Goal: Task Accomplishment & Management: Manage account settings

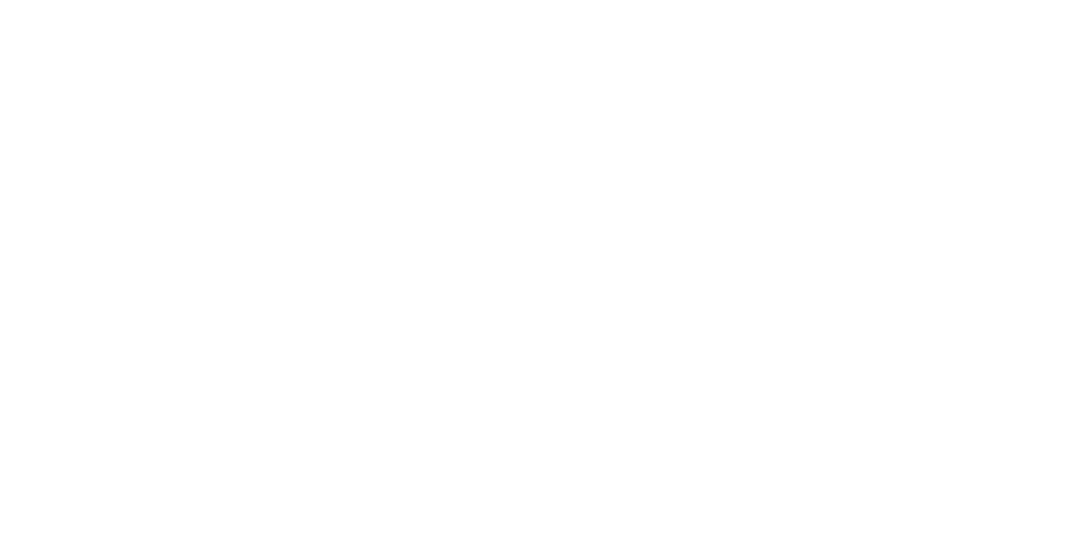
click at [289, 0] on html at bounding box center [544, 0] width 1088 height 0
click at [288, 0] on html at bounding box center [544, 0] width 1088 height 0
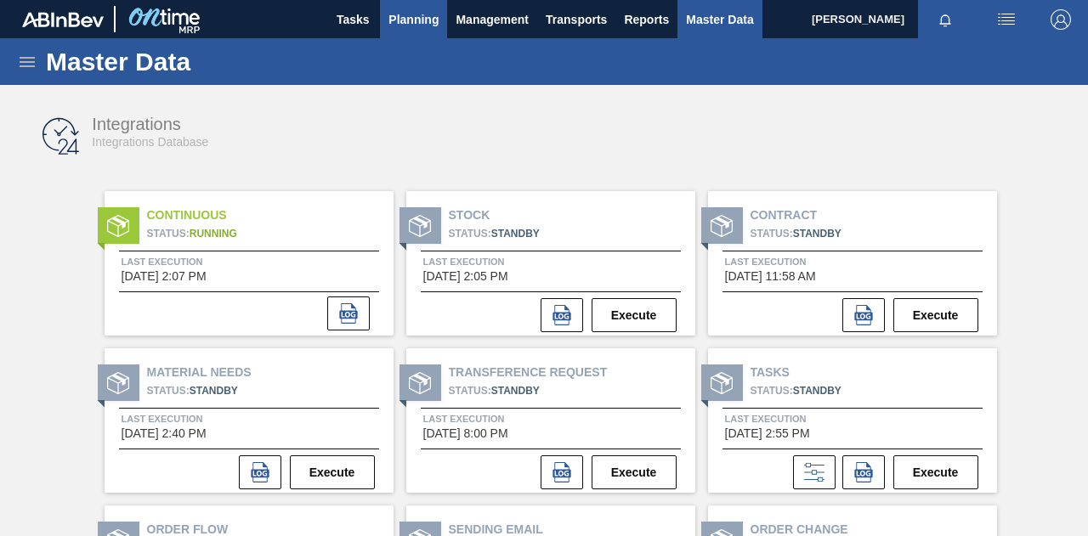
click at [396, 21] on span "Planning" at bounding box center [413, 19] width 50 height 20
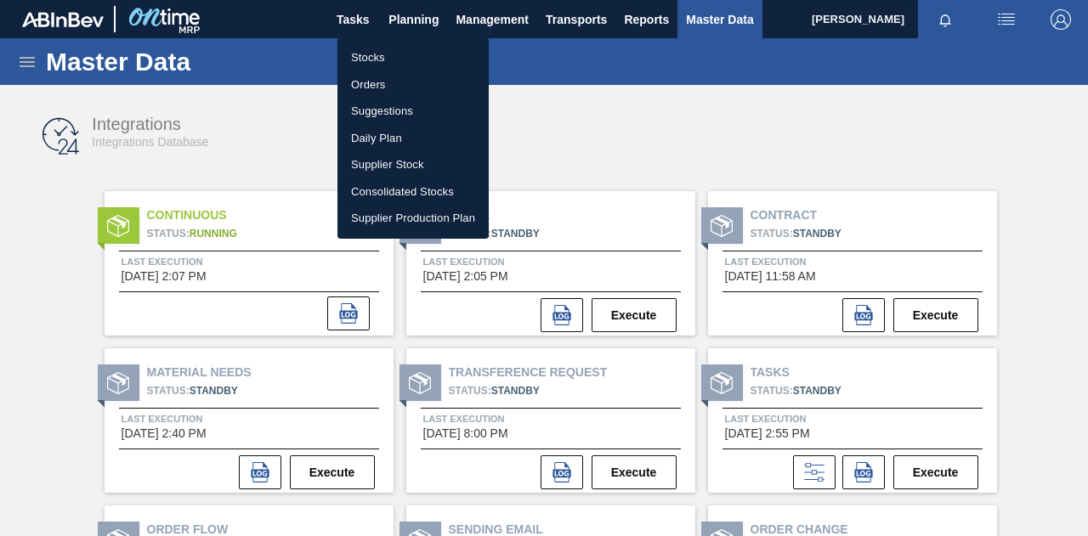
click at [377, 54] on li "Stocks" at bounding box center [412, 57] width 151 height 27
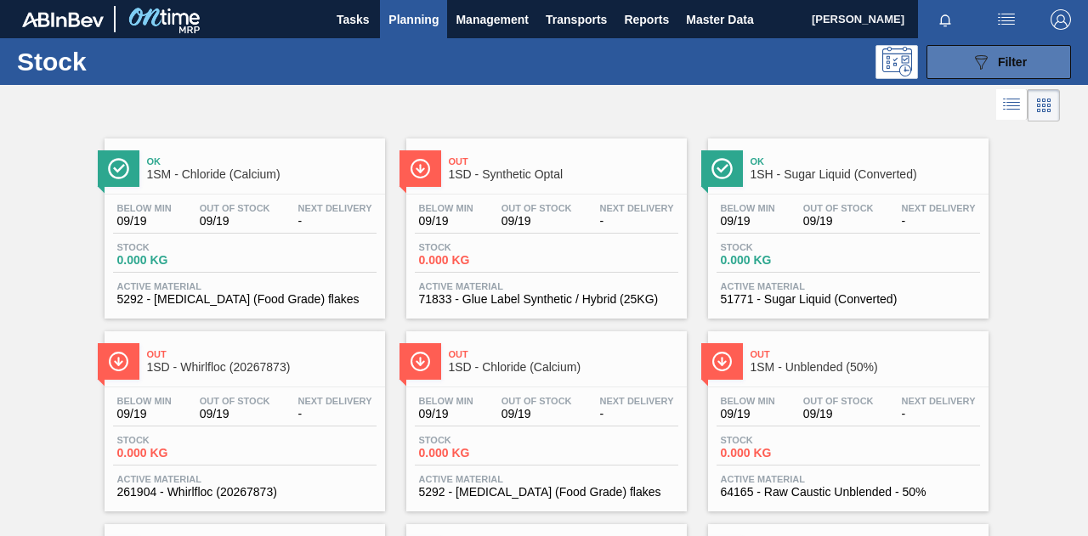
click at [1037, 59] on button "089F7B8B-B2A5-4AFE-B5C0-19BA573D28AC Filter" at bounding box center [998, 62] width 144 height 34
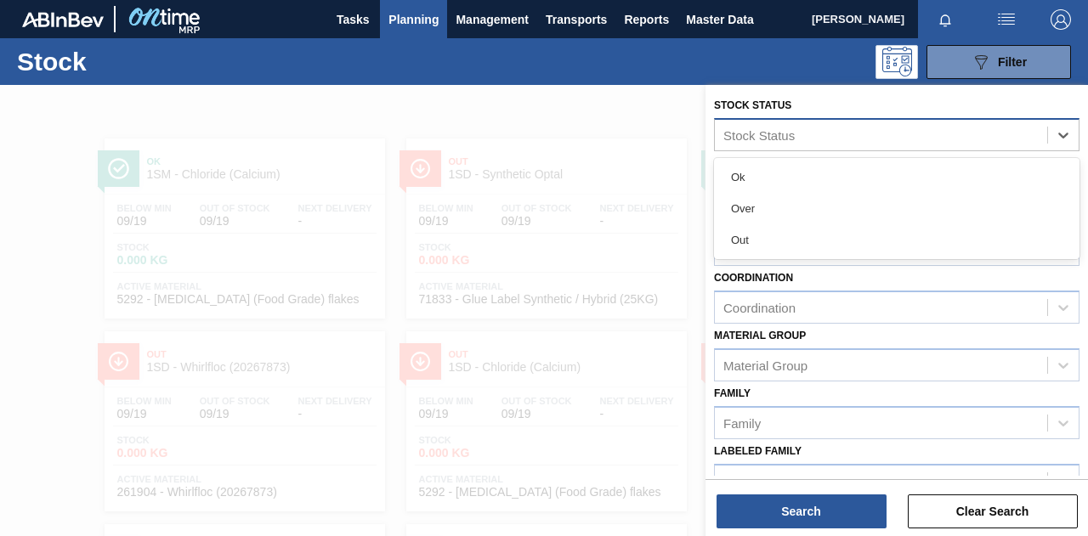
click at [819, 132] on div "Stock Status" at bounding box center [881, 134] width 332 height 25
click at [703, 439] on div at bounding box center [544, 353] width 1088 height 536
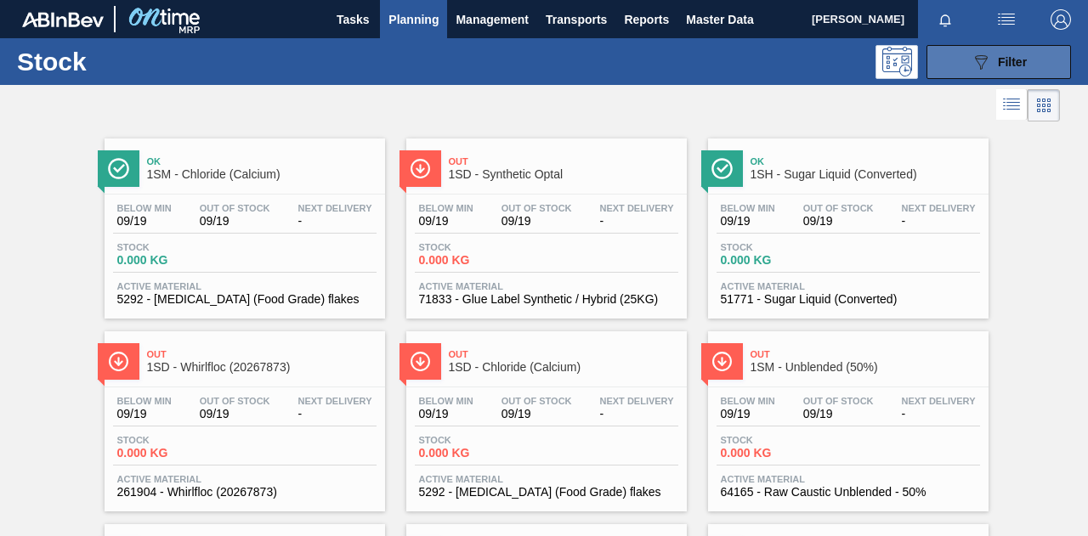
click at [991, 54] on div "089F7B8B-B2A5-4AFE-B5C0-19BA573D28AC Filter" at bounding box center [999, 62] width 56 height 20
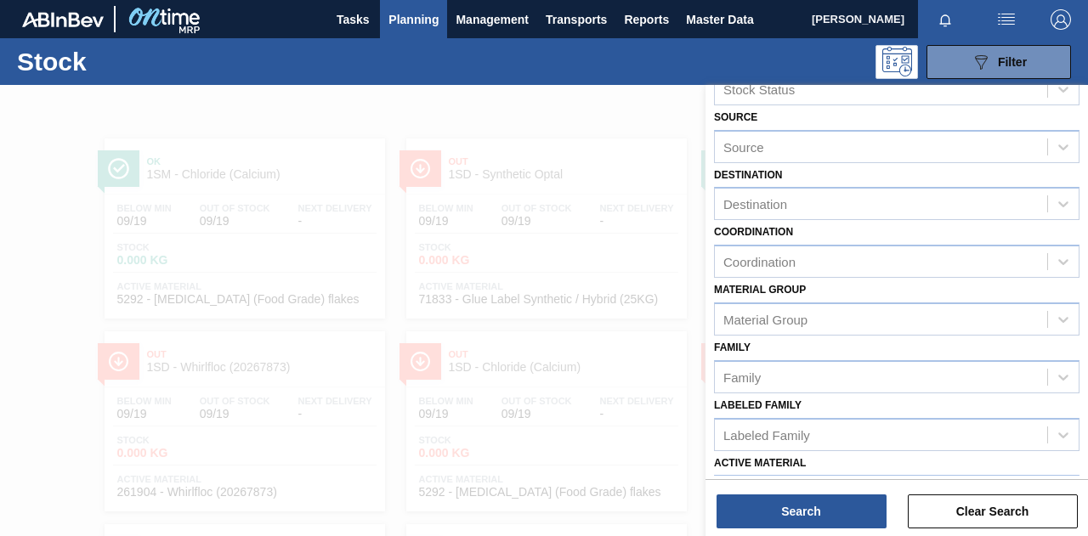
scroll to position [85, 0]
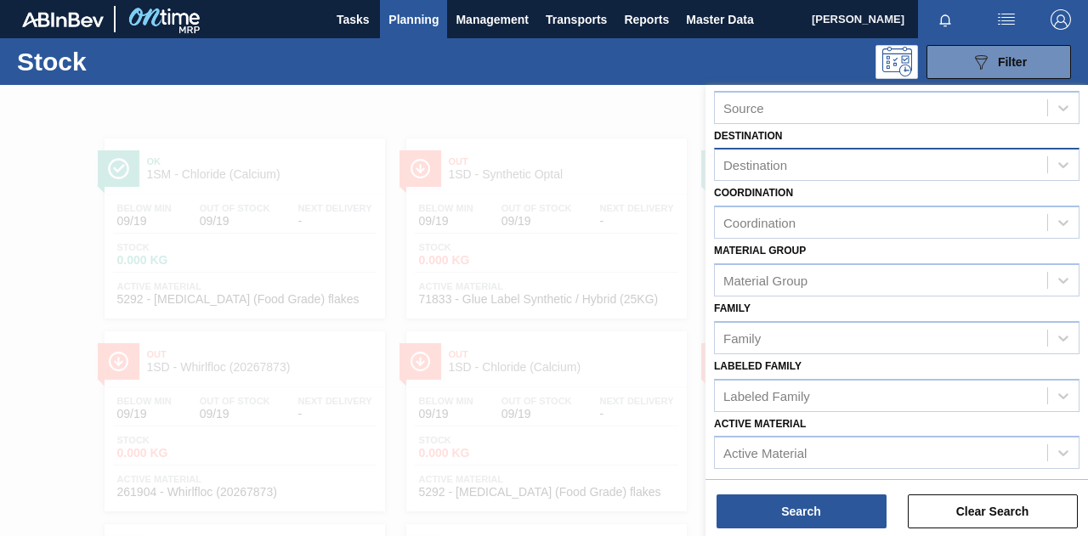
click at [796, 173] on div "Destination" at bounding box center [881, 165] width 332 height 25
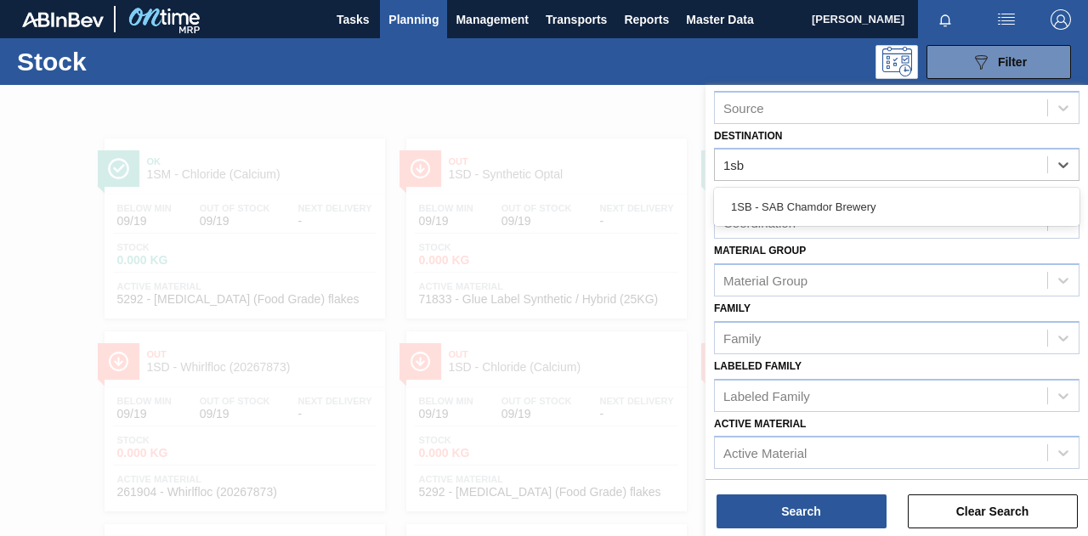
type input "1sb"
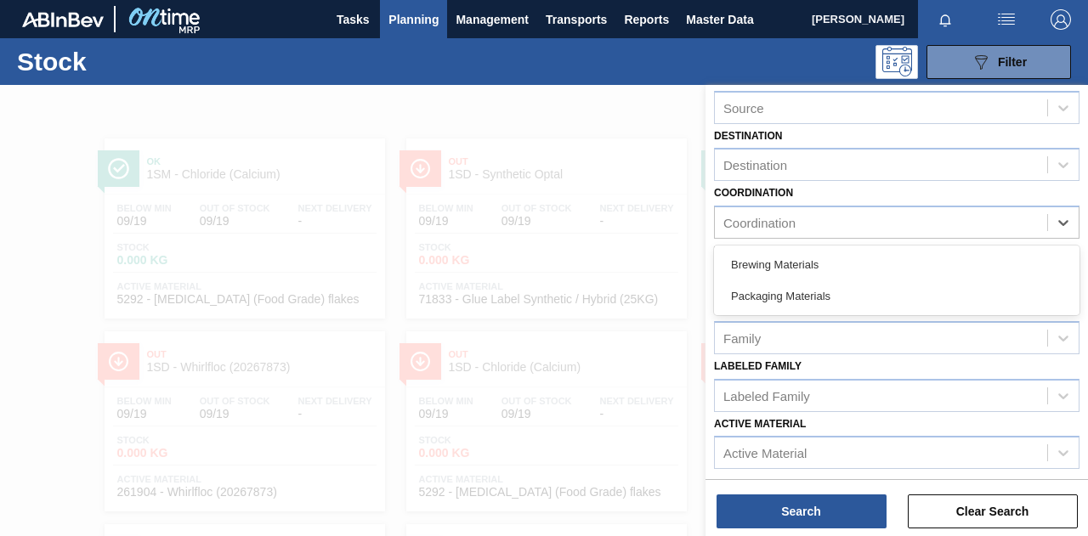
click at [802, 225] on div "Coordination" at bounding box center [881, 223] width 332 height 25
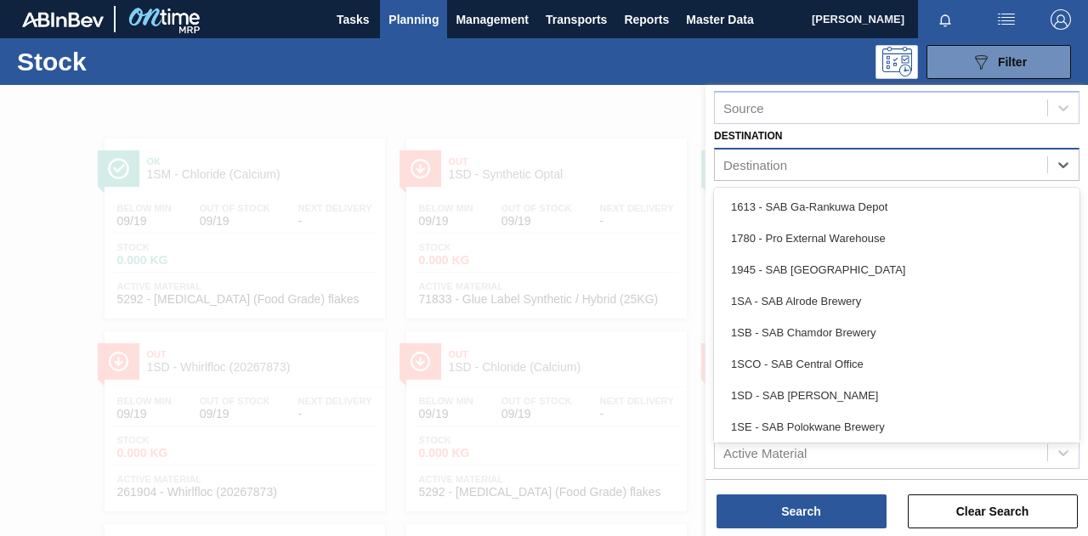
click at [813, 162] on div "Destination" at bounding box center [881, 165] width 332 height 25
type input "1sb"
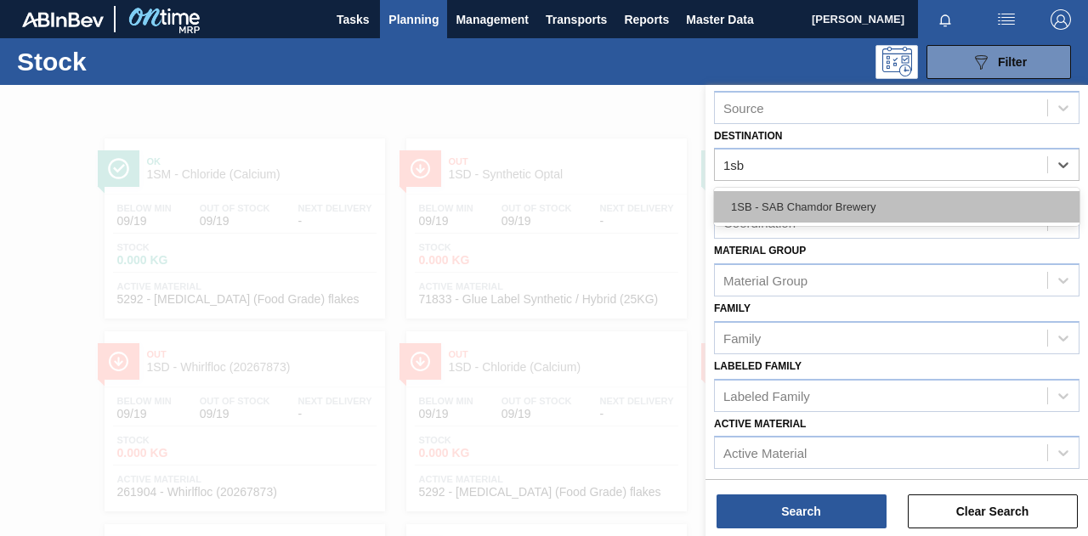
click at [813, 198] on div "1SB - SAB Chamdor Brewery" at bounding box center [896, 206] width 365 height 31
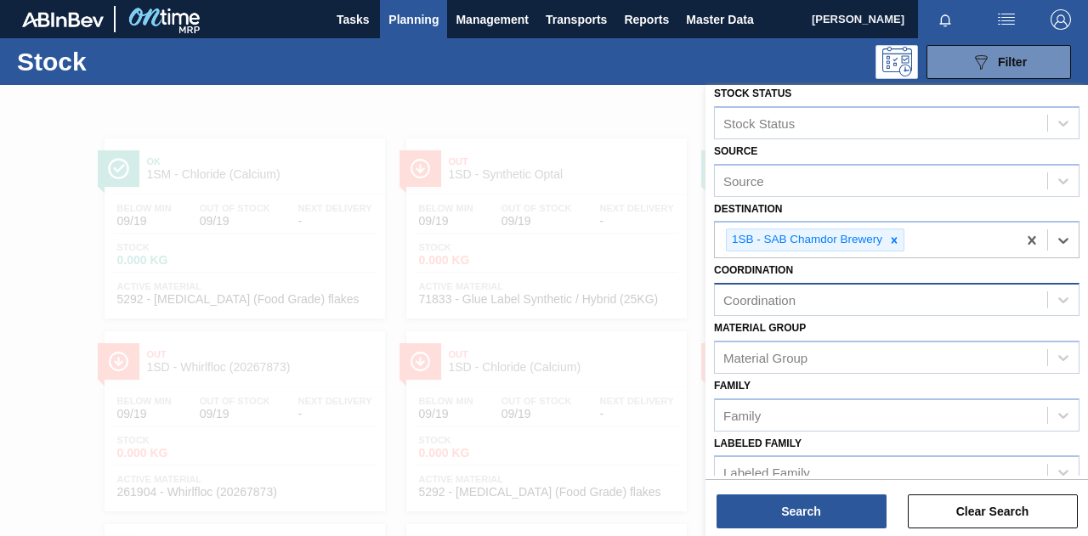
scroll to position [0, 0]
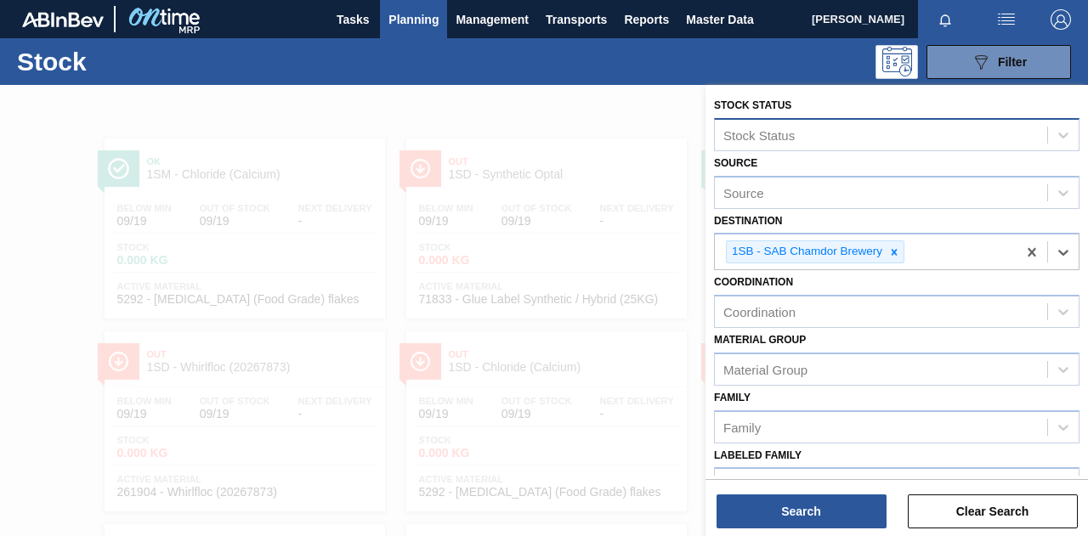
click at [793, 133] on div "Stock Status" at bounding box center [758, 134] width 71 height 14
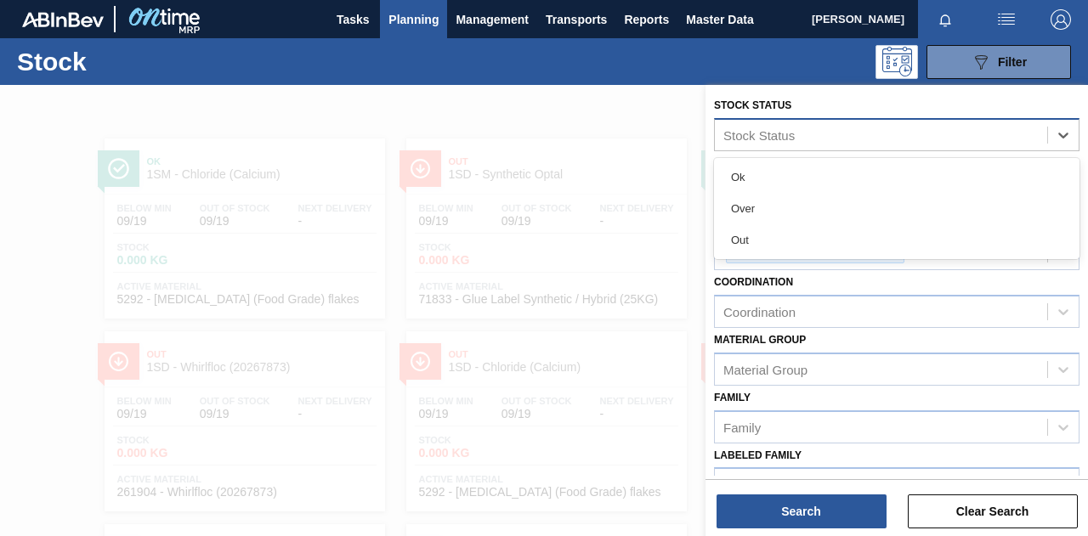
paste Status "285316"
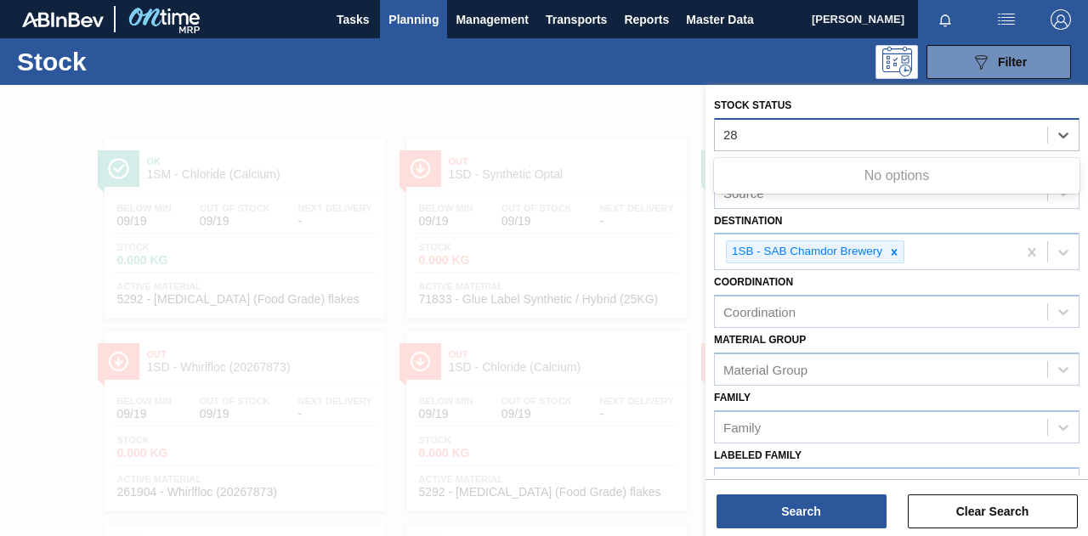
type Status "2"
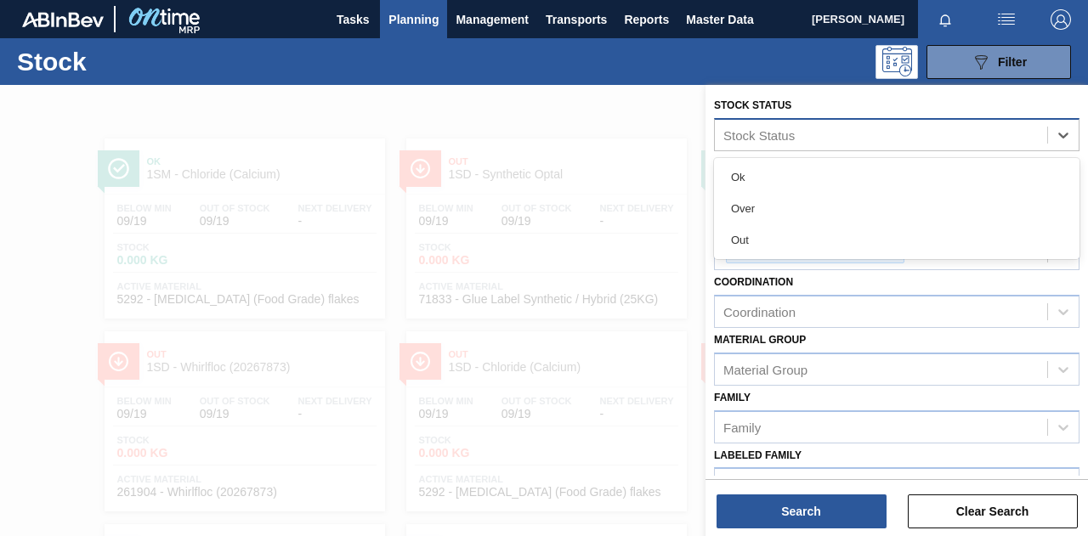
click at [643, 115] on div at bounding box center [544, 353] width 1088 height 536
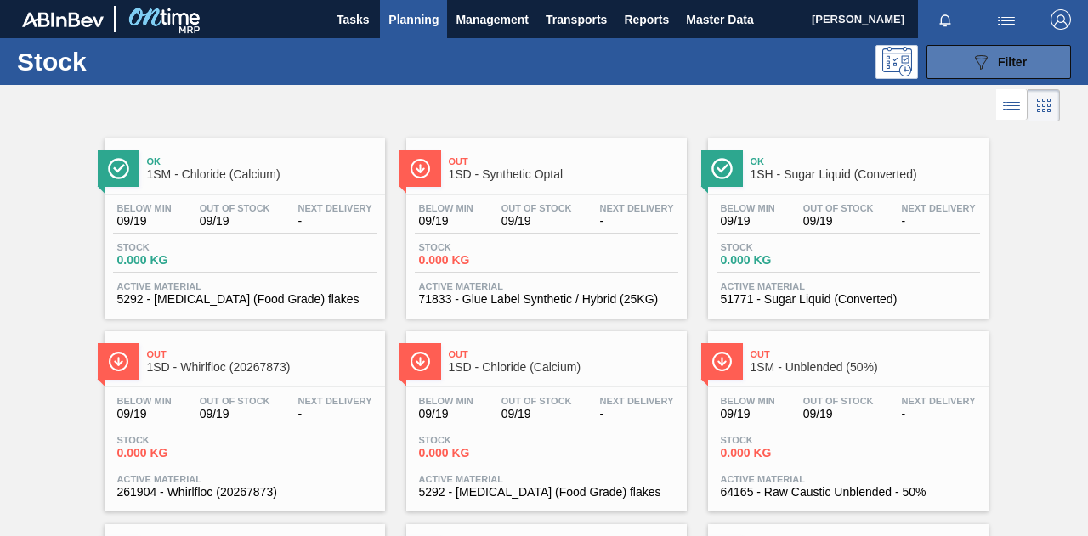
click at [972, 65] on icon "089F7B8B-B2A5-4AFE-B5C0-19BA573D28AC" at bounding box center [981, 62] width 20 height 20
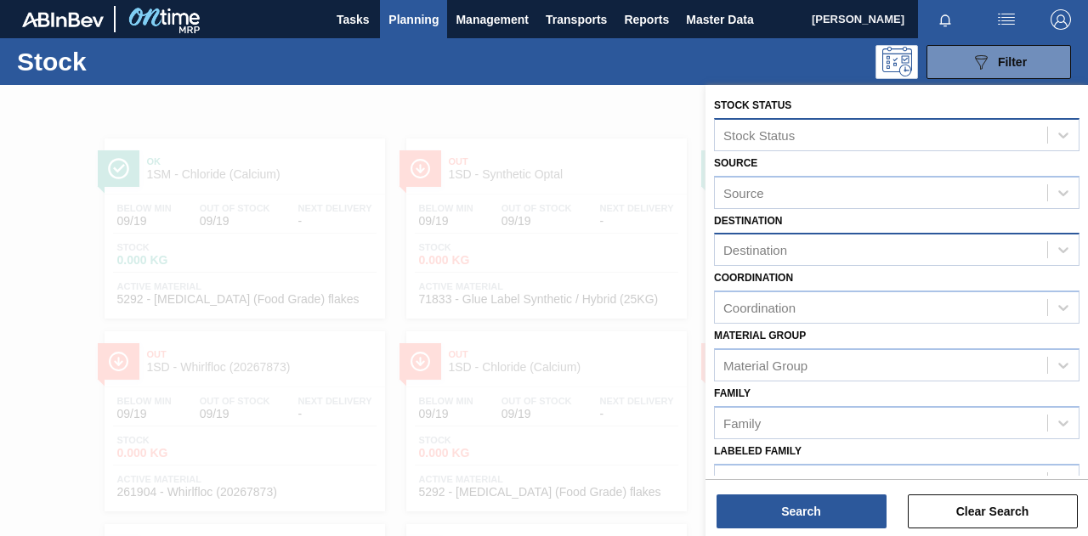
click at [837, 252] on div "Destination" at bounding box center [881, 250] width 332 height 25
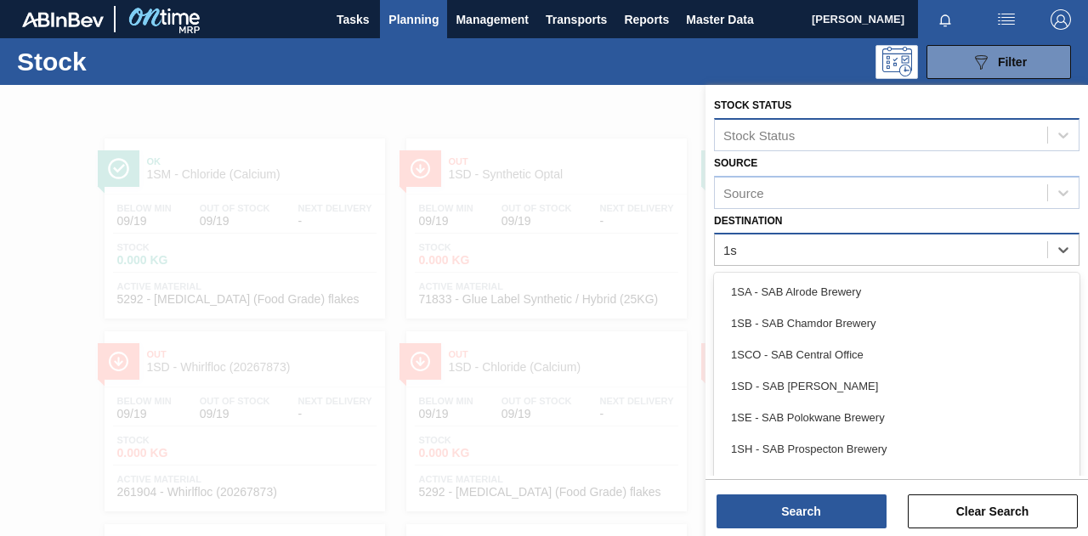
type input "1sb"
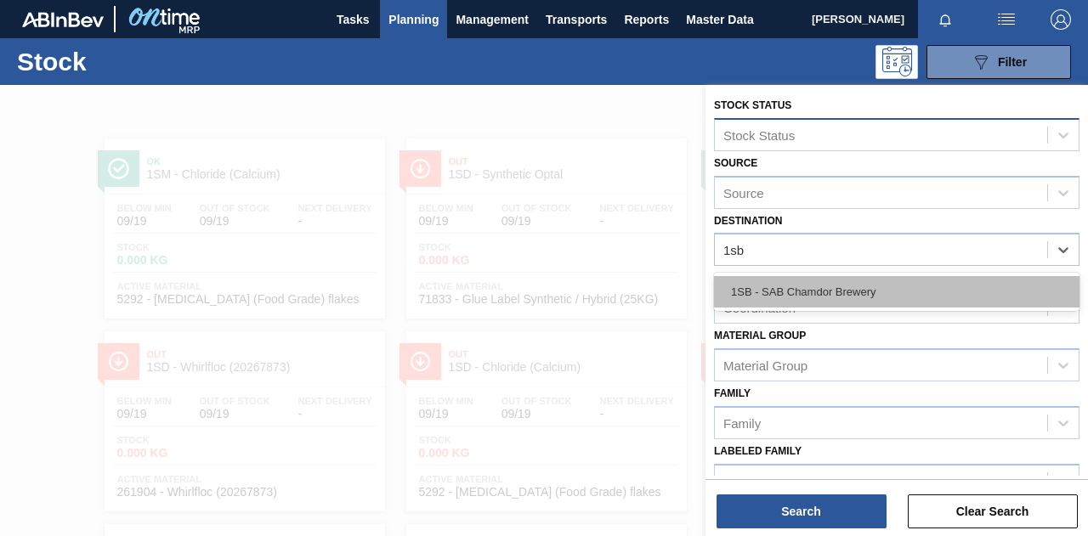
click at [830, 280] on div "1SB - SAB Chamdor Brewery" at bounding box center [896, 291] width 365 height 31
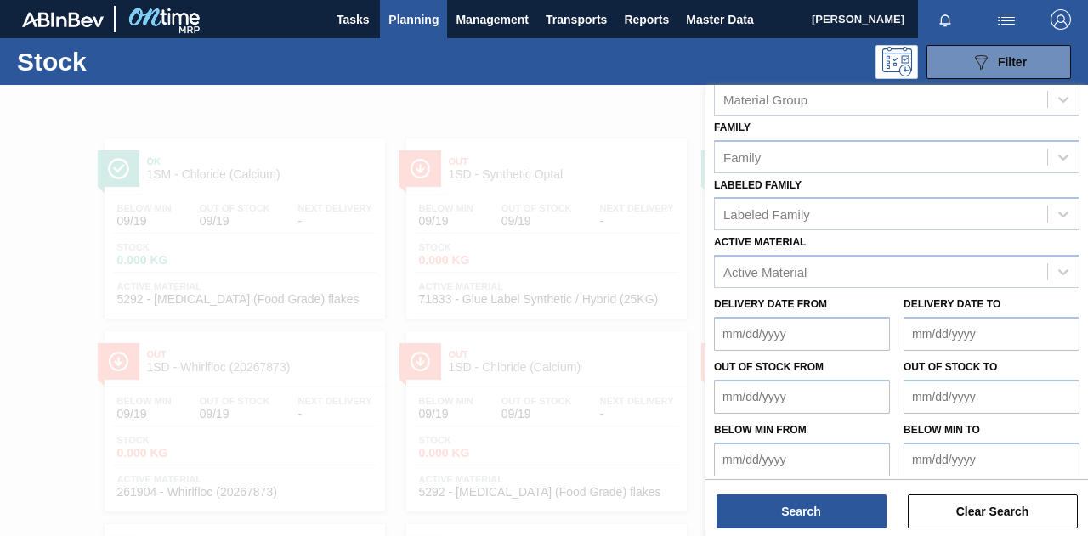
scroll to position [275, 0]
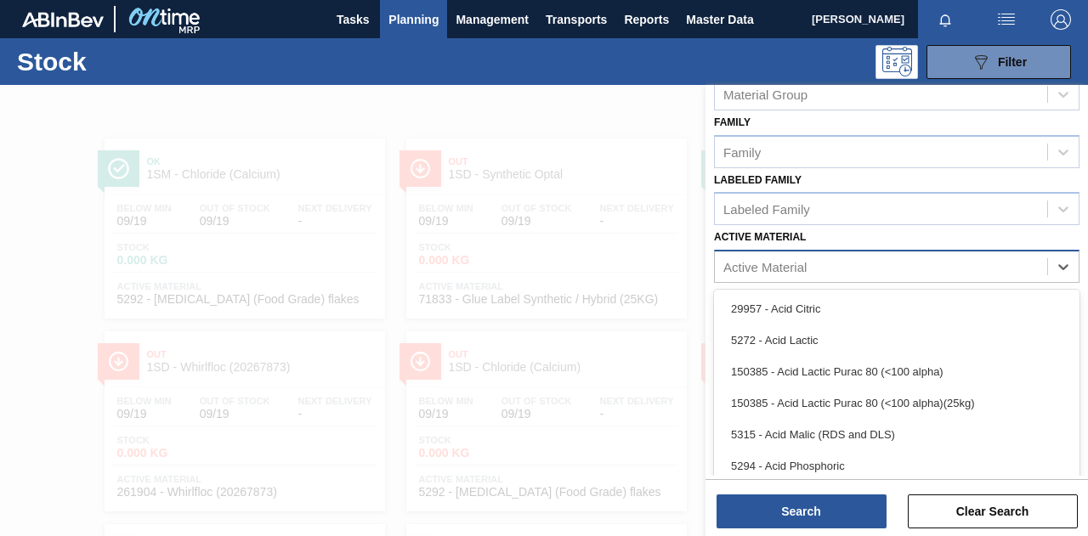
click at [796, 261] on div "Active Material" at bounding box center [764, 267] width 83 height 14
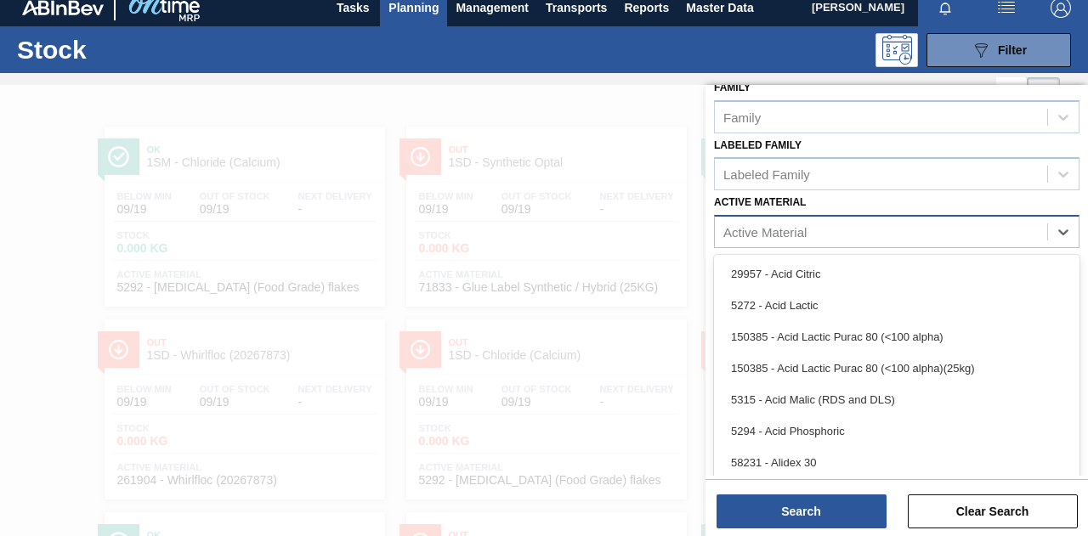
scroll to position [329, 0]
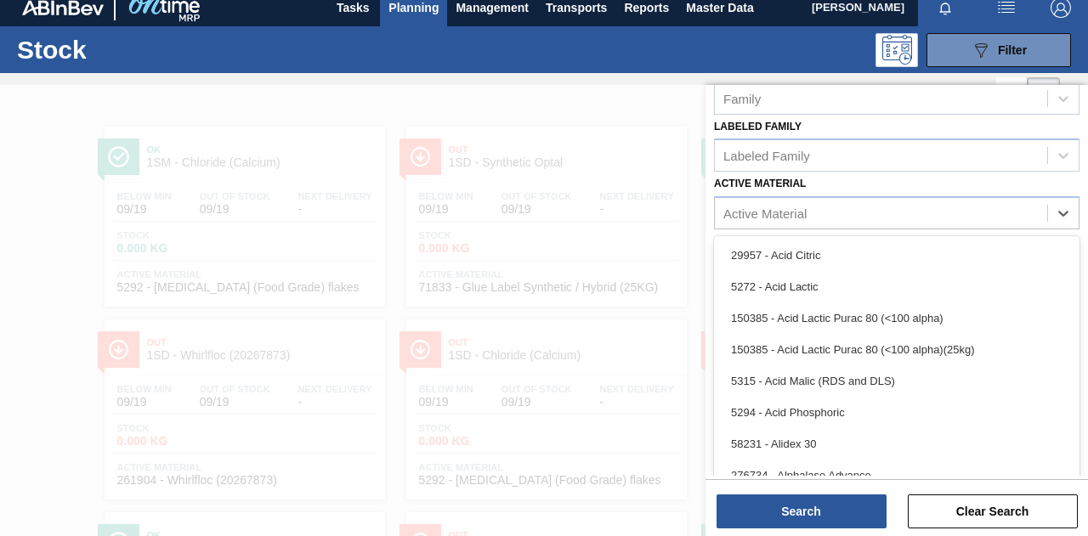
paste Material "285316"
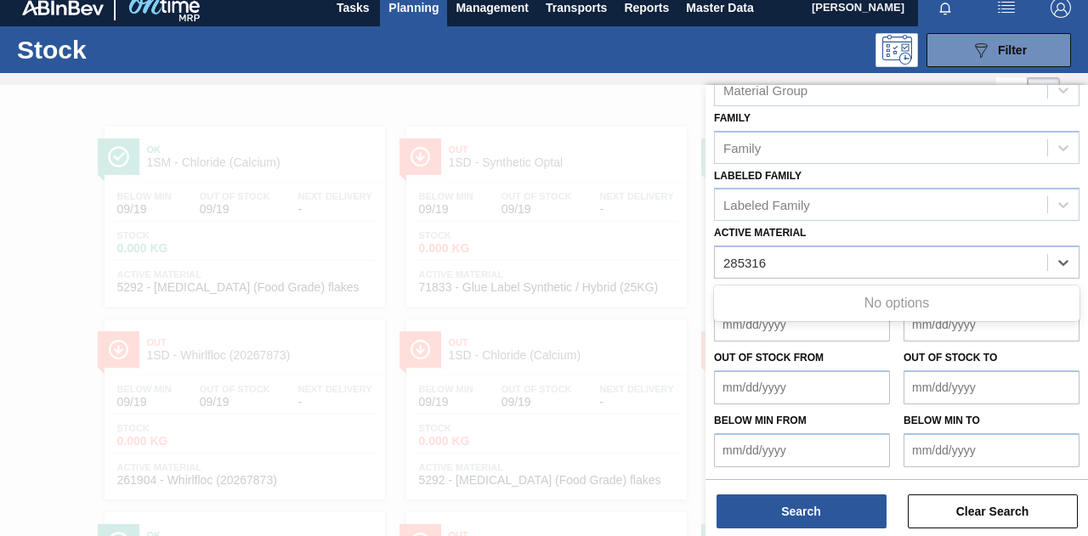
scroll to position [275, 0]
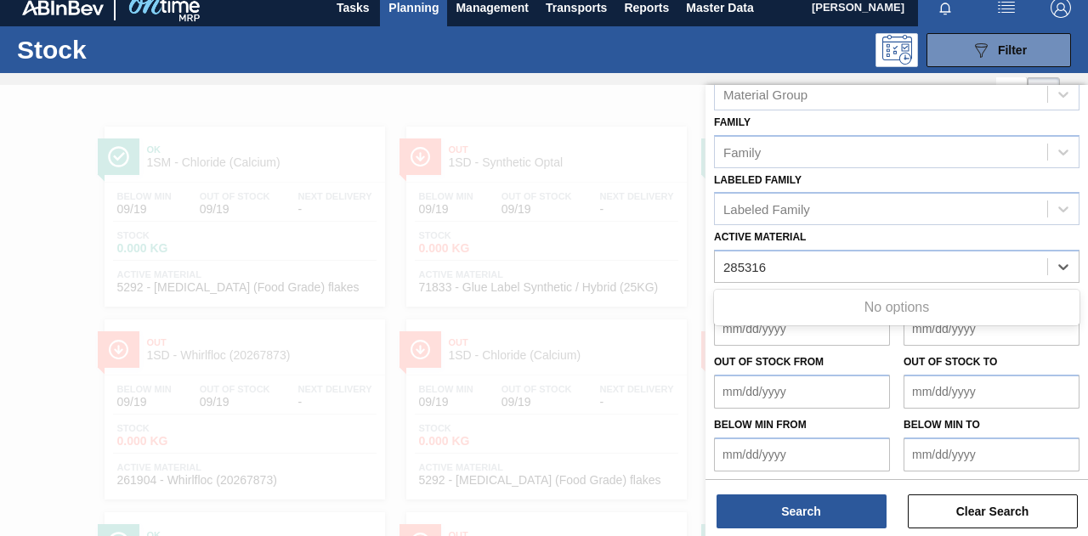
type Material "285316"
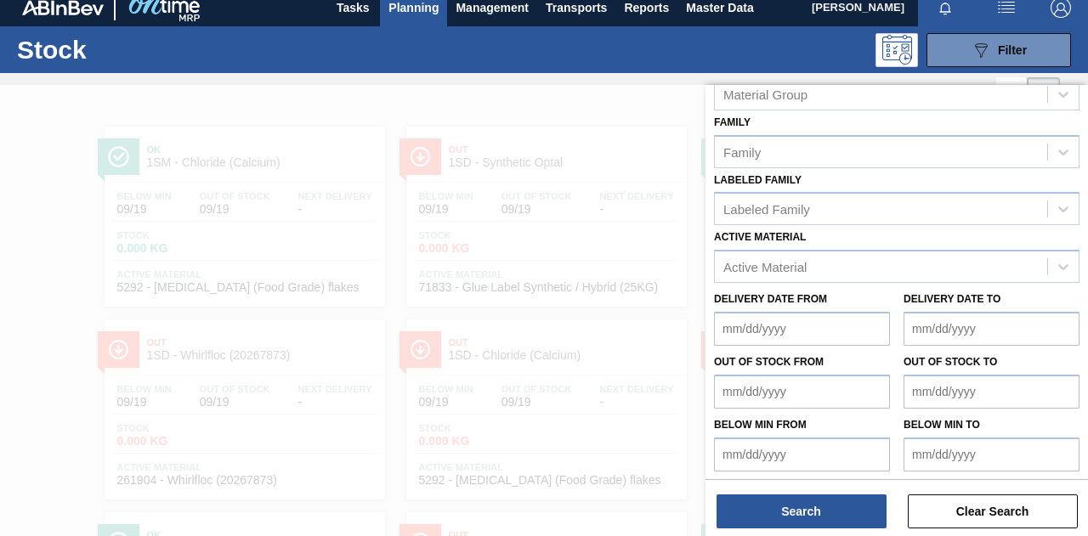
click at [821, 41] on div "089F7B8B-B2A5-4AFE-B5C0-19BA573D28AC Filter" at bounding box center [666, 50] width 828 height 34
click at [824, 47] on div "089F7B8B-B2A5-4AFE-B5C0-19BA573D28AC Filter" at bounding box center [666, 50] width 828 height 34
click at [736, 11] on span "Master Data" at bounding box center [719, 7] width 67 height 20
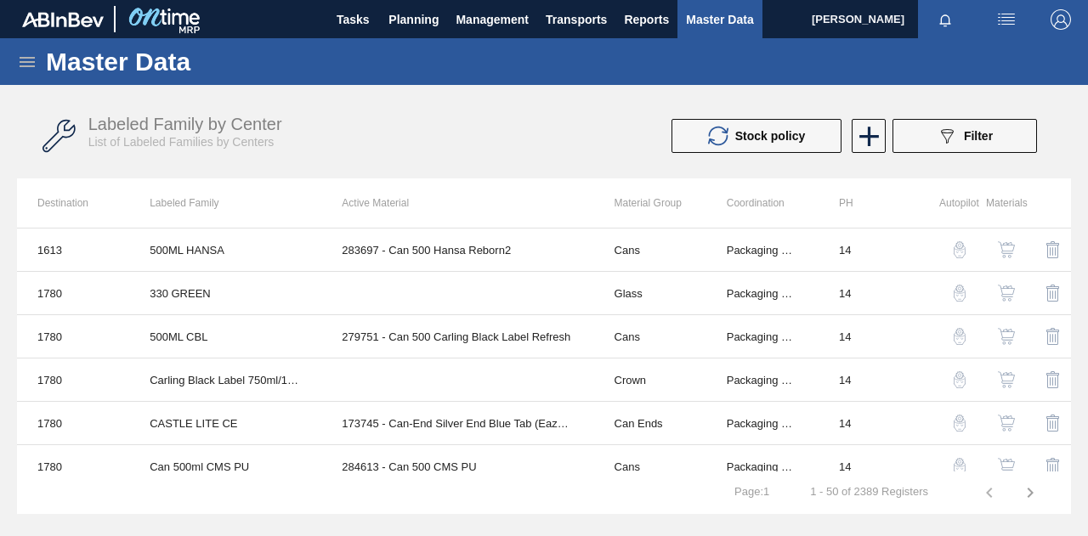
click at [20, 57] on icon at bounding box center [27, 62] width 15 height 10
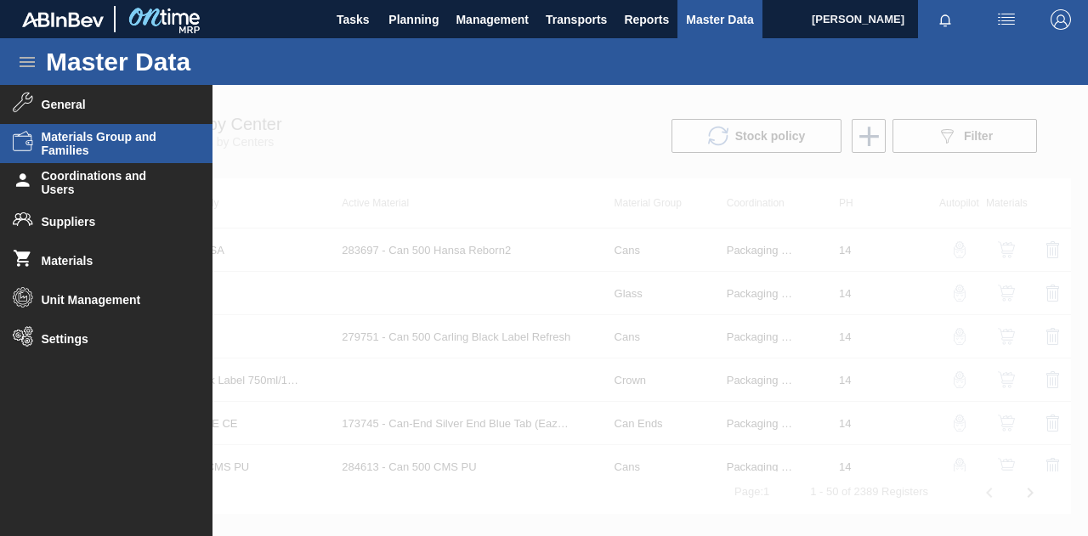
click at [75, 144] on span "Materials Group and Families" at bounding box center [112, 143] width 140 height 27
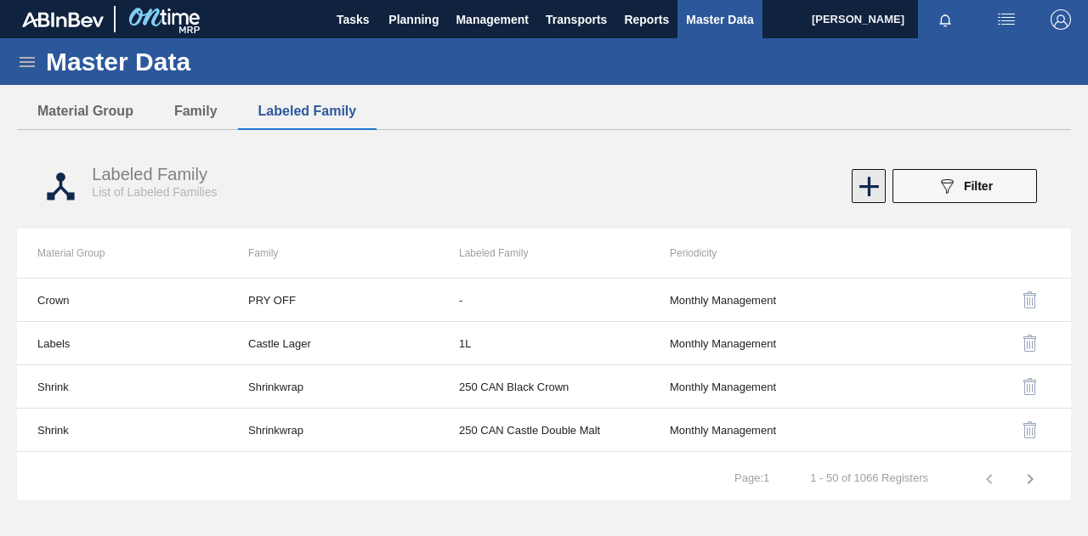
click at [870, 187] on icon at bounding box center [869, 186] width 33 height 33
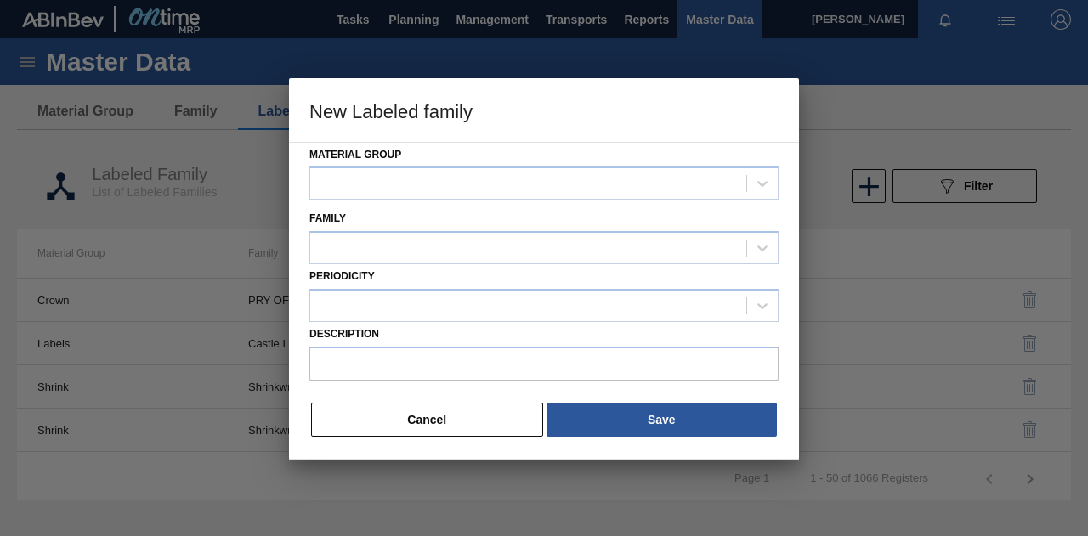
click at [871, 108] on div at bounding box center [544, 268] width 1088 height 536
click at [333, 422] on button "Cancel" at bounding box center [427, 420] width 232 height 34
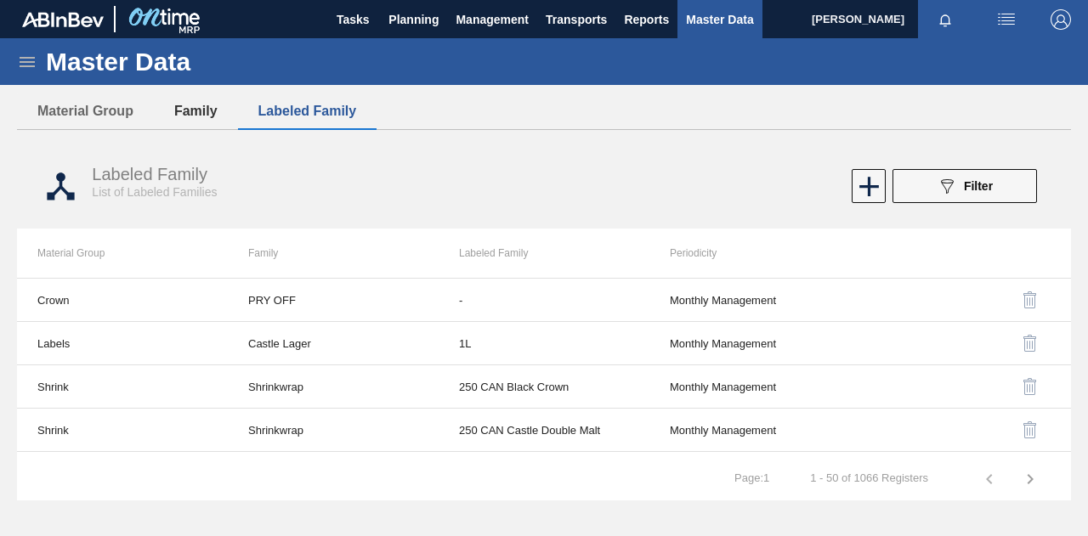
click at [201, 113] on button "Family" at bounding box center [196, 111] width 84 height 36
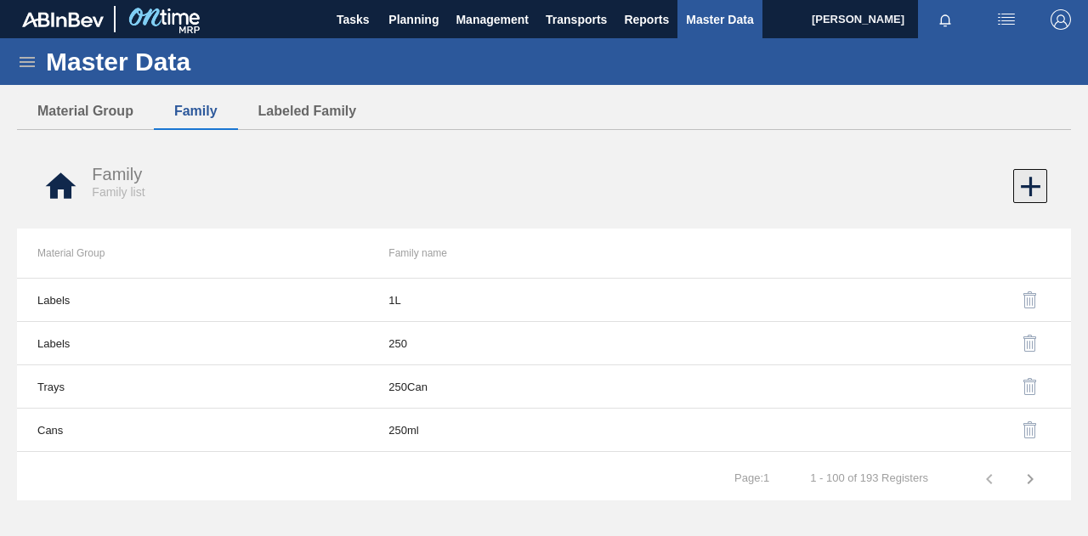
click at [1034, 187] on icon at bounding box center [1031, 187] width 20 height 20
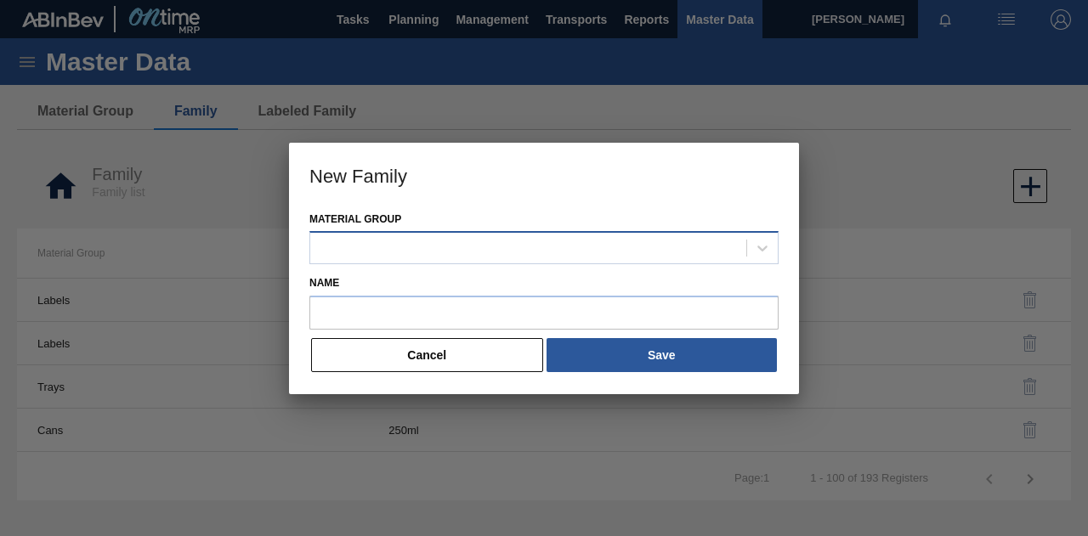
click at [393, 249] on div at bounding box center [528, 248] width 436 height 25
type Group "flav"
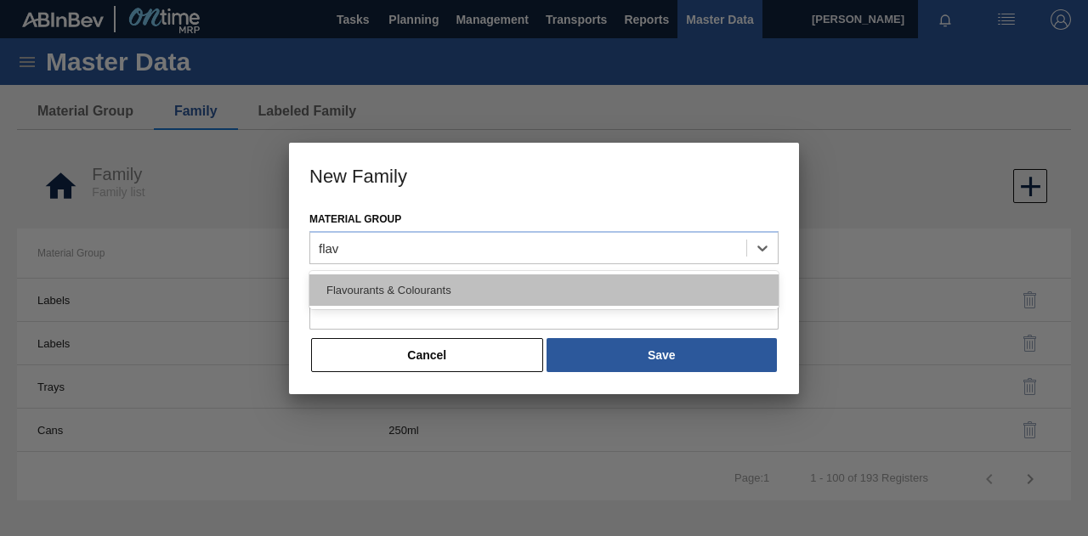
click at [397, 288] on div "Flavourants & Colourants" at bounding box center [543, 290] width 469 height 31
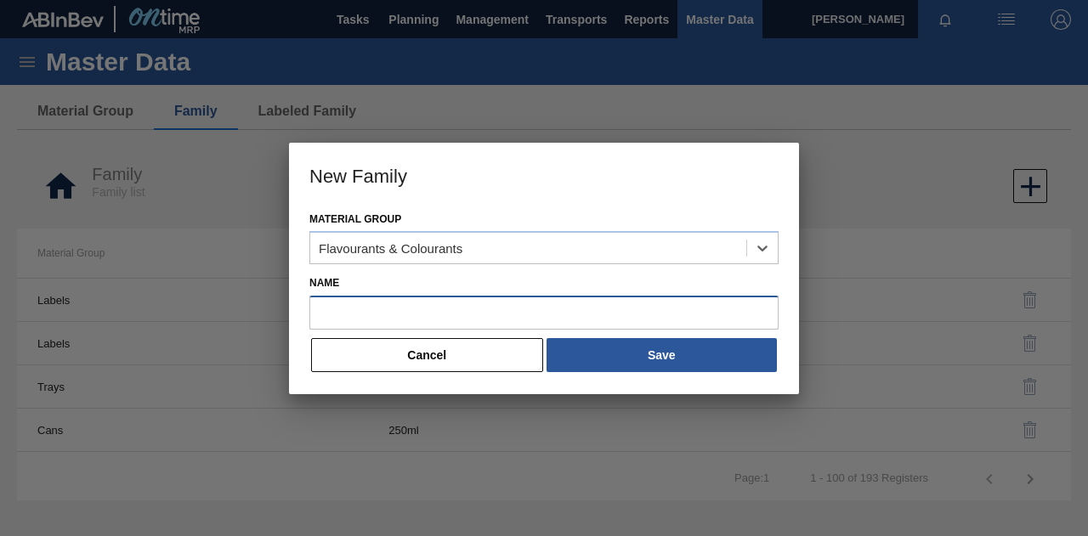
click at [340, 314] on input "Name" at bounding box center [543, 313] width 469 height 34
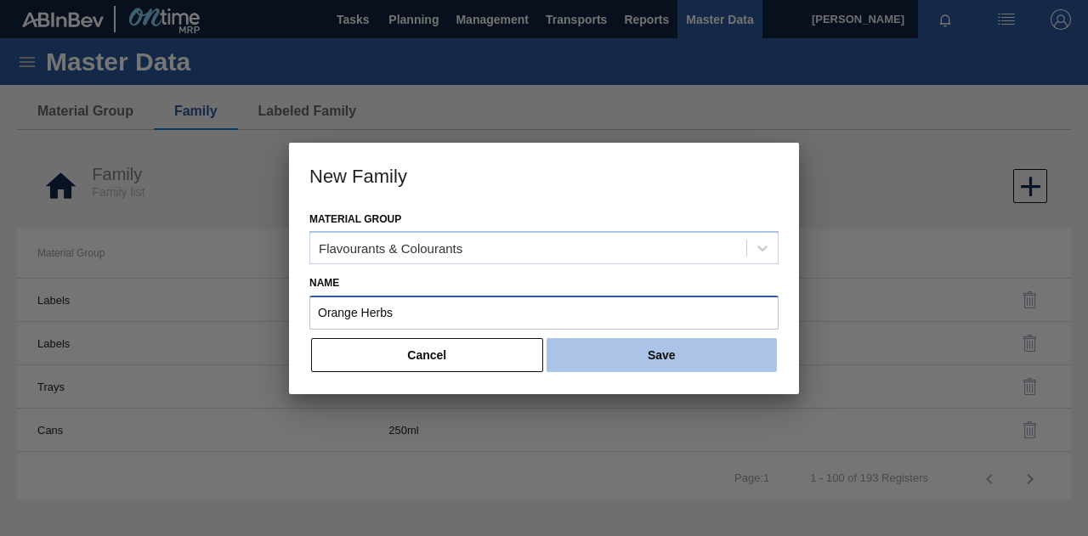
type input "Orange Herbs"
click at [622, 361] on button "Save" at bounding box center [662, 355] width 230 height 34
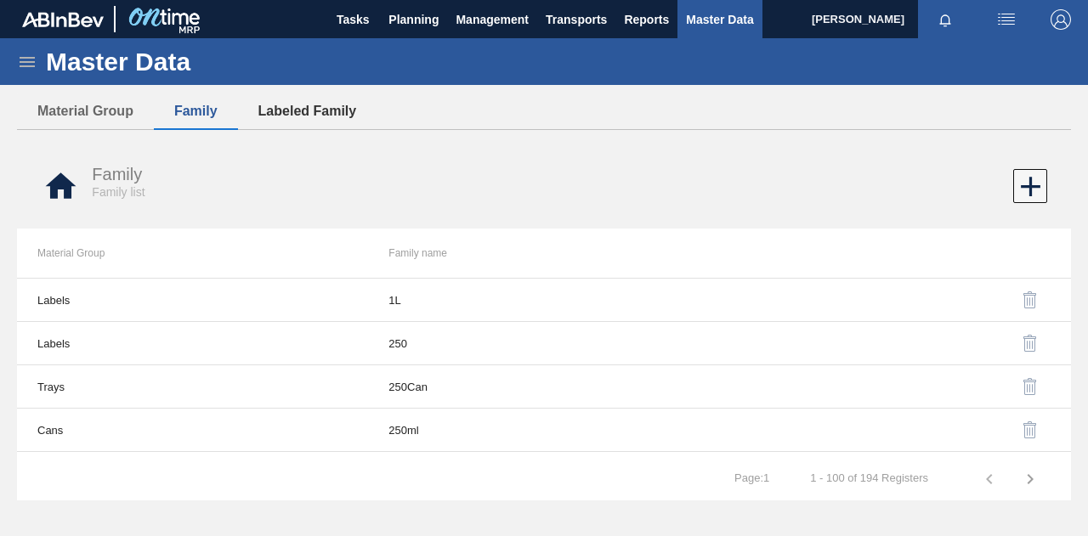
click at [292, 114] on button "Labeled Family" at bounding box center [307, 111] width 139 height 36
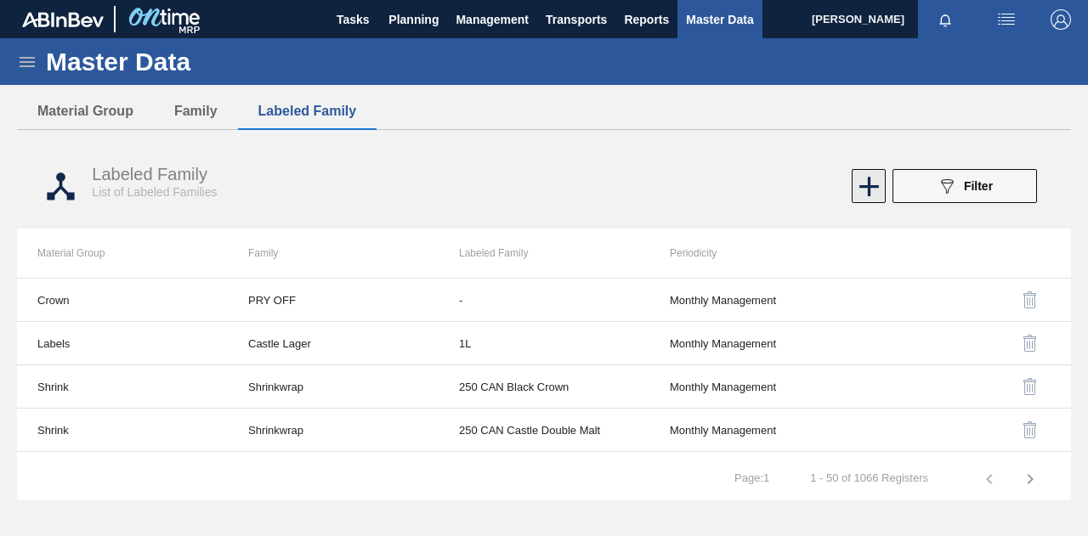
click at [864, 191] on icon at bounding box center [869, 186] width 33 height 33
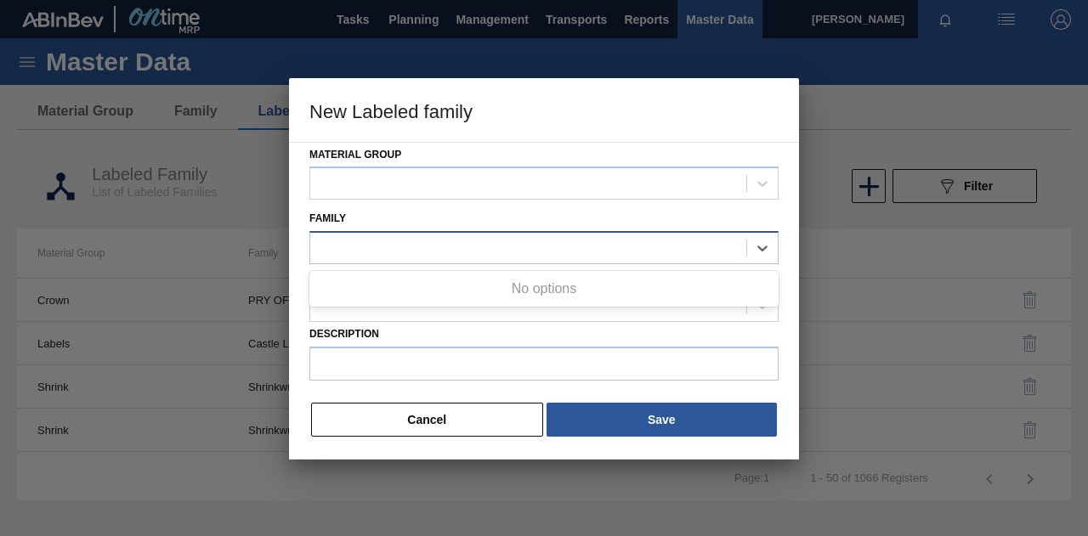
click at [410, 246] on div at bounding box center [528, 248] width 436 height 25
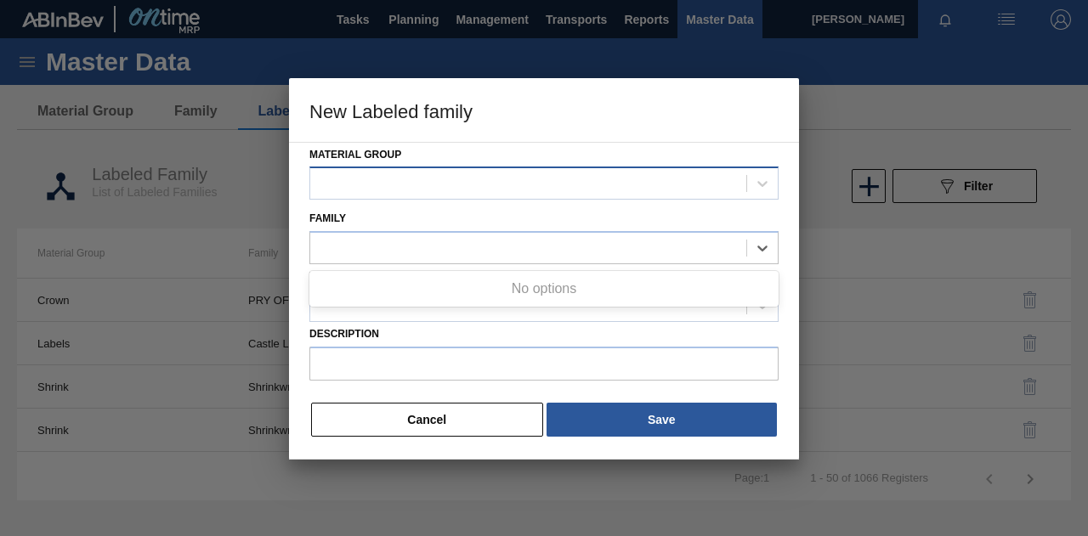
click at [435, 167] on div at bounding box center [543, 183] width 469 height 33
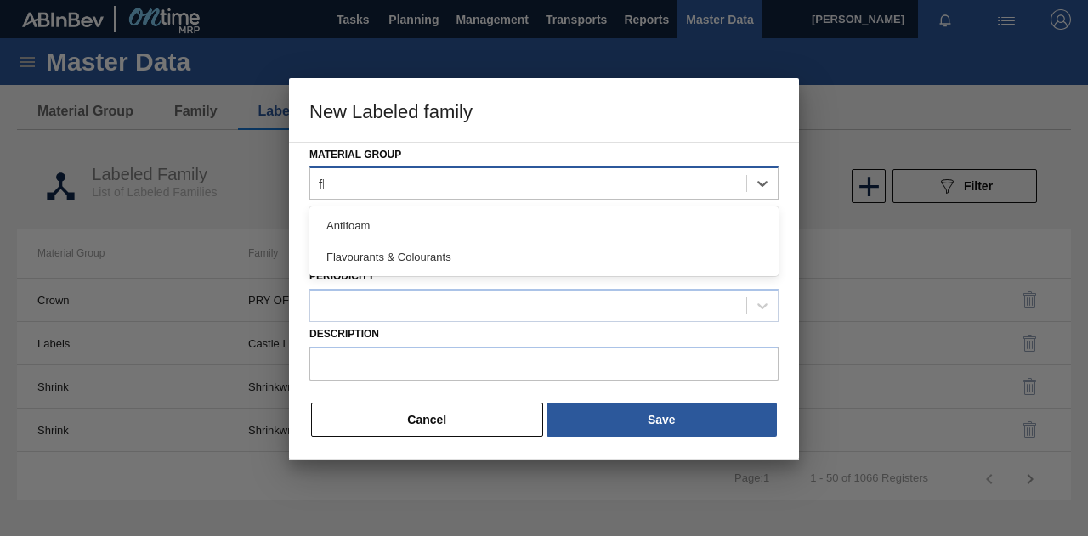
type Group "fla"
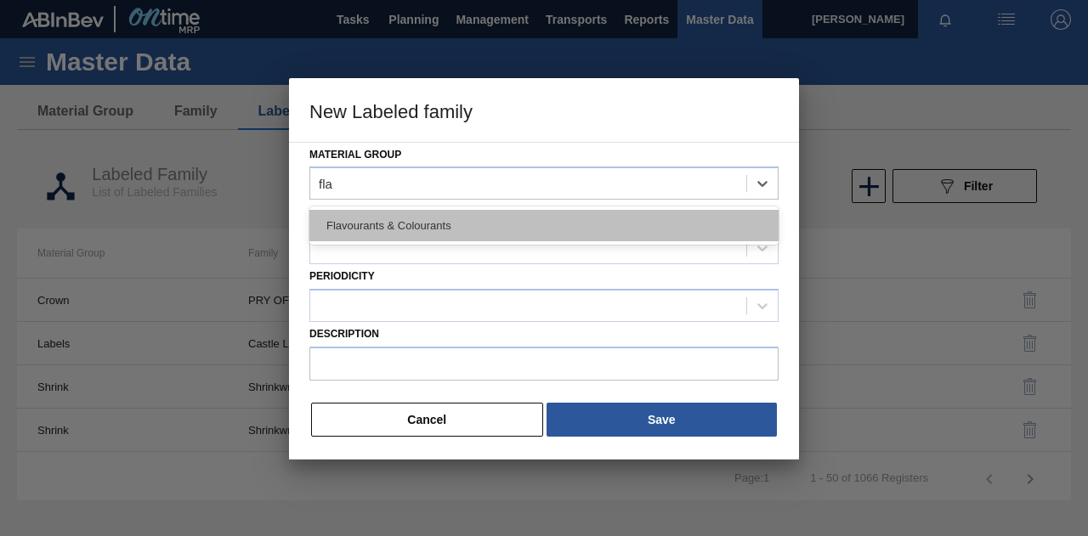
click at [452, 217] on div "Flavourants & Colourants" at bounding box center [543, 225] width 469 height 31
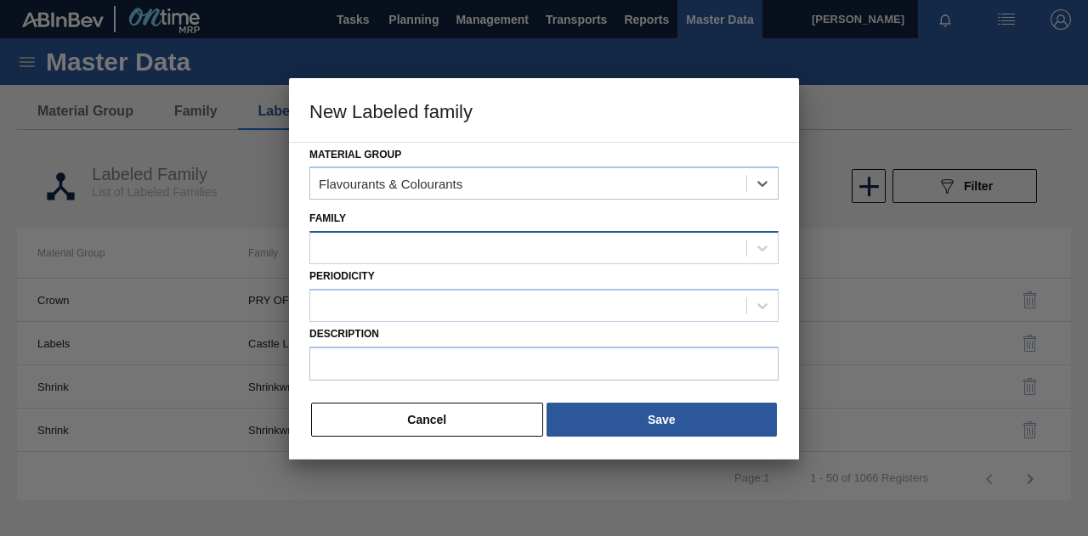
click at [442, 254] on div at bounding box center [528, 248] width 436 height 25
type input "ora"
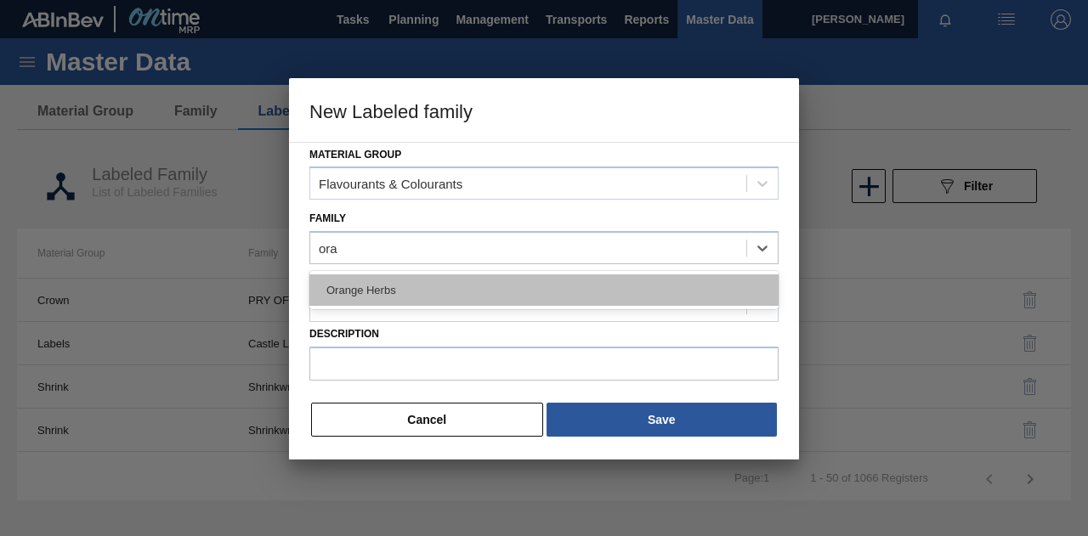
click at [438, 292] on div "Orange Herbs" at bounding box center [543, 290] width 469 height 31
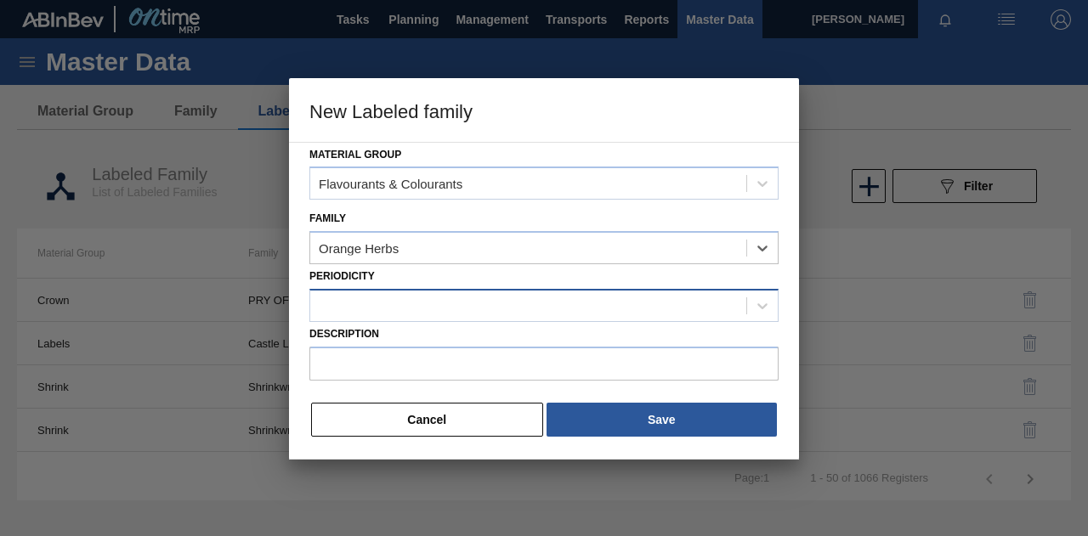
click at [386, 302] on div at bounding box center [528, 305] width 436 height 25
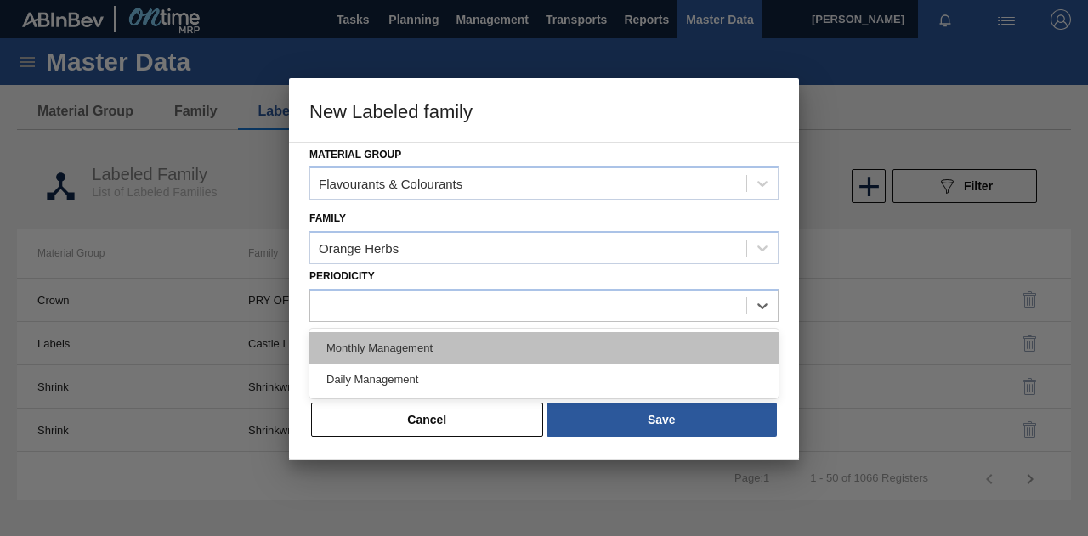
click at [392, 340] on div "Monthly Management" at bounding box center [543, 347] width 469 height 31
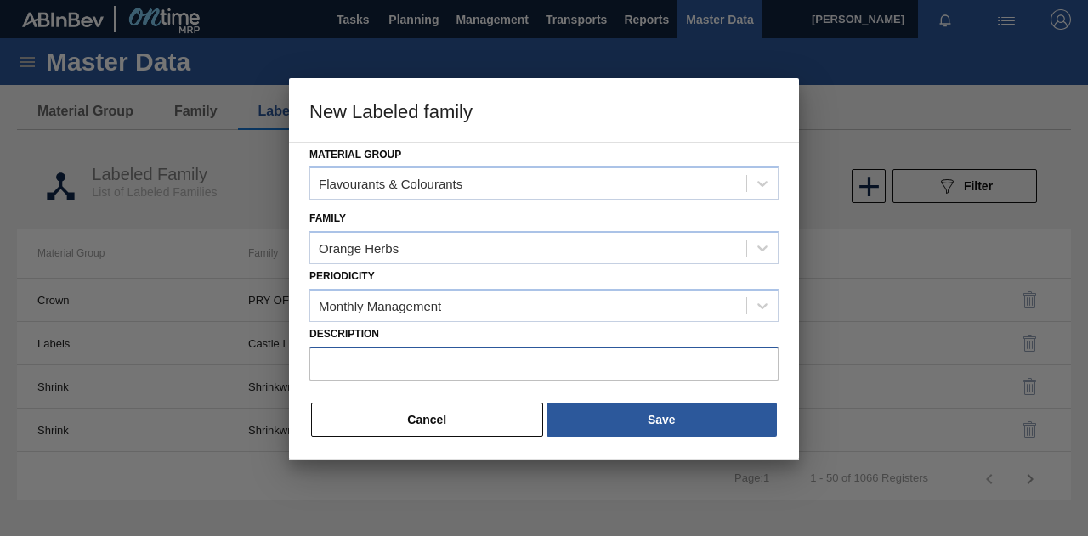
click at [401, 356] on input "Description" at bounding box center [543, 364] width 469 height 34
click at [368, 365] on input "Description" at bounding box center [543, 364] width 469 height 34
paste input "Flavour: Orange Herbs – [PERSON_NAME] 630379"
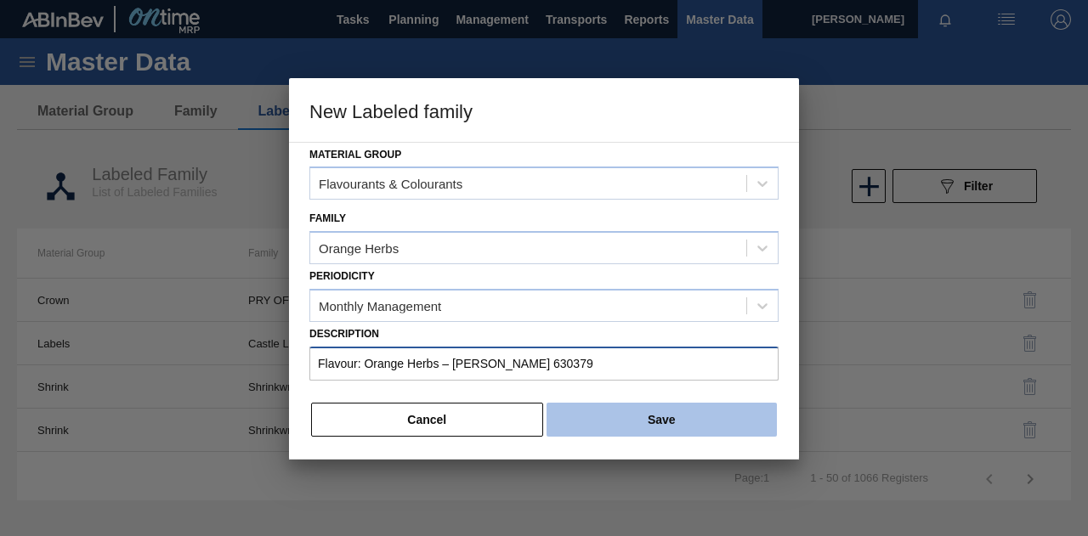
type input "Flavour: Orange Herbs – [PERSON_NAME] 630379"
click at [656, 417] on button "Save" at bounding box center [662, 420] width 230 height 34
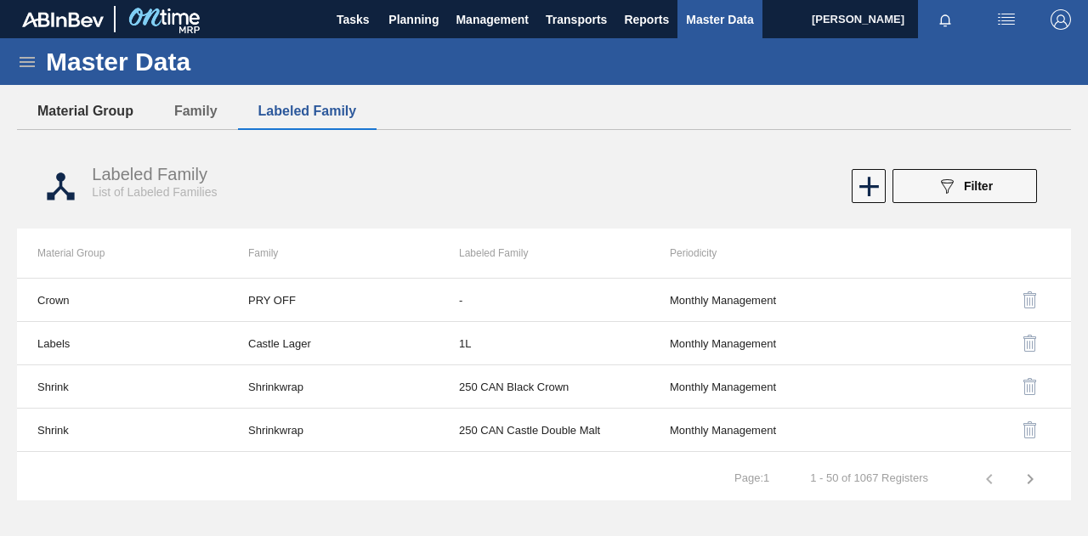
click at [69, 109] on button "Material Group" at bounding box center [85, 111] width 137 height 36
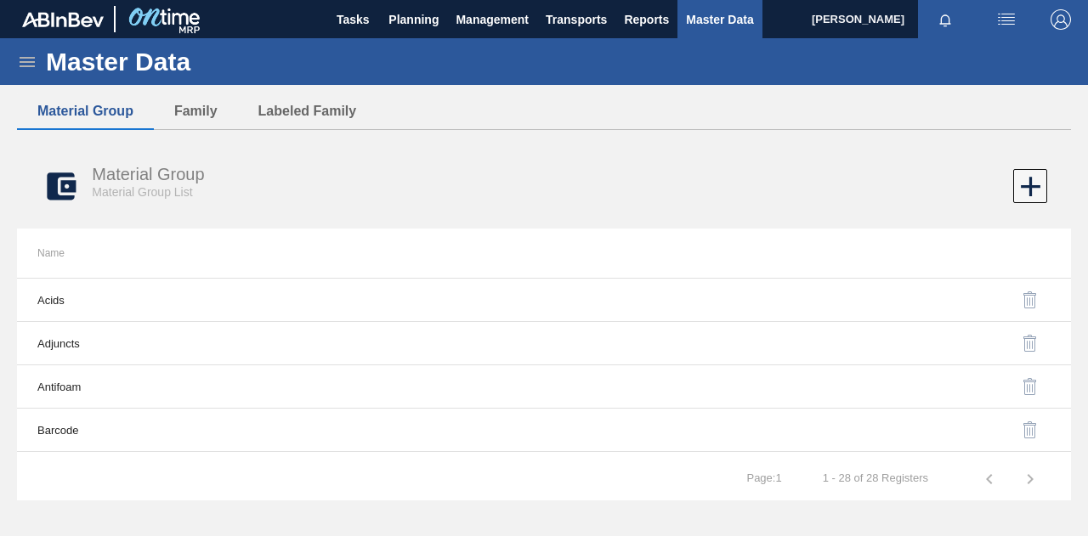
click at [25, 59] on icon at bounding box center [27, 62] width 20 height 20
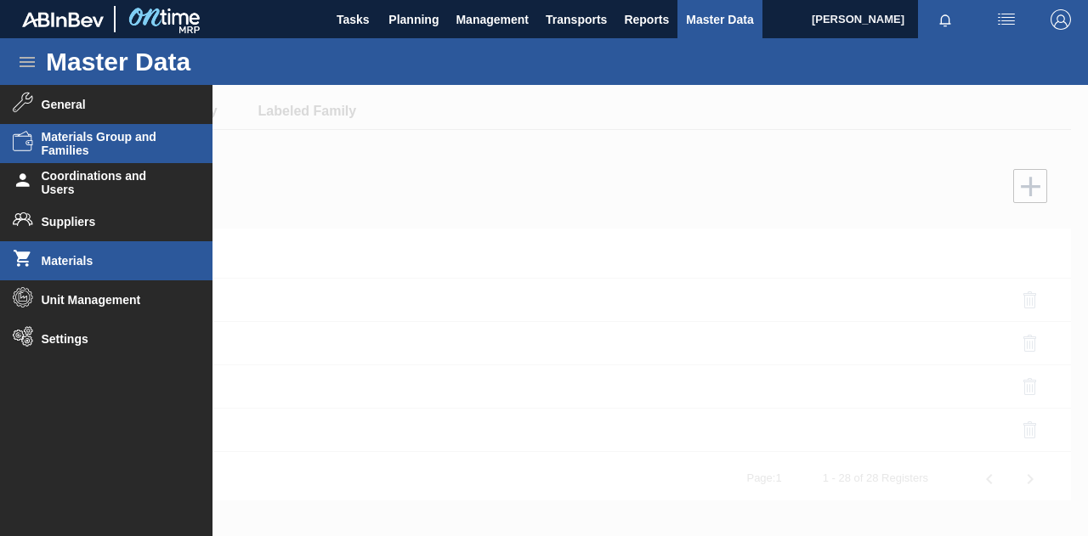
click at [67, 260] on span "Materials" at bounding box center [112, 261] width 140 height 14
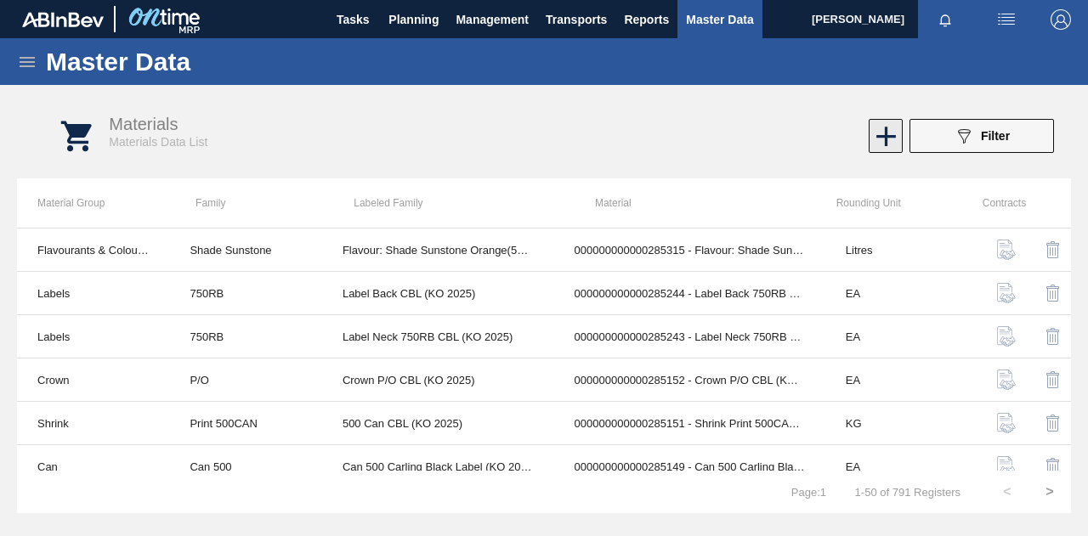
click at [884, 135] on icon at bounding box center [886, 137] width 20 height 20
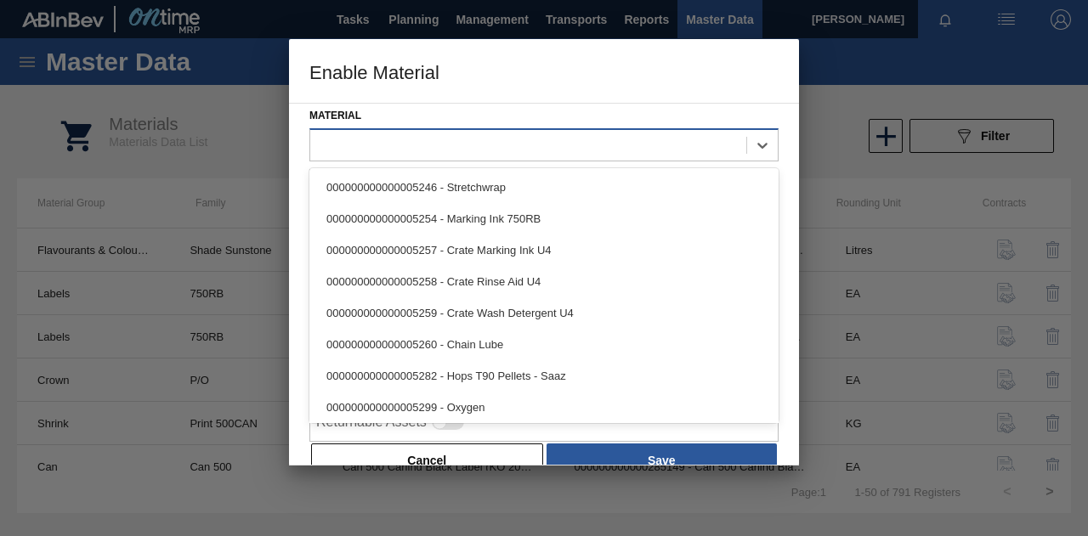
click at [382, 146] on div at bounding box center [528, 145] width 436 height 25
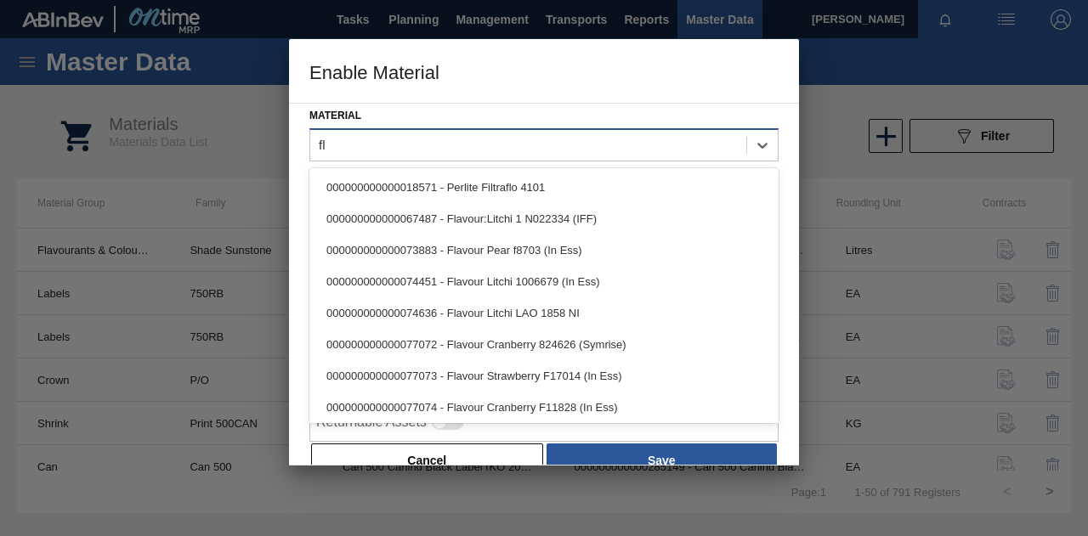
type input "f"
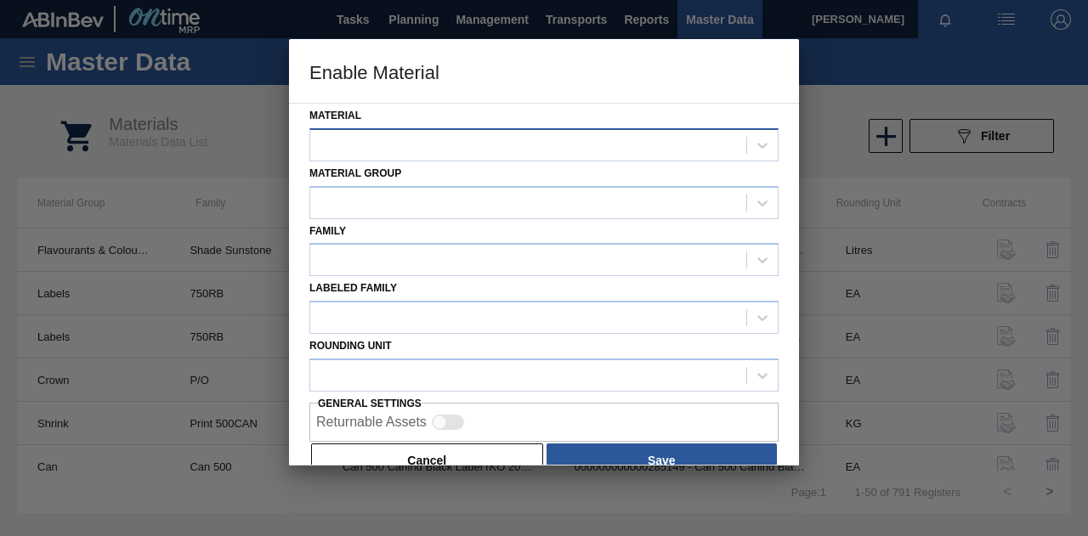
click at [350, 128] on div at bounding box center [543, 144] width 469 height 33
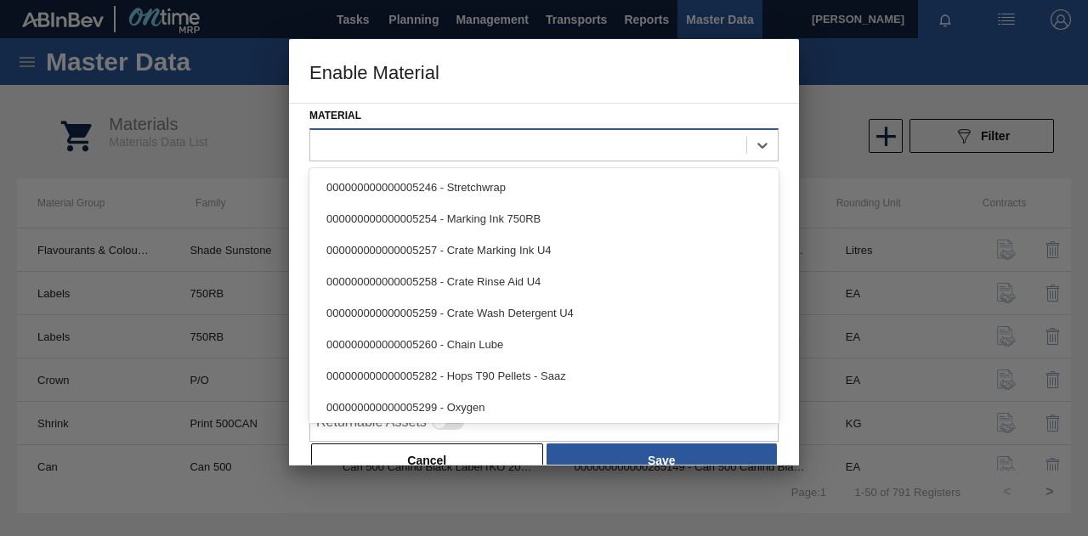
paste input "285316"
type input "285316"
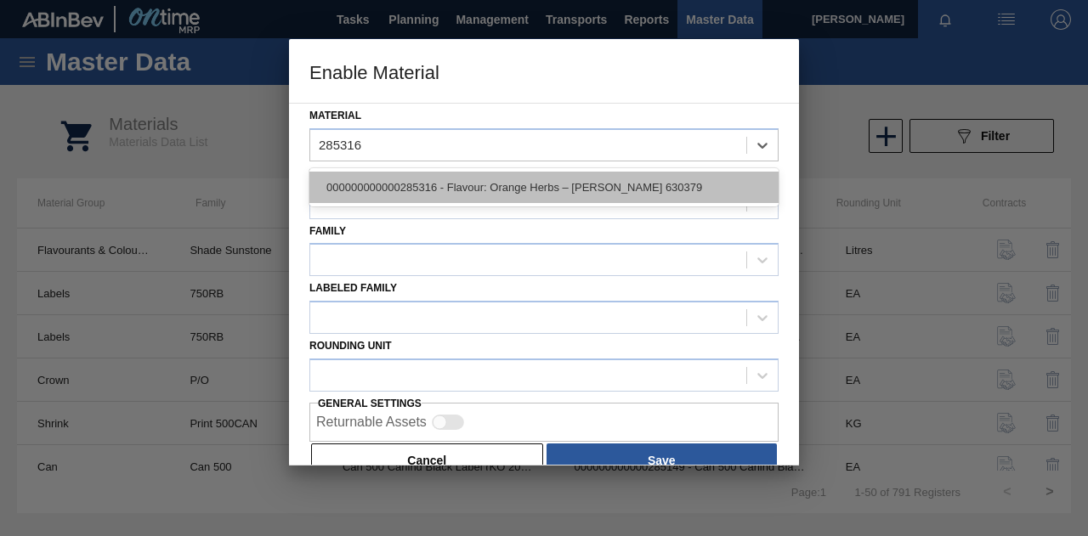
click at [630, 186] on div "000000000000285316 - Flavour: Orange Herbs – [PERSON_NAME] 630379" at bounding box center [543, 187] width 469 height 31
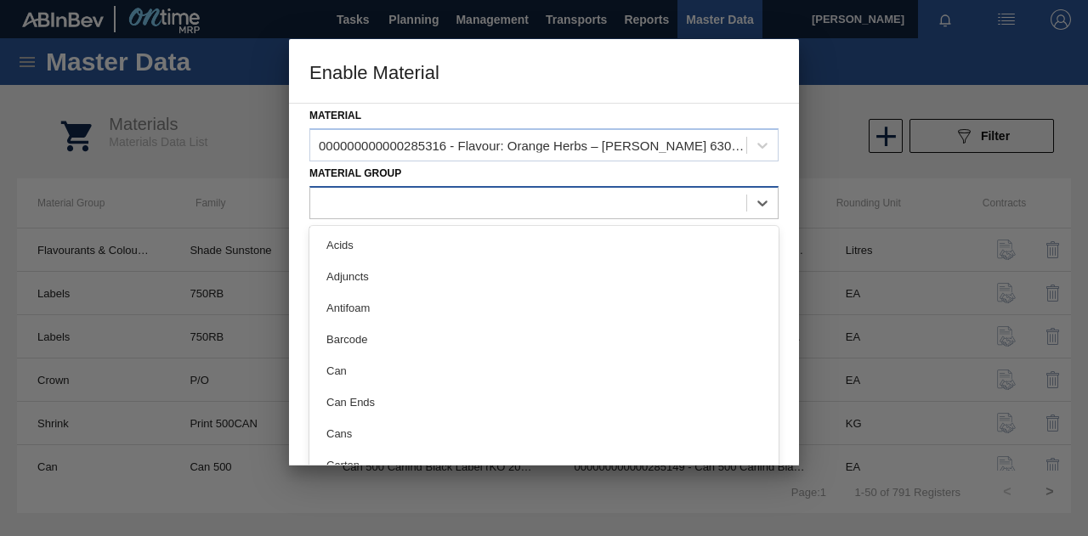
click at [371, 207] on div at bounding box center [528, 202] width 436 height 25
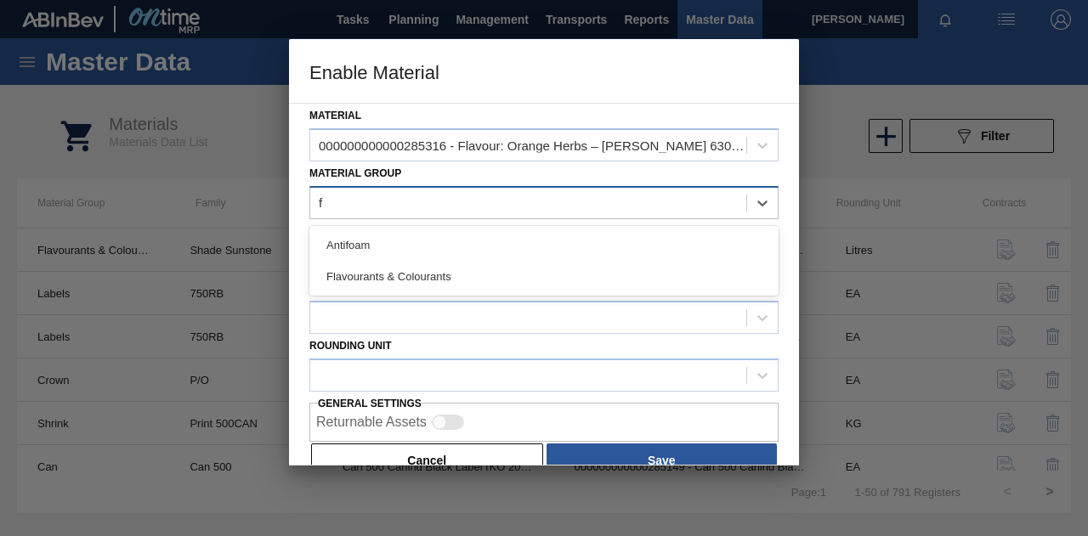
type Group "fl"
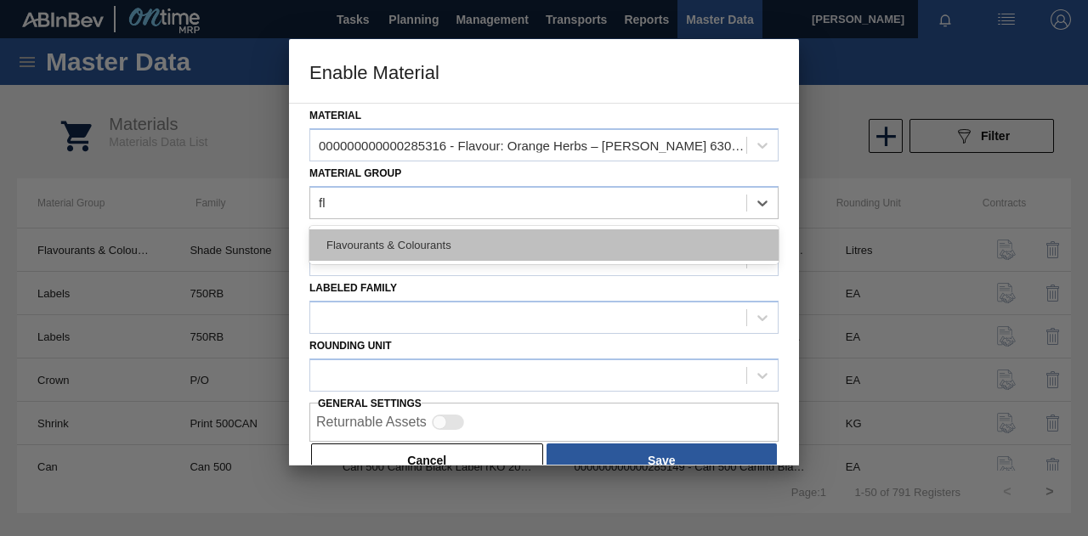
click at [365, 237] on div "Flavourants & Colourants" at bounding box center [543, 244] width 469 height 31
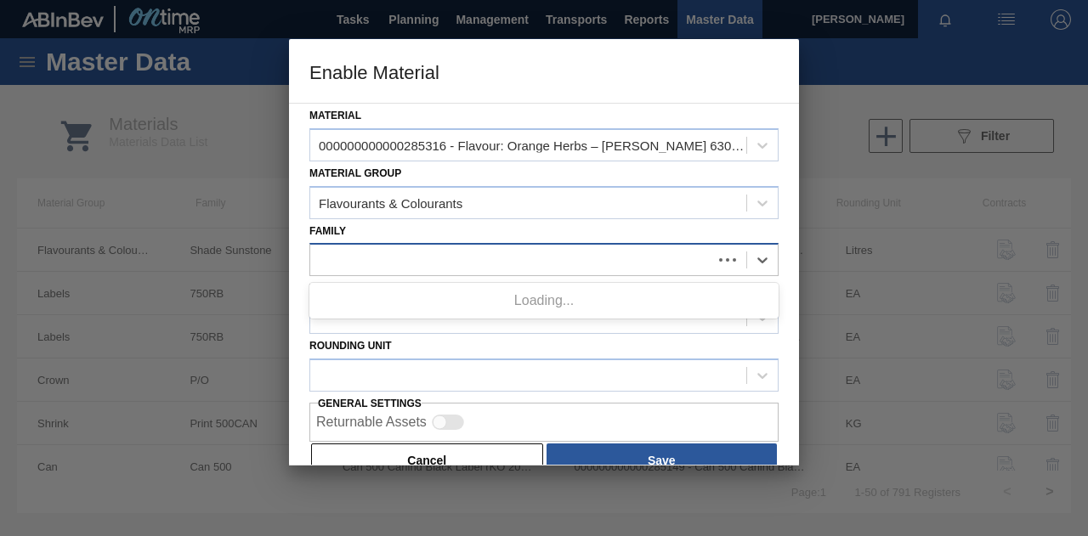
click at [354, 261] on div at bounding box center [511, 260] width 402 height 25
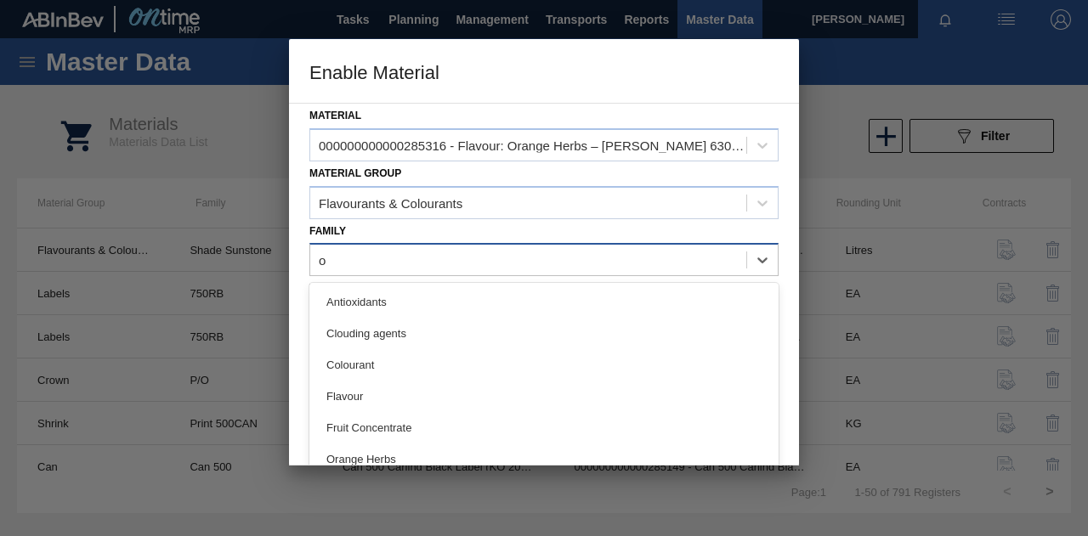
type input "or"
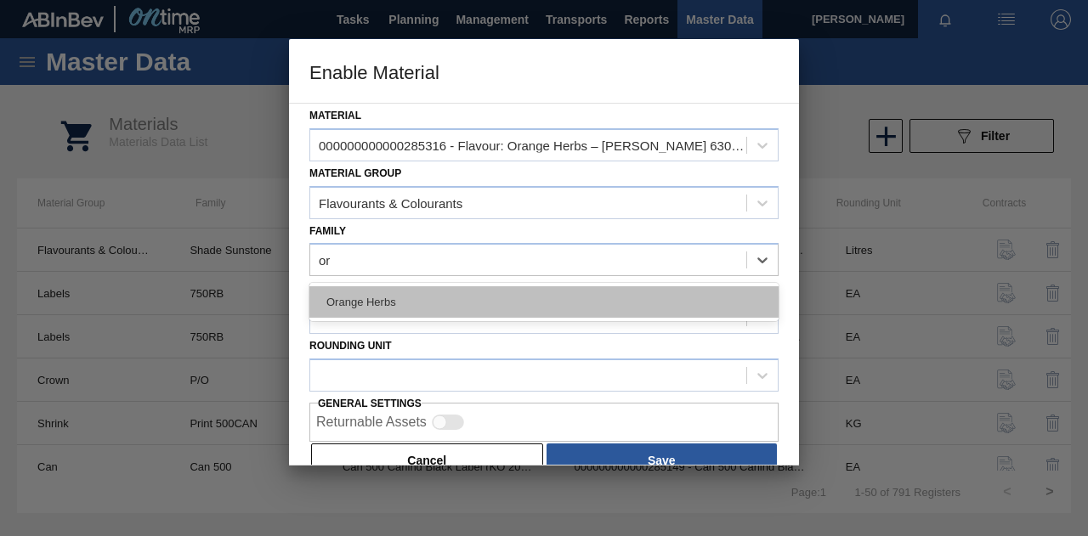
click at [378, 293] on div "Orange Herbs" at bounding box center [543, 301] width 469 height 31
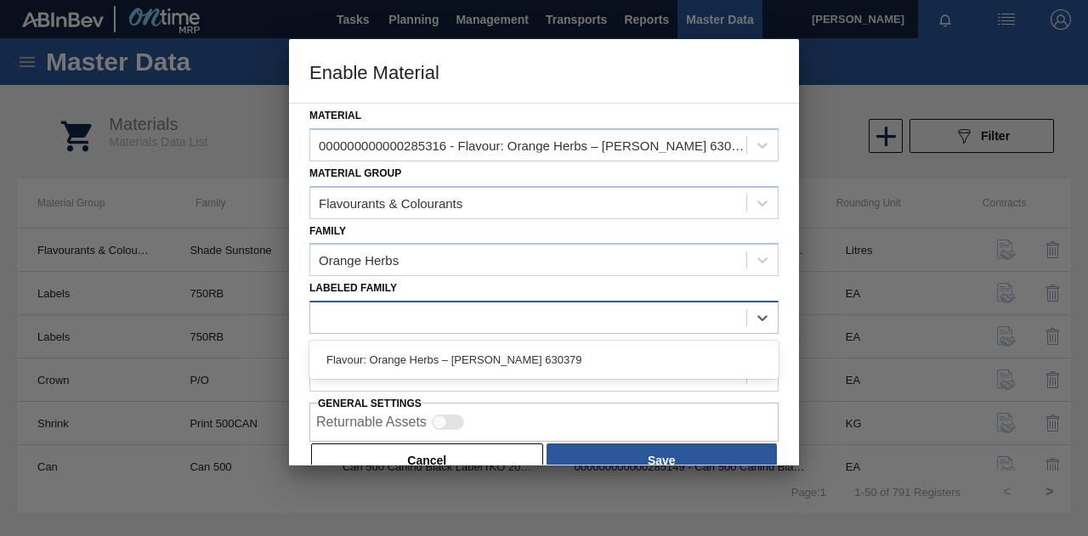
click at [354, 320] on div at bounding box center [528, 318] width 436 height 25
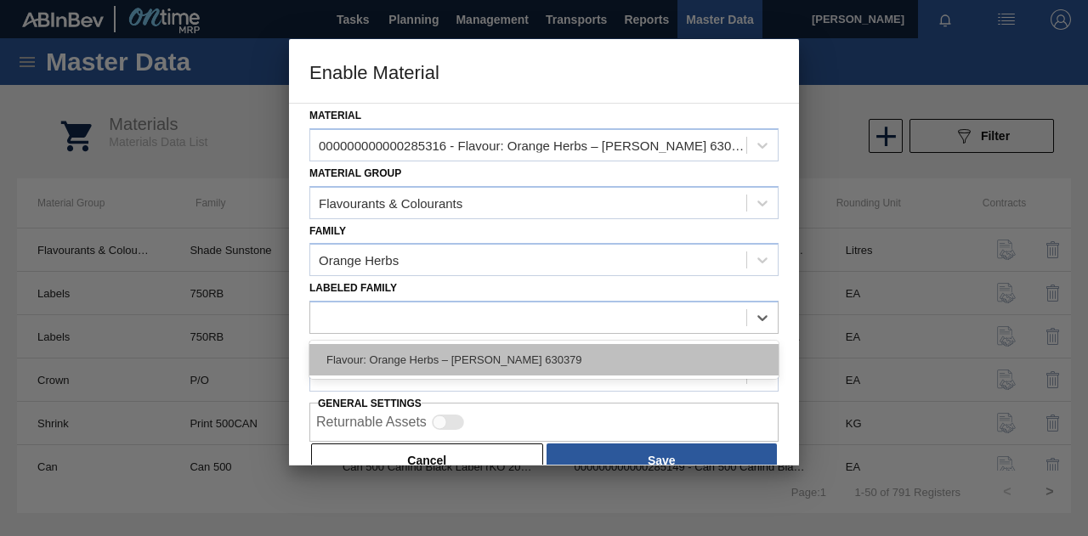
click at [394, 358] on div "Flavour: Orange Herbs – [PERSON_NAME] 630379" at bounding box center [543, 359] width 469 height 31
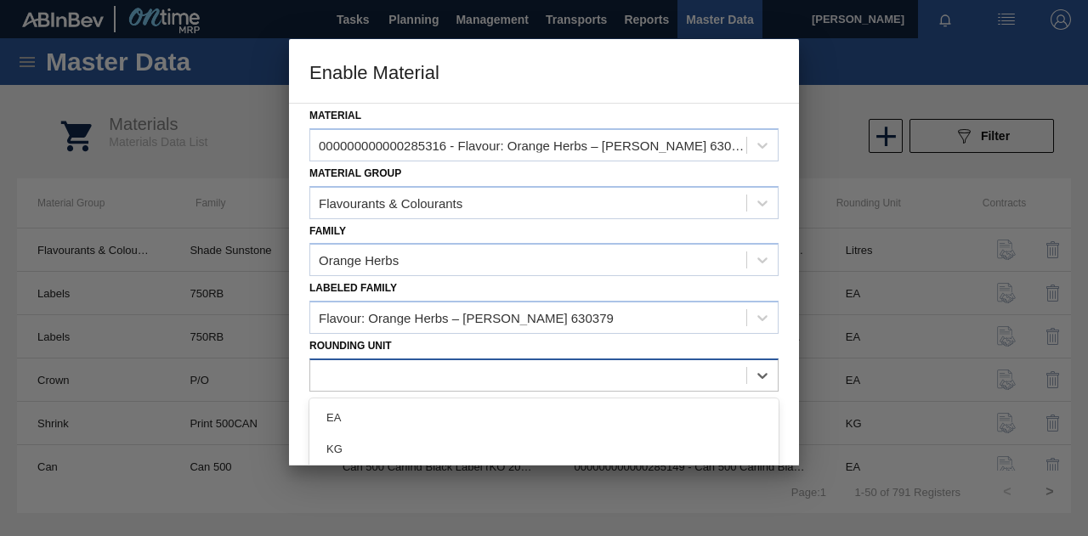
click at [379, 376] on div at bounding box center [528, 375] width 436 height 25
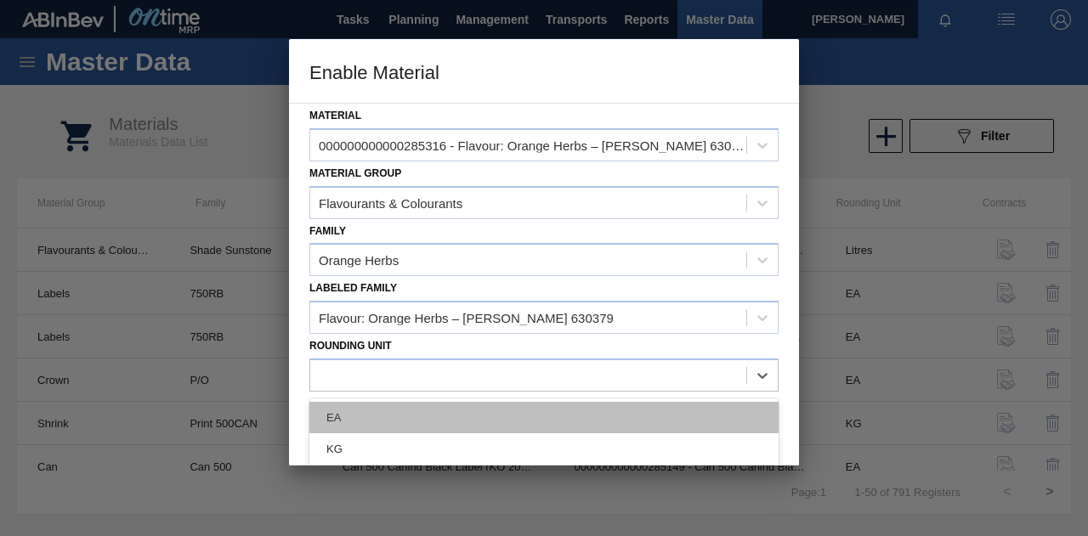
click at [348, 412] on div "EA" at bounding box center [543, 417] width 469 height 31
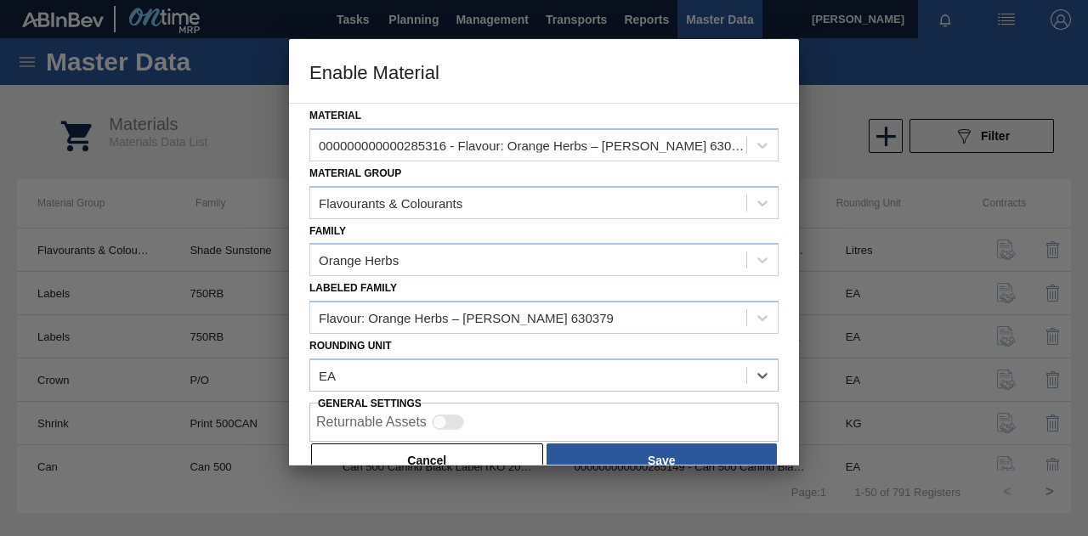
scroll to position [31, 0]
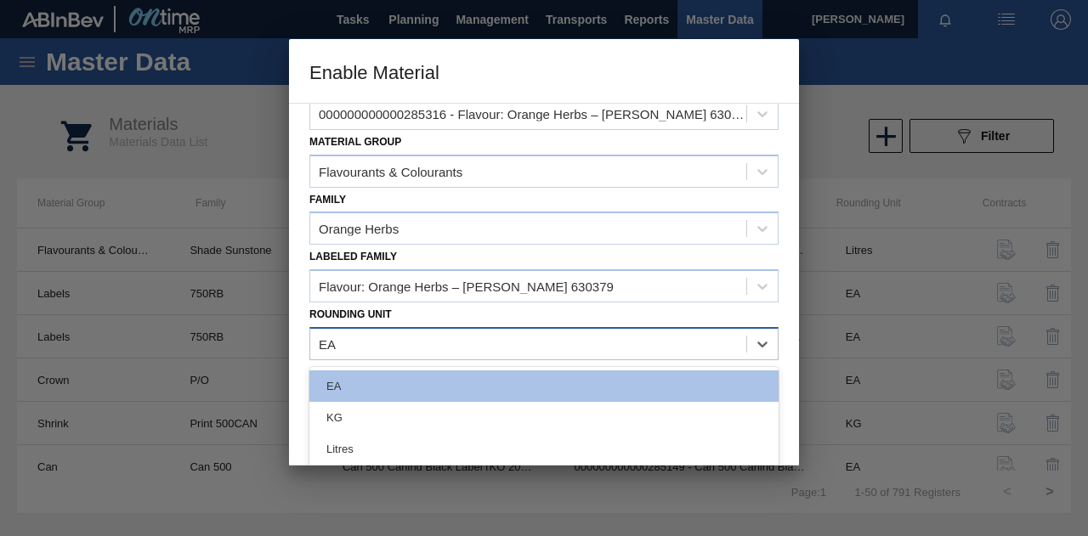
click at [427, 346] on div "EA" at bounding box center [528, 343] width 436 height 25
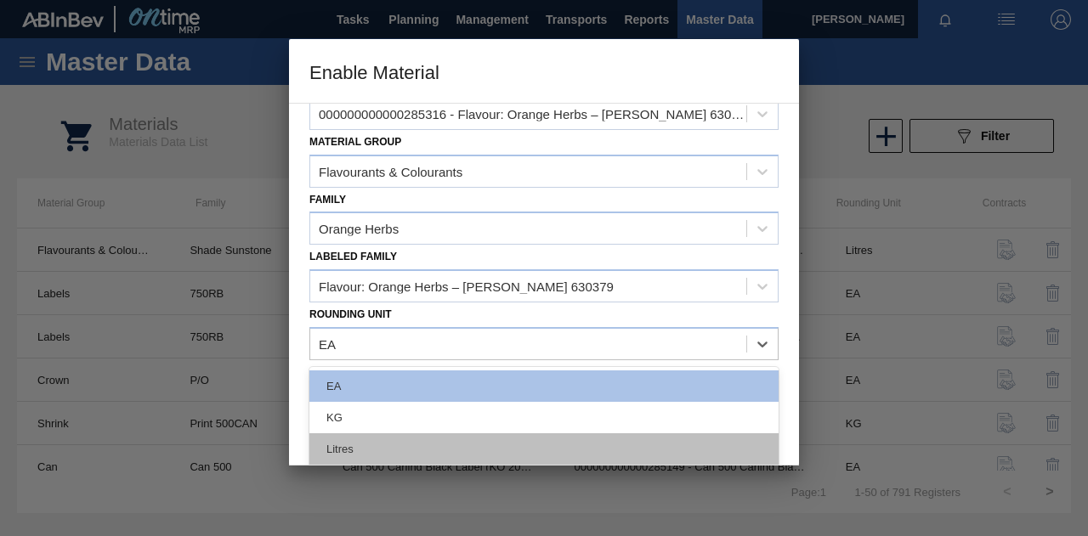
click at [401, 439] on div "Litres" at bounding box center [543, 448] width 469 height 31
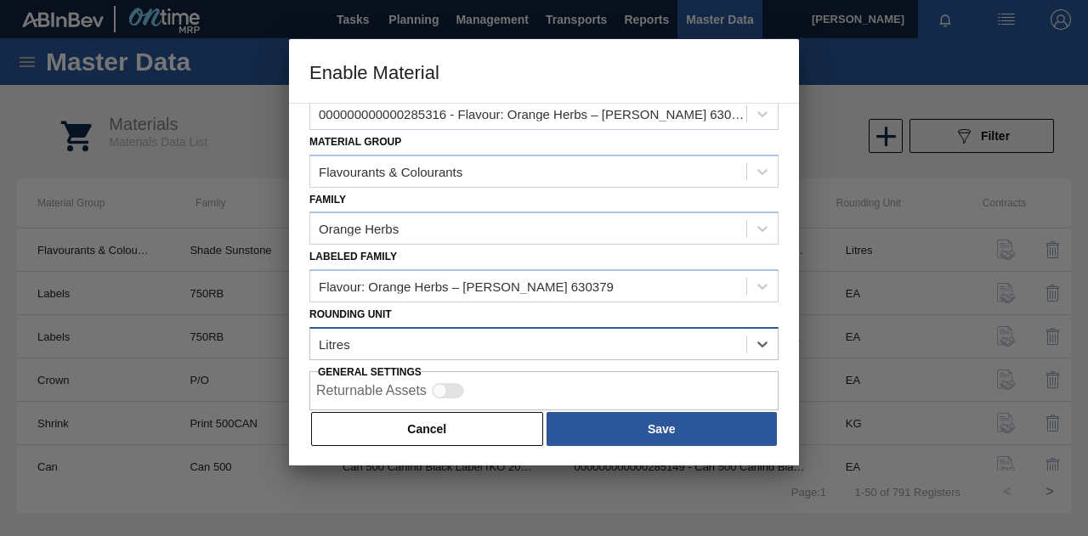
click at [439, 341] on div "Litres" at bounding box center [528, 343] width 436 height 25
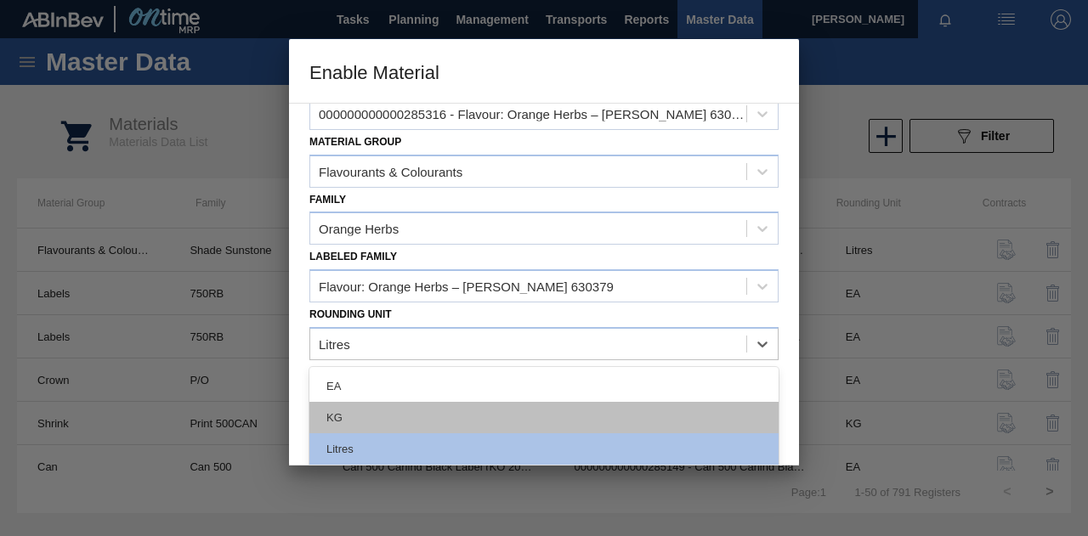
click at [364, 416] on div "KG" at bounding box center [543, 417] width 469 height 31
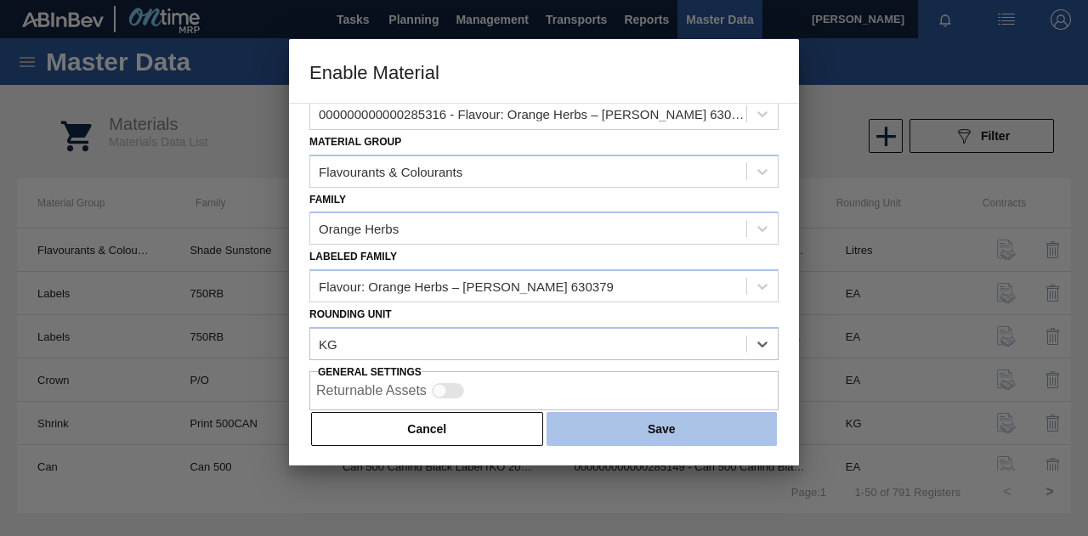
click at [636, 423] on button "Save" at bounding box center [662, 429] width 230 height 34
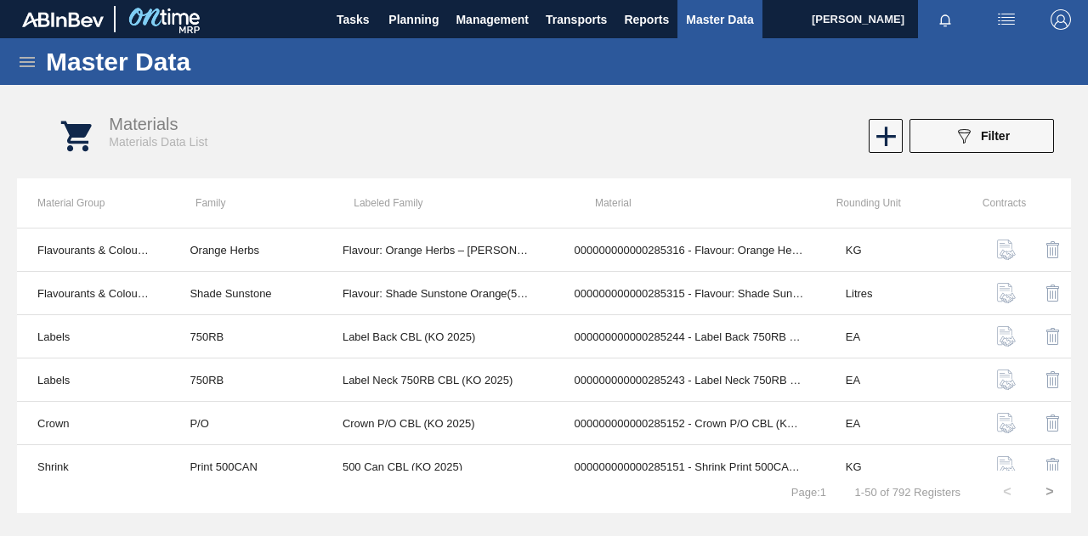
click at [33, 56] on icon at bounding box center [27, 62] width 20 height 20
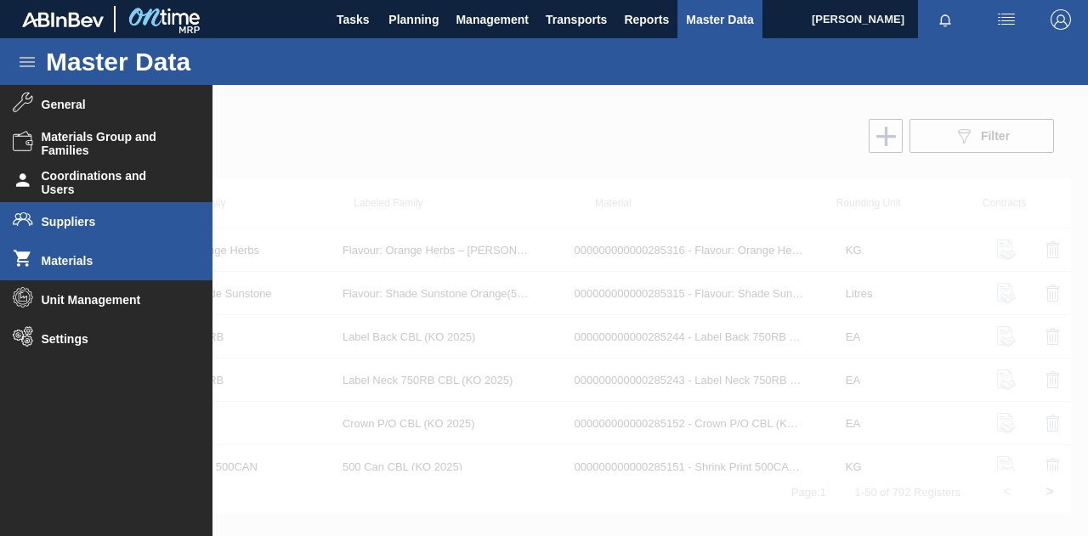
click at [132, 234] on li "Suppliers" at bounding box center [106, 221] width 212 height 39
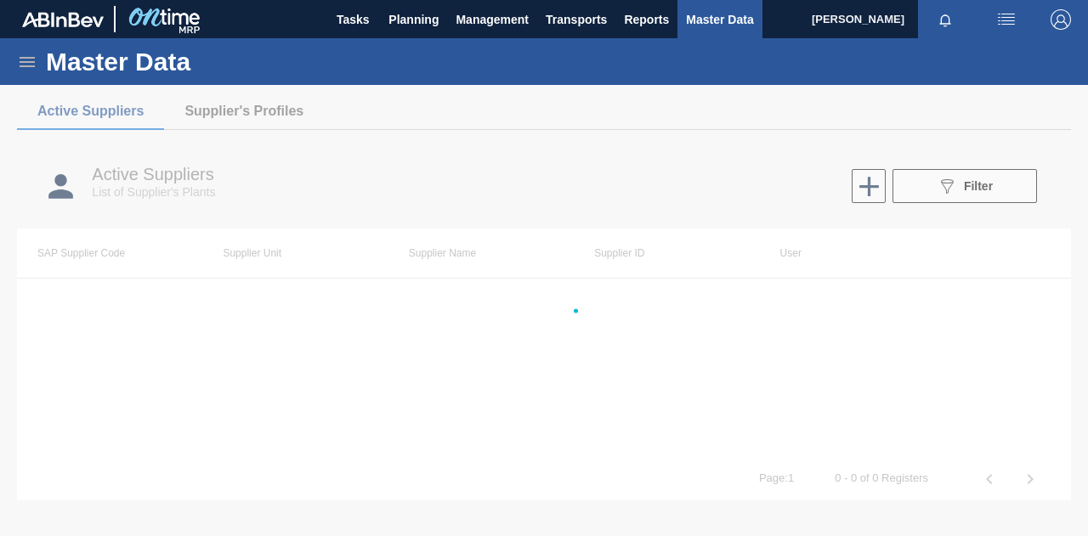
click at [29, 60] on icon at bounding box center [27, 62] width 15 height 10
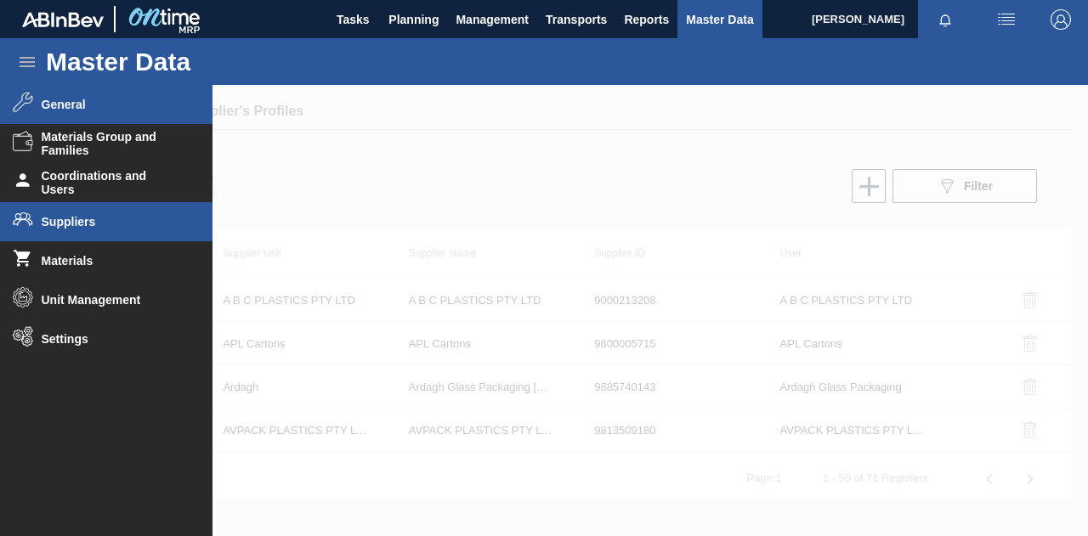
click at [69, 113] on li "General" at bounding box center [106, 104] width 212 height 39
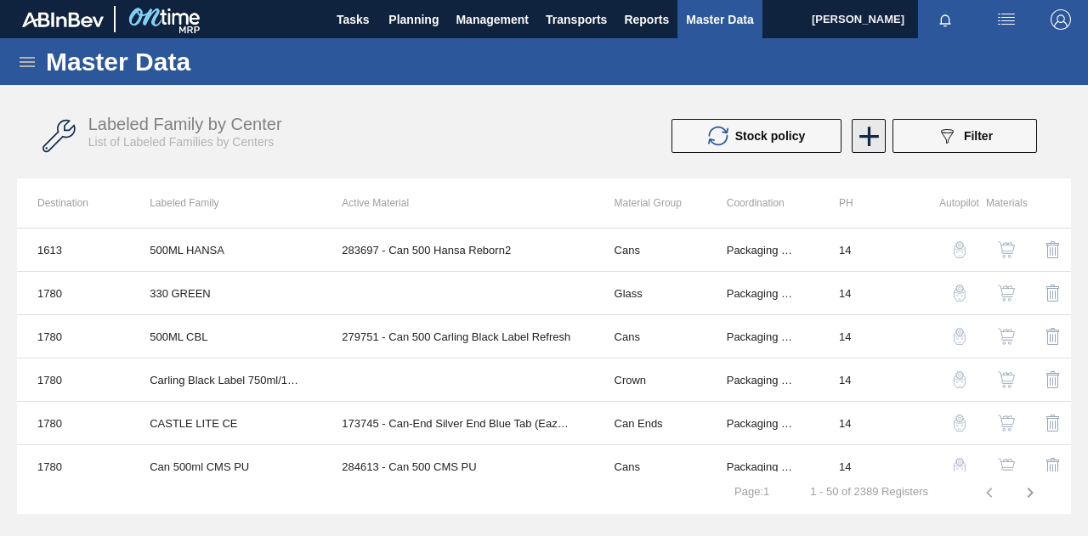
click at [865, 136] on icon at bounding box center [869, 136] width 33 height 33
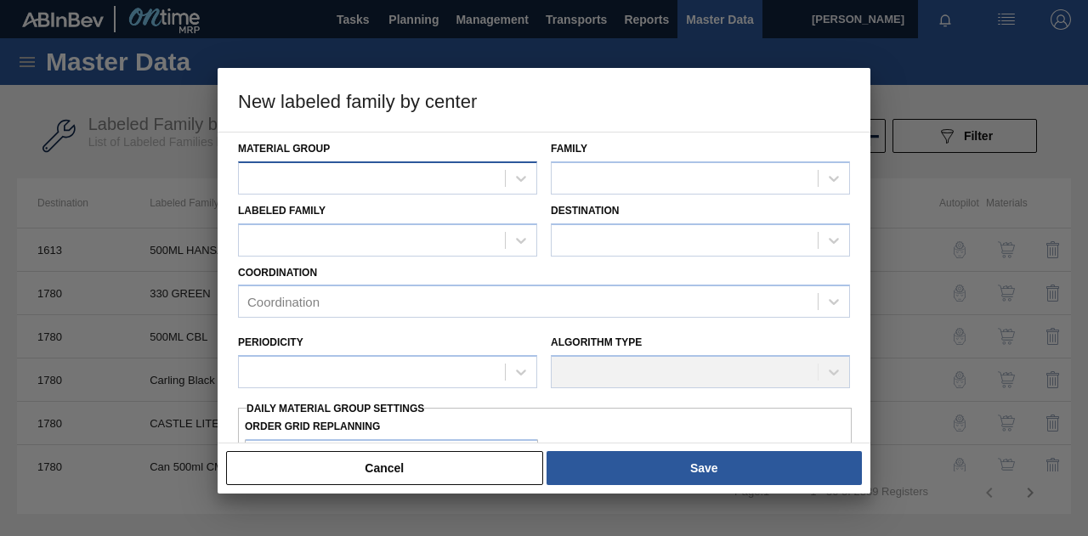
click at [411, 178] on div at bounding box center [372, 178] width 266 height 25
type Group "fl"
click at [440, 212] on div "Flavourants & Colourants" at bounding box center [387, 220] width 299 height 31
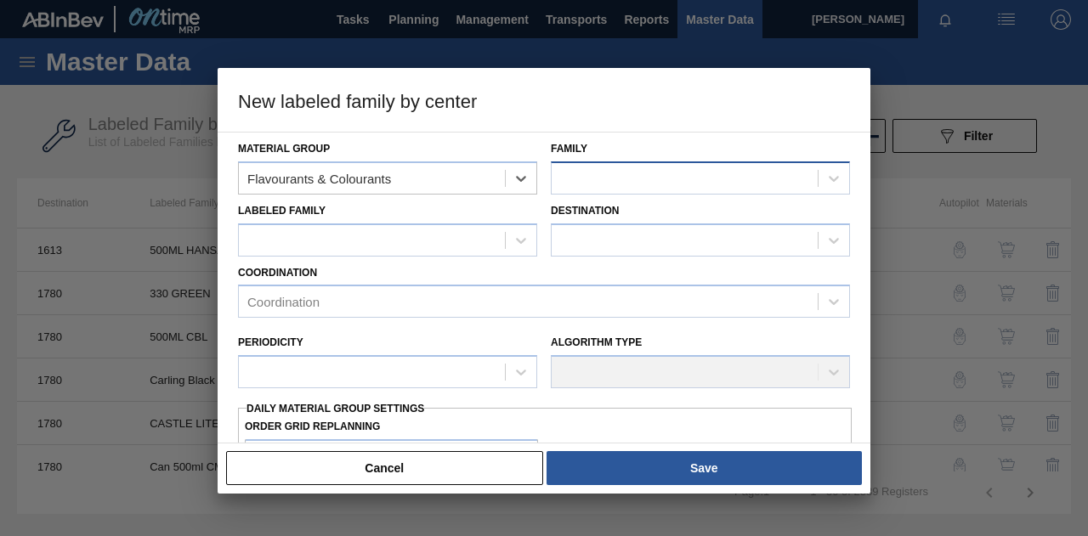
click at [588, 179] on div at bounding box center [685, 178] width 266 height 25
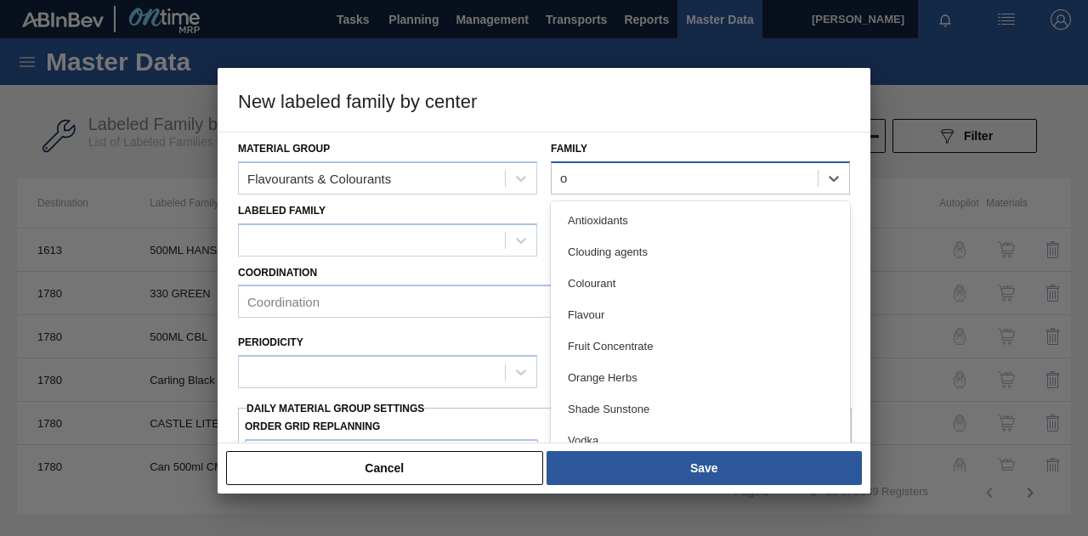
type input "or"
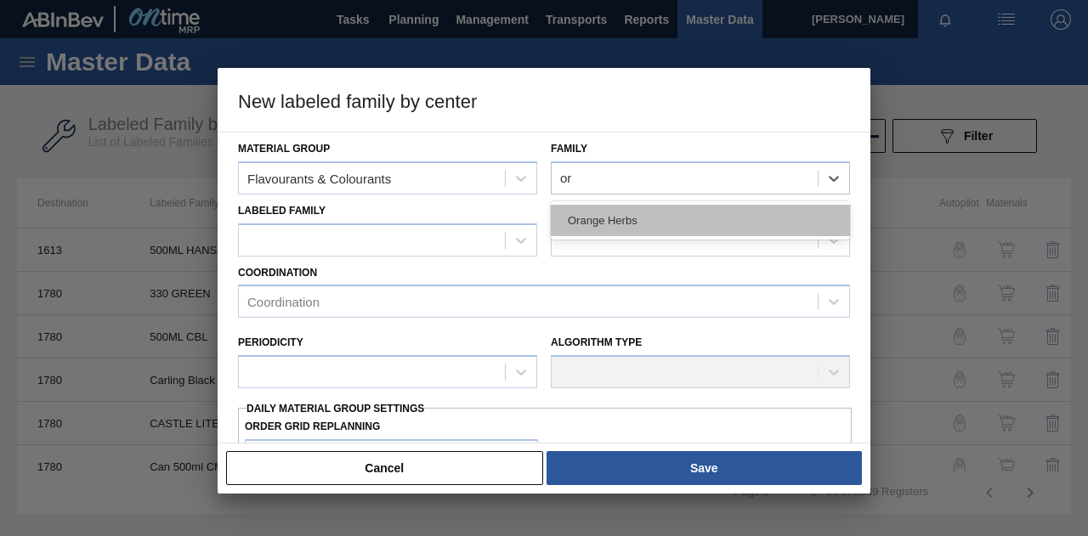
click at [590, 212] on div "Orange Herbs" at bounding box center [700, 220] width 299 height 31
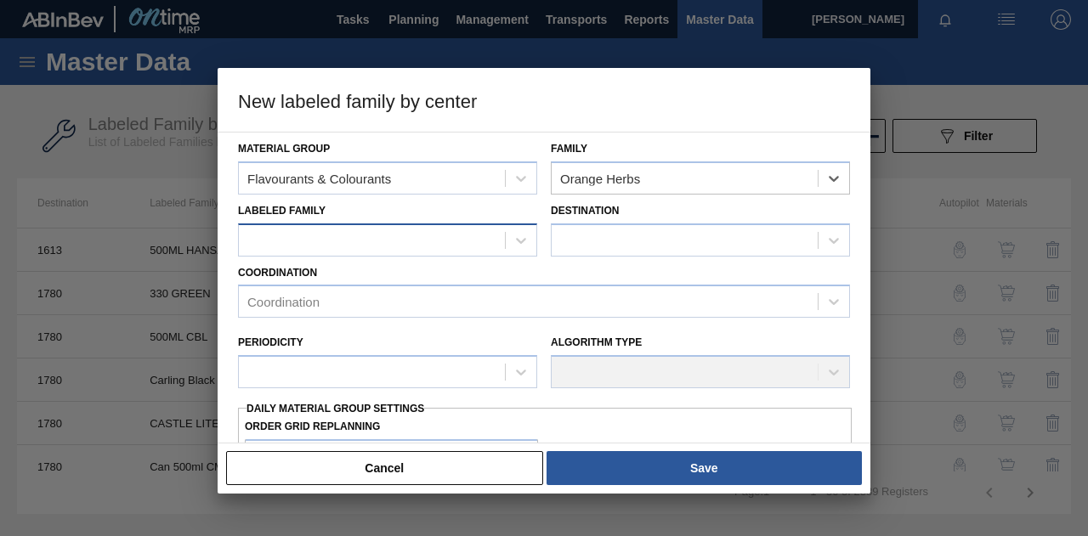
click at [438, 238] on div at bounding box center [372, 240] width 266 height 25
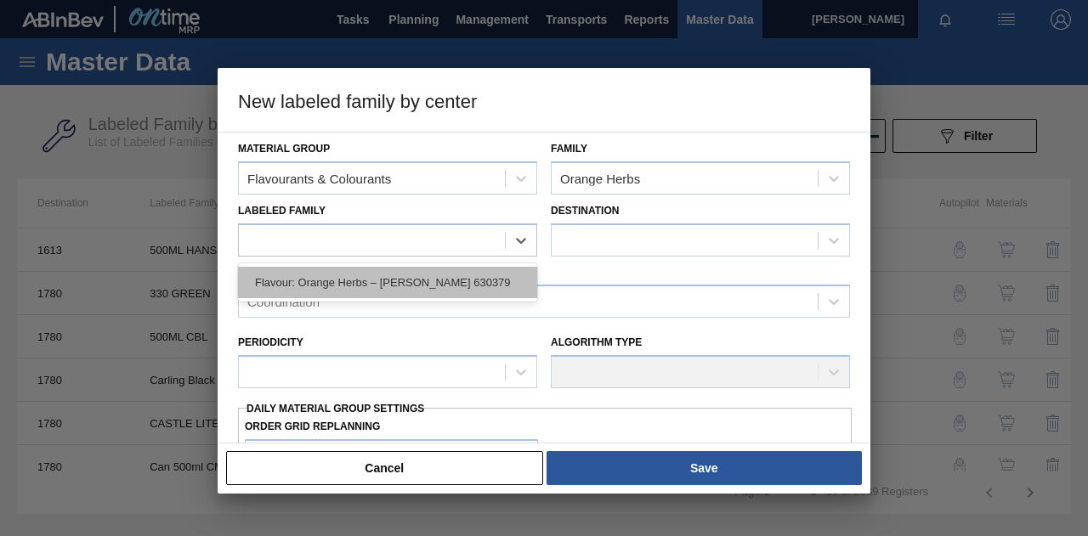
click at [429, 280] on div "Flavour: Orange Herbs – [PERSON_NAME] 630379" at bounding box center [387, 282] width 299 height 31
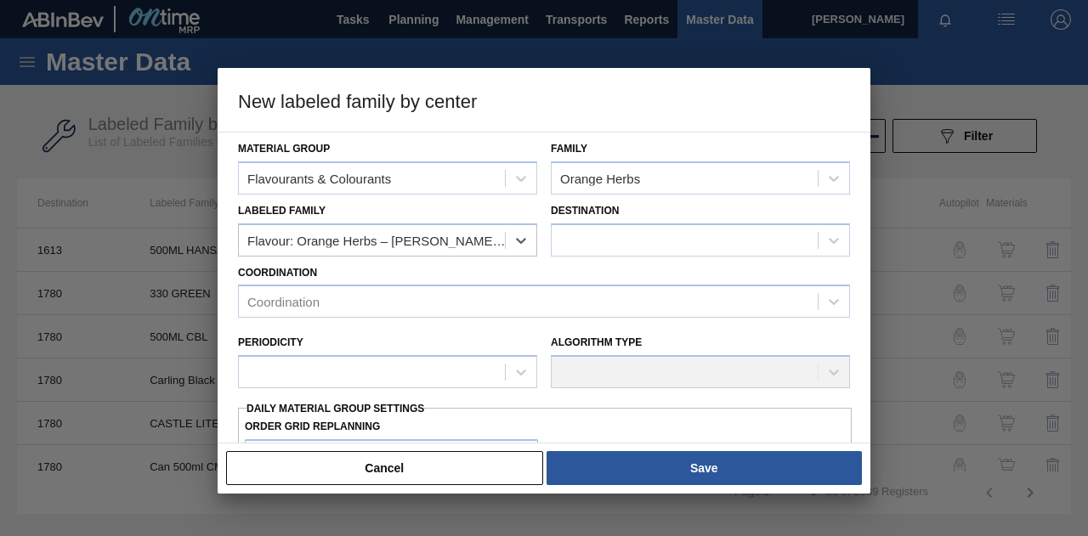
checkbox input "false"
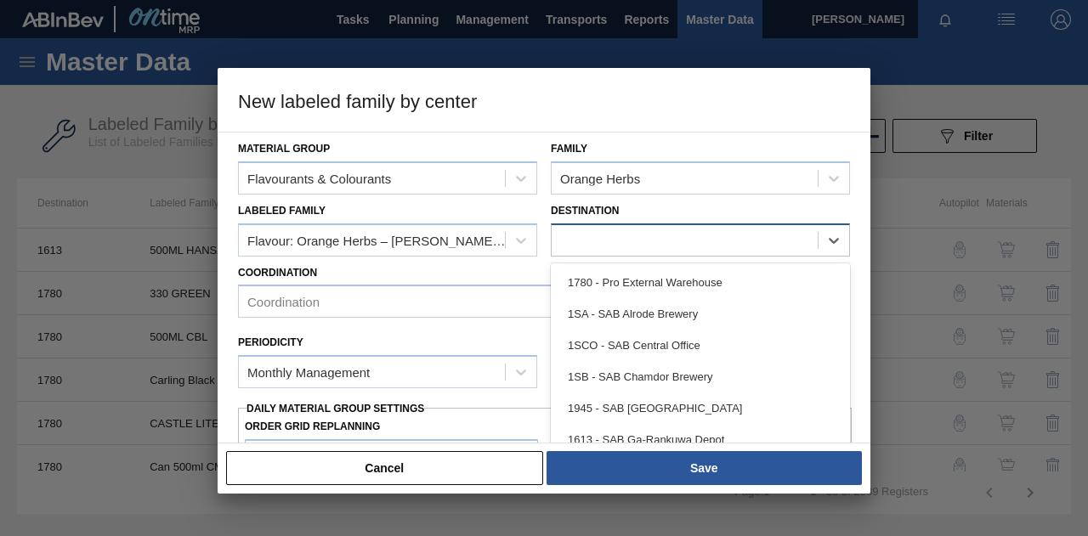
click at [585, 241] on div at bounding box center [685, 240] width 266 height 25
type input "1sb"
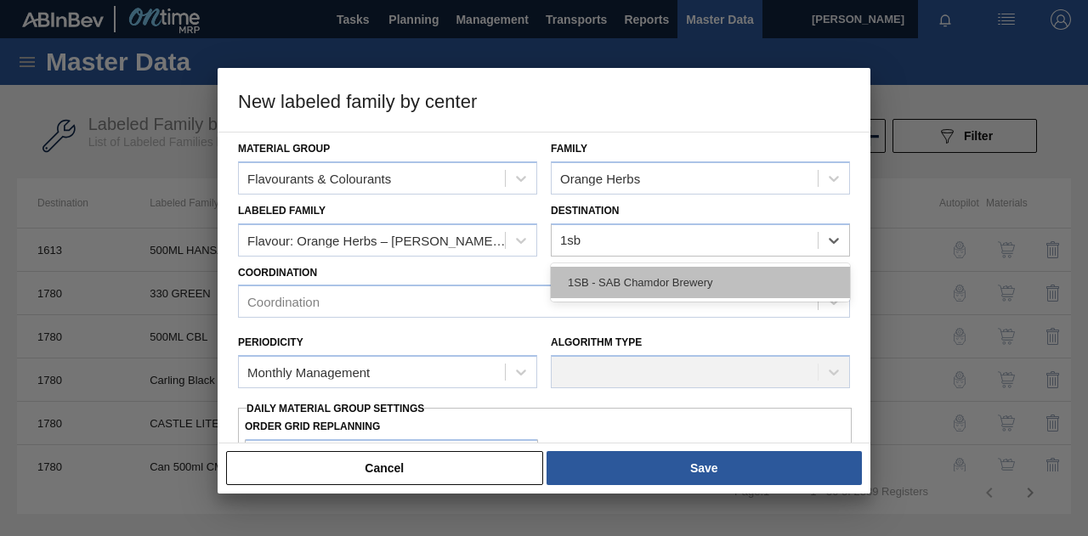
click at [604, 276] on div "1SB - SAB Chamdor Brewery" at bounding box center [700, 282] width 299 height 31
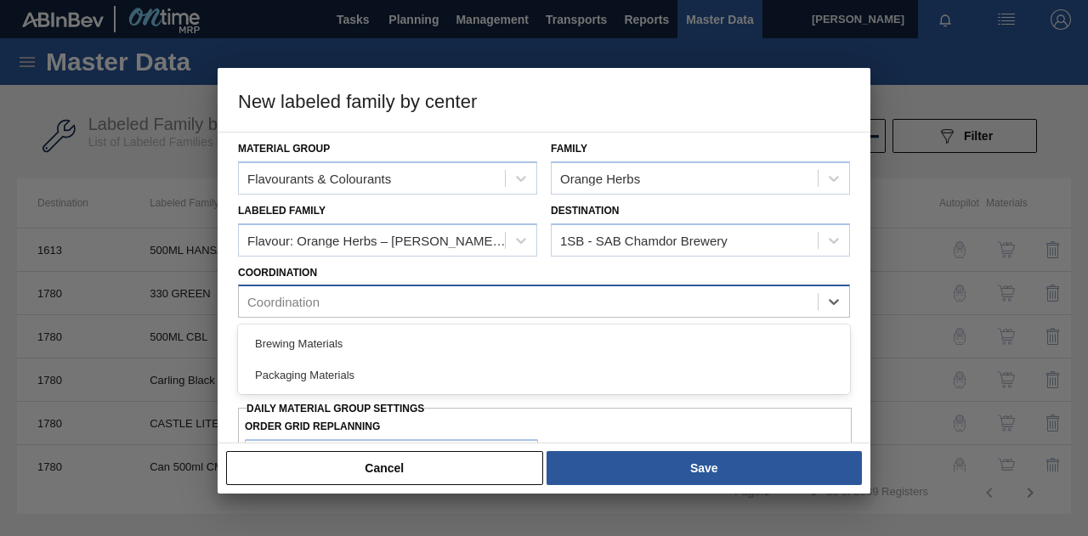
click at [371, 309] on div "Coordination" at bounding box center [528, 302] width 579 height 25
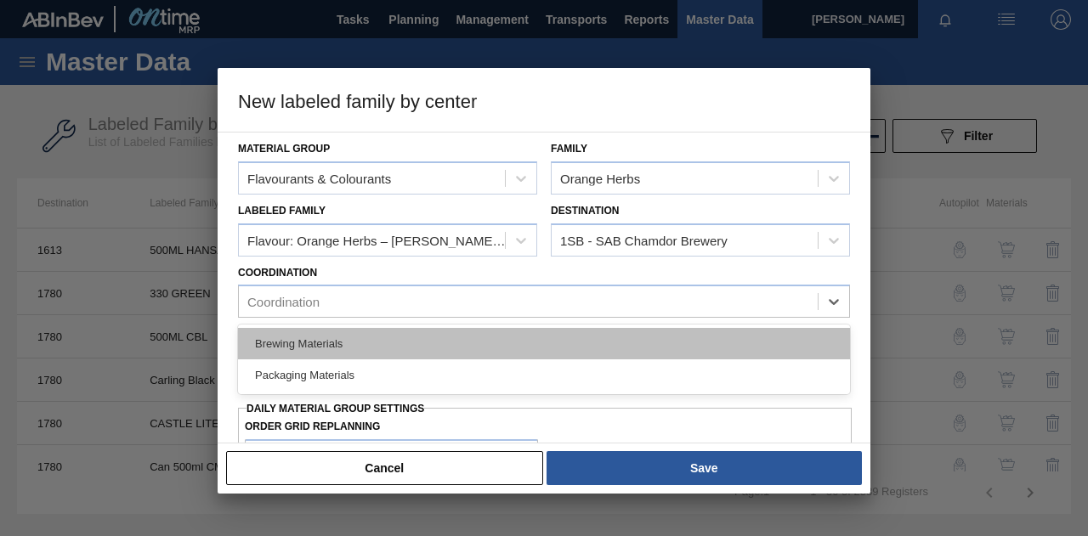
click at [326, 344] on div "Brewing Materials" at bounding box center [544, 343] width 612 height 31
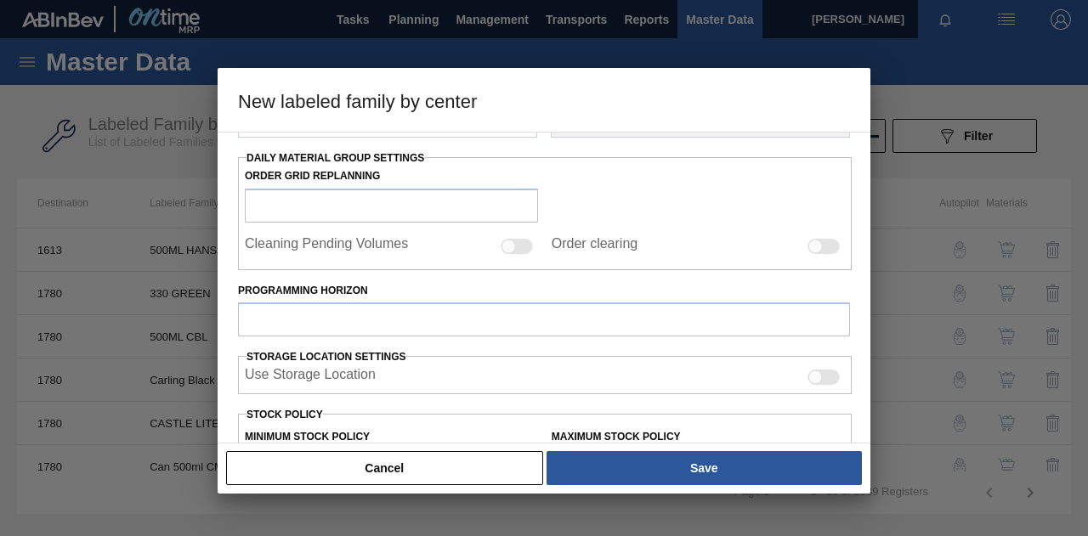
scroll to position [170, 0]
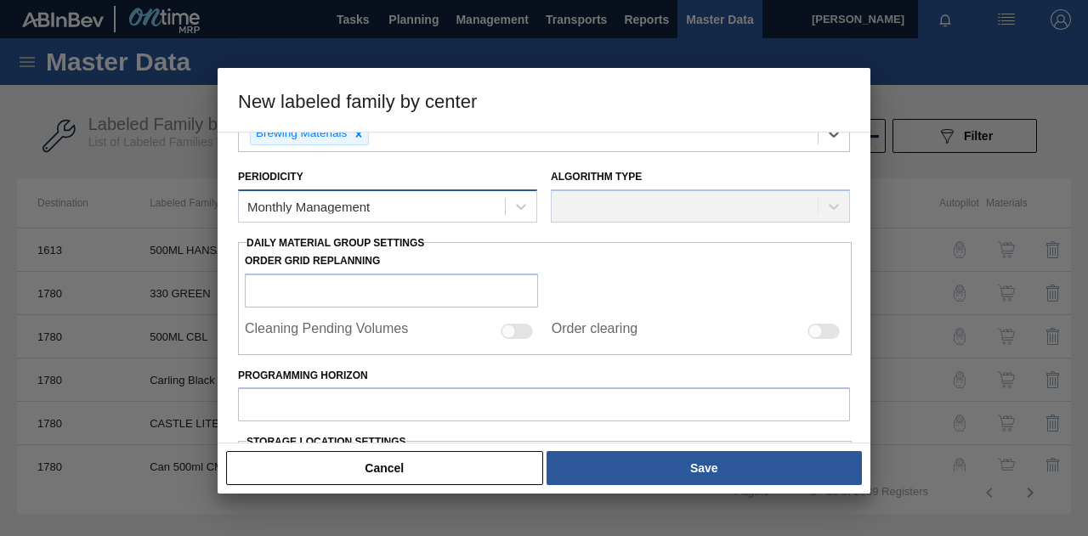
click at [476, 207] on div "Monthly Management" at bounding box center [372, 207] width 266 height 25
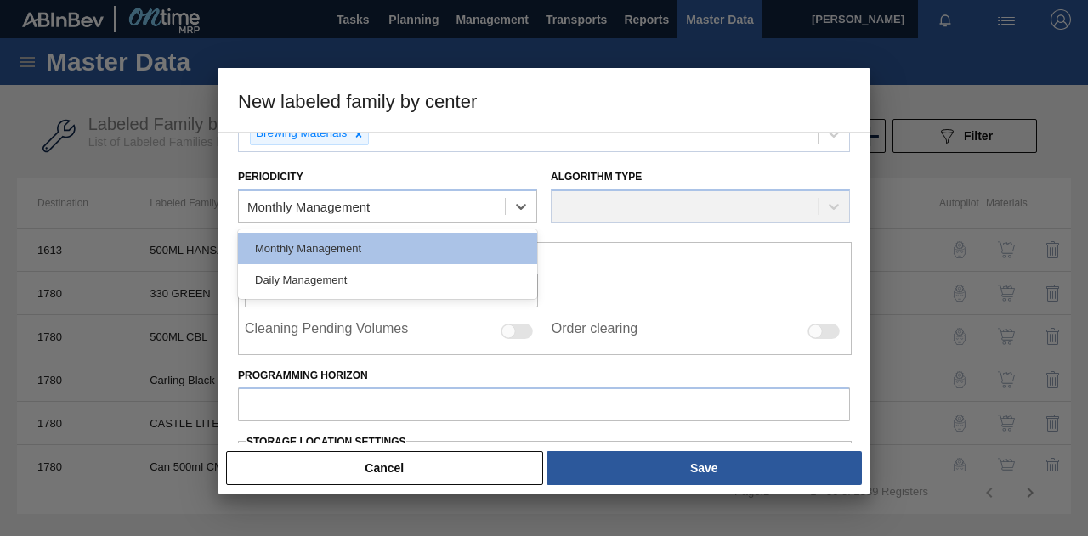
click at [409, 249] on div "Monthly Management" at bounding box center [387, 248] width 299 height 31
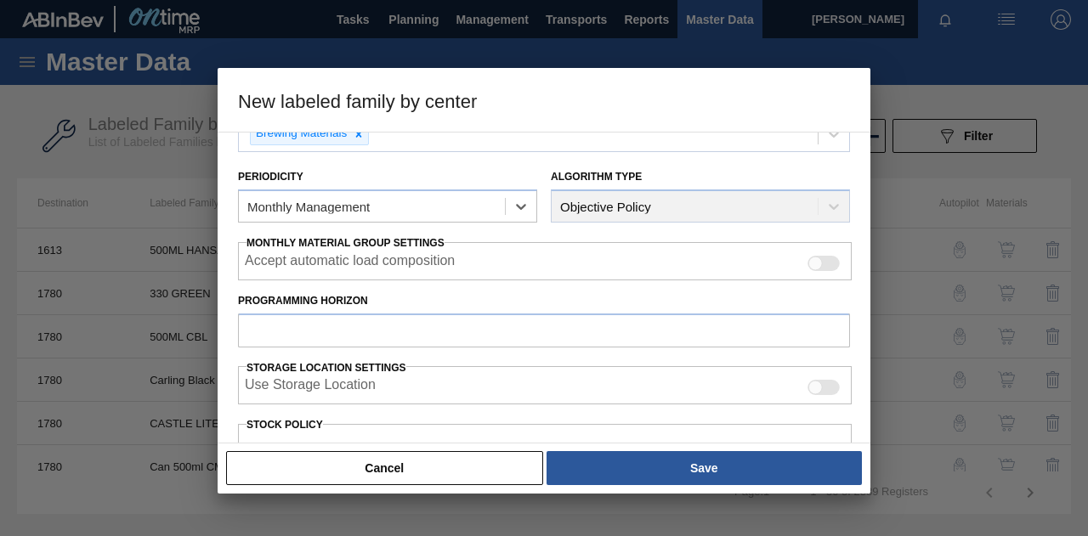
click at [757, 201] on div "Algorithm Type Objective Policy" at bounding box center [700, 194] width 299 height 58
click at [372, 344] on input "Programming Horizon" at bounding box center [544, 331] width 612 height 34
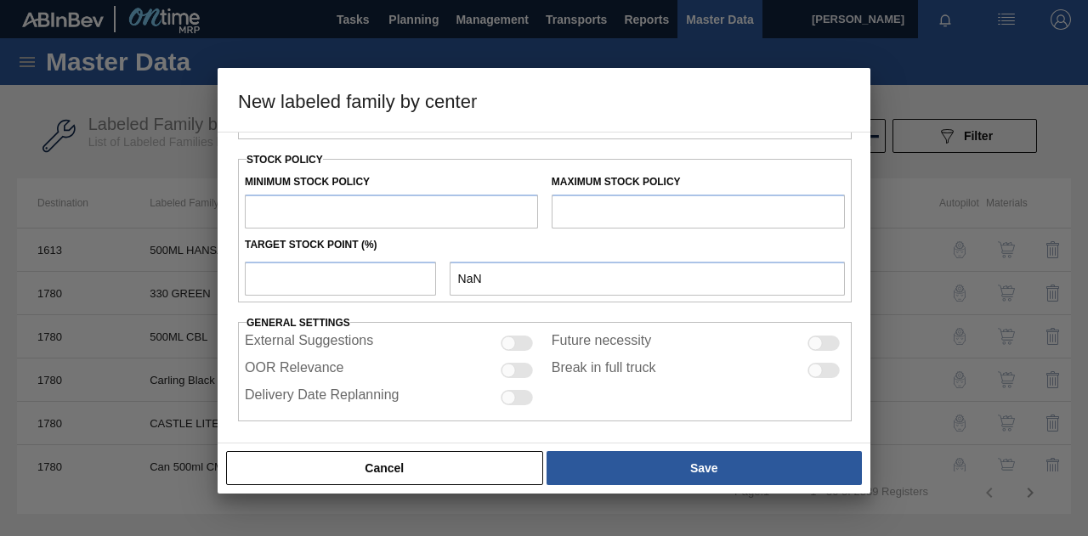
scroll to position [438, 0]
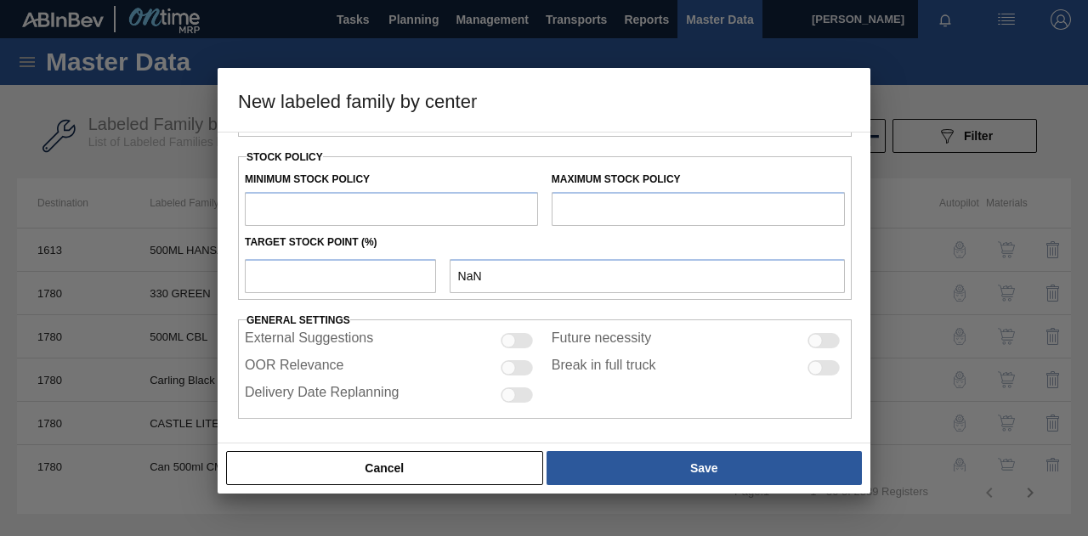
type input "120"
click at [394, 208] on input "text" at bounding box center [391, 209] width 293 height 34
type input "7"
type input "7.000"
type input "74"
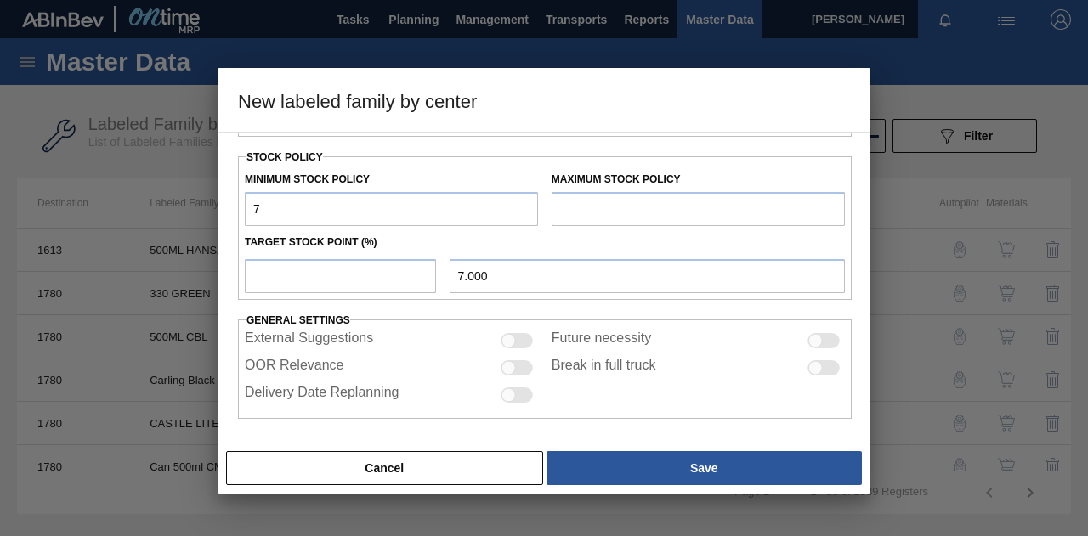
type input "74.000"
type input "745"
type input "745.000"
type input "745"
click at [673, 203] on input "text" at bounding box center [698, 209] width 293 height 34
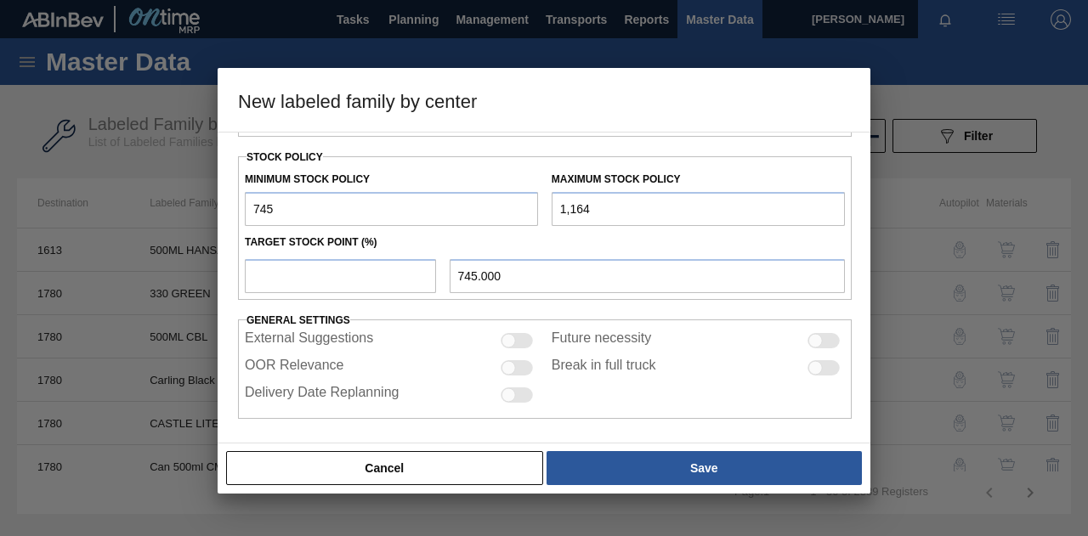
type input "1,164"
click at [324, 271] on input "number" at bounding box center [340, 276] width 191 height 34
type input "1"
type input "749.190"
type input "10"
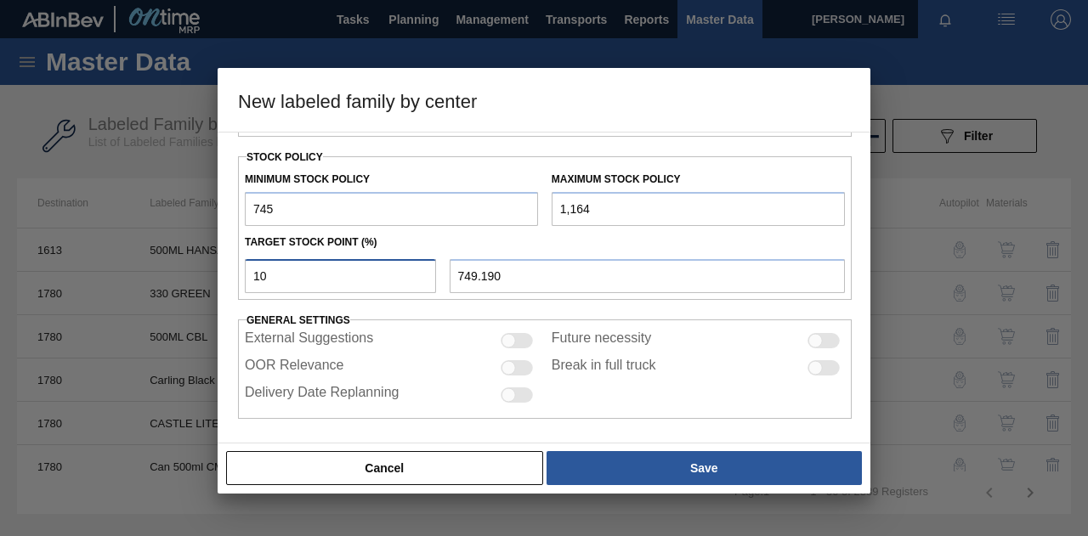
type input "786.900"
type input "100"
type input "1,164.000"
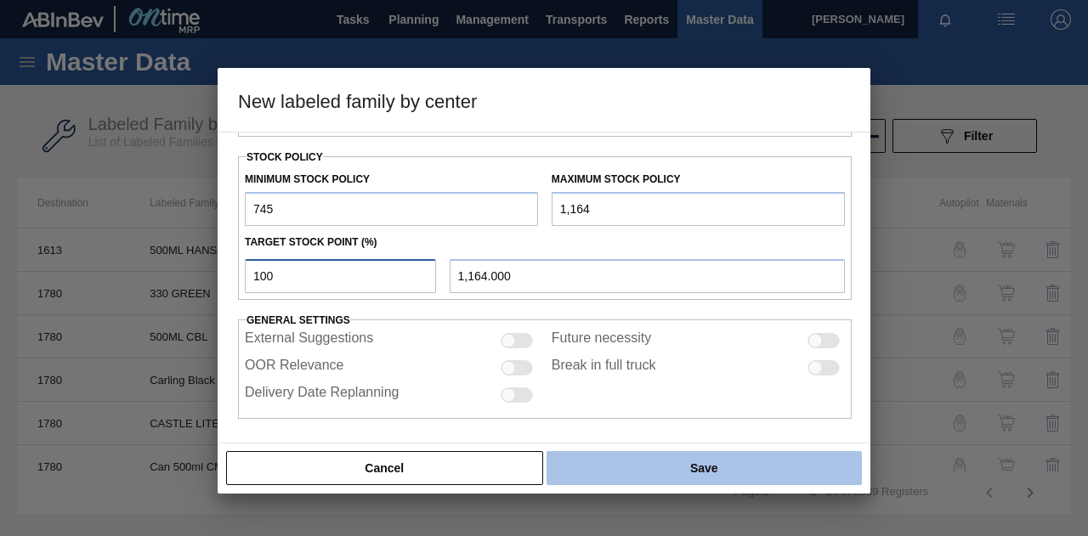
type input "100"
click at [673, 468] on button "Save" at bounding box center [704, 468] width 315 height 34
click at [687, 469] on button "Save" at bounding box center [704, 468] width 315 height 34
click at [760, 475] on button "Save" at bounding box center [704, 468] width 315 height 34
click at [739, 467] on button "Save" at bounding box center [704, 468] width 315 height 34
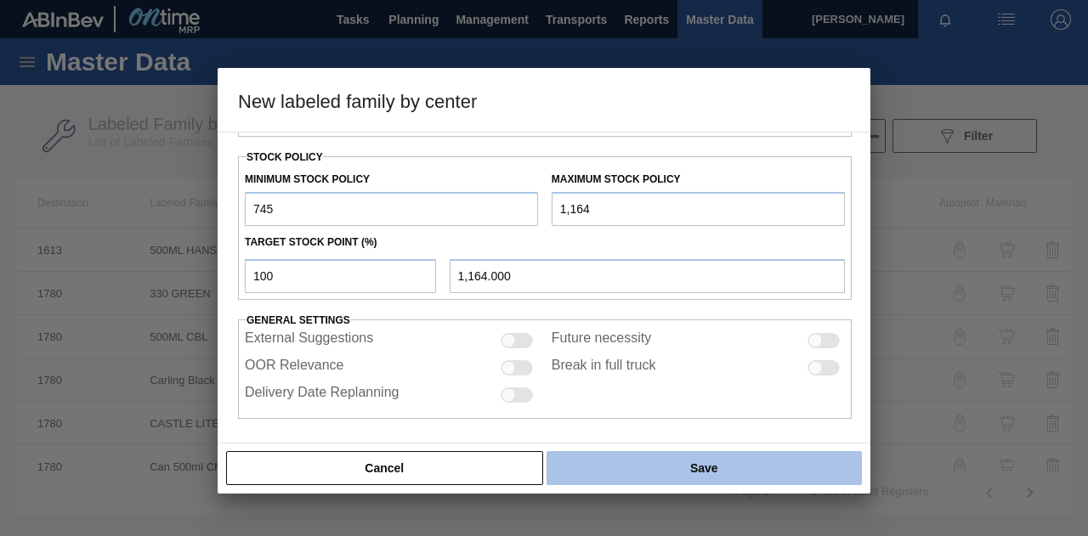
click at [740, 465] on button "Save" at bounding box center [704, 468] width 315 height 34
click at [743, 467] on button "Save" at bounding box center [704, 468] width 315 height 34
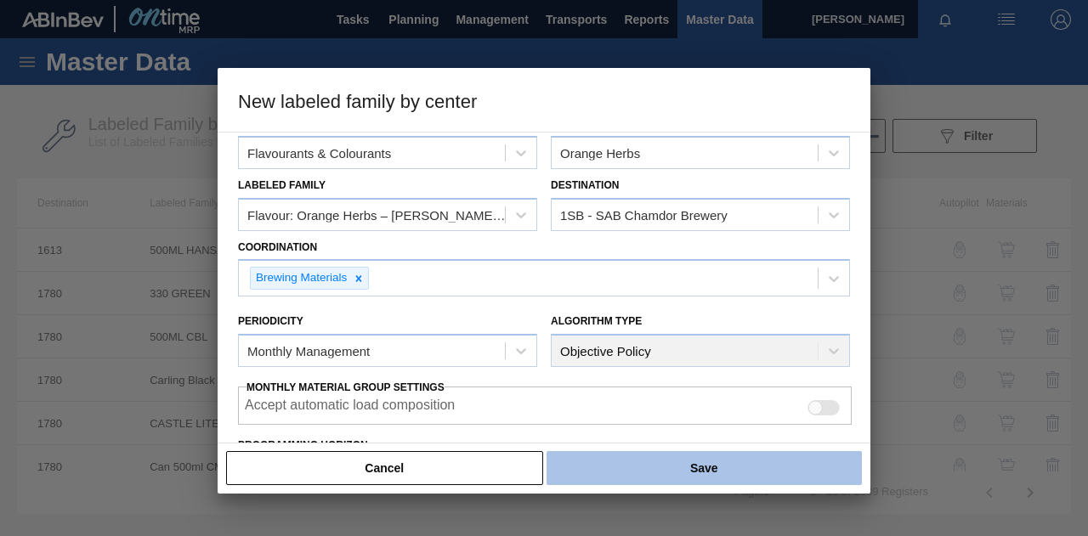
scroll to position [0, 0]
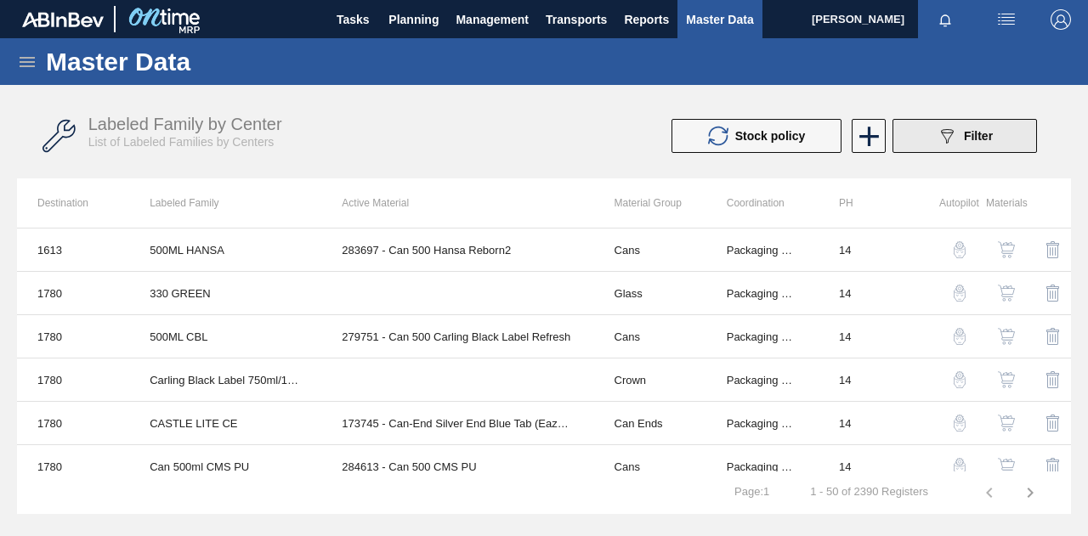
click at [945, 141] on icon "089F7B8B-B2A5-4AFE-B5C0-19BA573D28AC" at bounding box center [947, 136] width 20 height 20
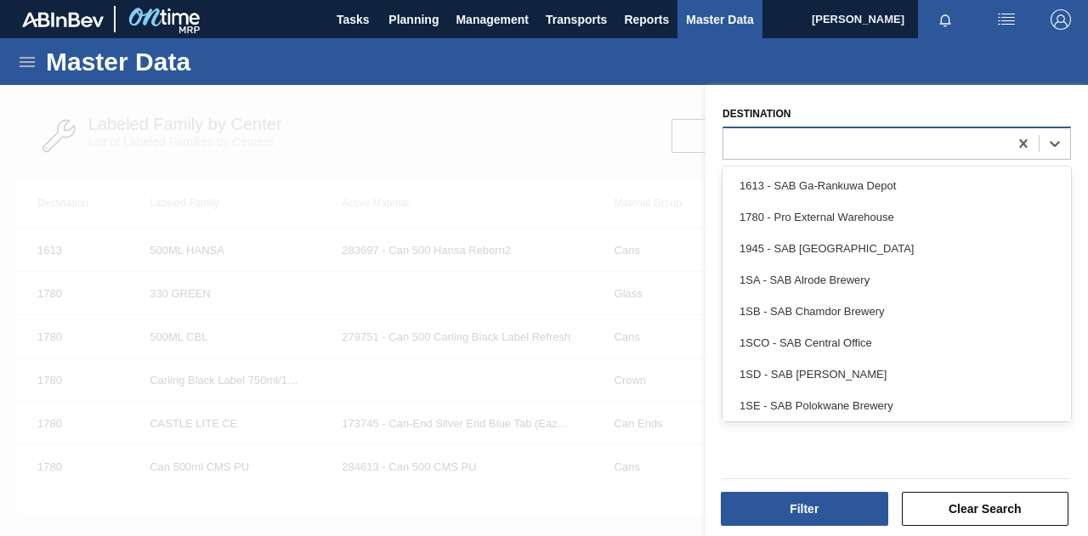
click at [802, 133] on div at bounding box center [865, 143] width 285 height 25
type input "1sb"
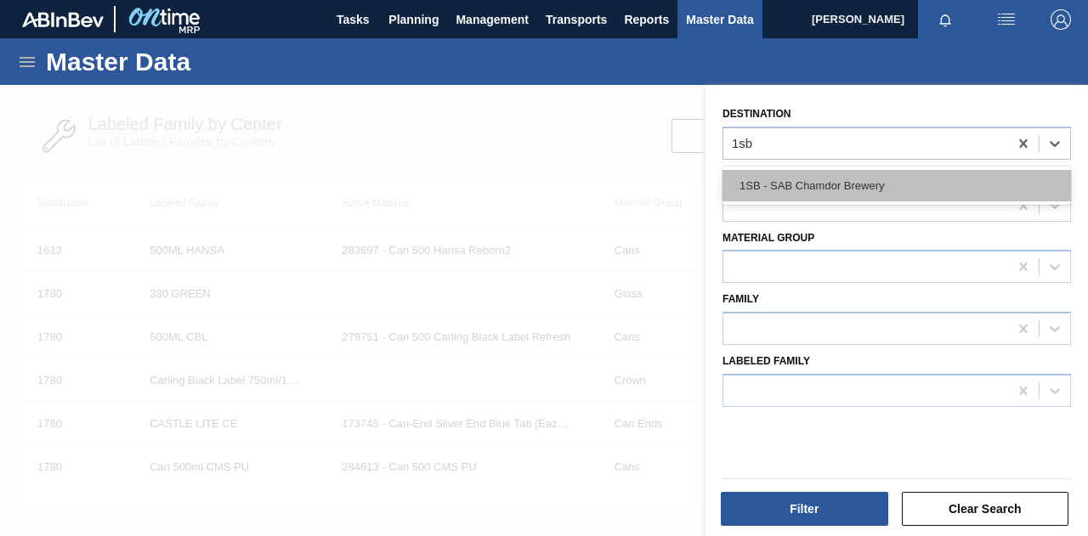
click at [809, 178] on div "1SB - SAB Chamdor Brewery" at bounding box center [896, 185] width 348 height 31
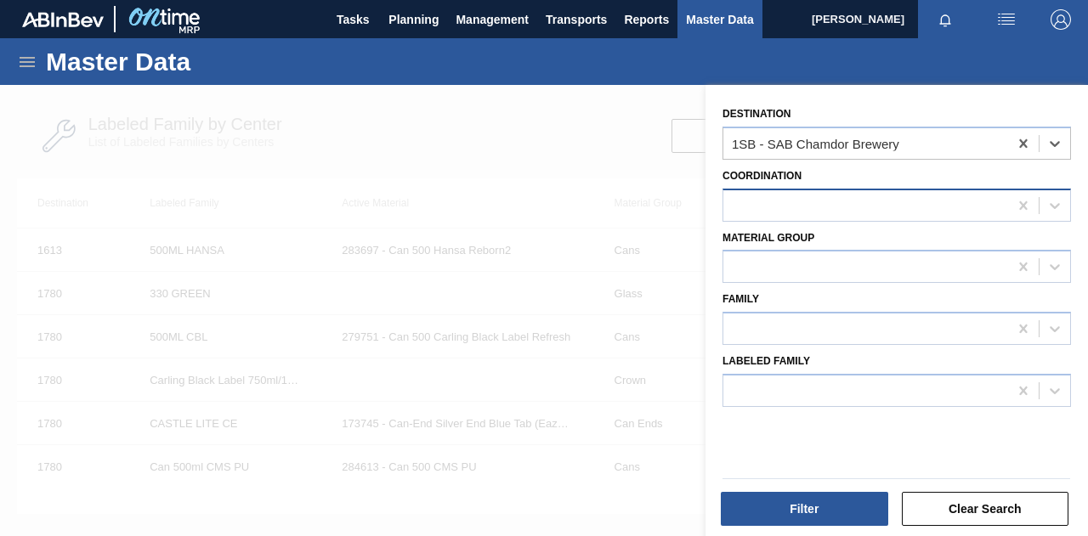
click at [790, 209] on div at bounding box center [865, 205] width 285 height 25
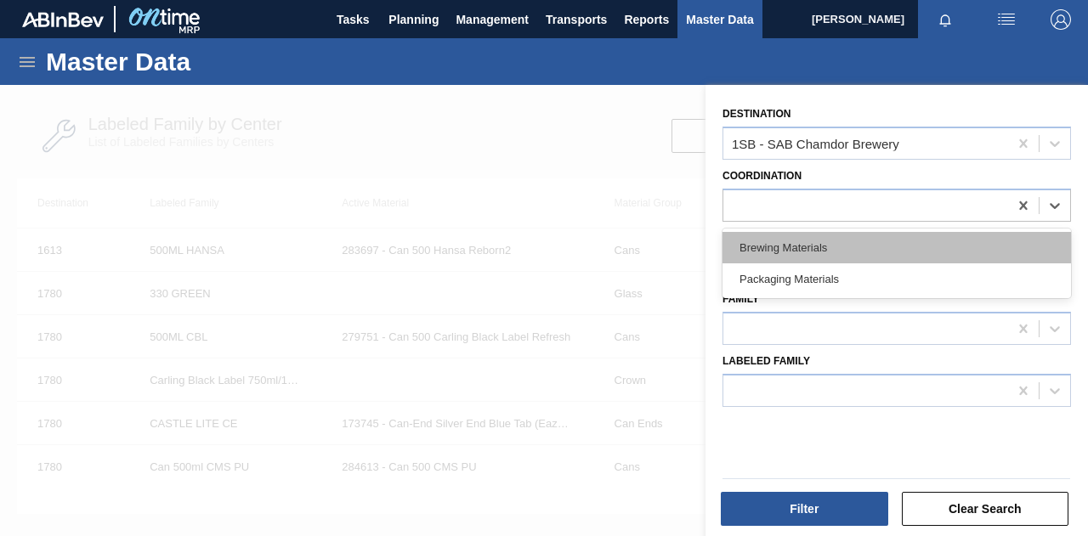
click at [792, 251] on div "Brewing Materials" at bounding box center [896, 247] width 348 height 31
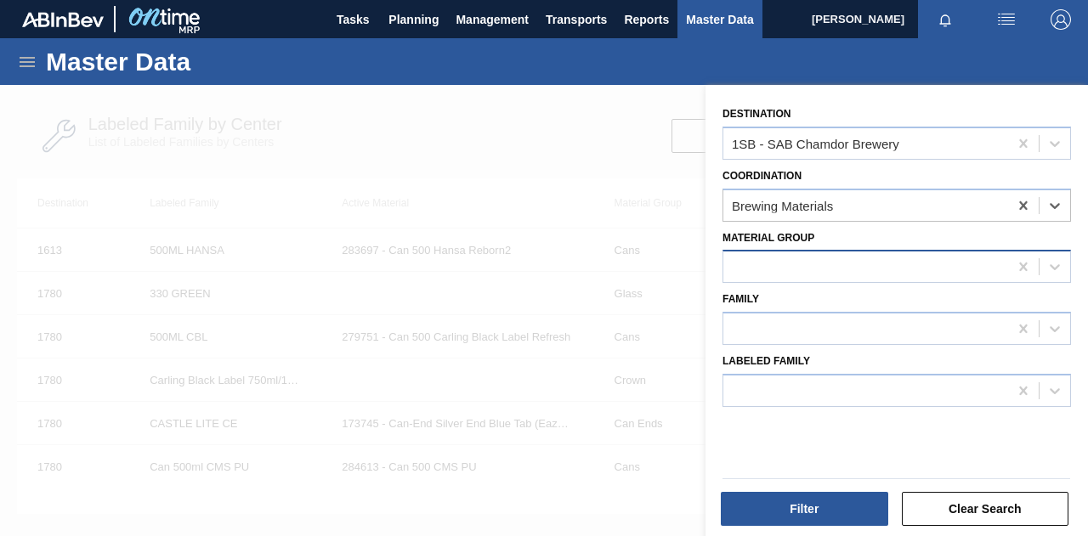
click at [797, 269] on div at bounding box center [865, 267] width 285 height 25
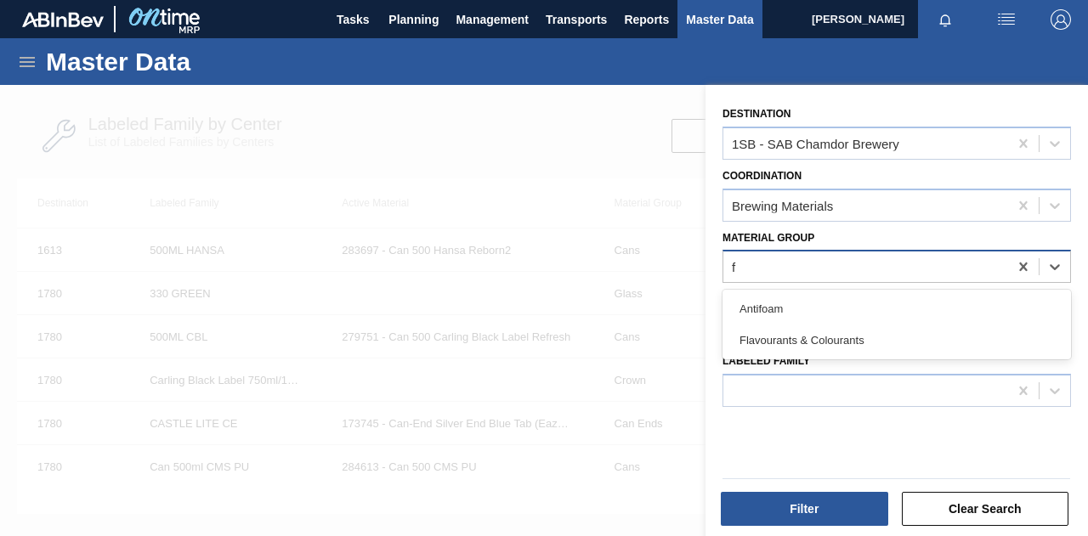
type Group "fl"
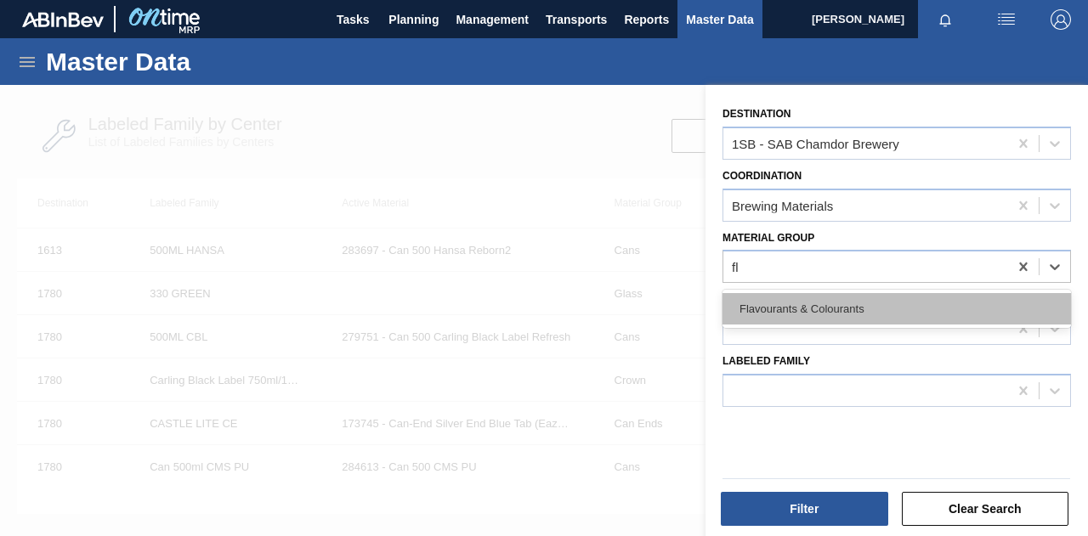
click at [807, 301] on div "Flavourants & Colourants" at bounding box center [896, 308] width 348 height 31
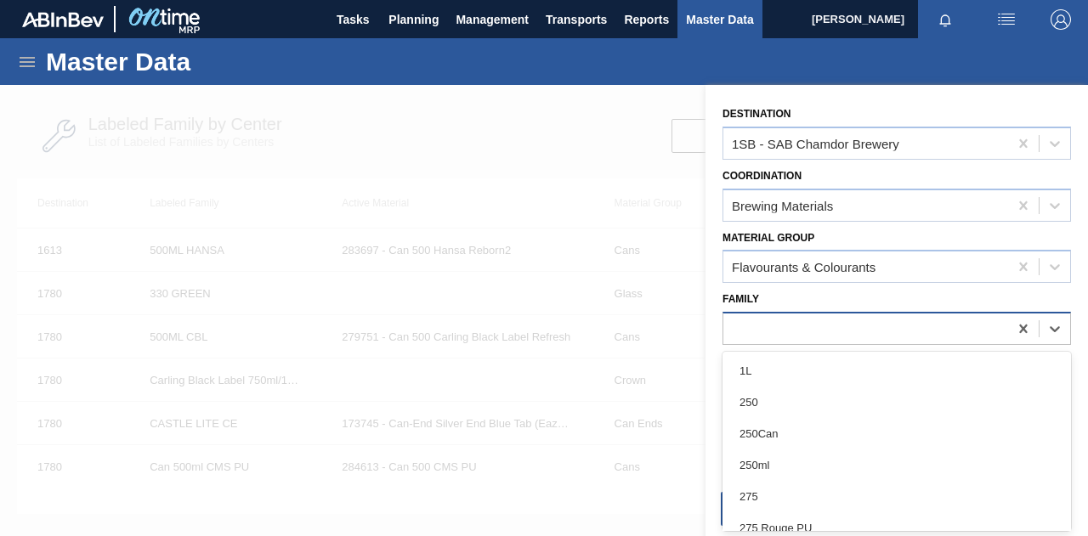
click at [782, 330] on div at bounding box center [865, 329] width 285 height 25
type input "or"
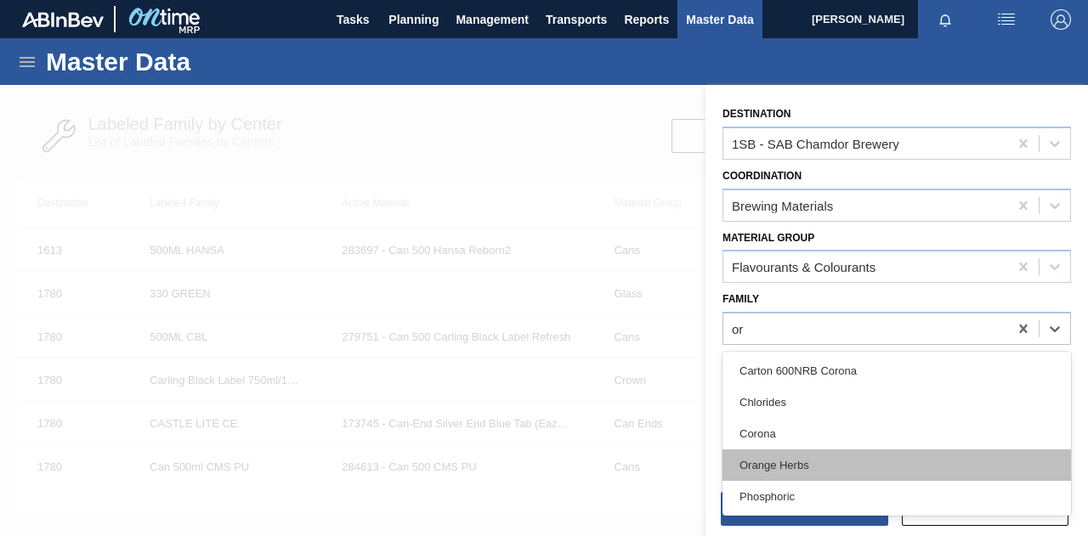
click at [805, 456] on div "Orange Herbs" at bounding box center [896, 465] width 348 height 31
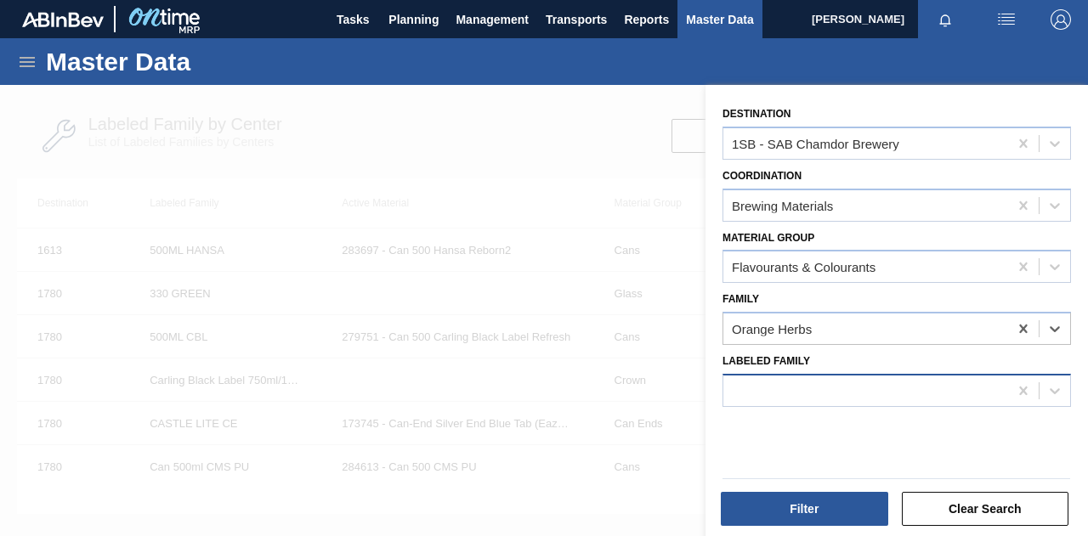
click at [777, 374] on div at bounding box center [896, 390] width 348 height 33
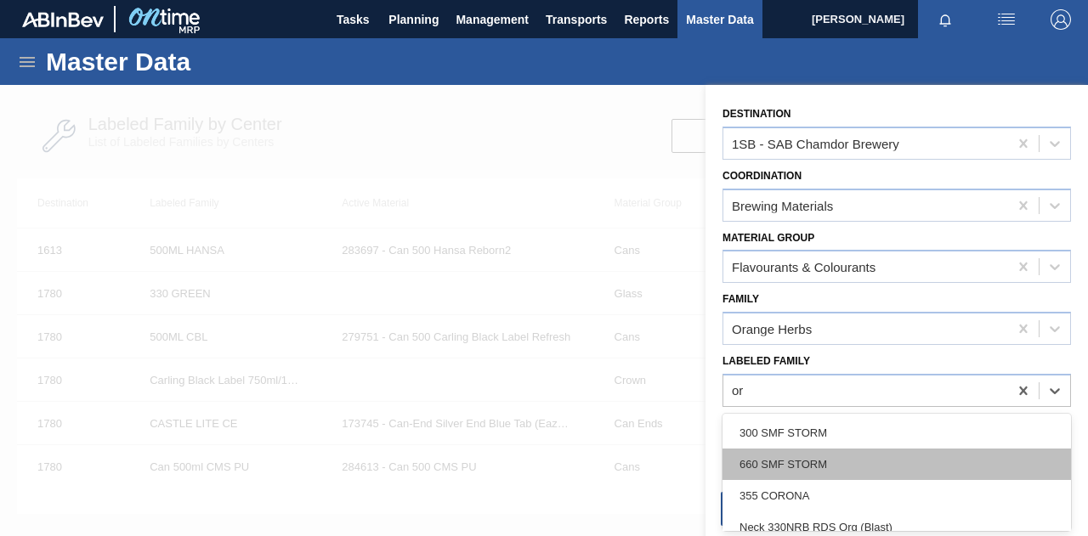
type Family "ora"
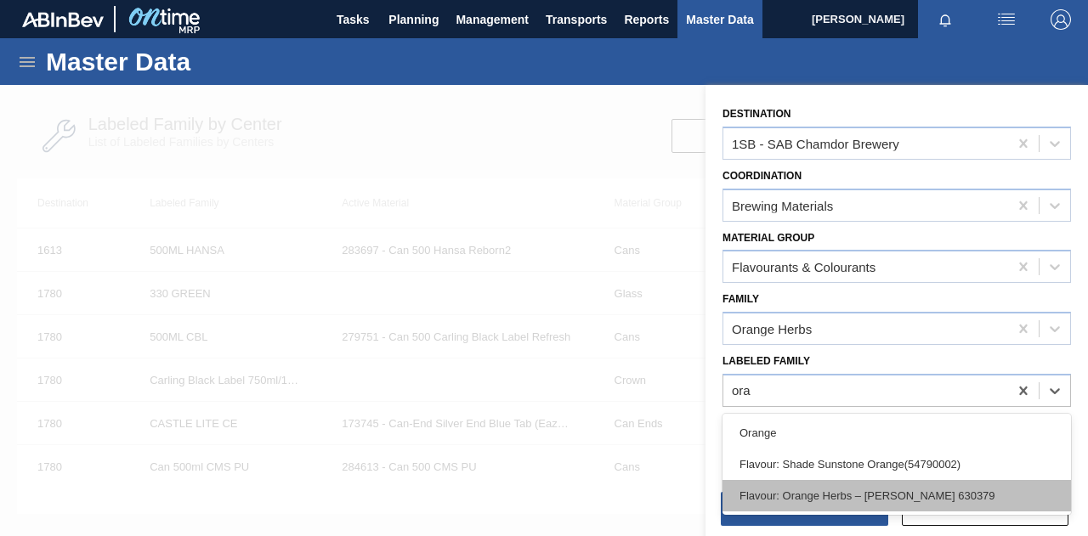
click at [841, 501] on div "Flavour: Orange Herbs – [PERSON_NAME] 630379" at bounding box center [896, 495] width 348 height 31
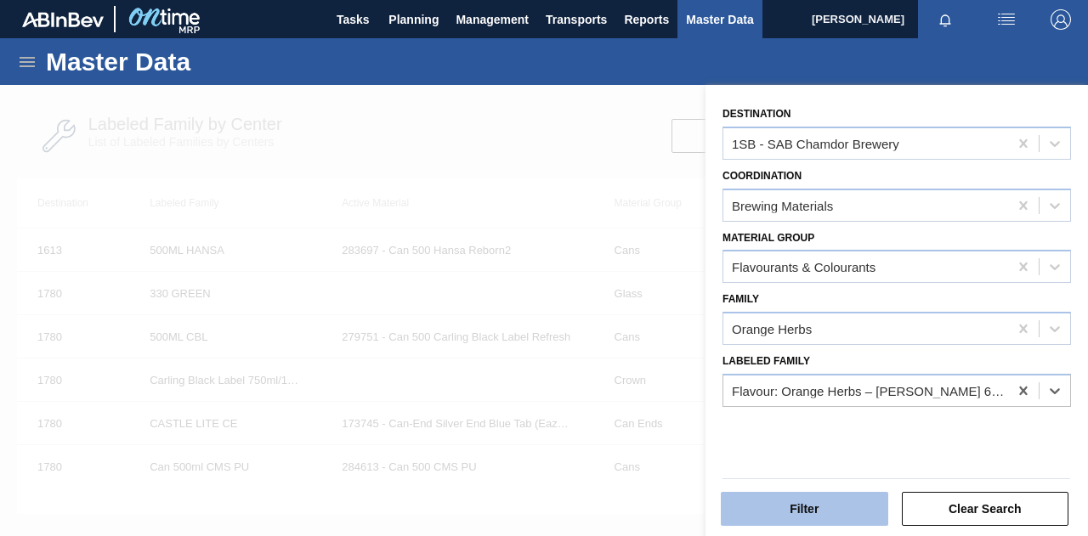
click at [838, 511] on button "Filter" at bounding box center [804, 509] width 167 height 34
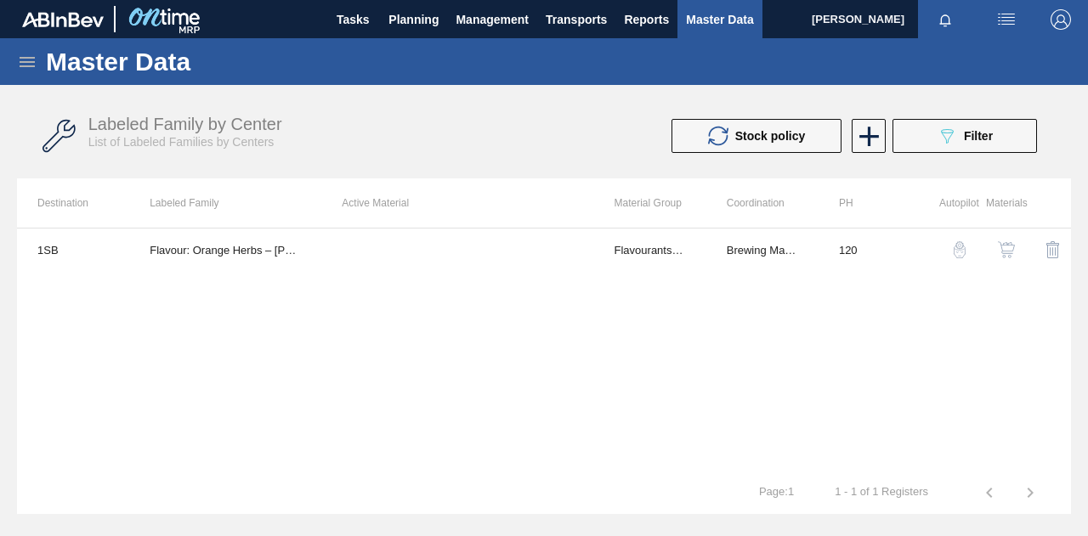
click at [1011, 247] on img "button" at bounding box center [1006, 249] width 17 height 17
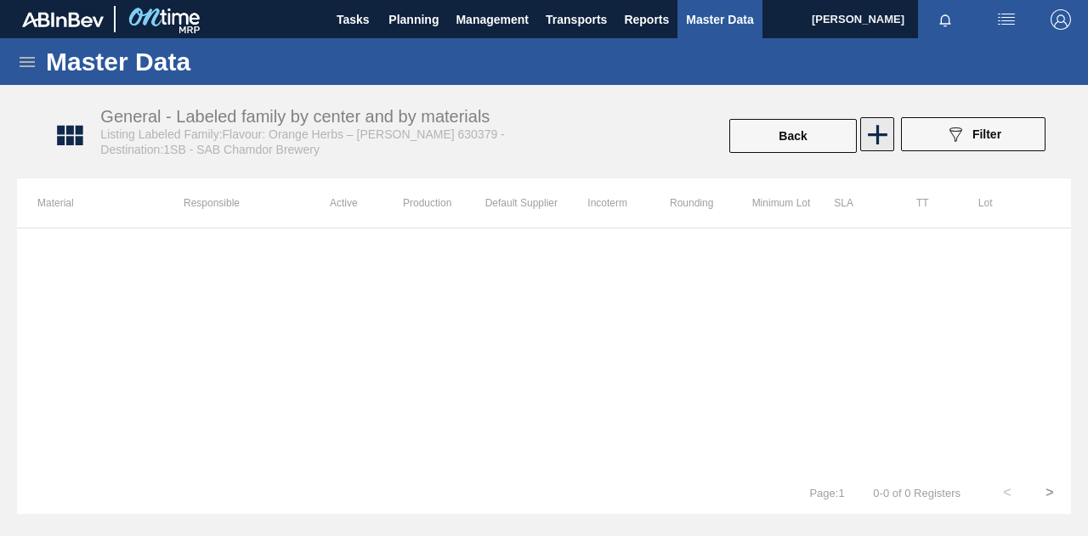
click at [875, 133] on icon at bounding box center [878, 135] width 20 height 20
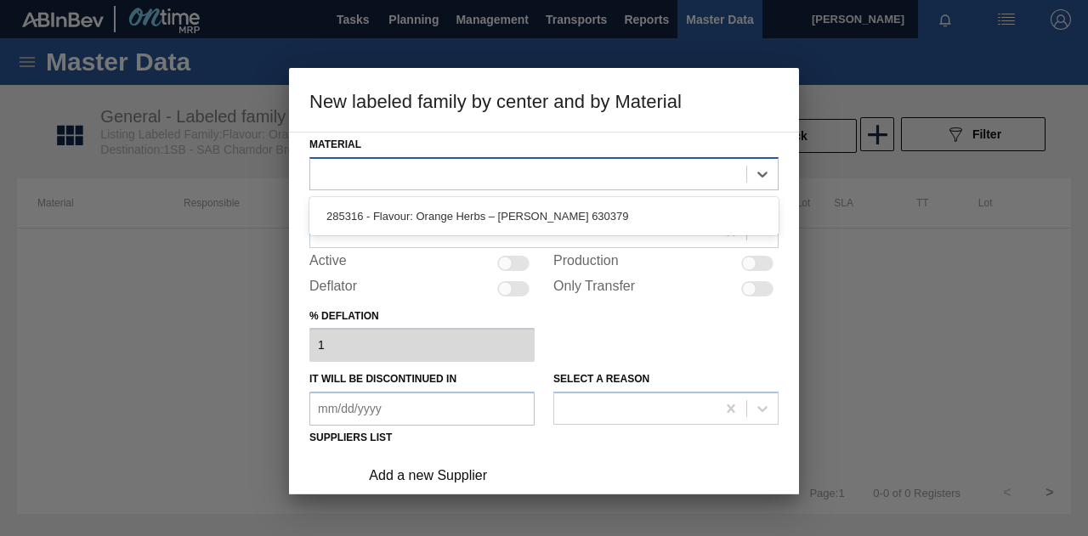
click at [418, 177] on div at bounding box center [528, 173] width 436 height 25
click at [427, 214] on div "285316 - Flavour: Orange Herbs – [PERSON_NAME] 630379" at bounding box center [543, 216] width 469 height 31
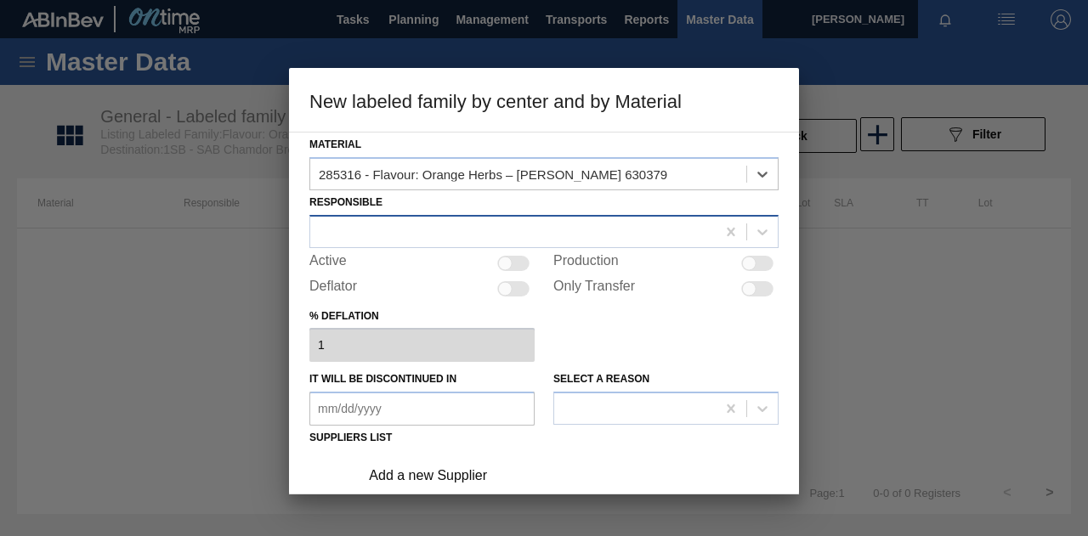
click at [365, 232] on div at bounding box center [512, 231] width 405 height 25
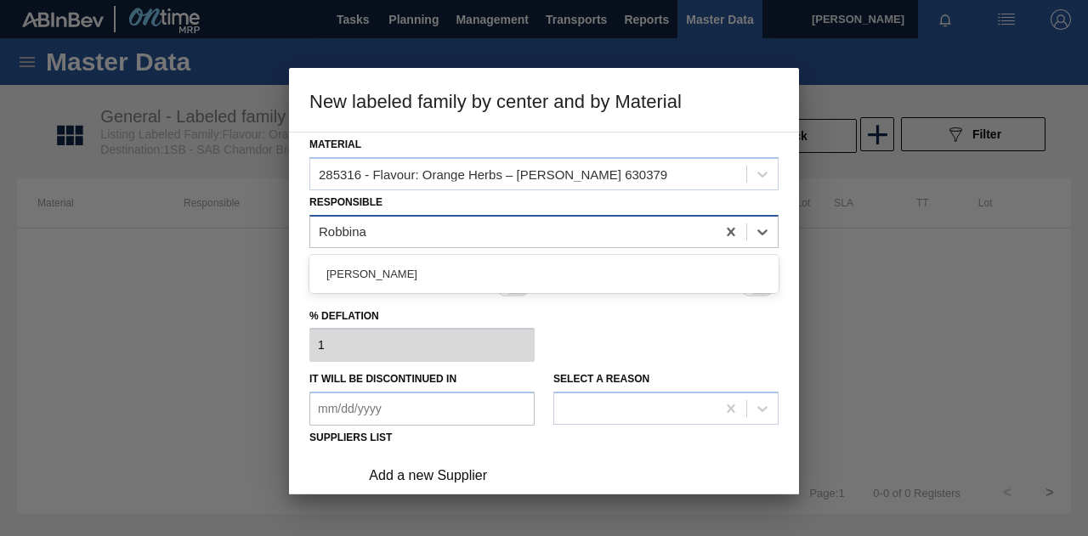
type input "Robbina"
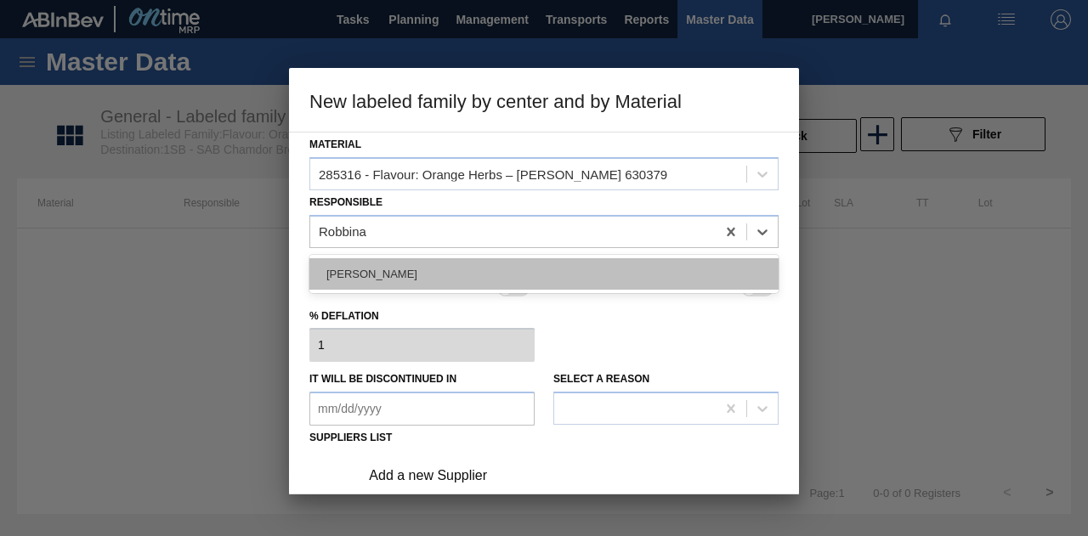
click at [440, 270] on div "[PERSON_NAME]" at bounding box center [543, 273] width 469 height 31
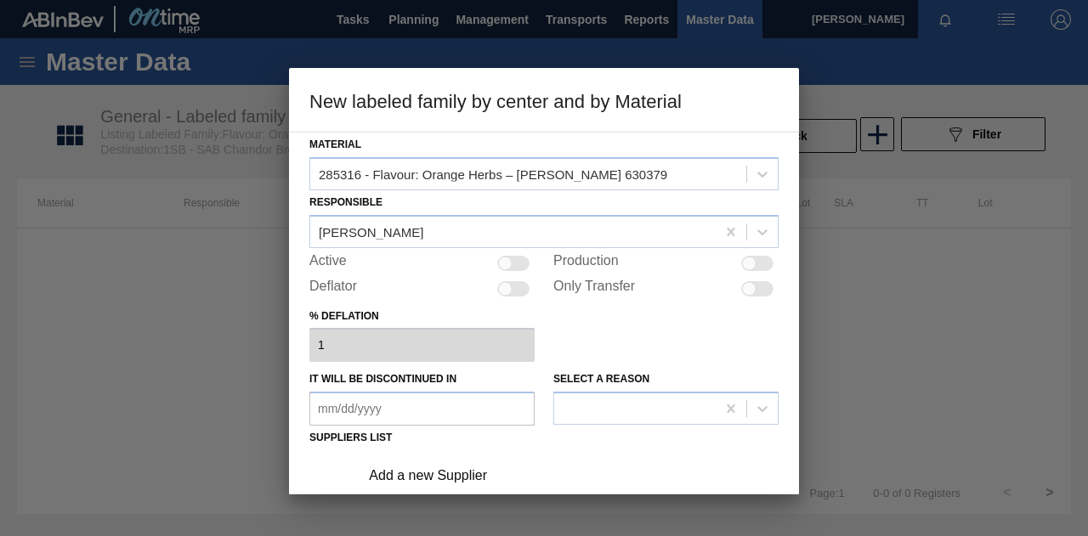
click at [762, 264] on div at bounding box center [757, 263] width 32 height 15
checkbox input "true"
click at [513, 263] on div at bounding box center [513, 263] width 32 height 15
checkbox input "true"
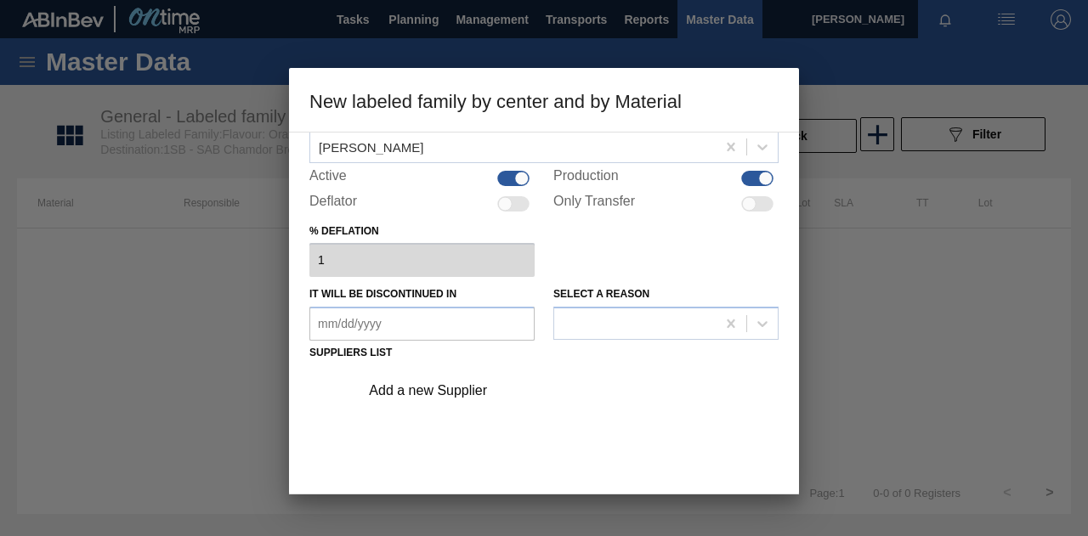
click at [411, 324] on in "It will be discontinued in" at bounding box center [421, 324] width 225 height 34
click at [617, 229] on div "% deflation 1" at bounding box center [543, 248] width 469 height 59
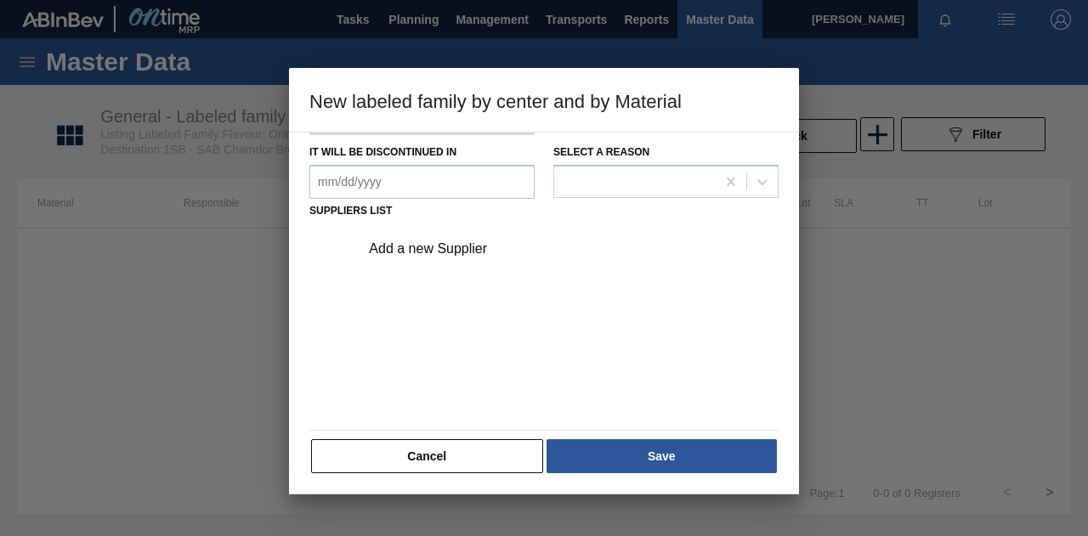
click at [782, 176] on div "Material 285316 - Flavour: Orange Herbs – [PERSON_NAME] 630379 Responsible Robb…" at bounding box center [544, 313] width 510 height 363
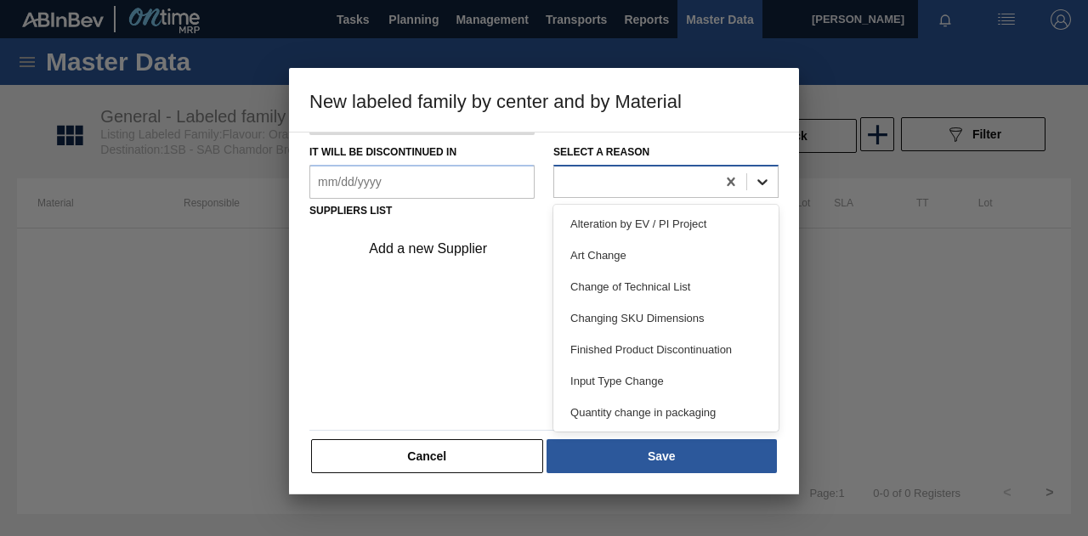
click at [767, 183] on icon at bounding box center [762, 181] width 17 height 17
click at [503, 307] on div "Add a new Supplier" at bounding box center [543, 324] width 469 height 200
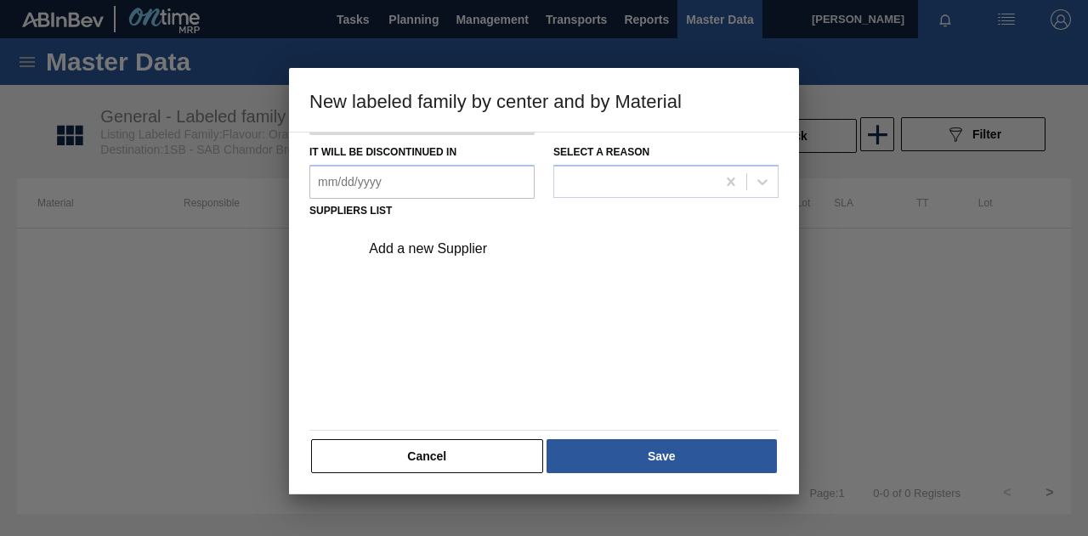
click at [407, 244] on div "Add a new Supplier" at bounding box center [535, 248] width 333 height 15
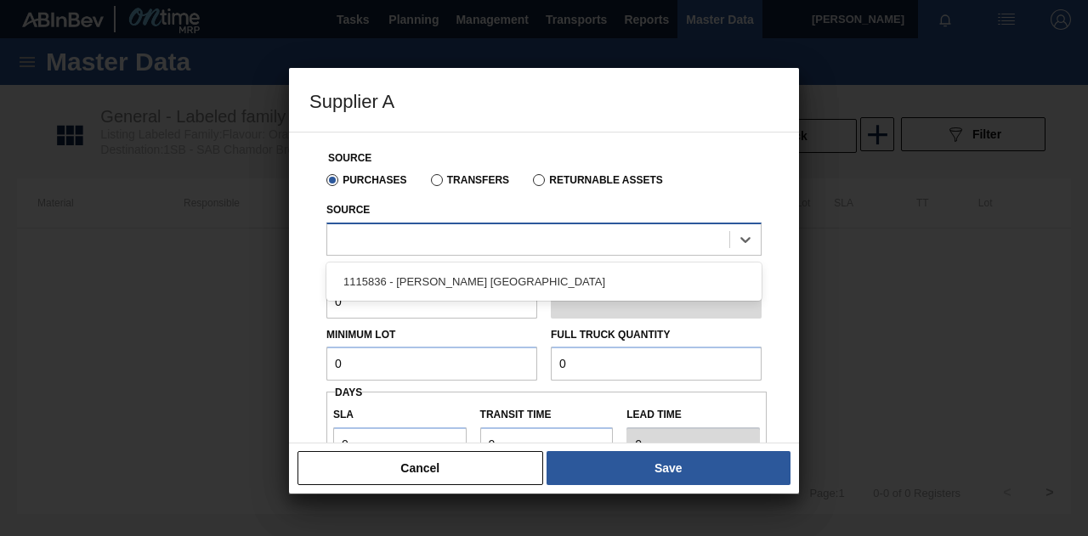
click at [382, 242] on div at bounding box center [528, 239] width 402 height 25
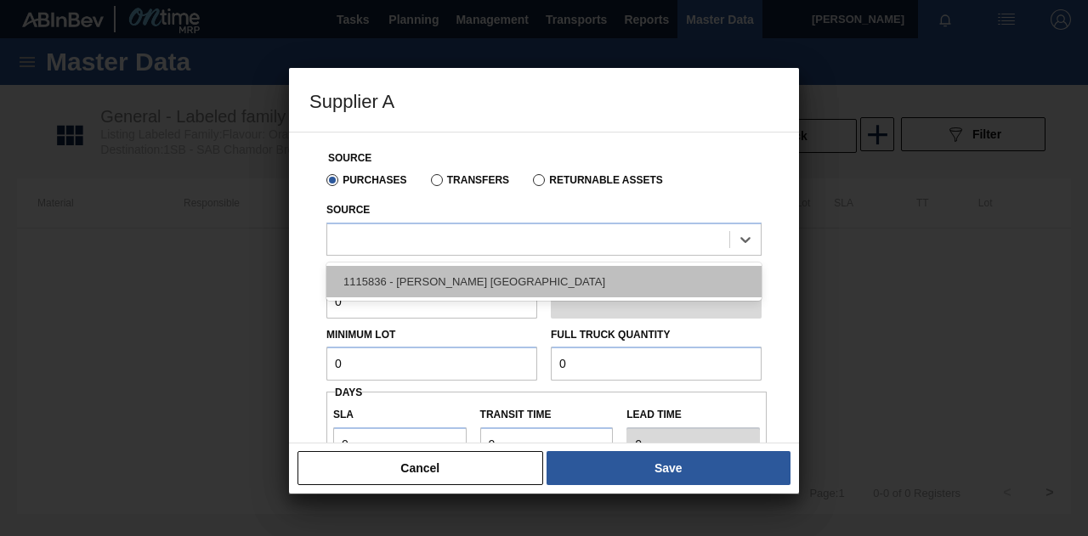
click at [404, 280] on div "1115836 - [PERSON_NAME] [GEOGRAPHIC_DATA]" at bounding box center [543, 281] width 435 height 31
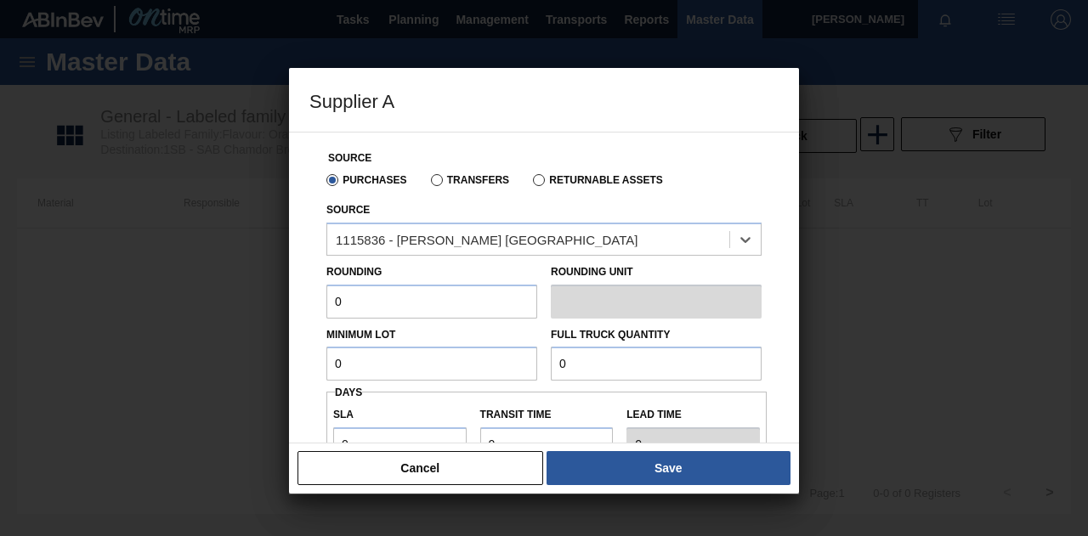
click at [428, 306] on input "0" at bounding box center [431, 302] width 211 height 34
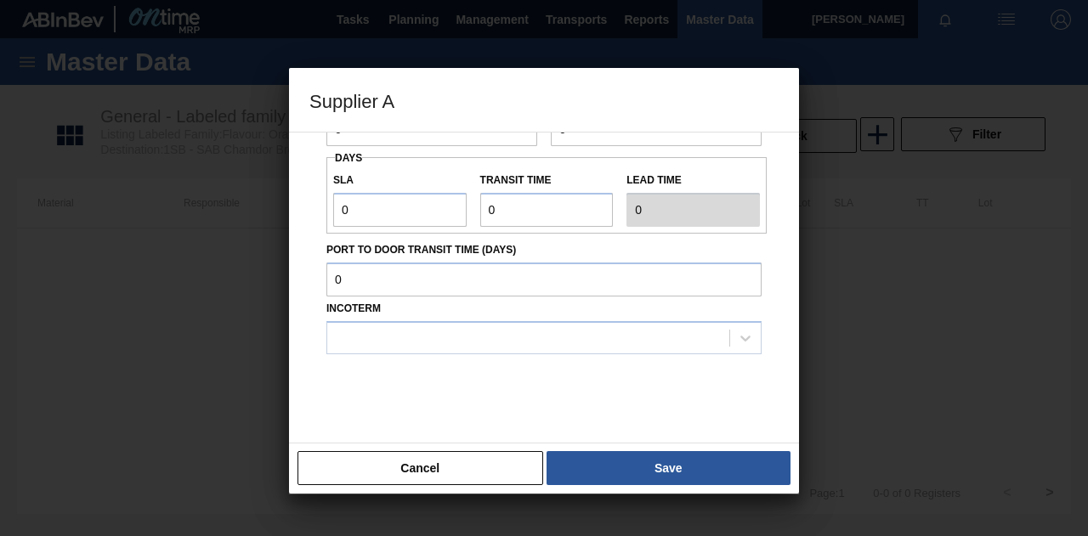
scroll to position [250, 0]
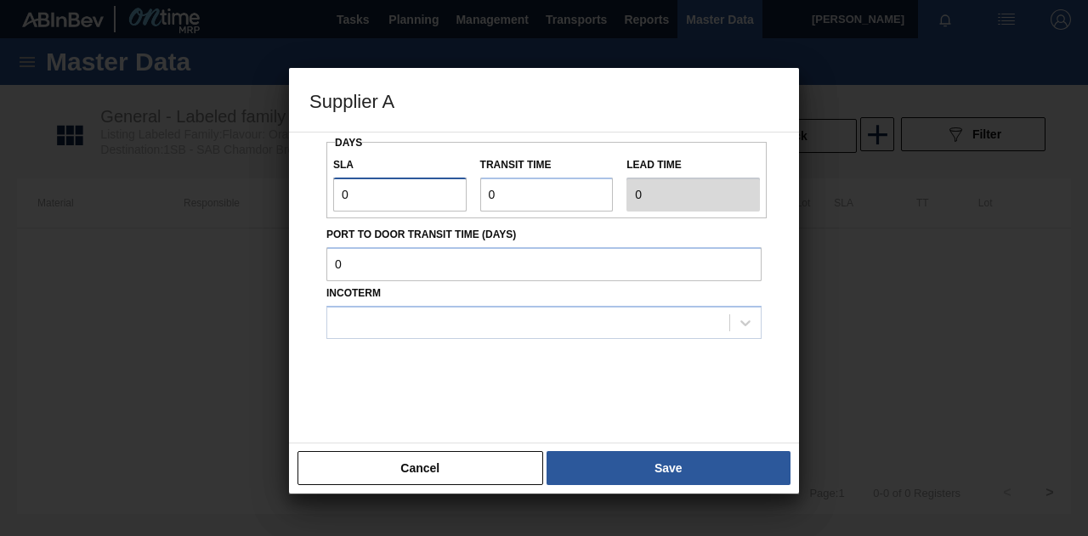
click at [371, 201] on input "0" at bounding box center [399, 195] width 133 height 34
type input "NaN"
type input "1"
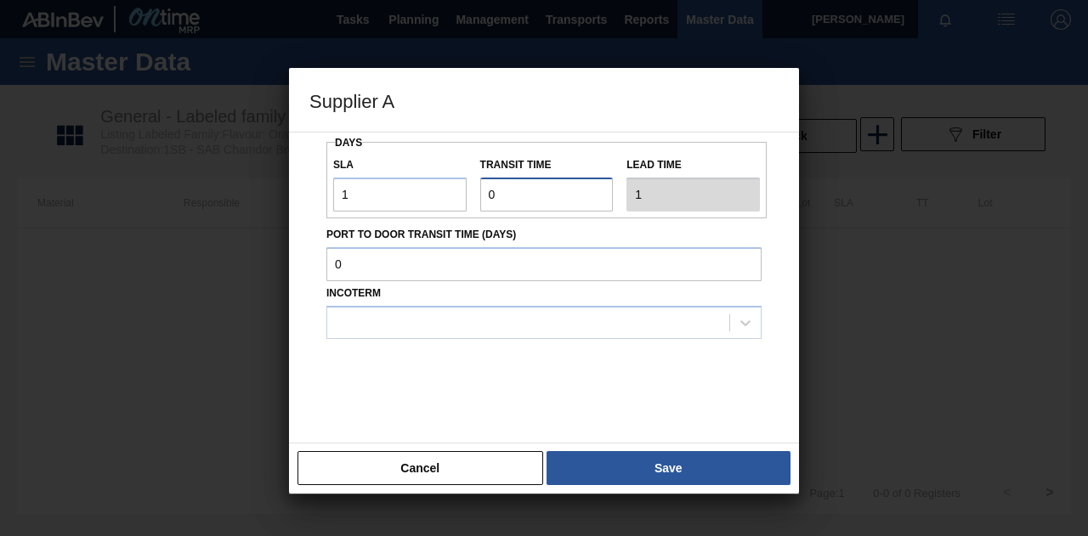
click at [497, 193] on input "Transit time" at bounding box center [546, 195] width 133 height 34
type input "NaN"
type input "1"
type input "2"
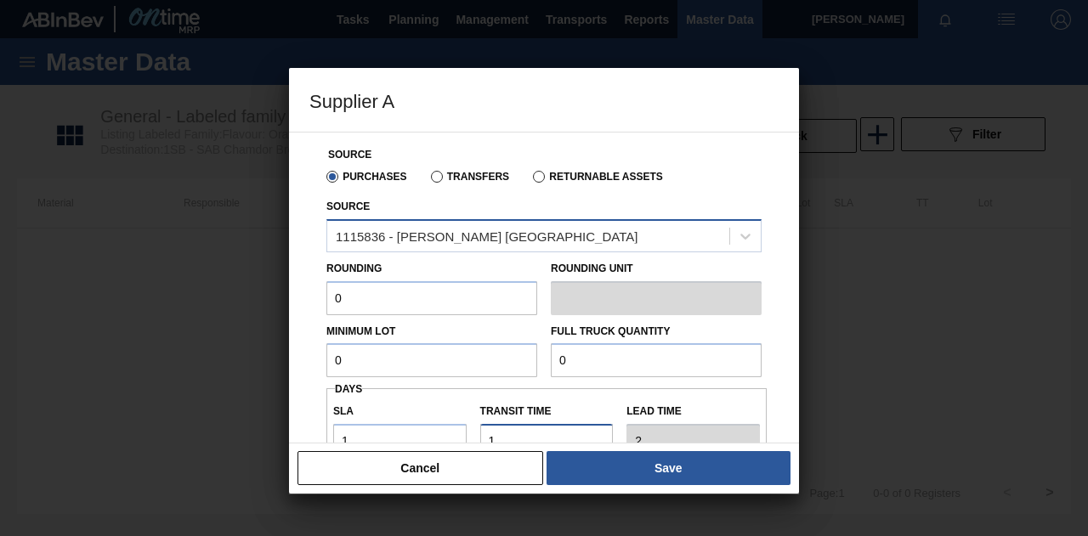
scroll to position [0, 0]
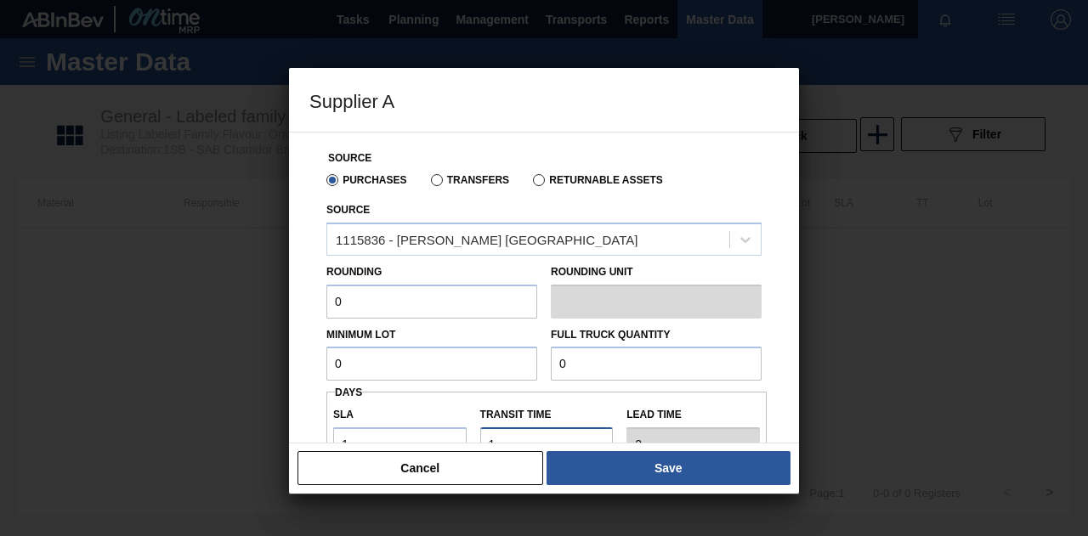
type input "1"
click at [376, 305] on input "0" at bounding box center [431, 302] width 211 height 34
type input "1"
click at [402, 371] on input "0" at bounding box center [431, 364] width 211 height 34
type input "1,000"
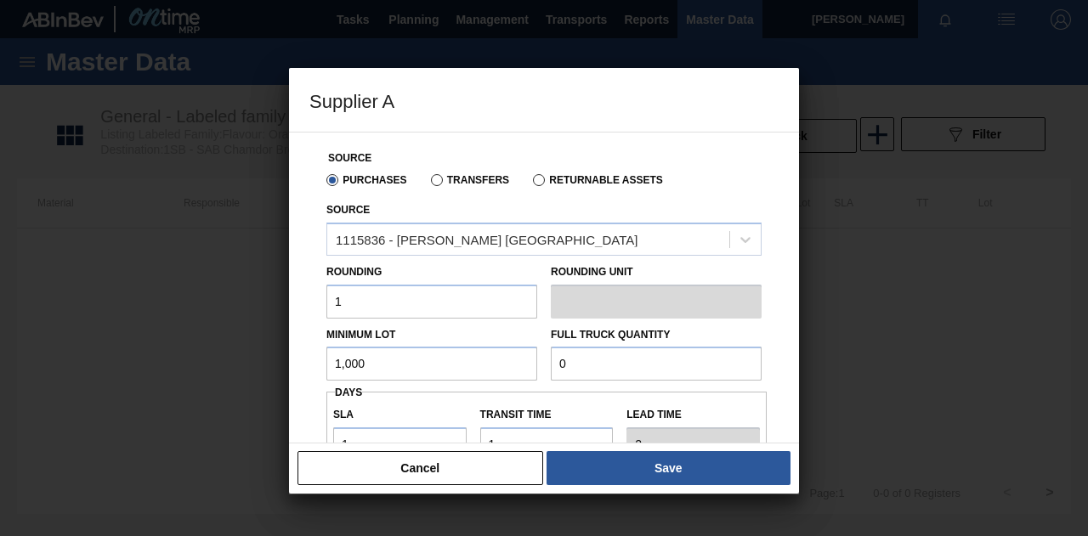
click at [610, 365] on input "0" at bounding box center [656, 364] width 211 height 34
type input "2"
type input "1,000"
click at [772, 332] on div "Source Purchases Transfers Returnable Assets Source 1115836 - [PERSON_NAME] [GE…" at bounding box center [543, 403] width 469 height 541
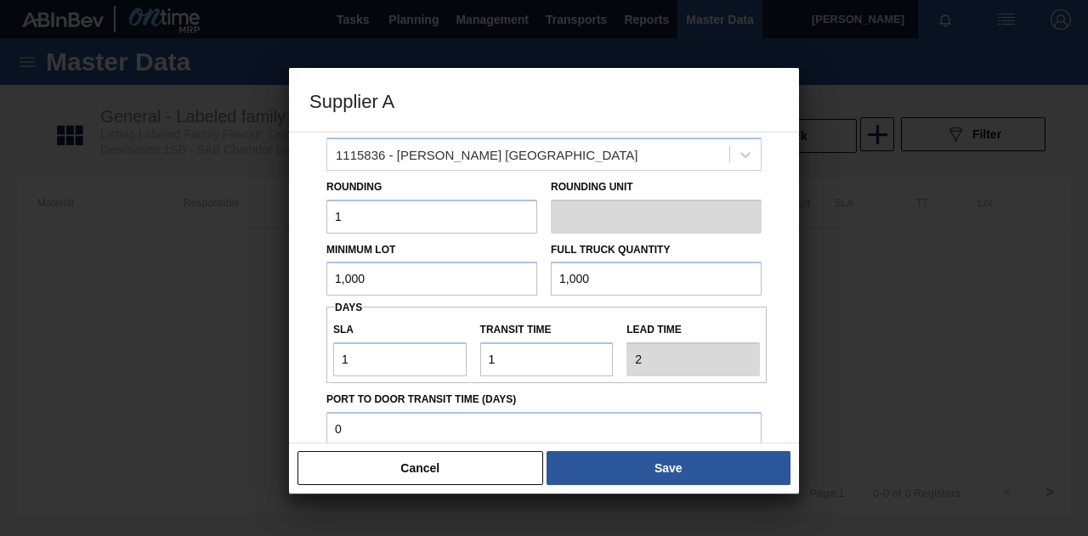
scroll to position [170, 0]
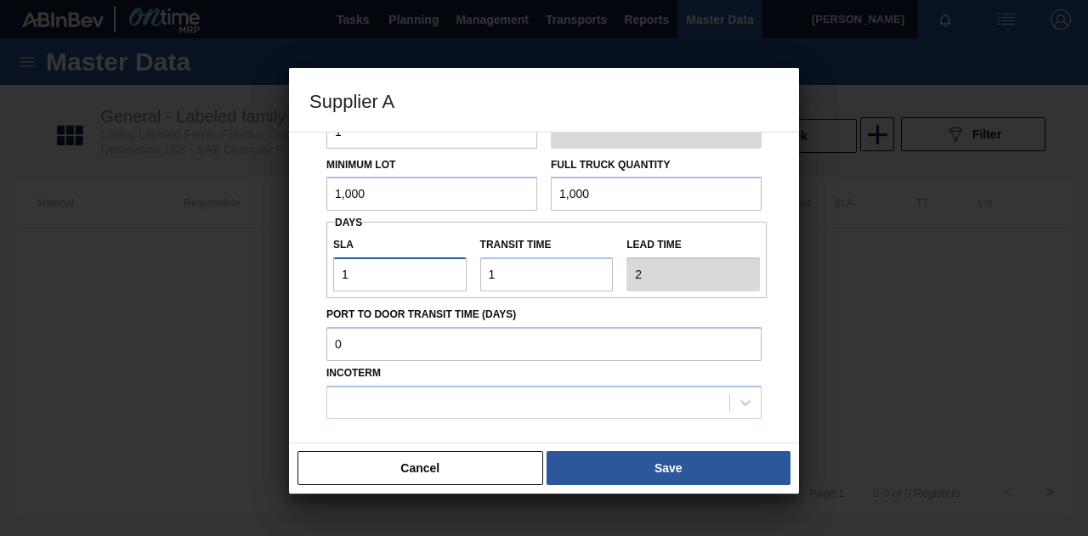
click at [384, 277] on input "1" at bounding box center [399, 275] width 133 height 34
click at [532, 278] on input "Transit time" at bounding box center [546, 275] width 133 height 34
click at [399, 348] on input "Port to Door Transit Time (days)" at bounding box center [543, 344] width 435 height 34
click at [405, 395] on div at bounding box center [528, 402] width 402 height 25
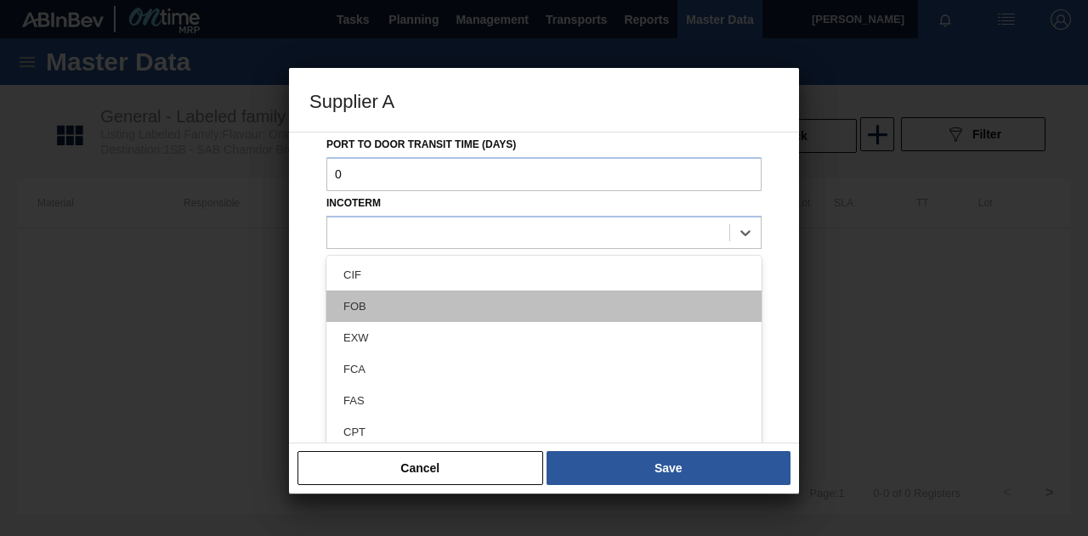
click at [373, 312] on div "FOB" at bounding box center [543, 306] width 435 height 31
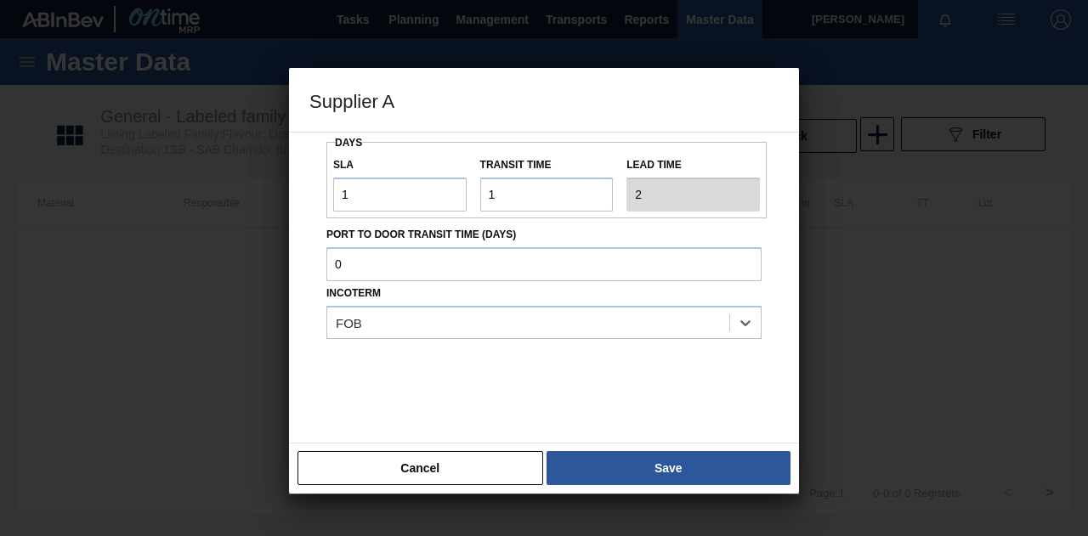
scroll to position [165, 0]
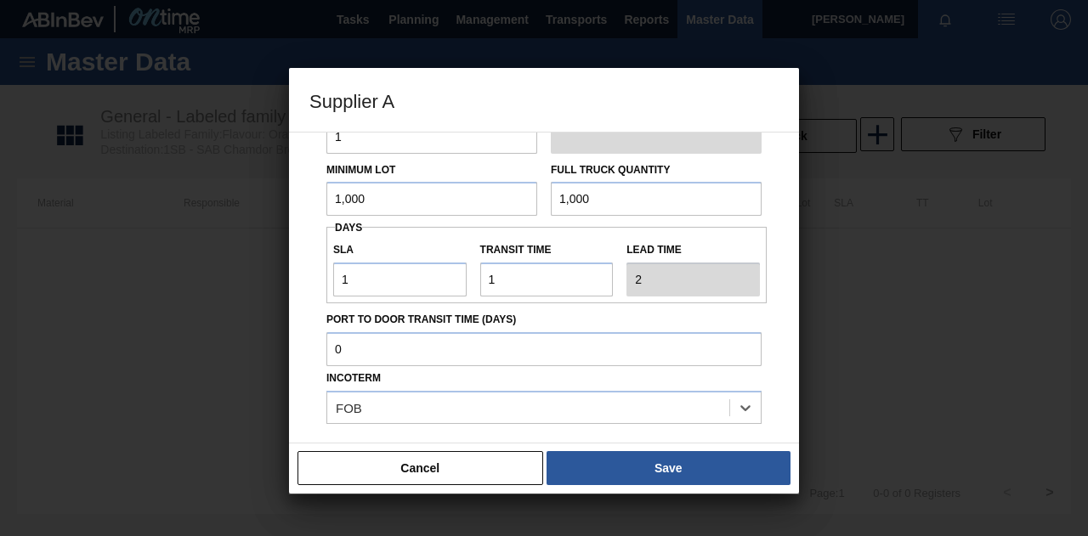
click at [663, 467] on button "Save" at bounding box center [669, 468] width 244 height 34
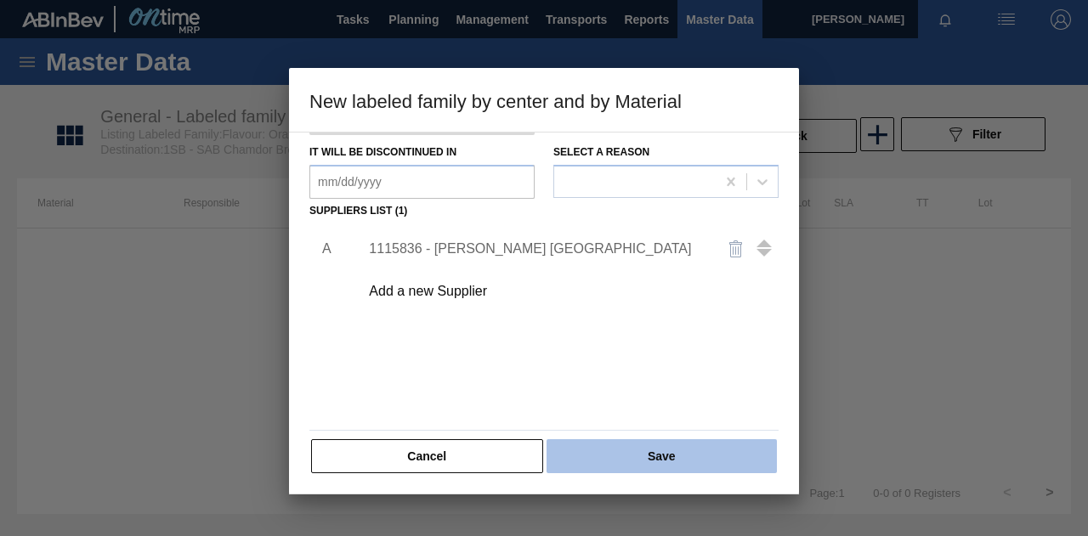
click at [670, 453] on button "Save" at bounding box center [662, 456] width 230 height 34
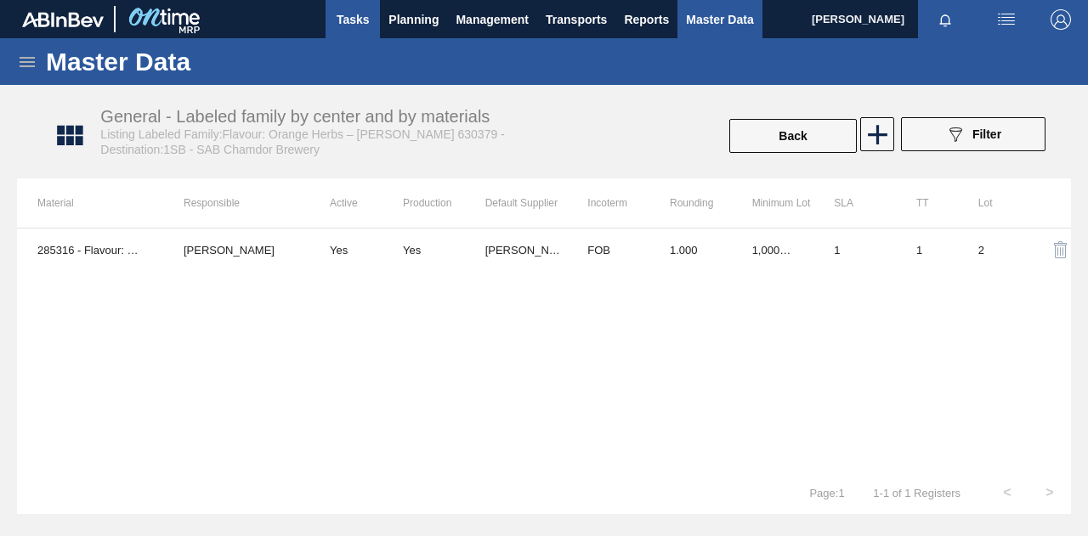
click at [365, 28] on span "Tasks" at bounding box center [352, 19] width 37 height 20
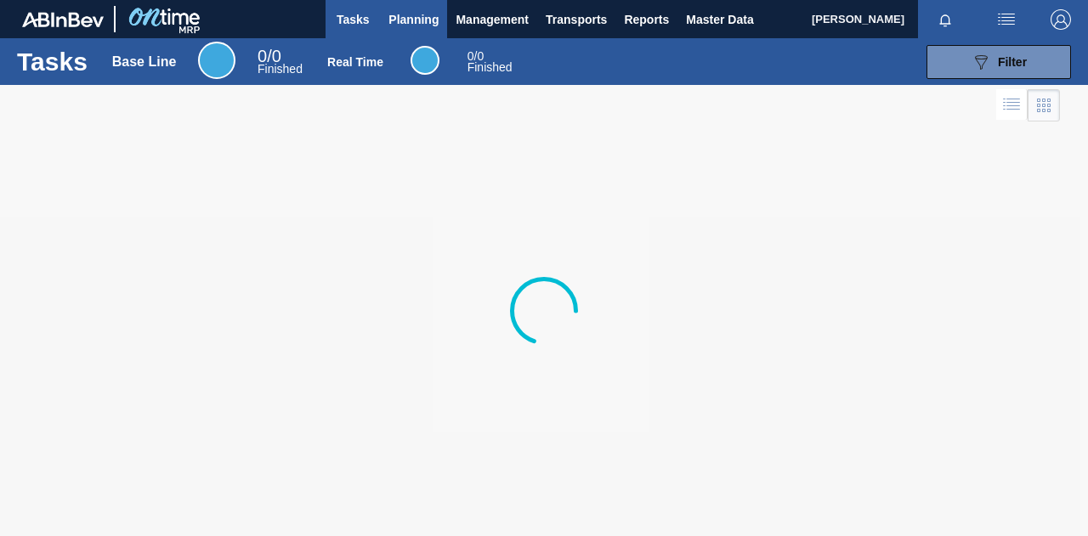
click at [415, 23] on span "Planning" at bounding box center [413, 19] width 50 height 20
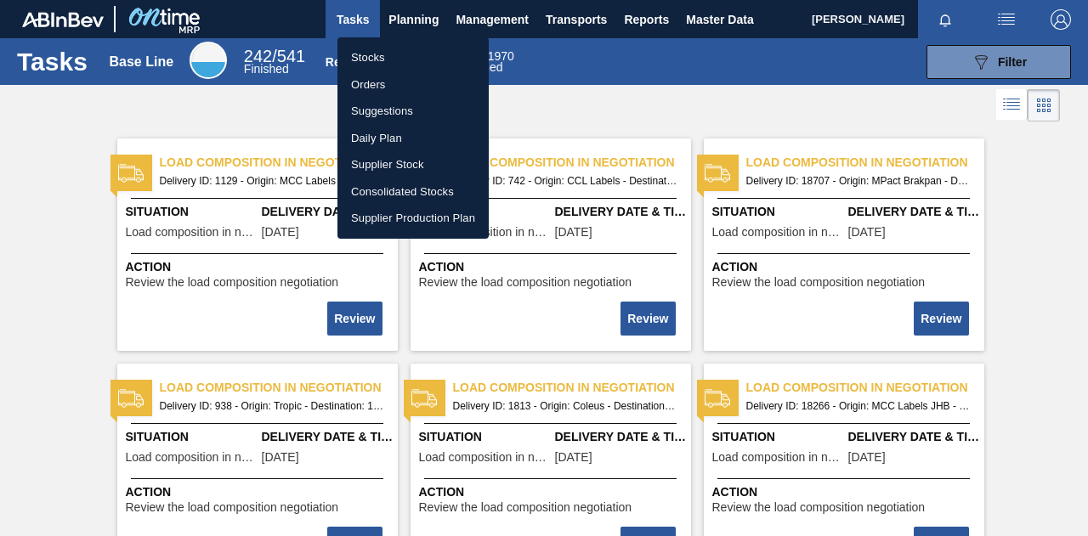
click at [954, 59] on div at bounding box center [544, 268] width 1088 height 536
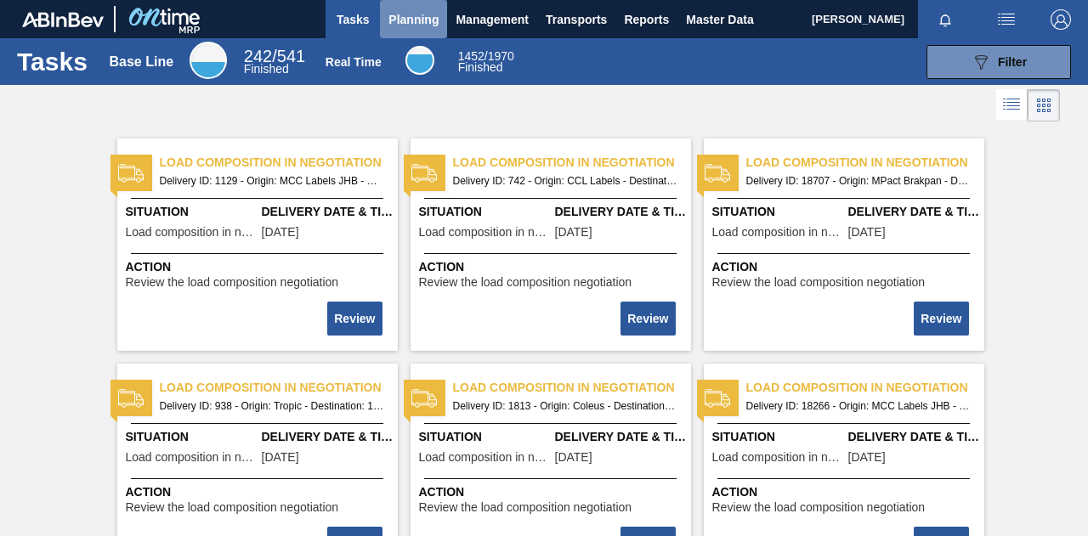
click at [423, 24] on span "Planning" at bounding box center [413, 19] width 50 height 20
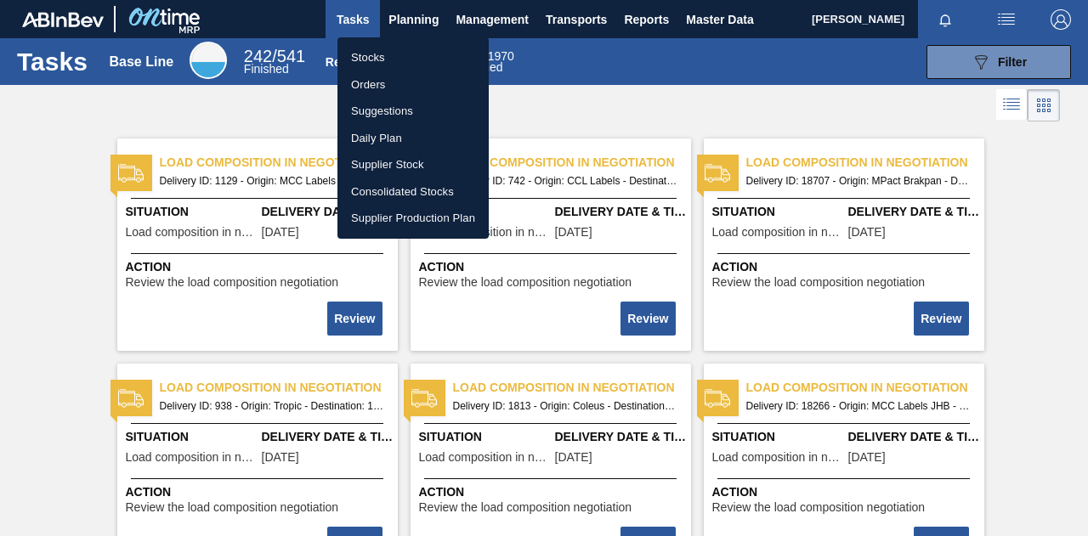
click at [964, 65] on div at bounding box center [544, 268] width 1088 height 536
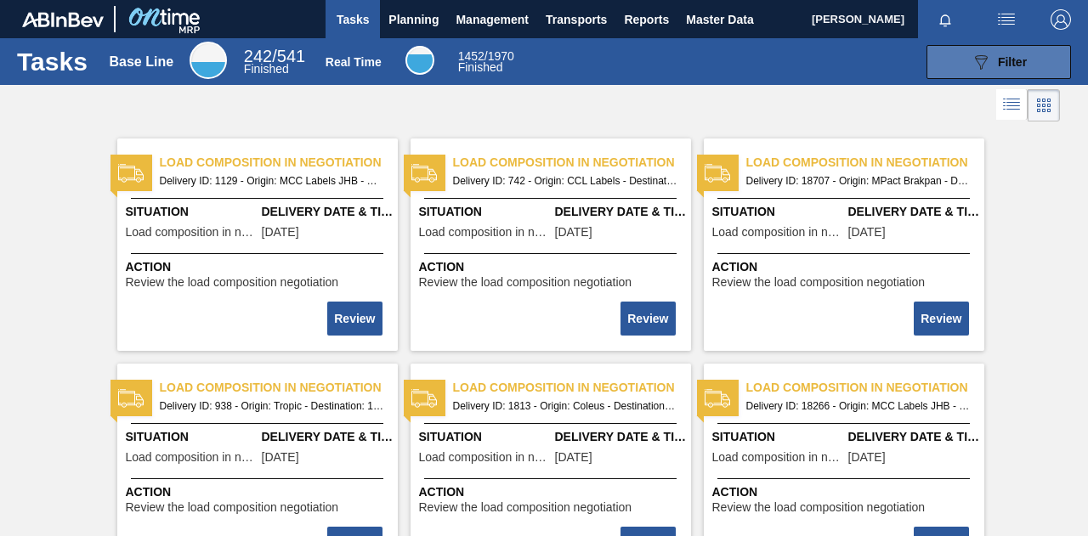
click at [966, 62] on button "089F7B8B-B2A5-4AFE-B5C0-19BA573D28AC Filter" at bounding box center [998, 62] width 144 height 34
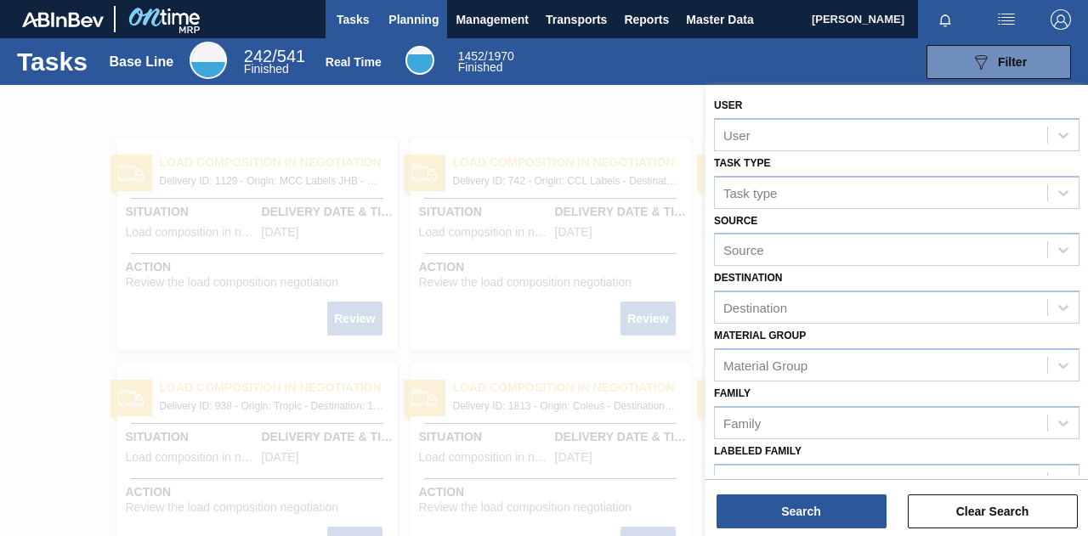
click at [405, 26] on span "Planning" at bounding box center [413, 19] width 50 height 20
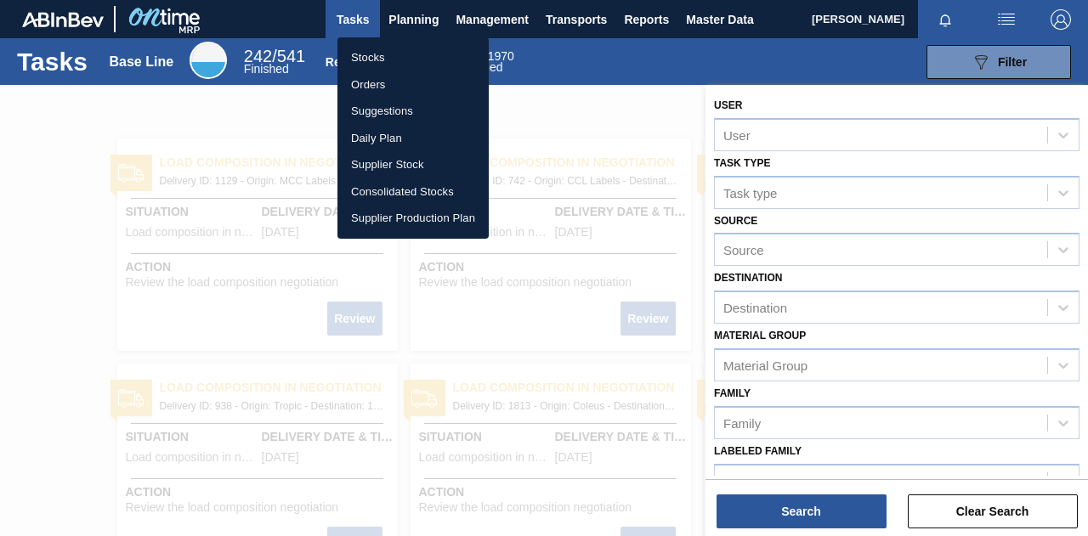
click at [372, 61] on li "Stocks" at bounding box center [412, 57] width 151 height 27
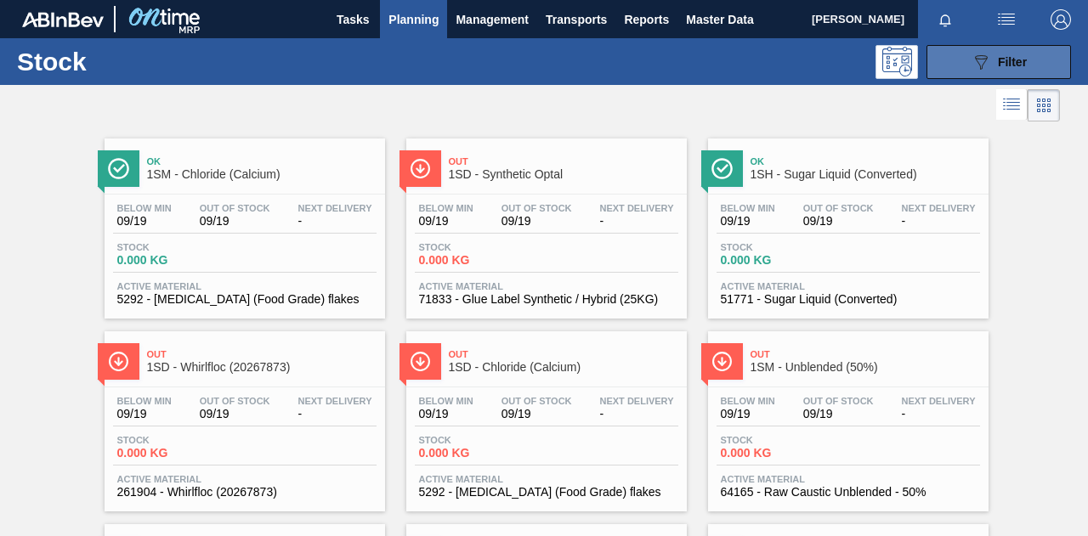
click at [1020, 69] on div "089F7B8B-B2A5-4AFE-B5C0-19BA573D28AC Filter" at bounding box center [999, 62] width 56 height 20
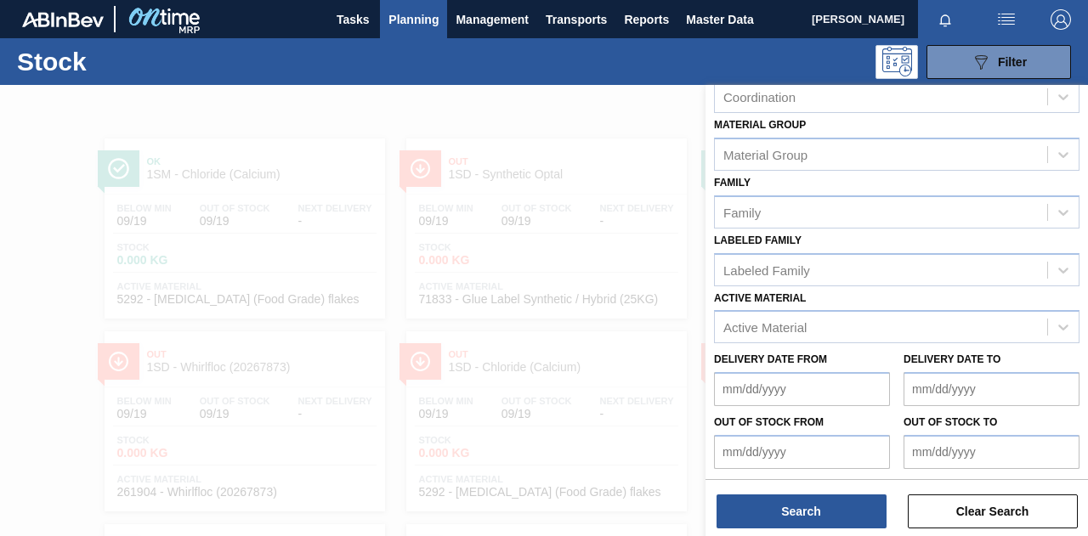
scroll to position [272, 0]
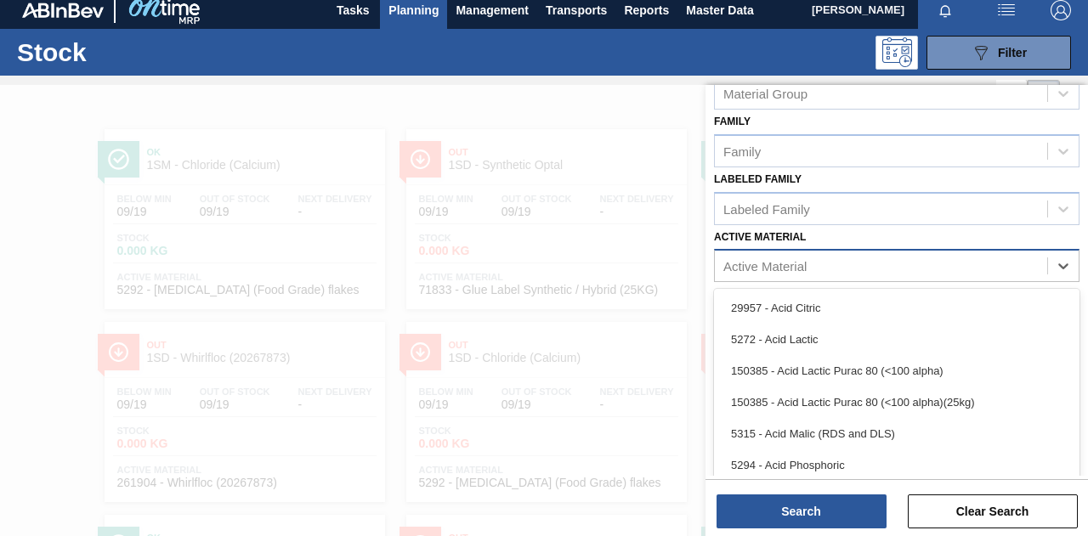
click at [808, 262] on div "Active Material" at bounding box center [881, 266] width 332 height 25
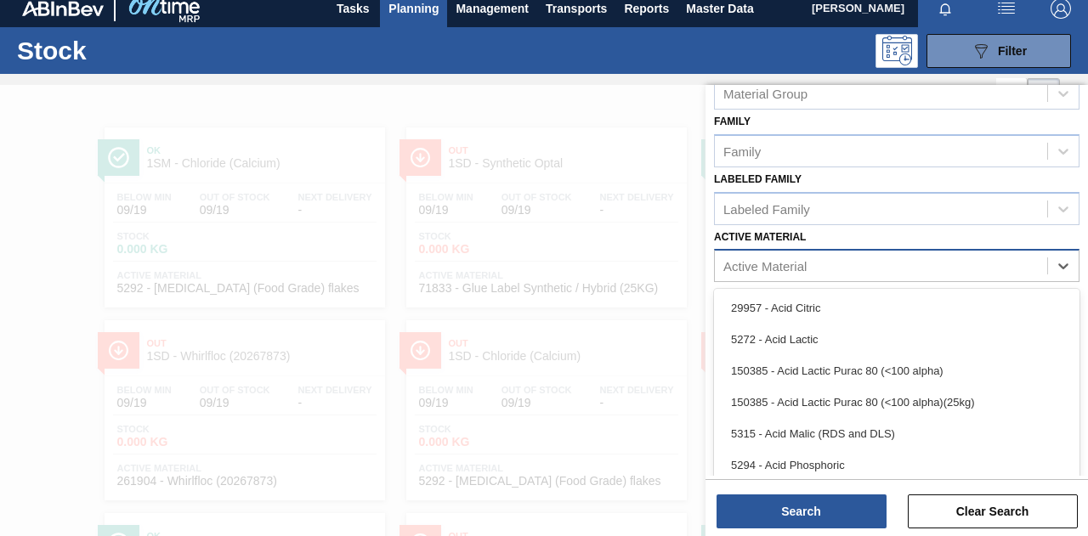
scroll to position [12, 0]
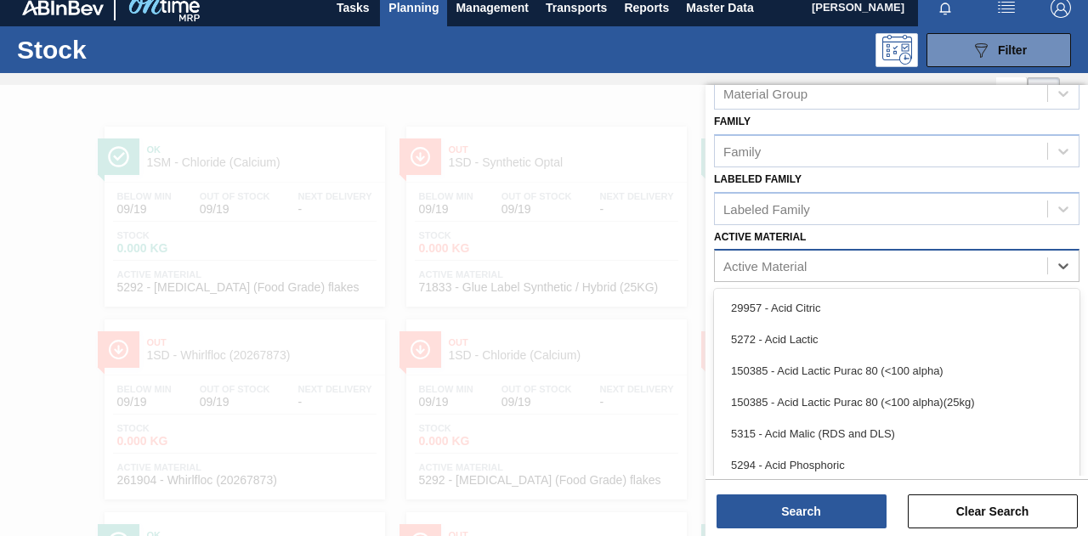
paste Material "285316"
type Material "285316"
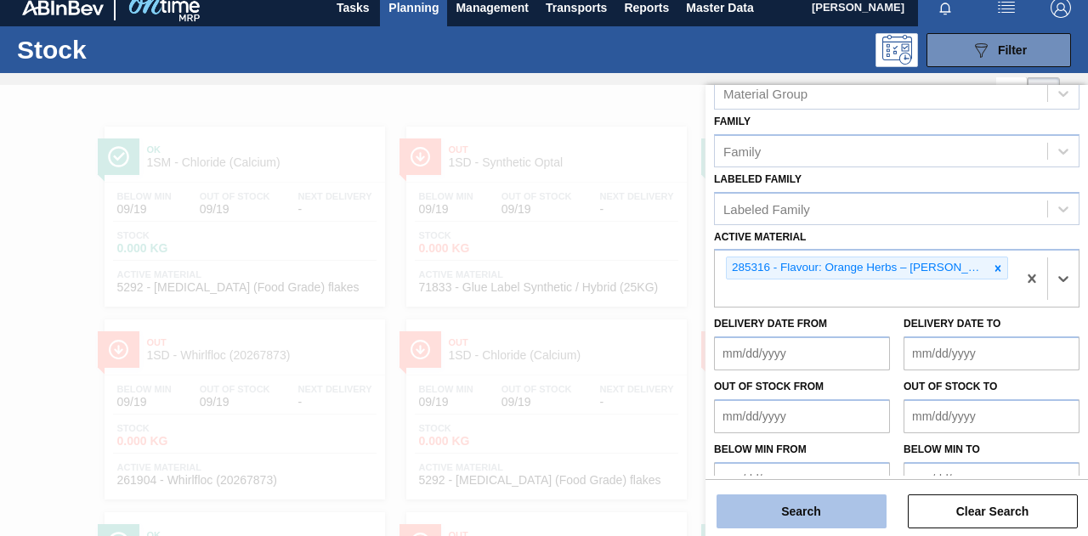
click at [768, 522] on button "Search" at bounding box center [802, 512] width 170 height 34
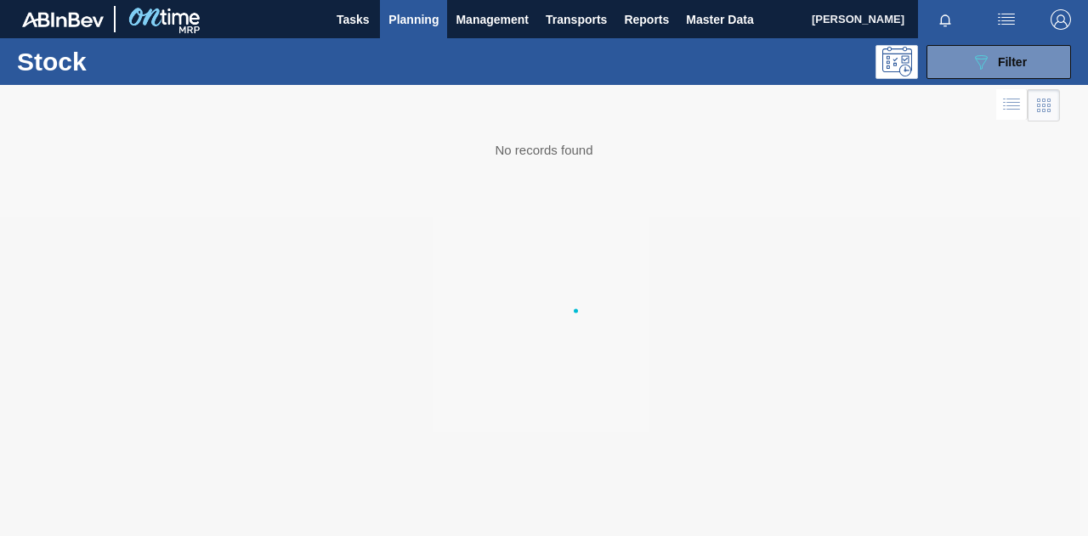
scroll to position [0, 0]
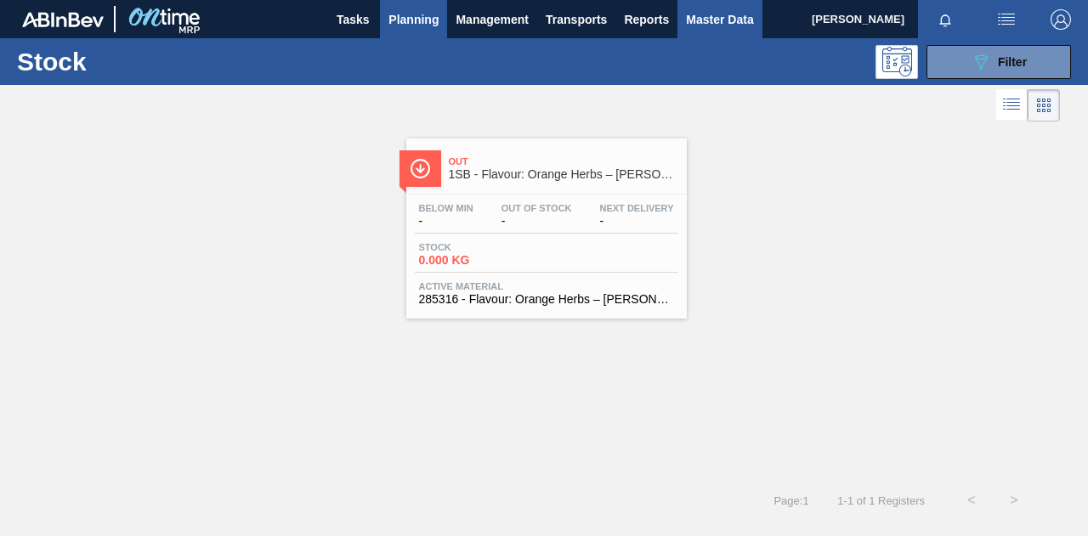
click at [743, 16] on span "Master Data" at bounding box center [719, 19] width 67 height 20
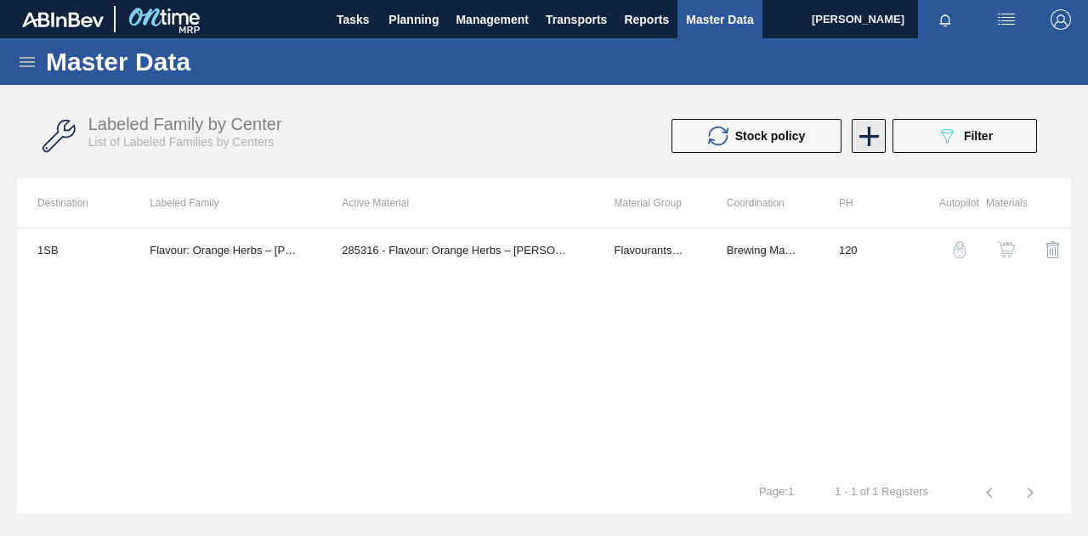
click at [875, 140] on icon at bounding box center [869, 136] width 33 height 33
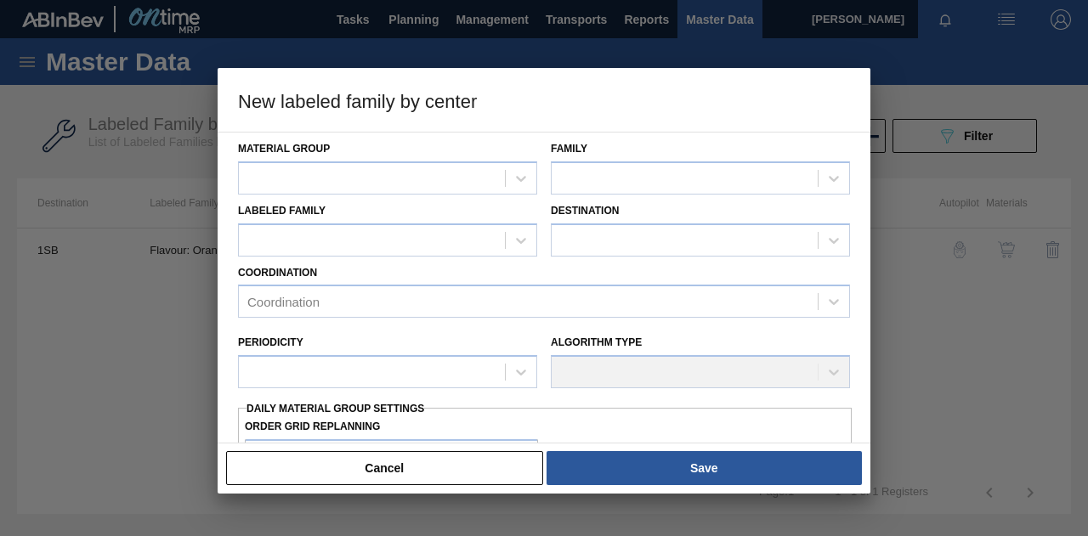
click at [1020, 356] on div at bounding box center [544, 268] width 1088 height 536
click at [439, 478] on button "Cancel" at bounding box center [384, 468] width 317 height 34
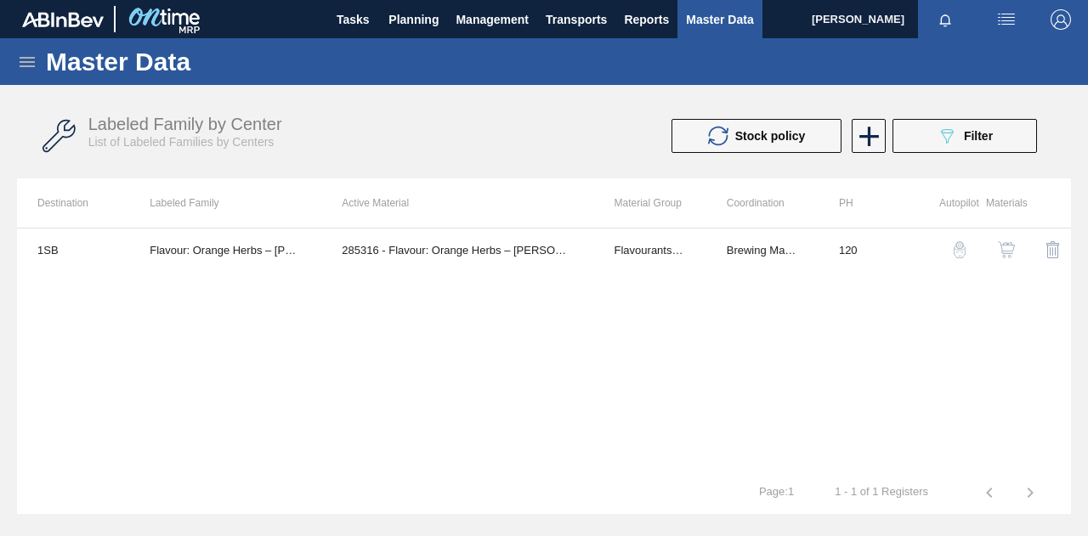
click at [715, 20] on span "Master Data" at bounding box center [719, 19] width 67 height 20
click at [29, 64] on icon at bounding box center [27, 62] width 20 height 20
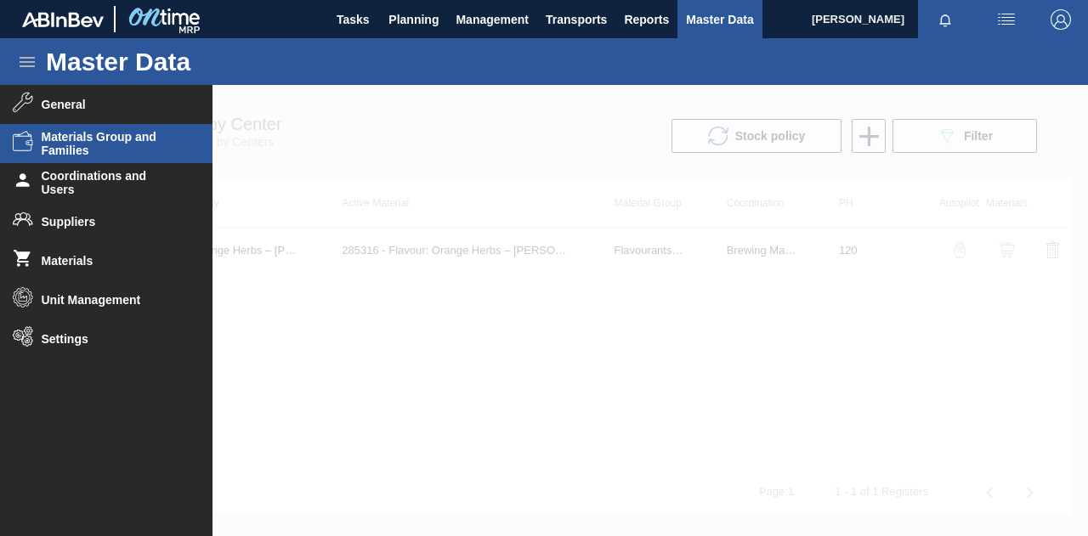
click at [55, 133] on span "Materials Group and Families" at bounding box center [112, 143] width 140 height 27
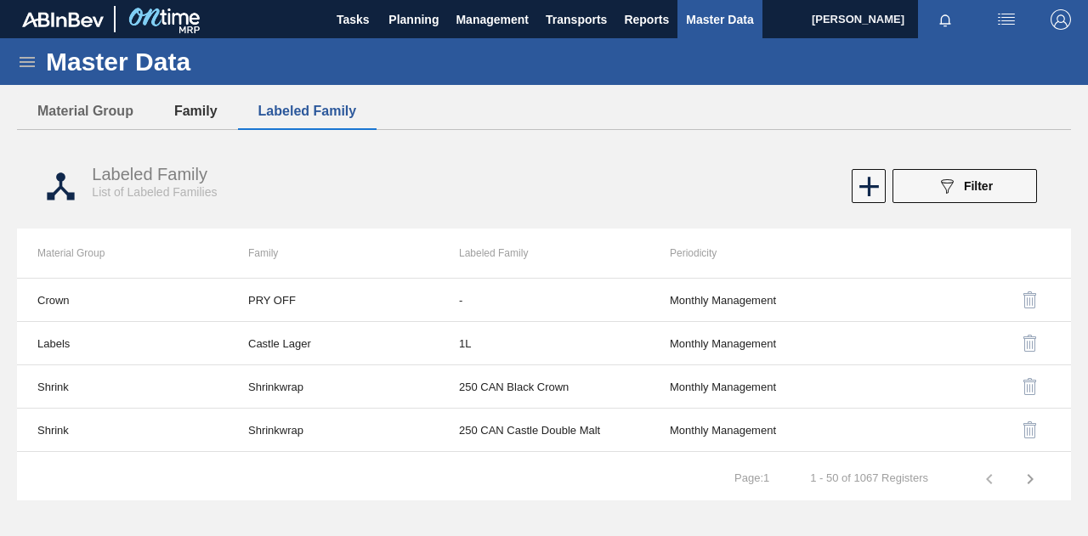
click at [210, 114] on button "Family" at bounding box center [196, 111] width 84 height 36
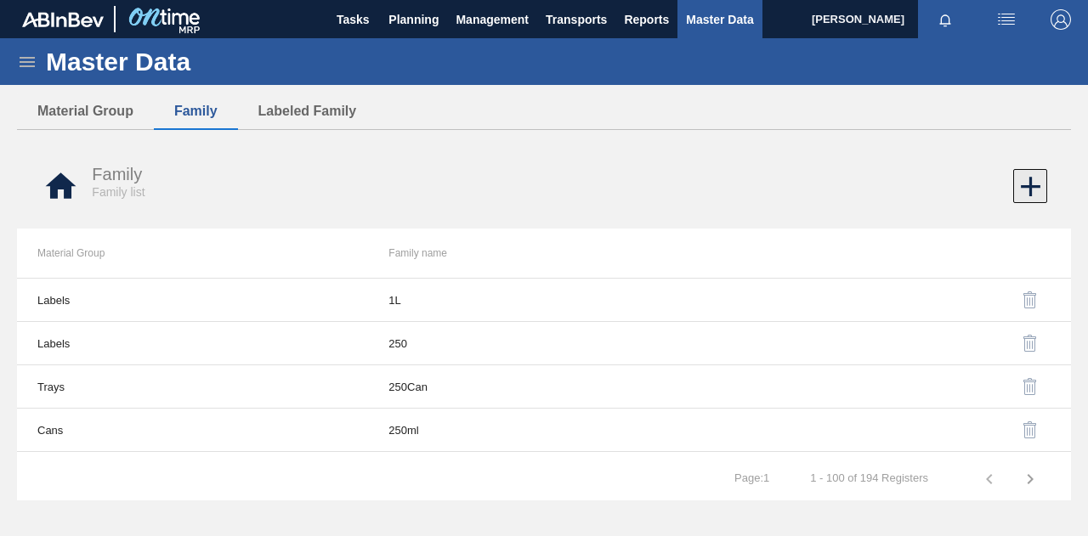
click at [1031, 180] on icon at bounding box center [1031, 187] width 20 height 20
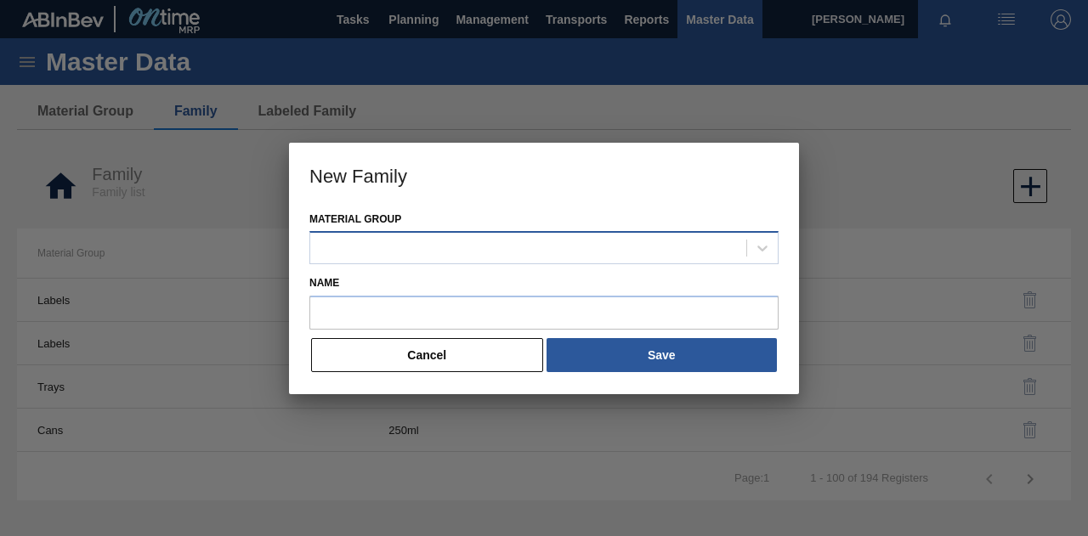
click at [473, 242] on div at bounding box center [528, 248] width 436 height 25
click at [627, 248] on div at bounding box center [528, 248] width 436 height 25
type Group "flavou"
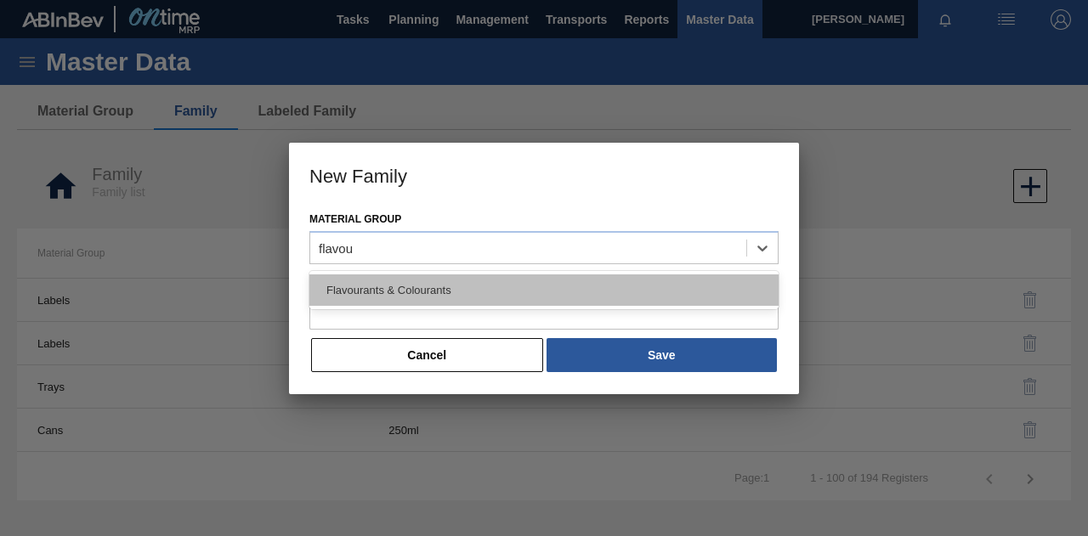
click at [643, 292] on div "Flavourants & Colourants" at bounding box center [543, 290] width 469 height 31
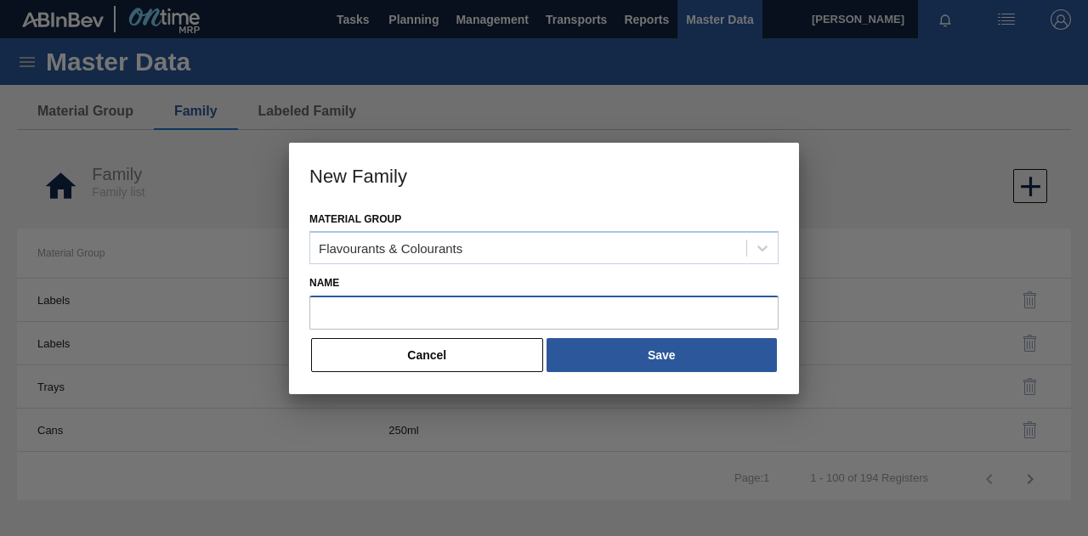
click at [456, 317] on input "Name" at bounding box center [543, 313] width 469 height 34
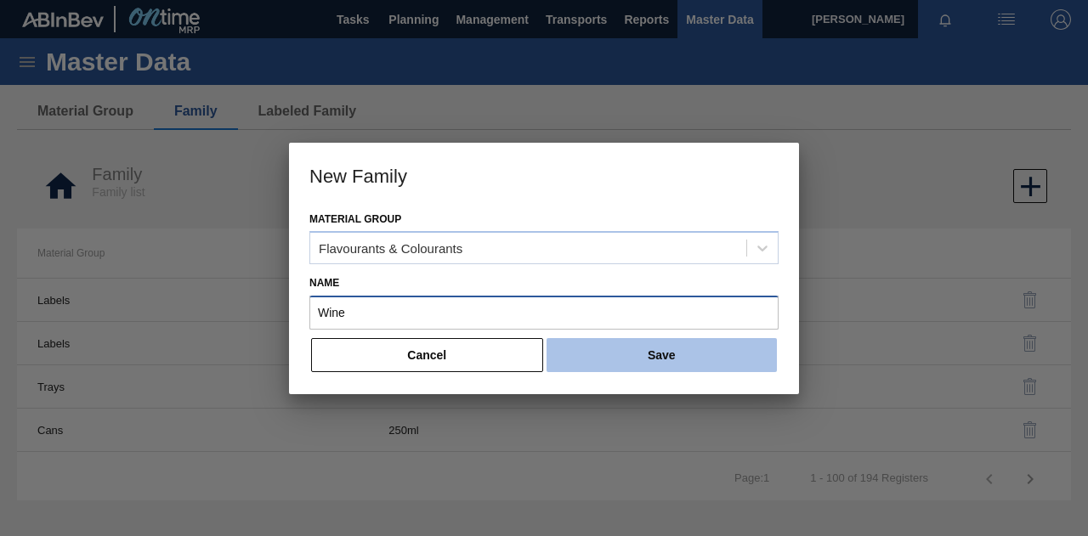
type input "Wine"
click at [660, 348] on button "Save" at bounding box center [662, 355] width 230 height 34
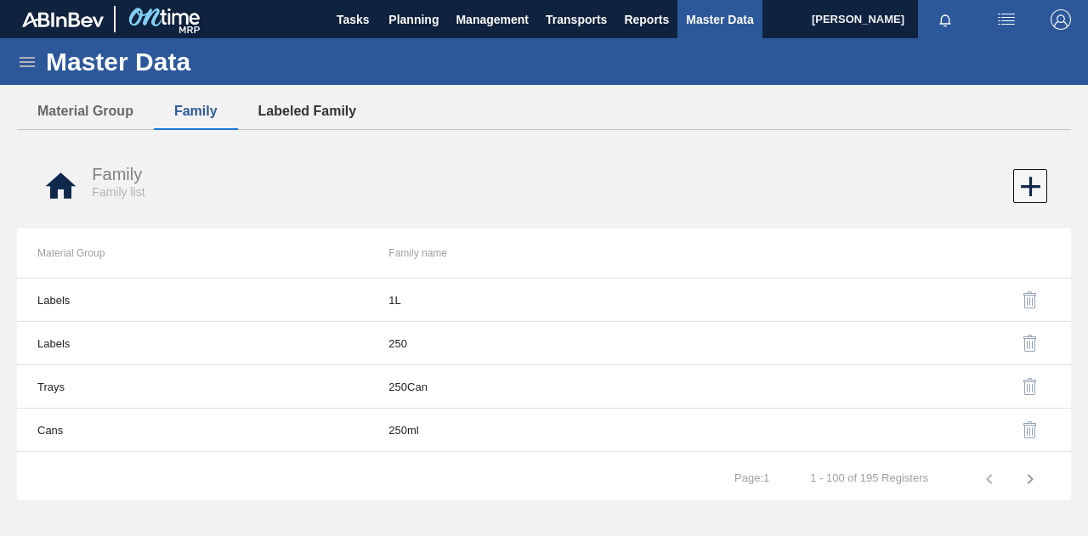
click at [320, 116] on button "Labeled Family" at bounding box center [307, 111] width 139 height 36
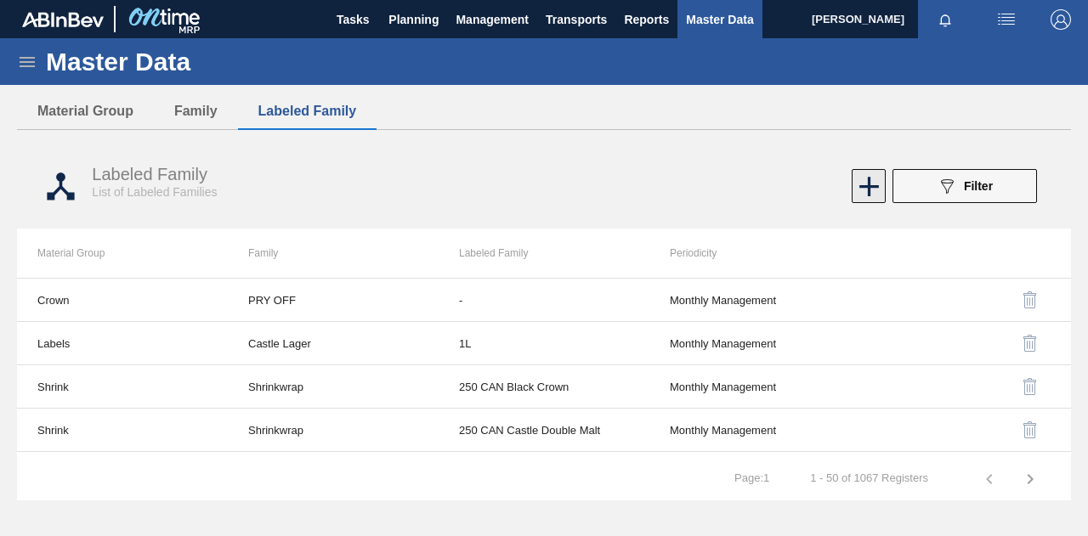
click at [859, 189] on icon at bounding box center [869, 186] width 33 height 33
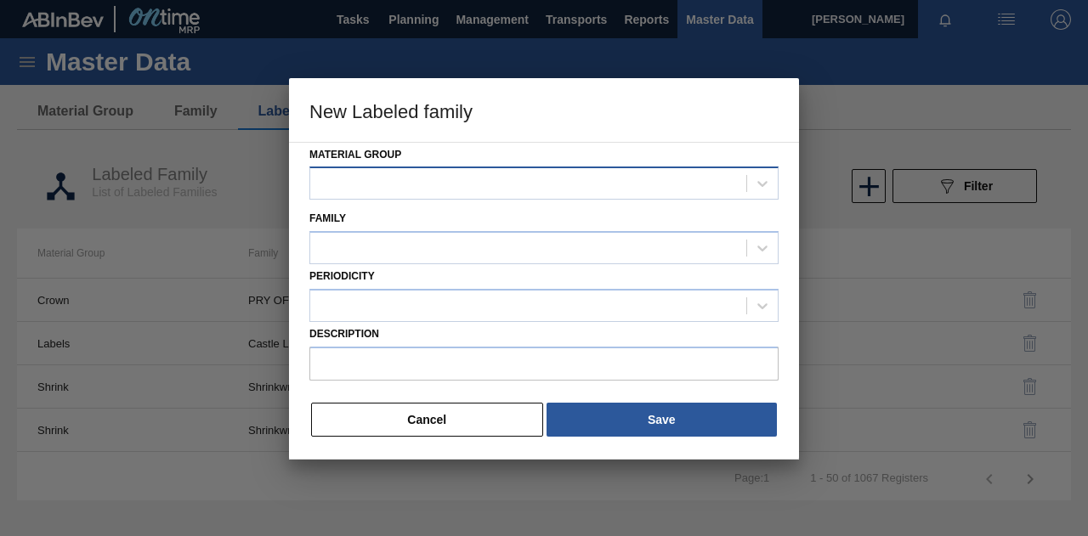
click at [496, 178] on div at bounding box center [528, 184] width 436 height 25
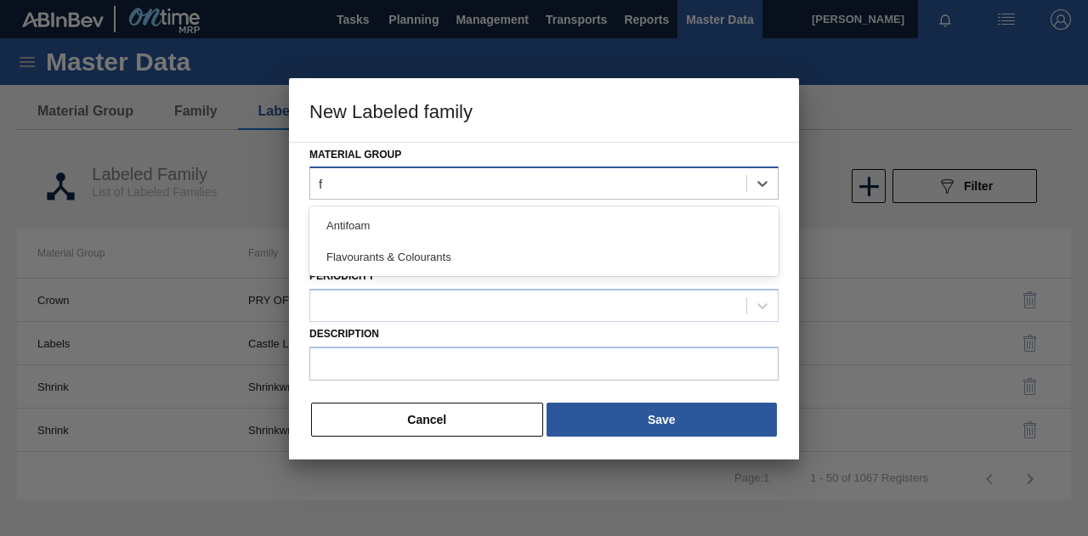
type Group "fl"
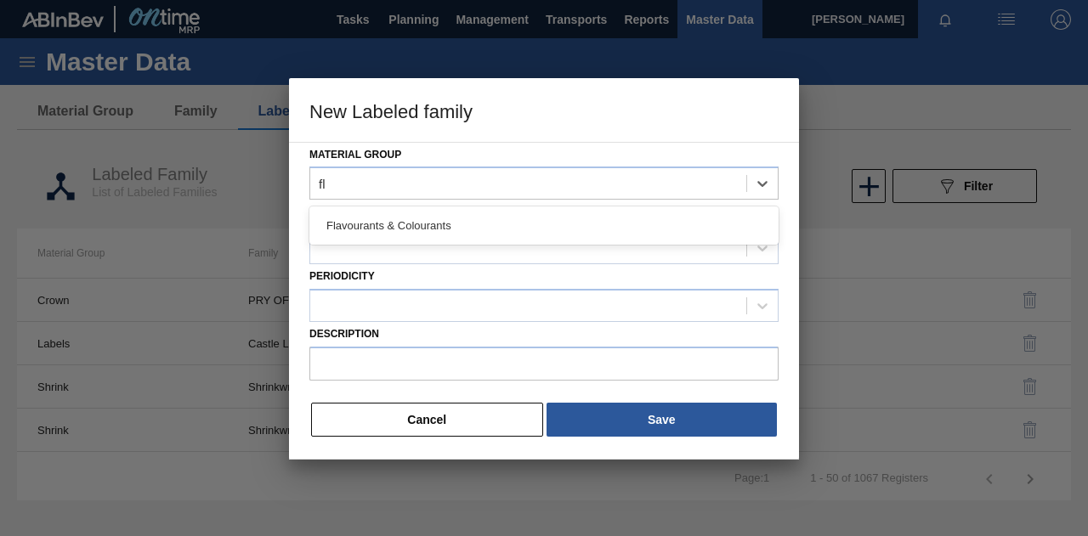
click at [504, 229] on div "Flavourants & Colourants" at bounding box center [543, 225] width 469 height 31
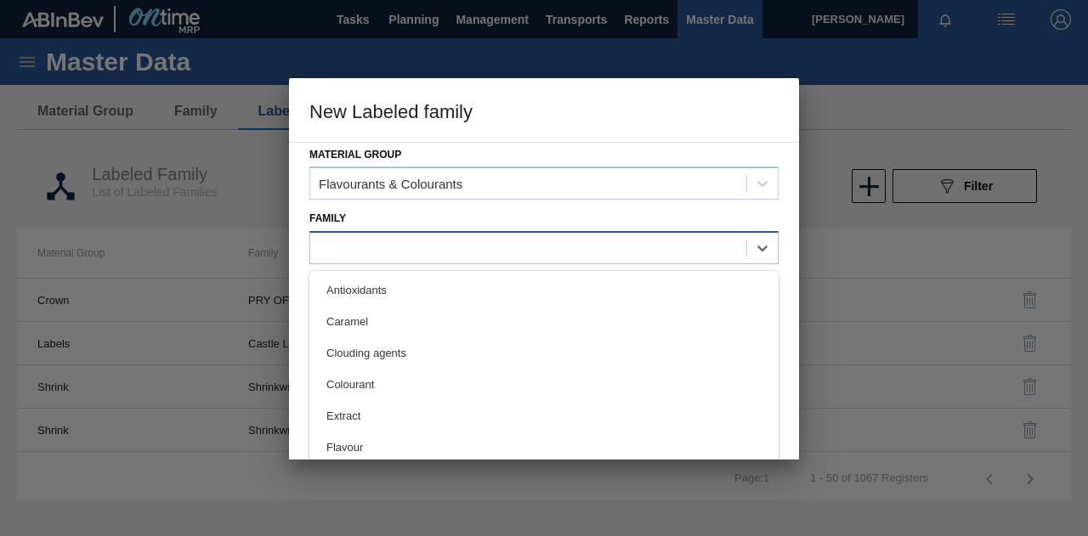
click at [490, 252] on div at bounding box center [528, 248] width 436 height 25
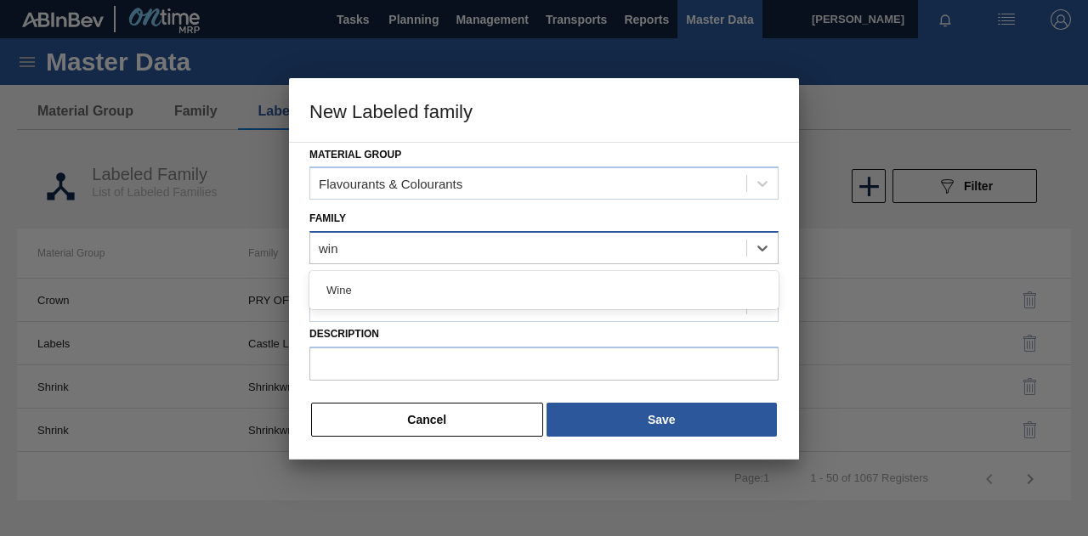
type input "wine"
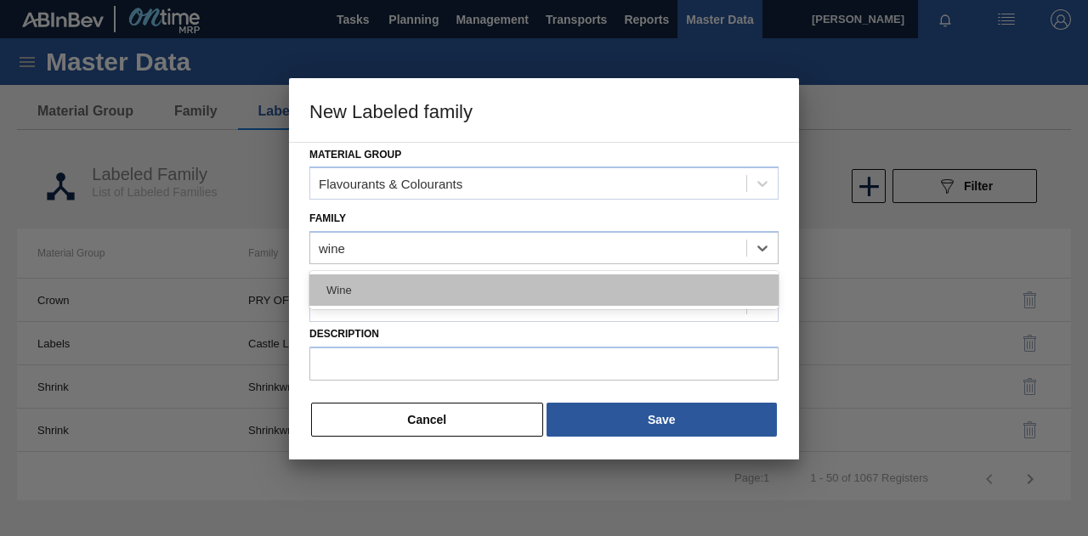
click at [442, 284] on div "Wine" at bounding box center [543, 290] width 469 height 31
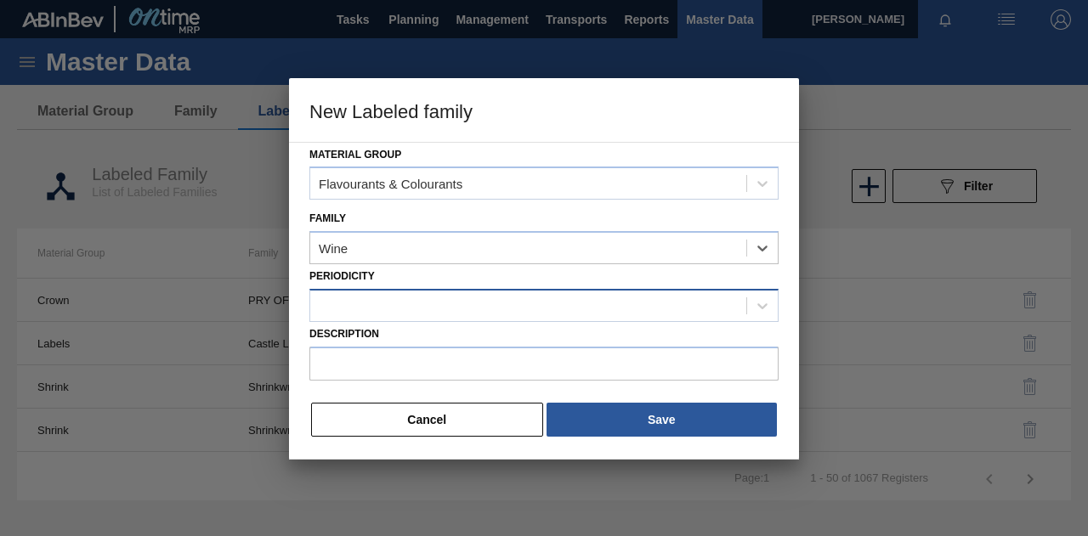
click at [411, 303] on div at bounding box center [528, 305] width 436 height 25
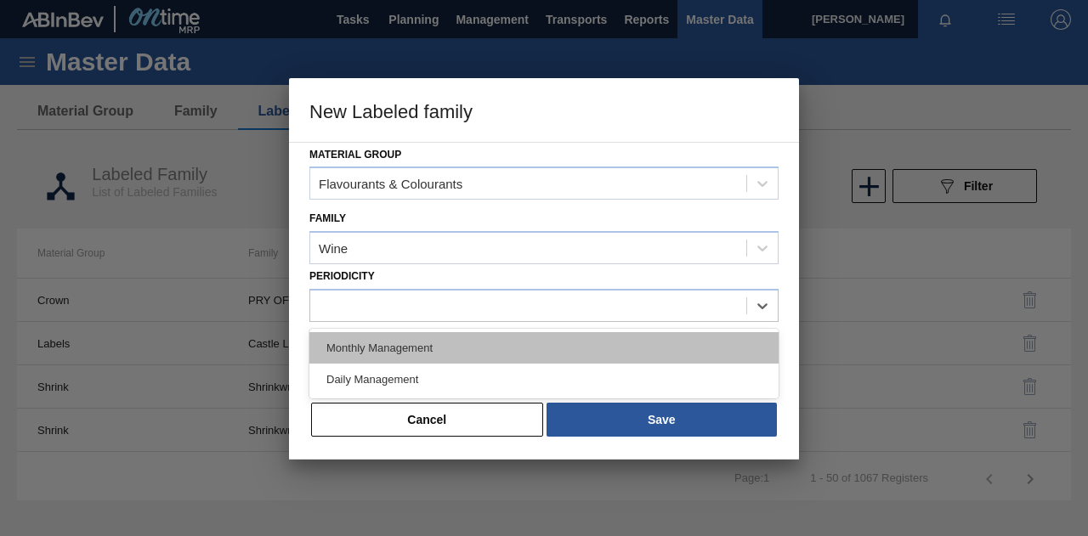
click at [433, 346] on div "Monthly Management" at bounding box center [543, 347] width 469 height 31
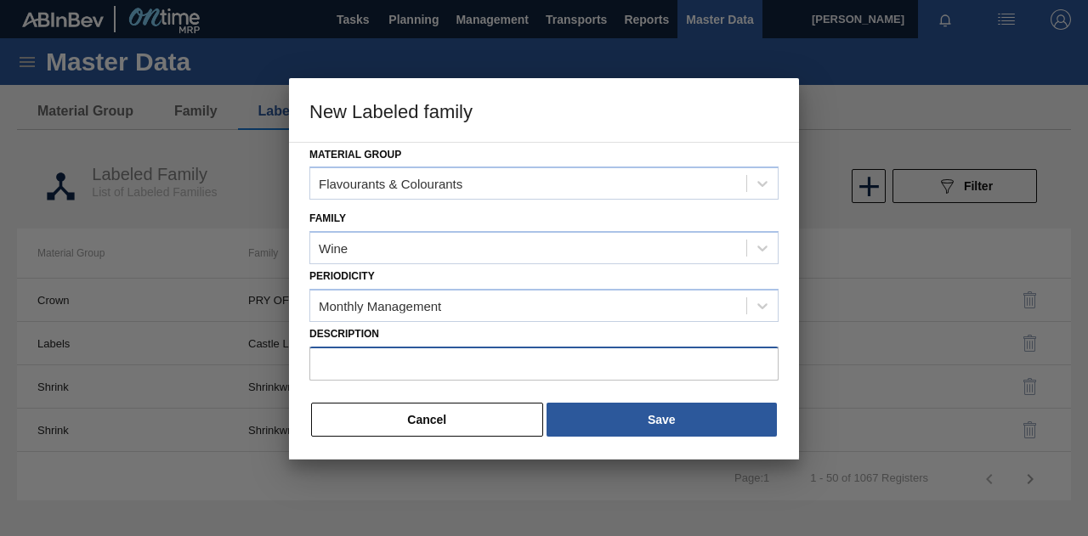
click at [405, 370] on input "Description" at bounding box center [543, 364] width 469 height 34
click at [360, 365] on input "Description" at bounding box center [543, 364] width 469 height 34
paste input "Flavour: Wine - [PERSON_NAME] 586201"
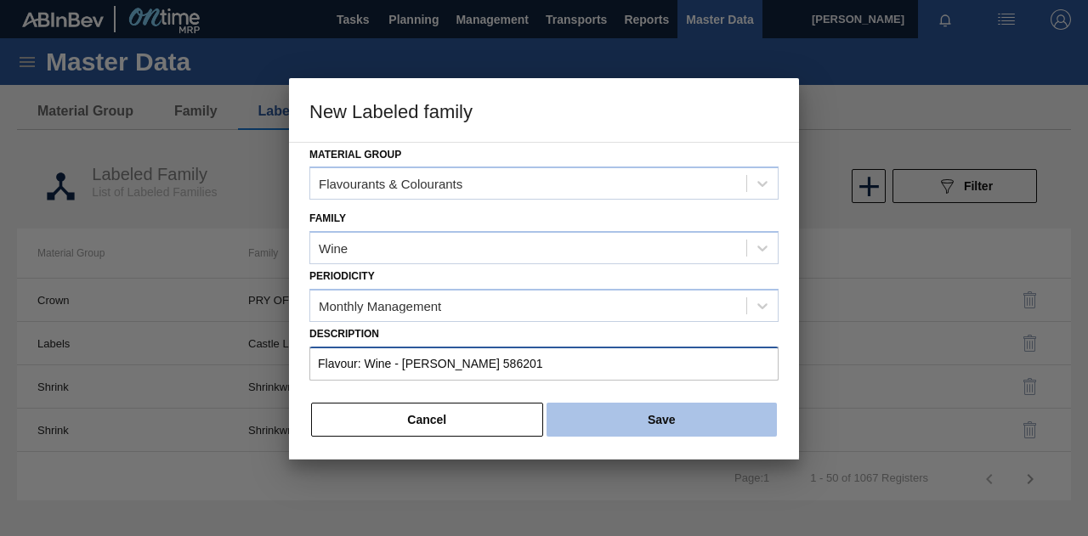
type input "Flavour: Wine - [PERSON_NAME] 586201"
click at [671, 414] on button "Save" at bounding box center [662, 420] width 230 height 34
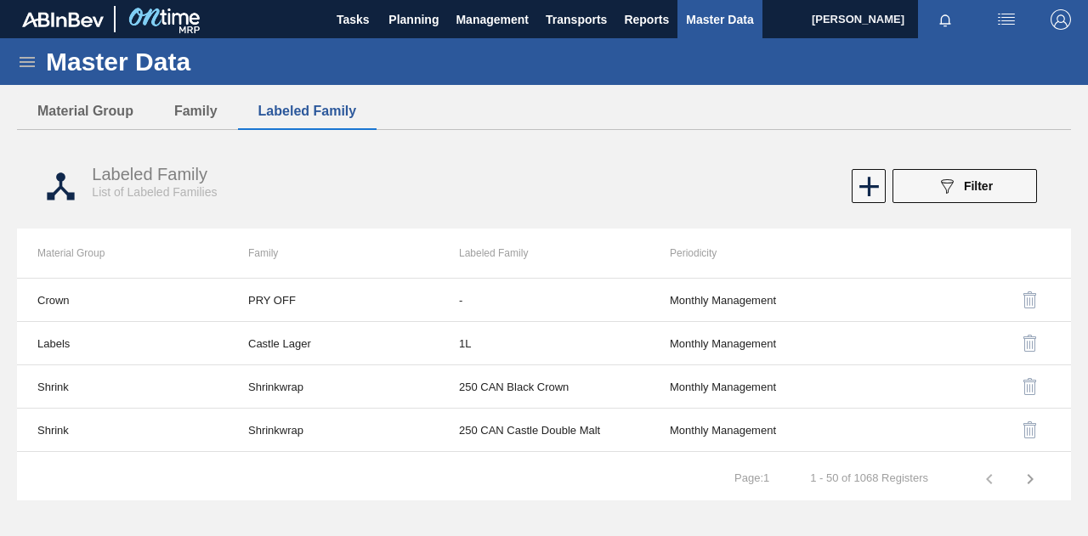
click at [35, 67] on icon at bounding box center [27, 62] width 20 height 20
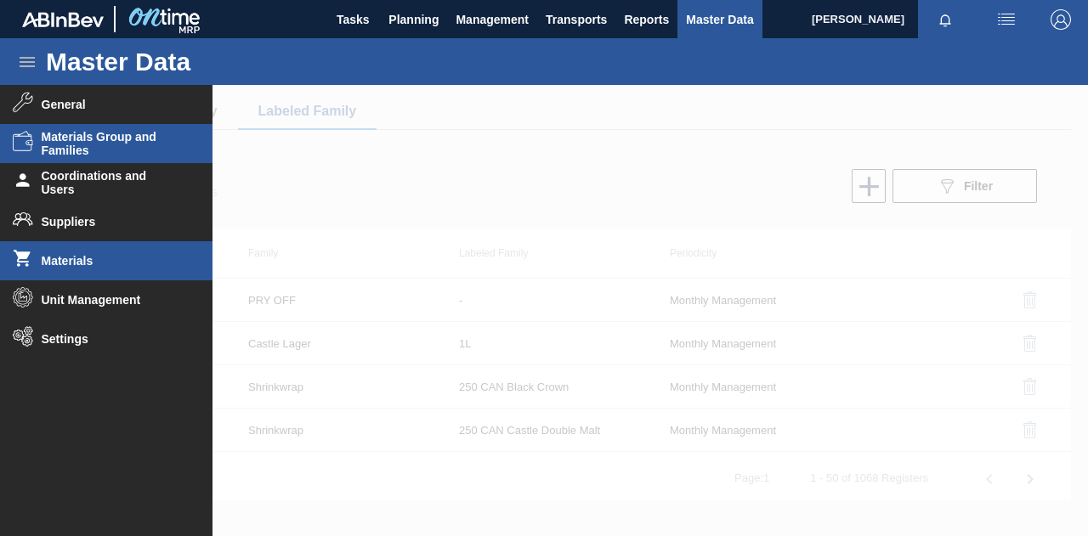
click at [74, 273] on li "Materials" at bounding box center [106, 260] width 212 height 39
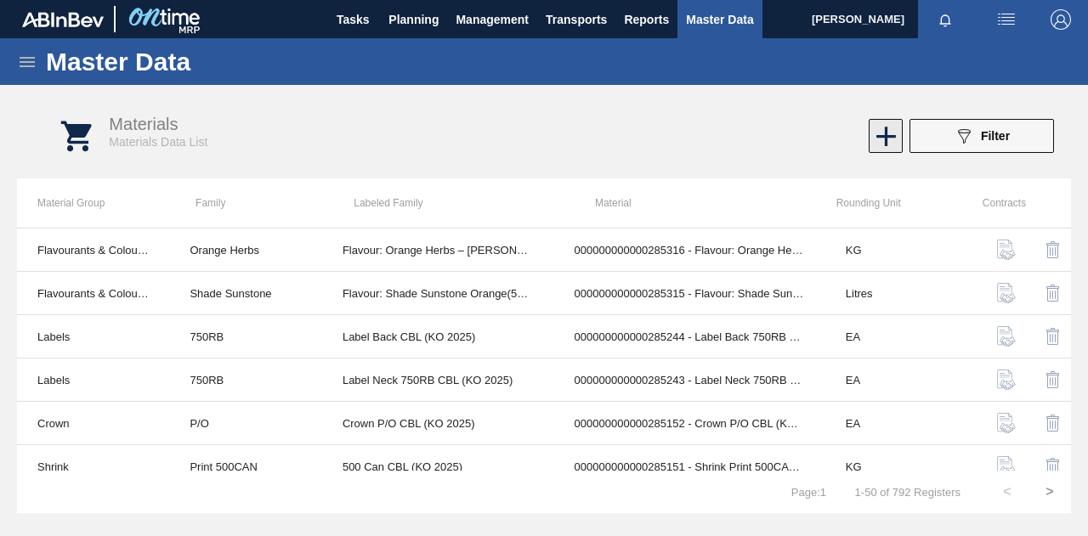
click at [889, 135] on icon at bounding box center [886, 137] width 20 height 20
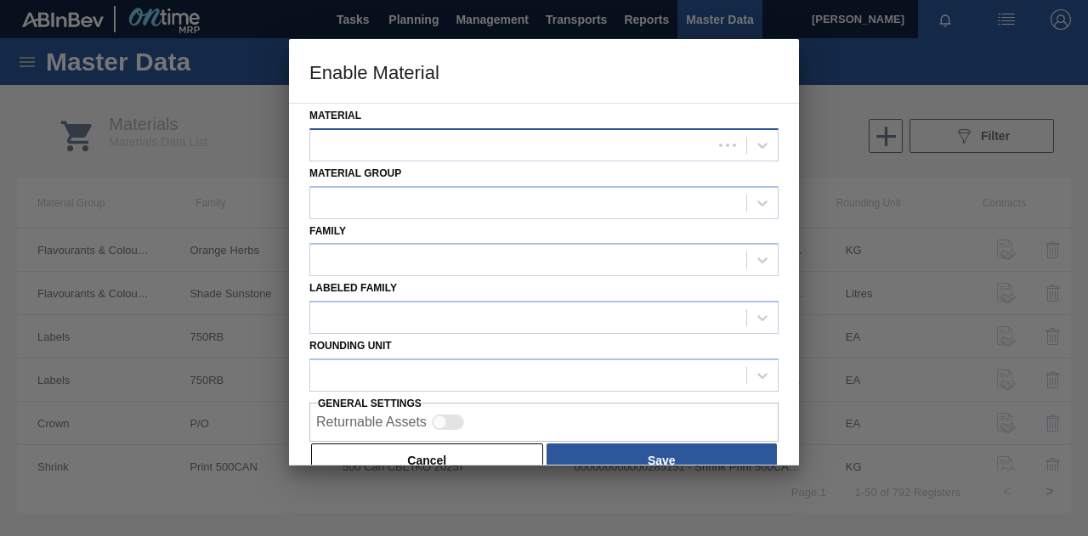
click at [433, 144] on div at bounding box center [511, 145] width 402 height 25
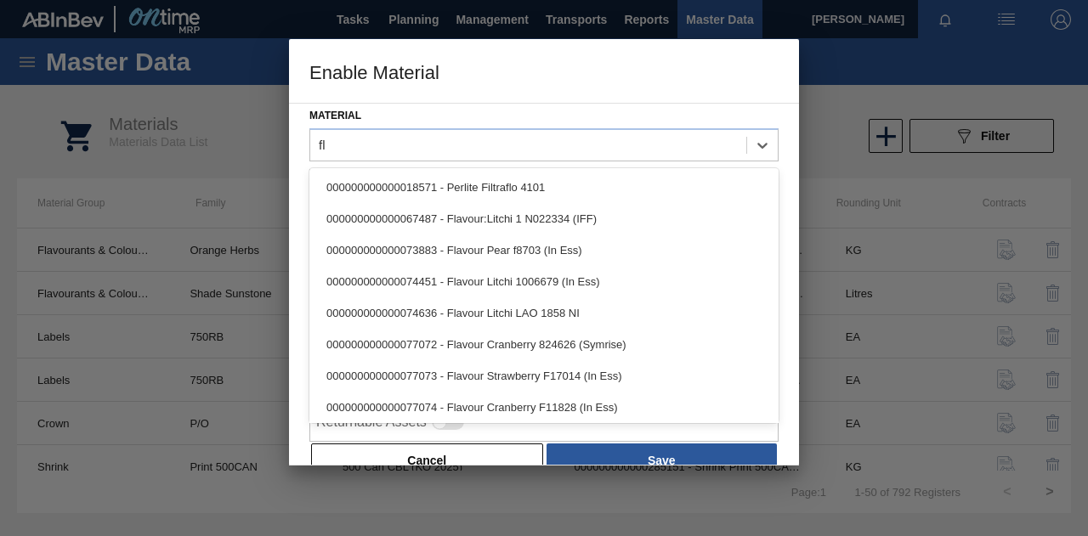
type input "f"
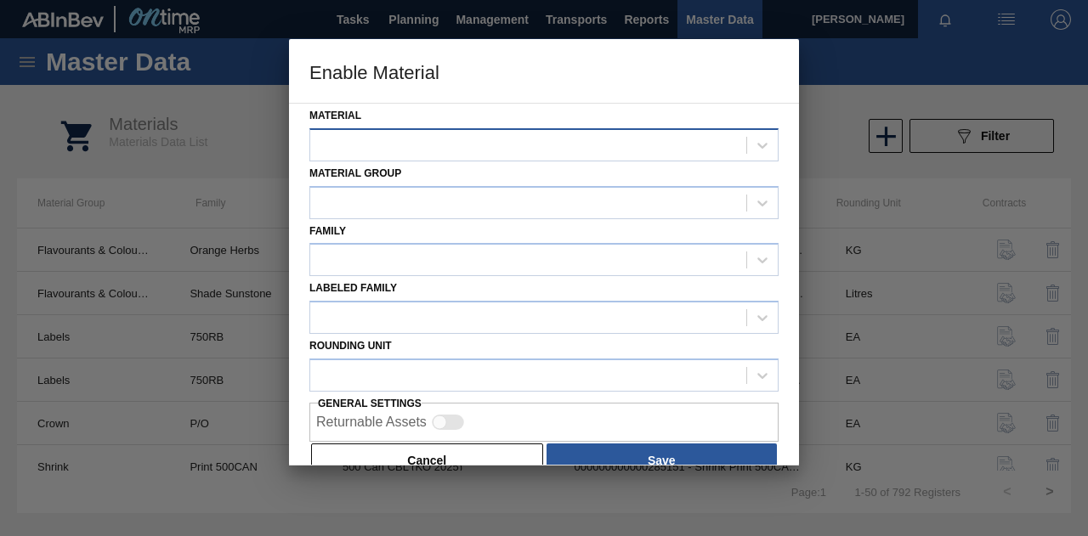
click at [471, 147] on div at bounding box center [528, 145] width 436 height 25
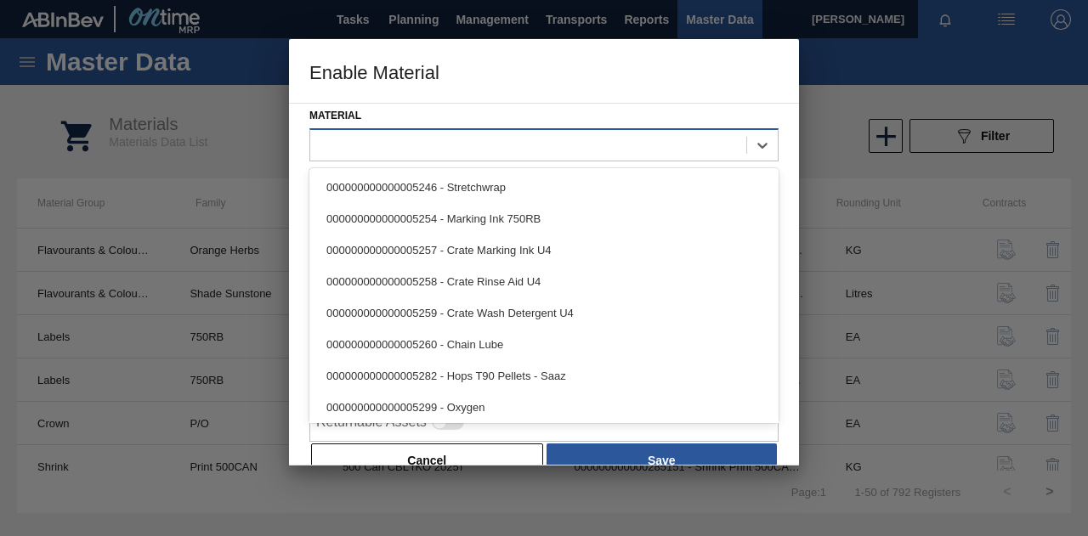
paste input "285318"
type input "285318"
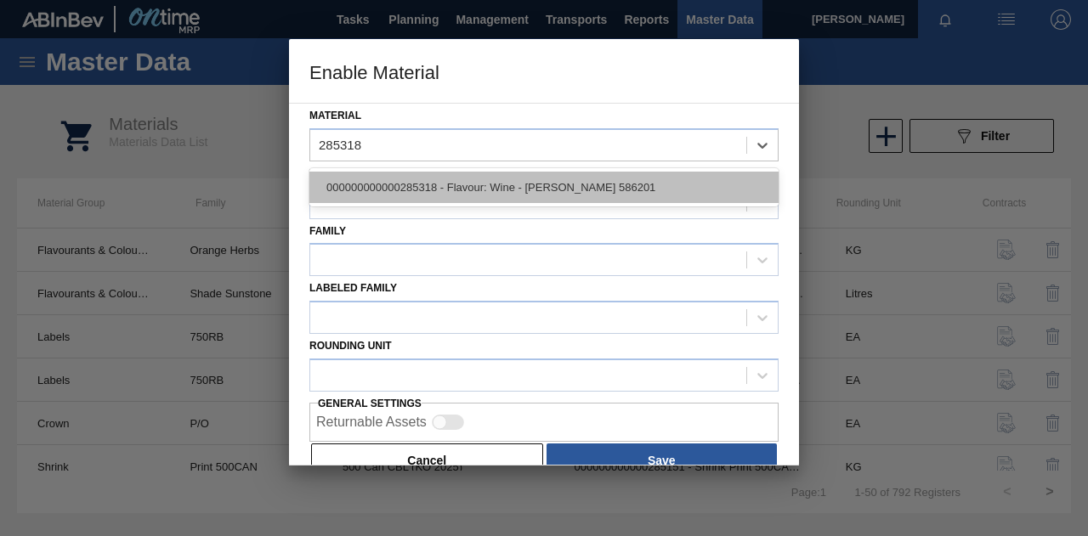
click at [449, 193] on div "000000000000285318 - Flavour: Wine - [PERSON_NAME] 586201" at bounding box center [543, 187] width 469 height 31
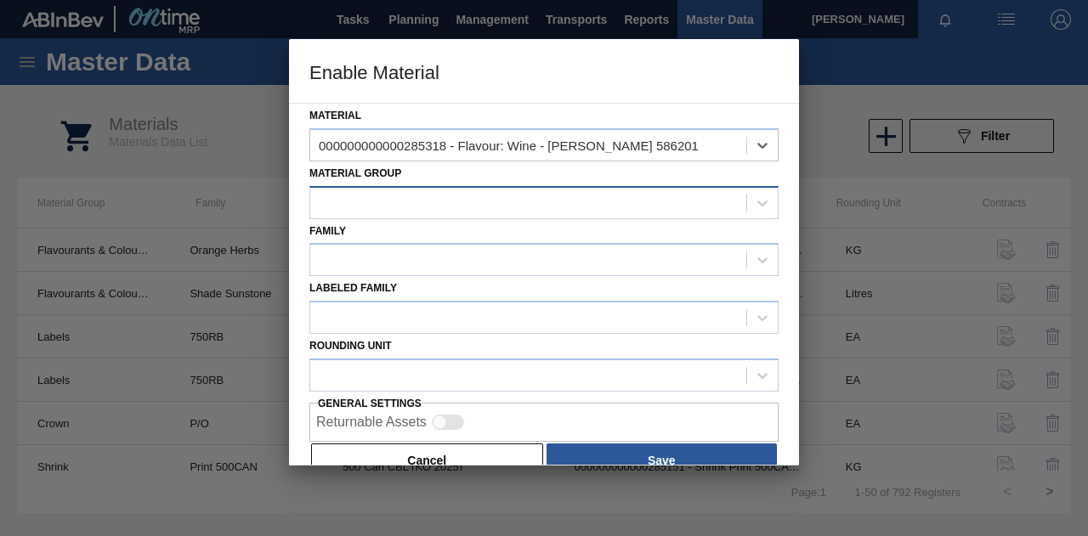
click at [394, 205] on div at bounding box center [528, 202] width 436 height 25
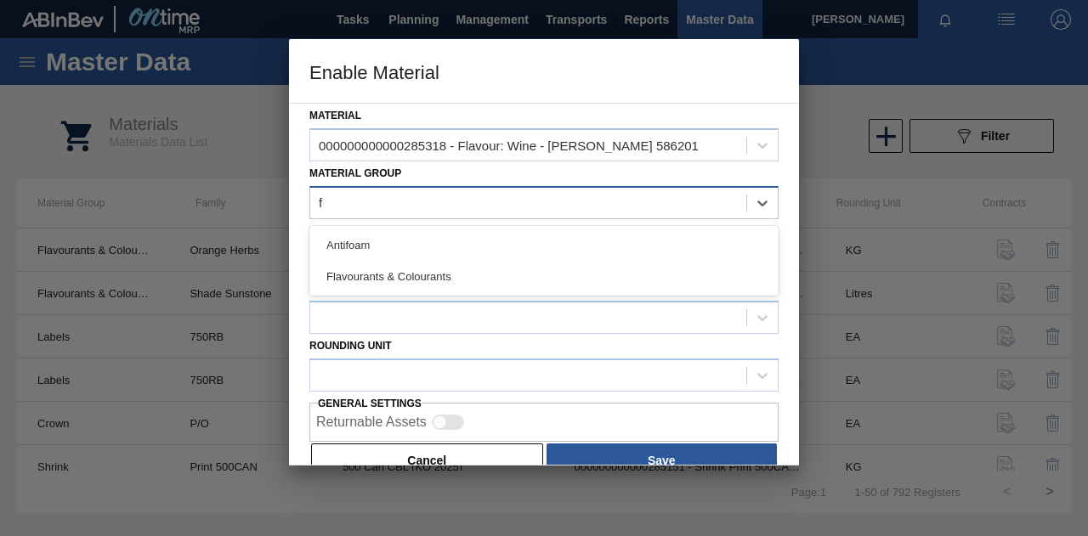
type Group "fl"
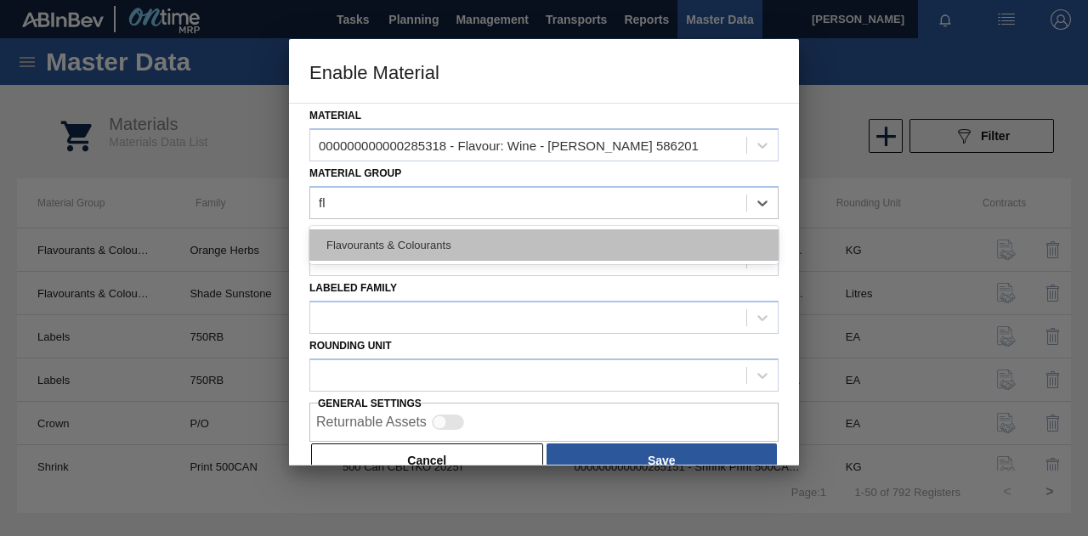
click at [413, 241] on div "Flavourants & Colourants" at bounding box center [543, 244] width 469 height 31
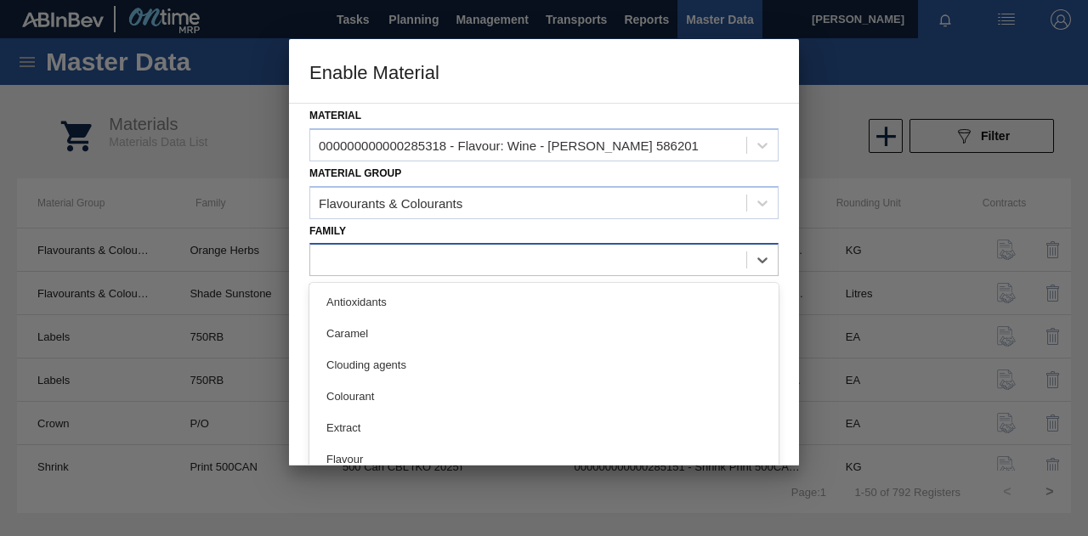
click at [384, 249] on div at bounding box center [528, 260] width 436 height 25
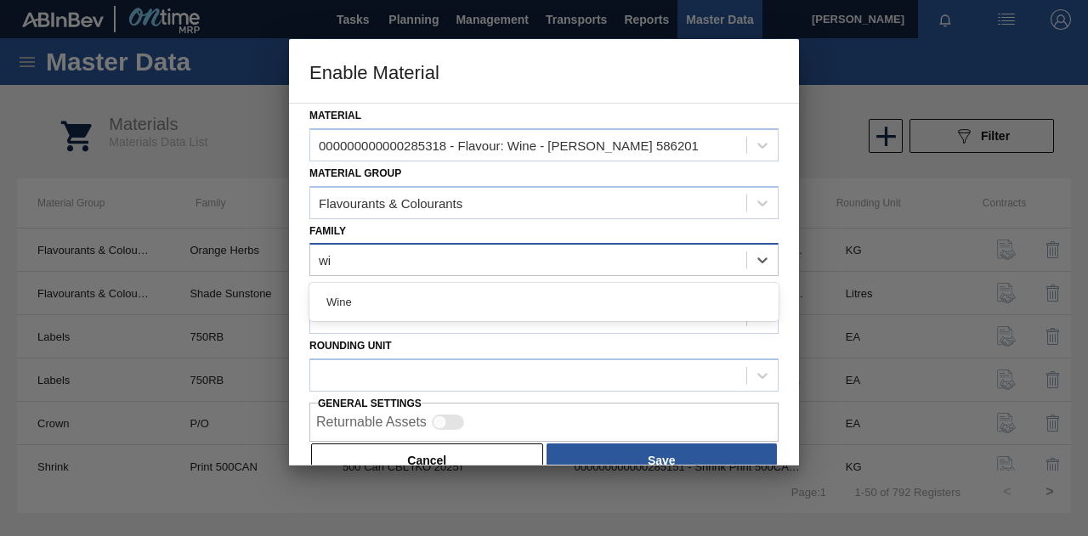
type input "win"
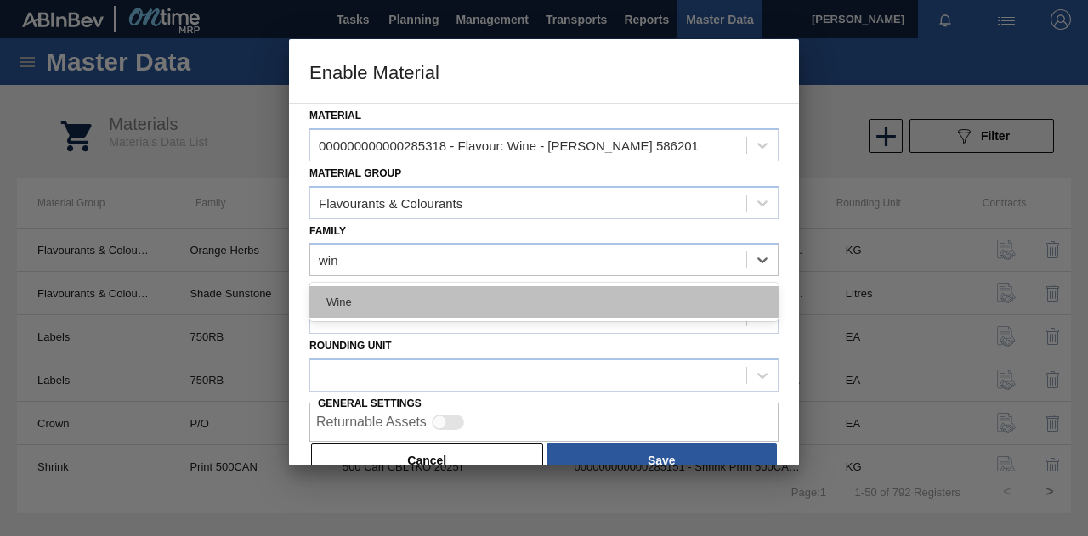
click at [401, 299] on div "Wine" at bounding box center [543, 301] width 469 height 31
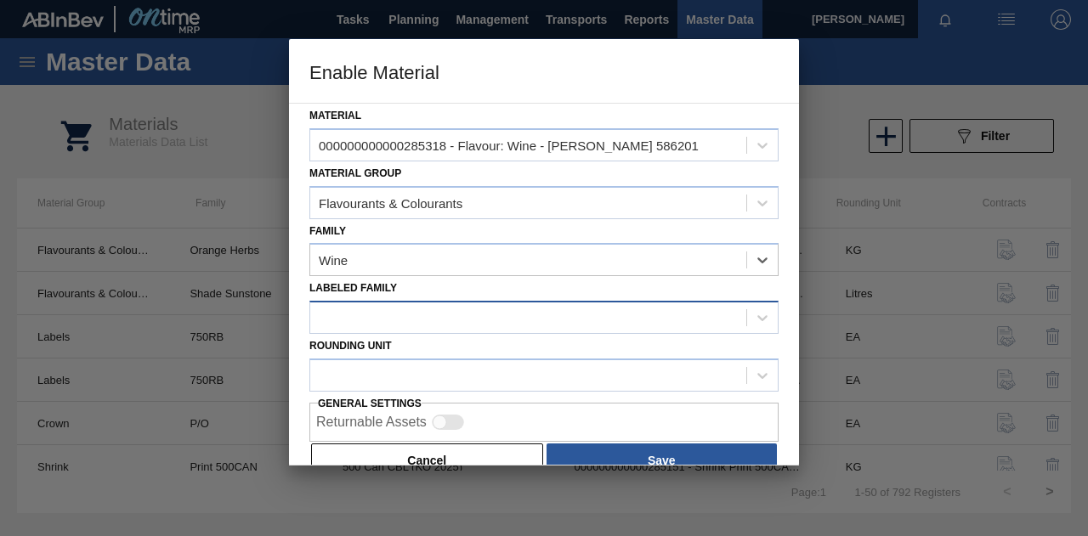
click at [367, 317] on div at bounding box center [528, 318] width 436 height 25
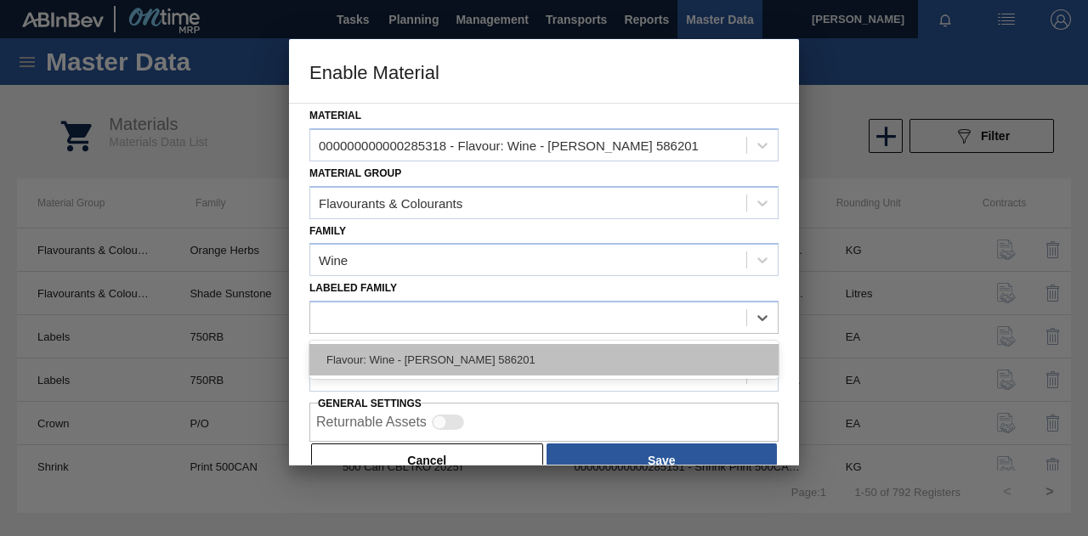
click at [391, 360] on div "Flavour: Wine - [PERSON_NAME] 586201" at bounding box center [543, 359] width 469 height 31
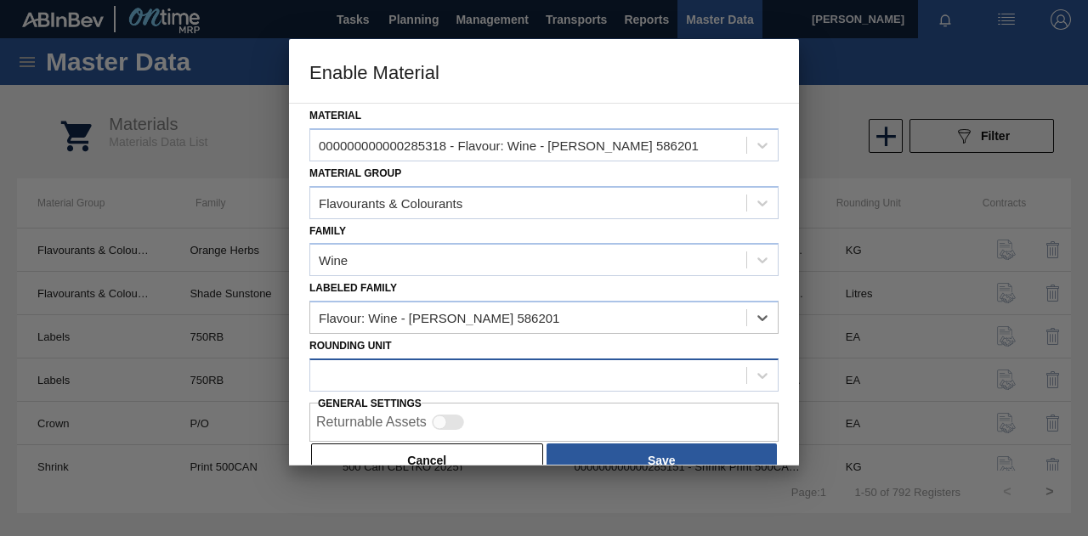
click at [416, 377] on div at bounding box center [528, 375] width 436 height 25
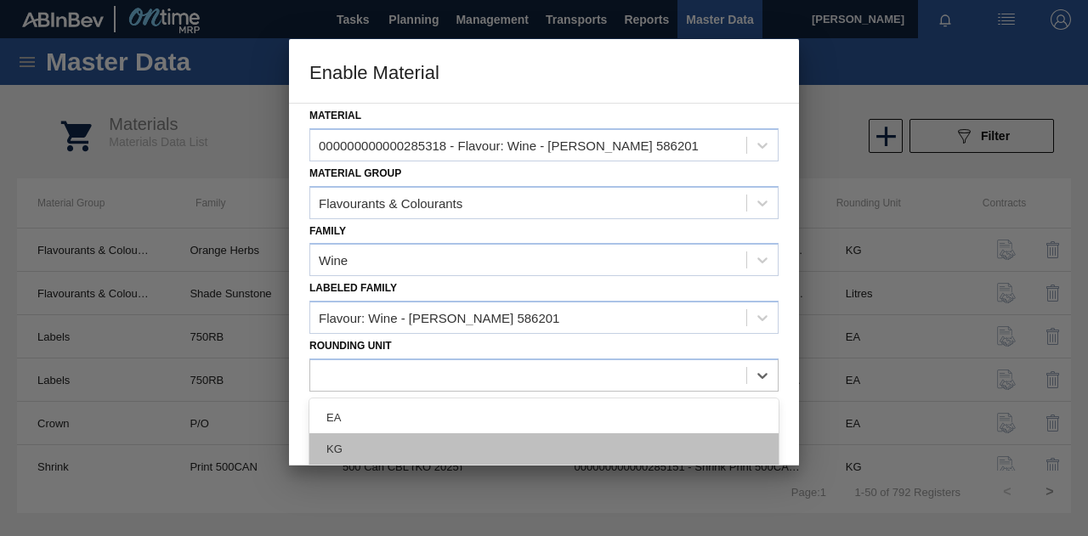
click at [348, 443] on div "KG" at bounding box center [543, 448] width 469 height 31
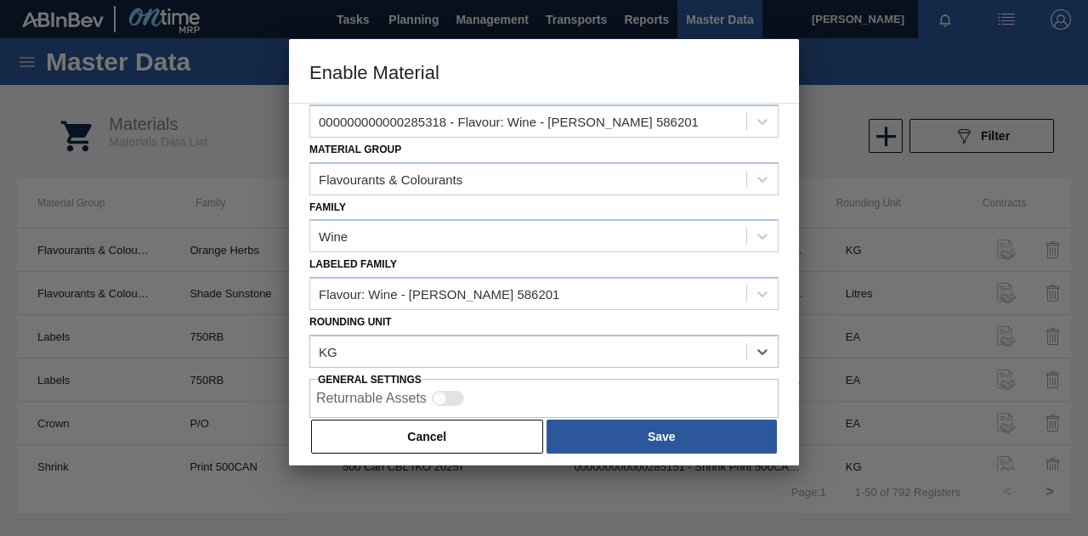
scroll to position [31, 0]
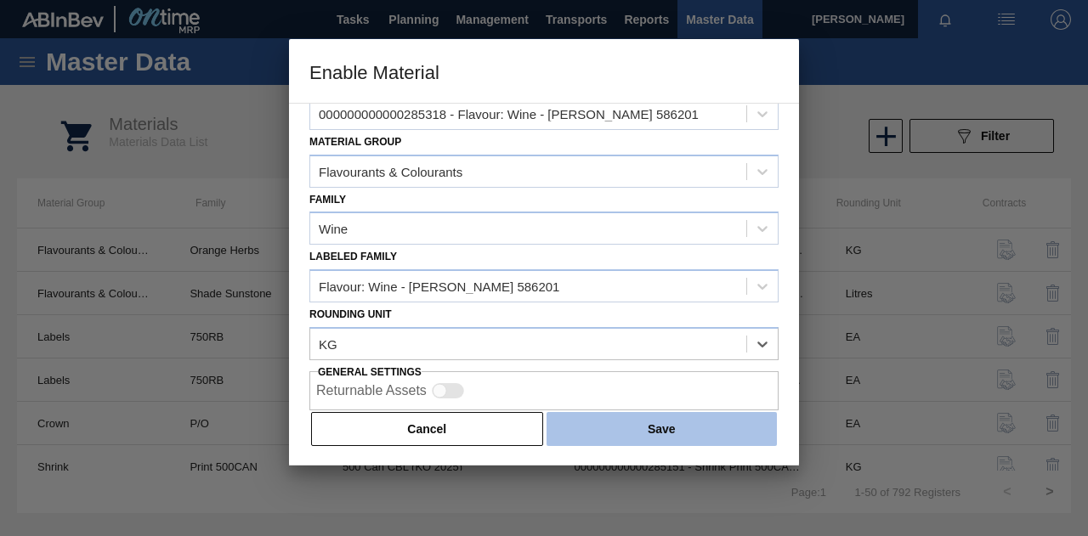
click at [643, 429] on button "Save" at bounding box center [662, 429] width 230 height 34
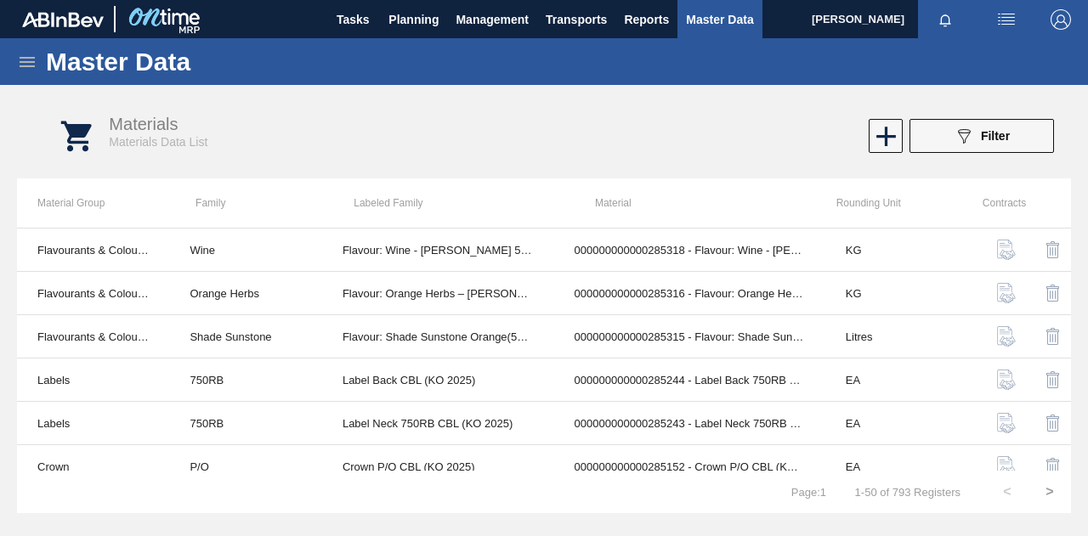
click at [36, 58] on icon at bounding box center [27, 62] width 20 height 20
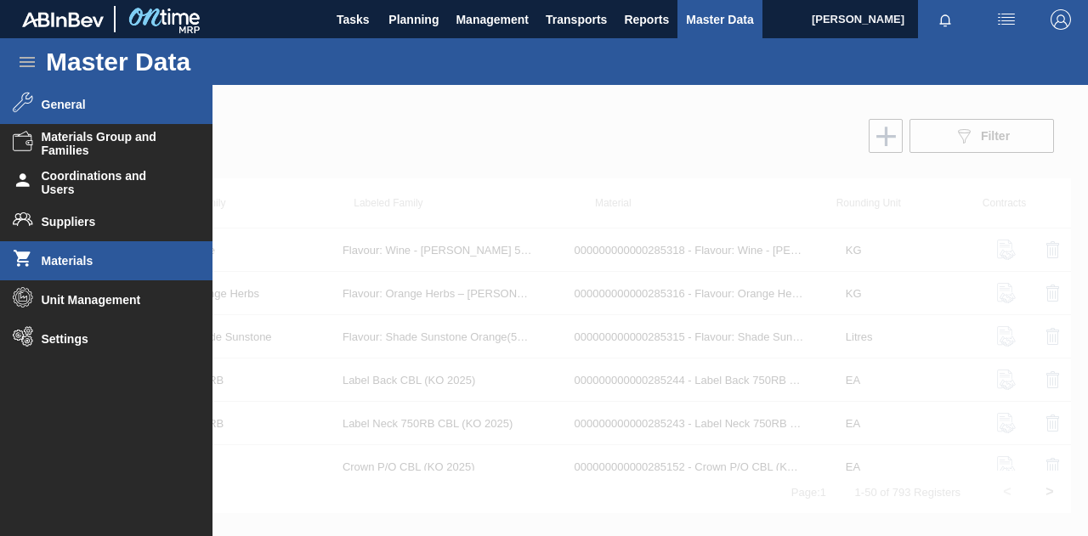
click at [83, 101] on span "General" at bounding box center [112, 105] width 140 height 14
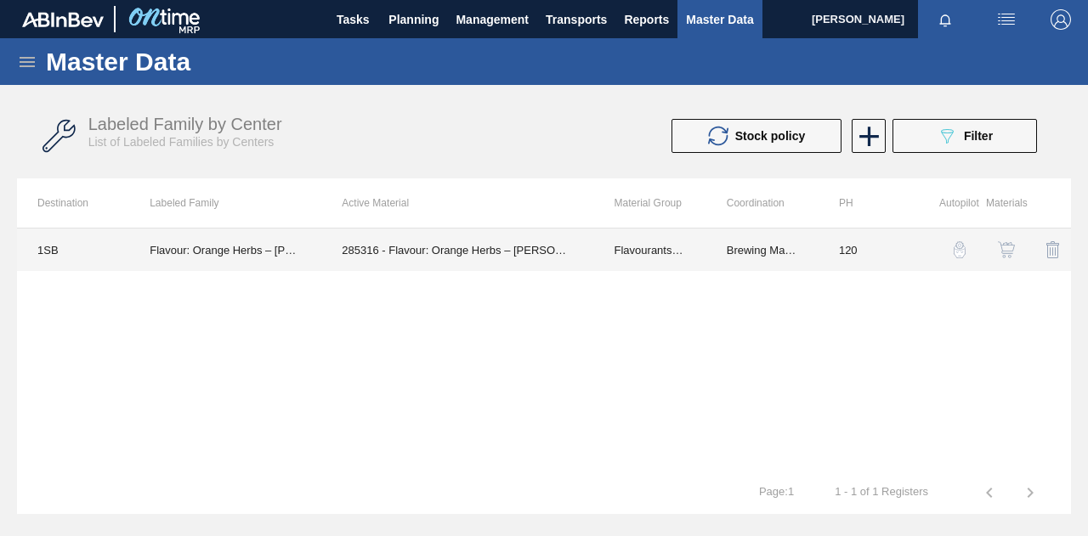
click at [186, 250] on td "Flavour: Orange Herbs – [PERSON_NAME] 630379" at bounding box center [225, 250] width 192 height 42
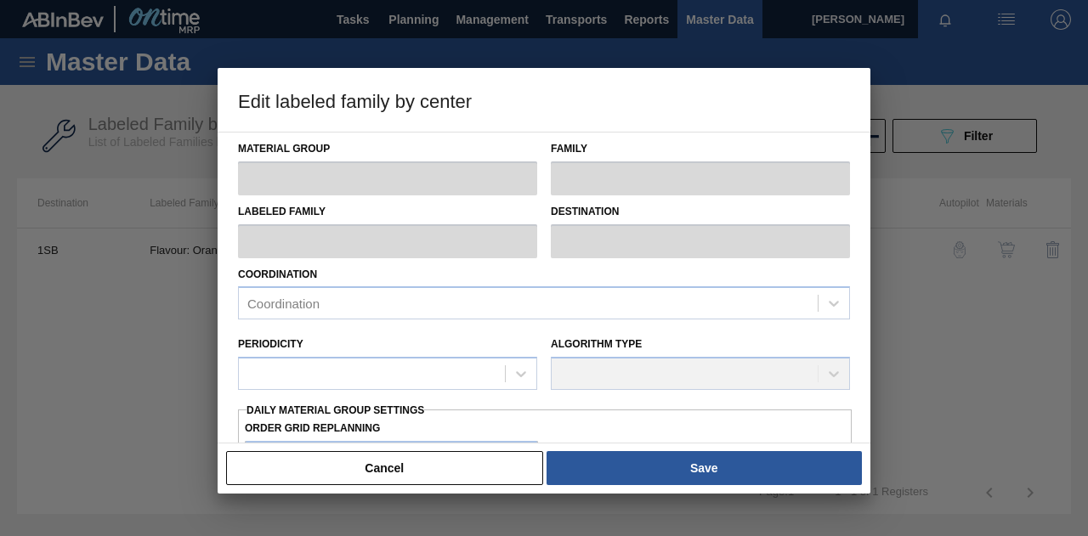
type input "Flavourants & Colourants"
type input "Orange Herbs"
type input "Flavour: Orange Herbs – [PERSON_NAME] 630379"
type input "1SB - SAB Chamdor Brewery"
type input "120"
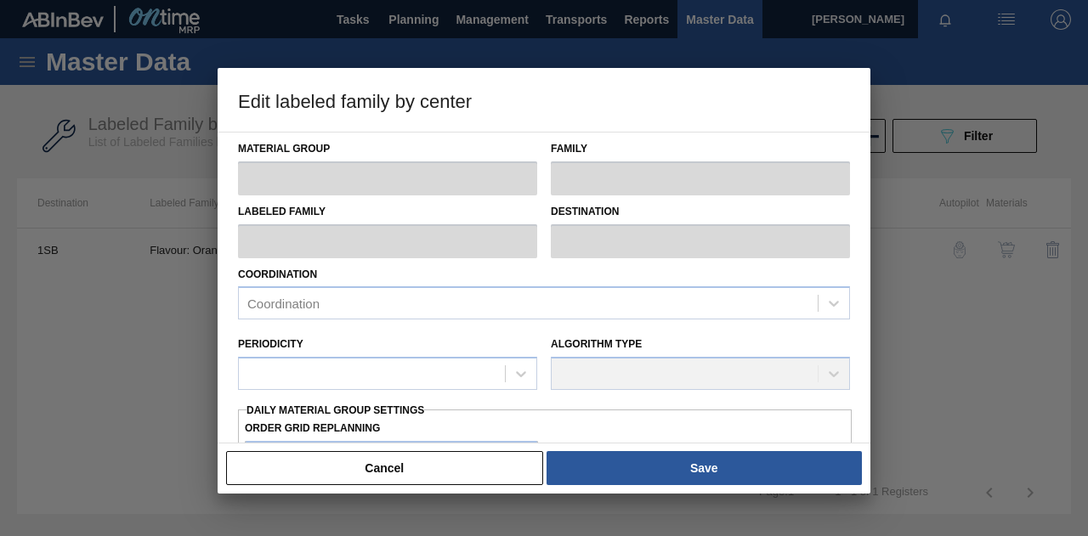
type input "745"
type input "1,164"
type input "100"
type input "1,164.000"
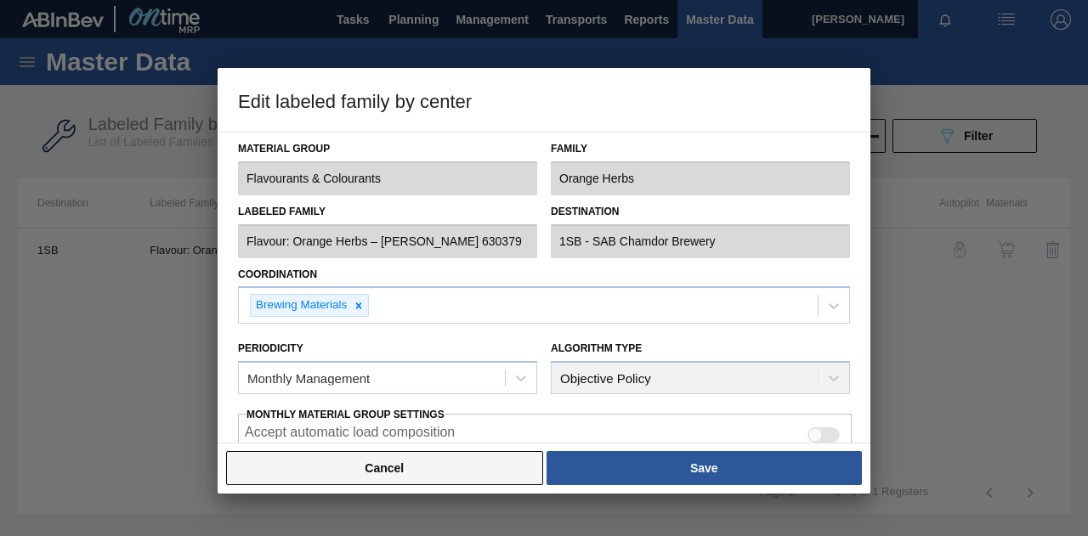
click at [431, 468] on button "Cancel" at bounding box center [384, 468] width 317 height 34
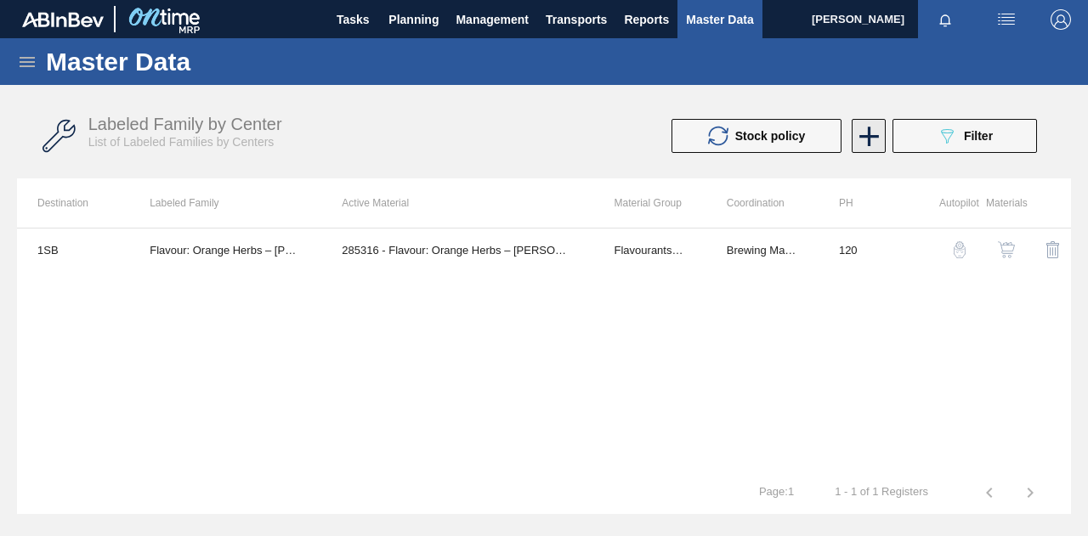
click at [865, 133] on icon at bounding box center [869, 136] width 33 height 33
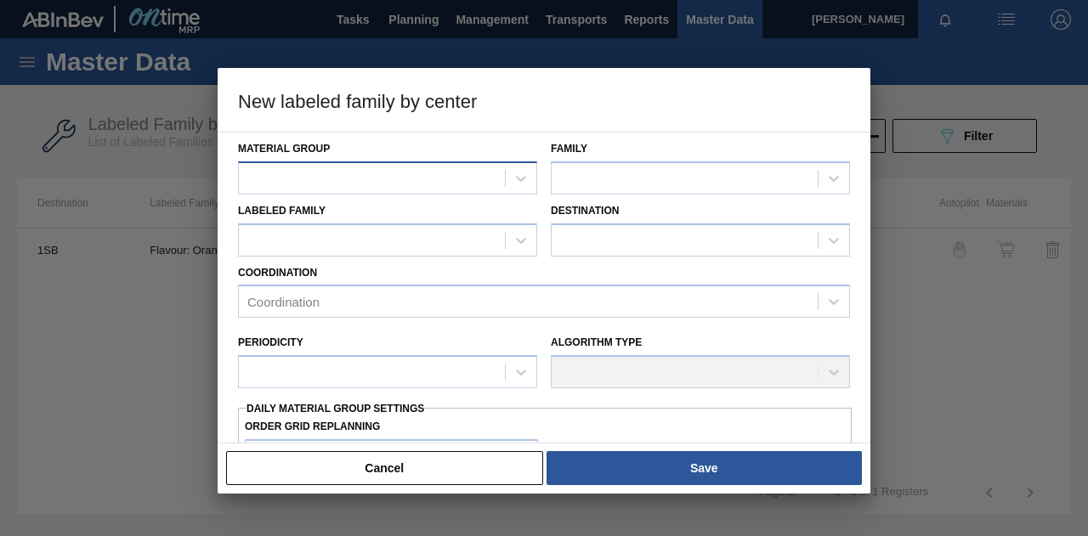
click at [391, 171] on div at bounding box center [372, 178] width 266 height 25
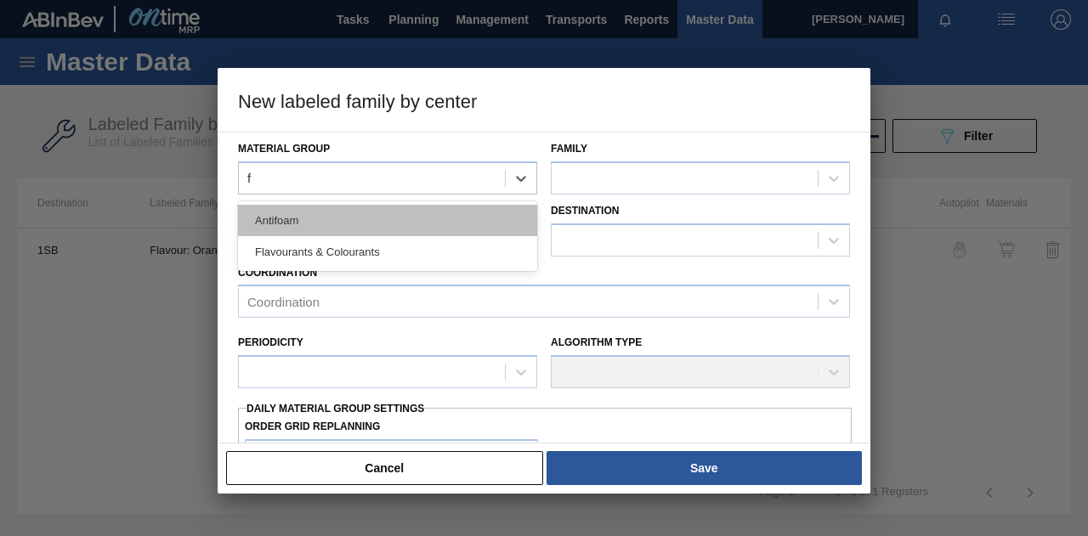
type Group "fl"
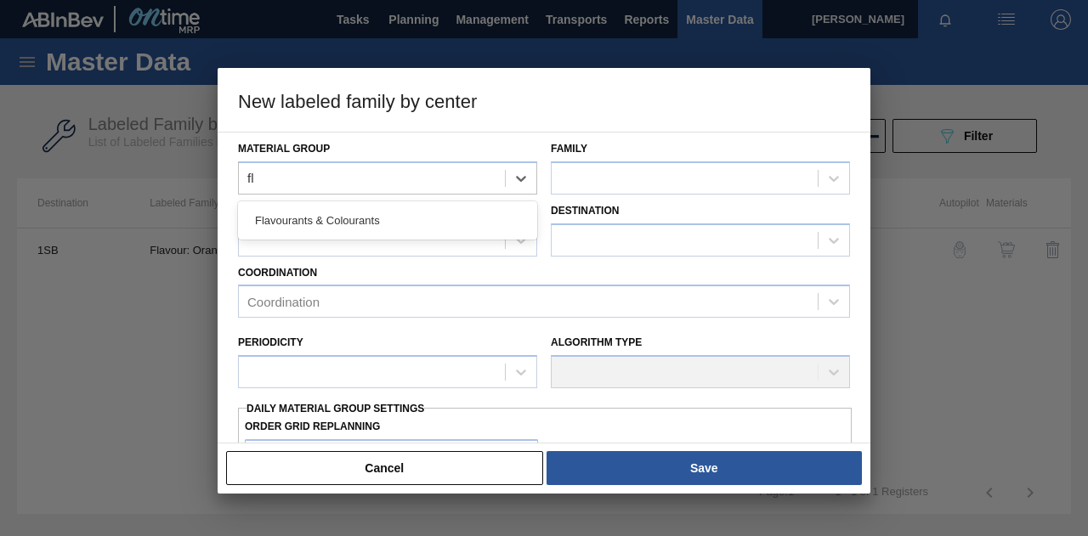
drag, startPoint x: 442, startPoint y: 215, endPoint x: 456, endPoint y: 212, distance: 13.8
click at [443, 212] on div "Flavourants & Colourants" at bounding box center [387, 220] width 299 height 31
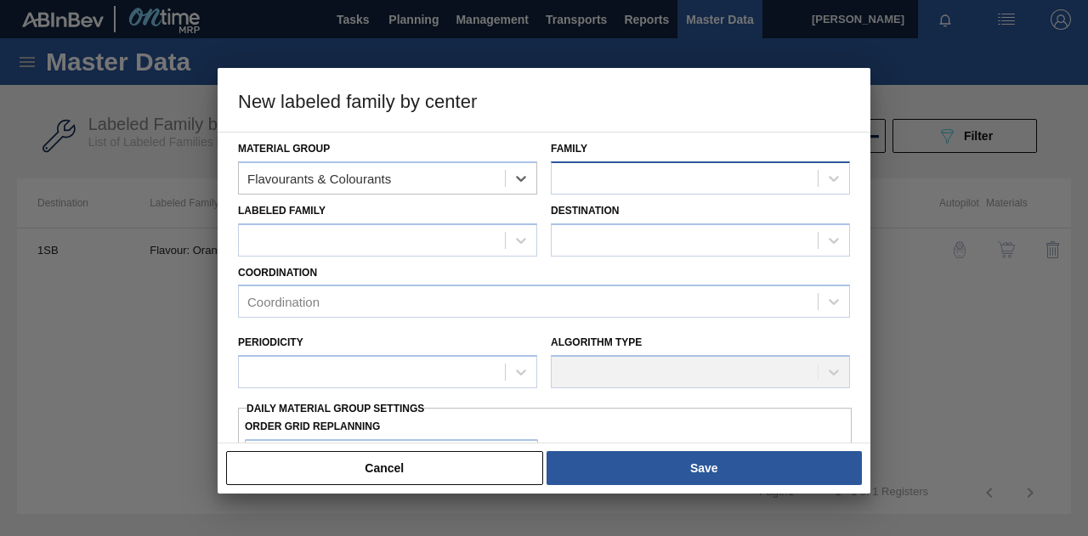
click at [590, 175] on div at bounding box center [685, 178] width 266 height 25
type input "wi"
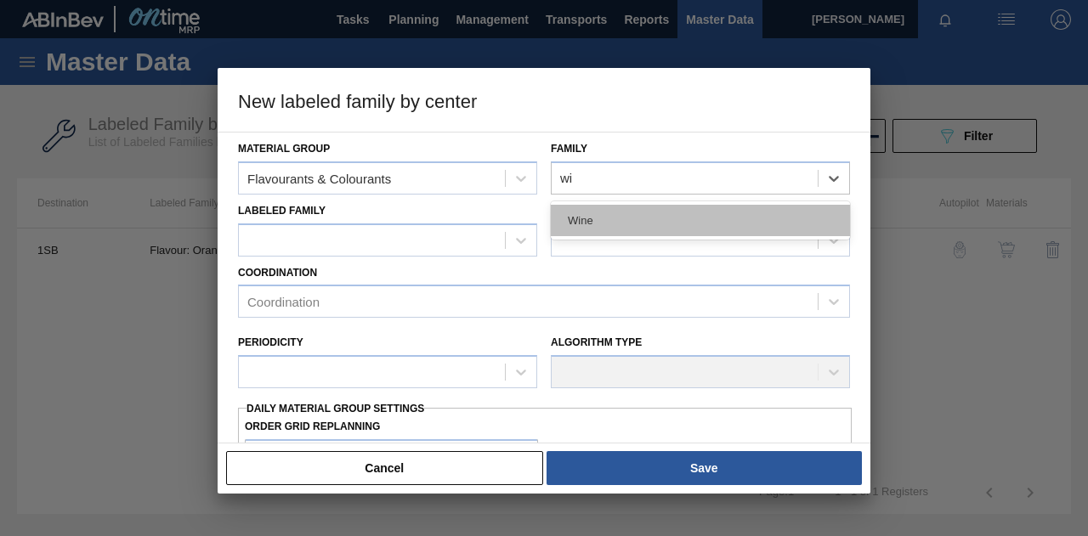
click at [586, 212] on div "Wine" at bounding box center [700, 220] width 299 height 31
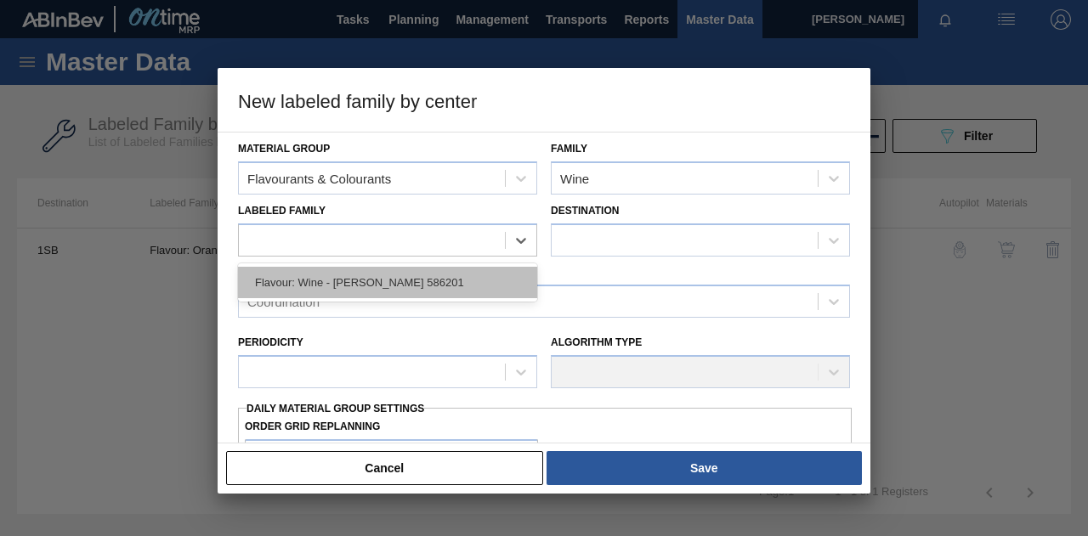
click at [336, 284] on div "Flavour: Wine - [PERSON_NAME] 586201" at bounding box center [387, 282] width 299 height 31
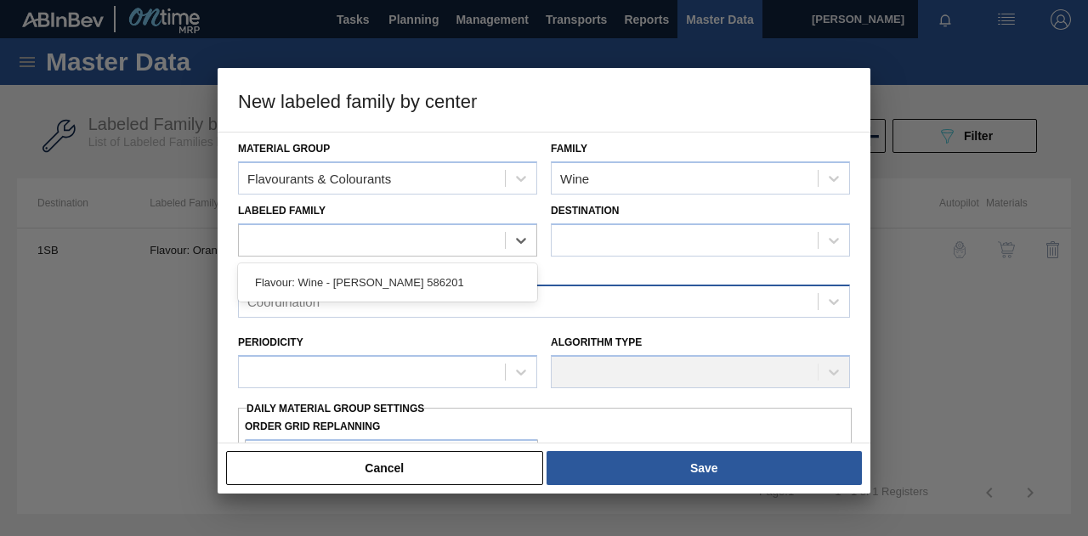
checkbox input "false"
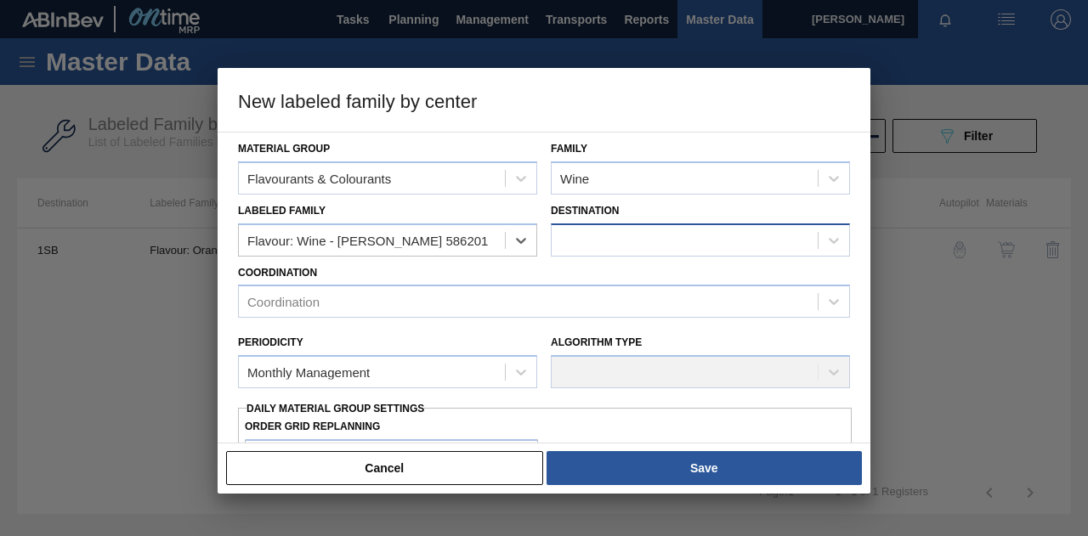
click at [590, 241] on div at bounding box center [685, 240] width 266 height 25
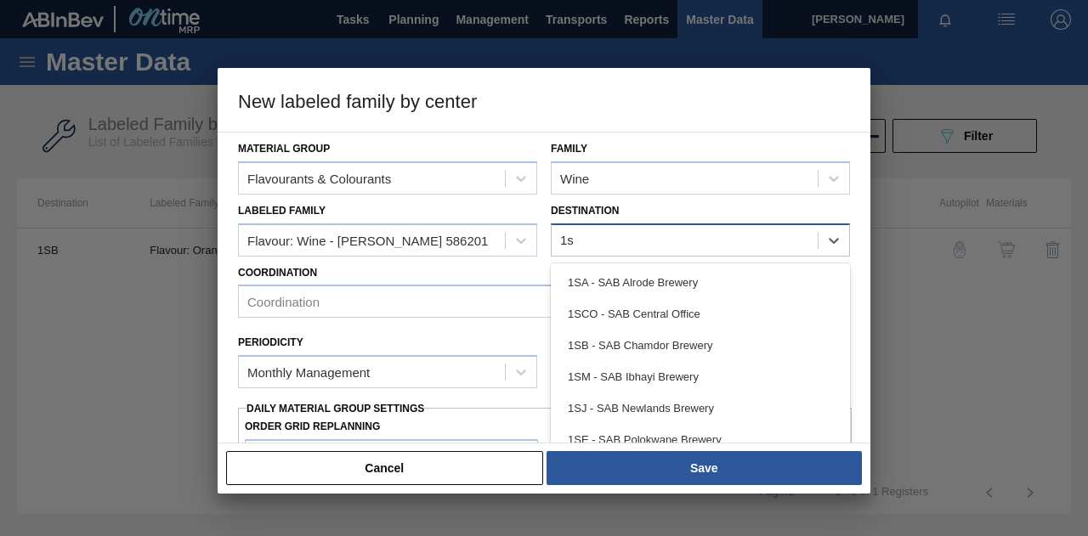
type input "1sb"
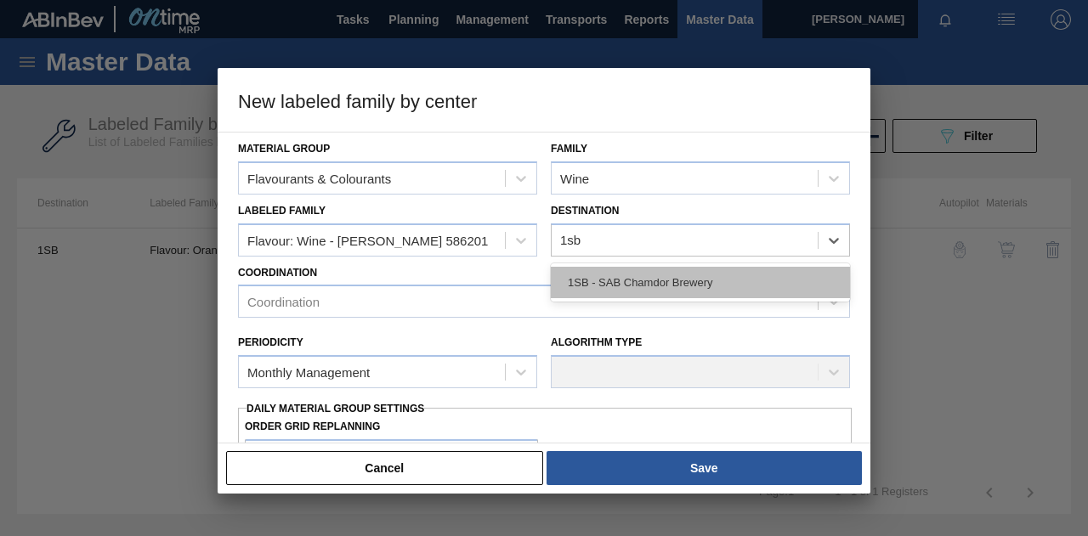
click at [615, 280] on div "1SB - SAB Chamdor Brewery" at bounding box center [700, 282] width 299 height 31
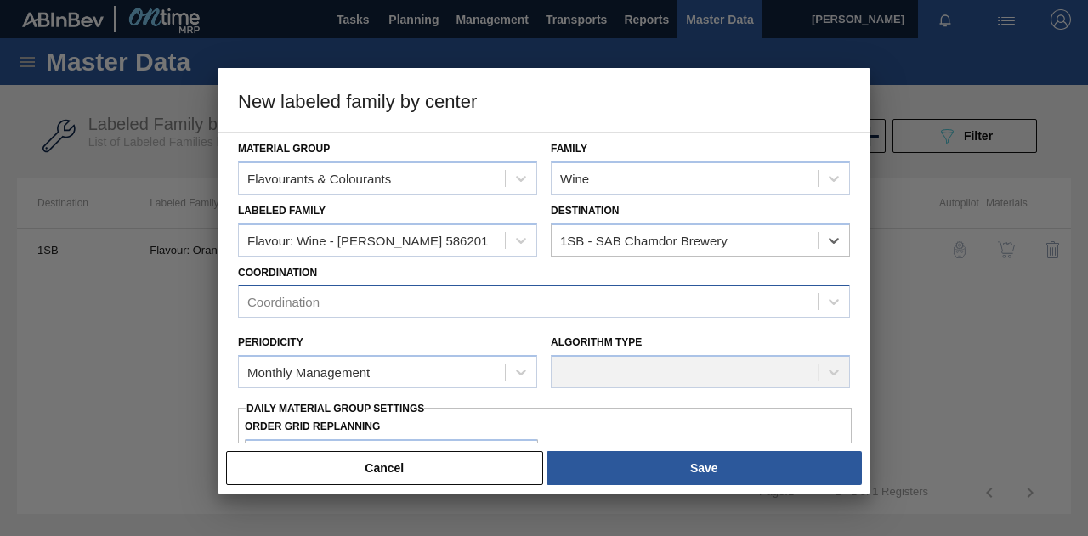
click at [390, 310] on div "Coordination" at bounding box center [528, 302] width 579 height 25
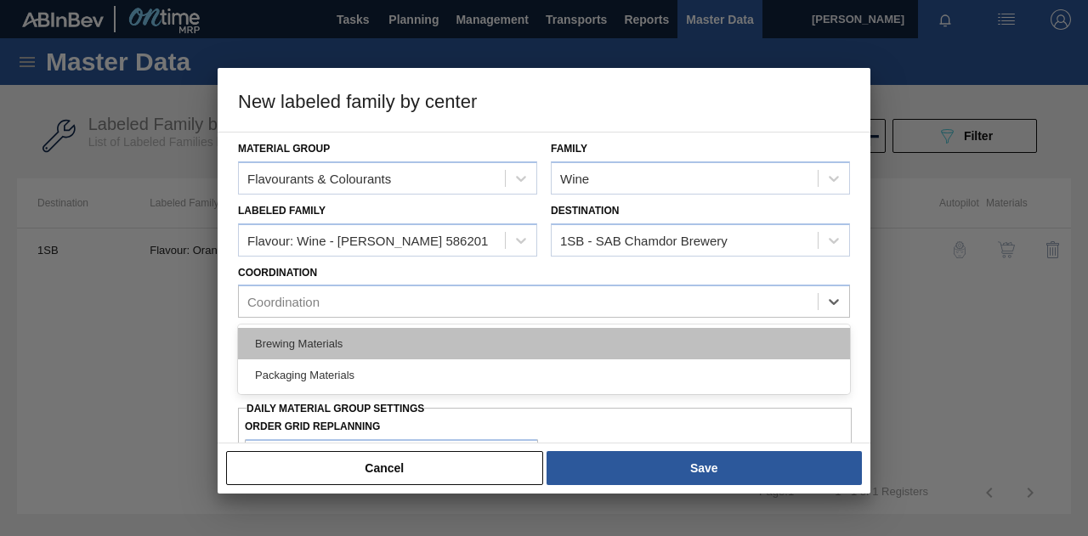
click at [329, 348] on div "Brewing Materials" at bounding box center [544, 343] width 612 height 31
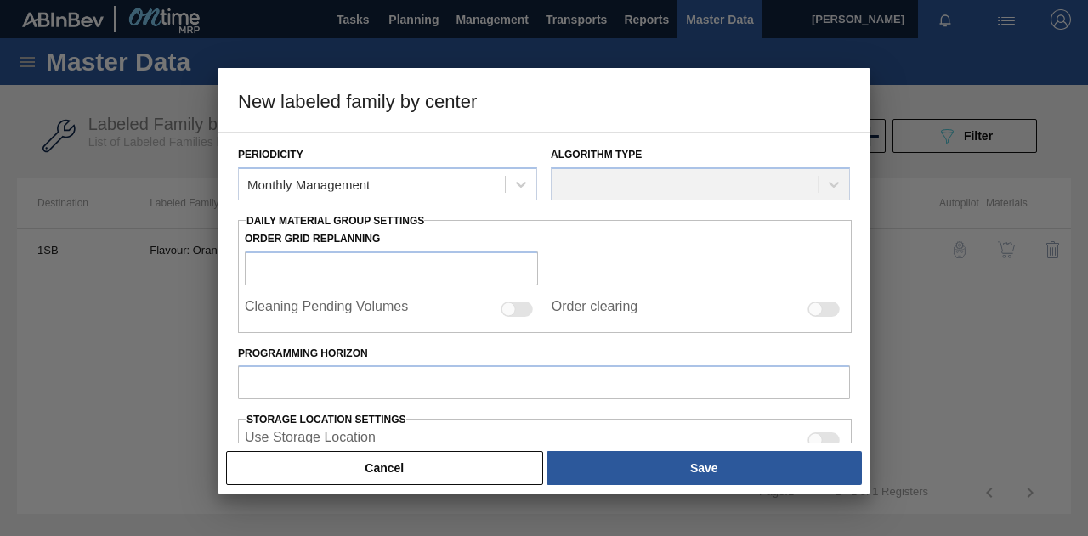
scroll to position [170, 0]
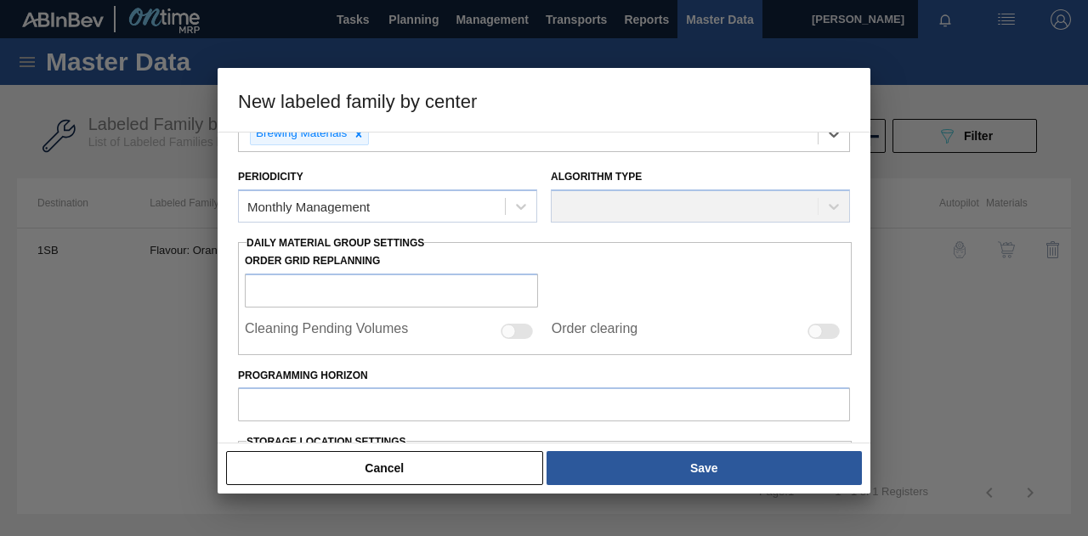
click at [603, 195] on div "Algorithm Type" at bounding box center [700, 194] width 299 height 58
click at [517, 199] on icon at bounding box center [521, 206] width 17 height 17
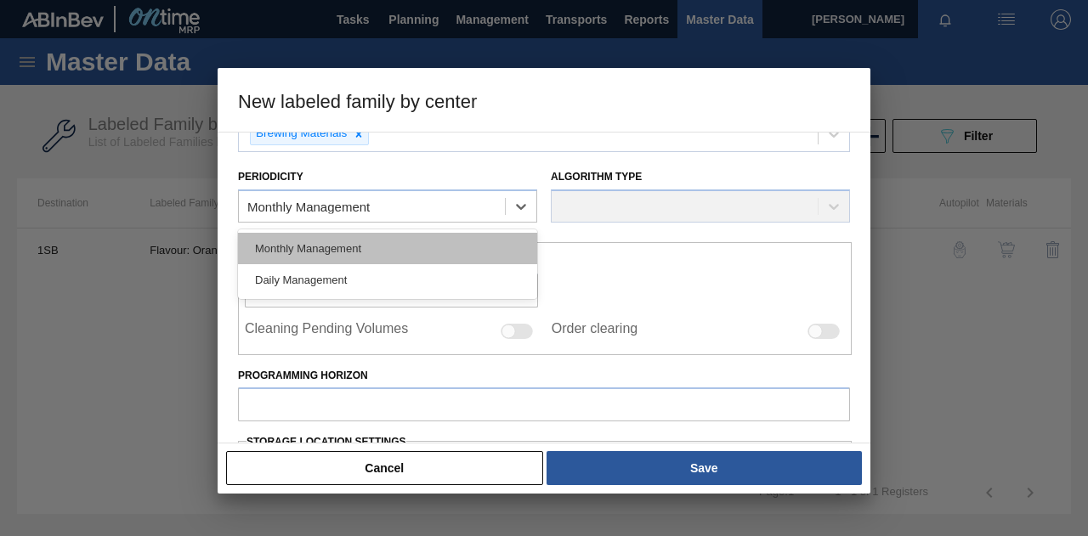
click at [385, 254] on div "Monthly Management" at bounding box center [387, 248] width 299 height 31
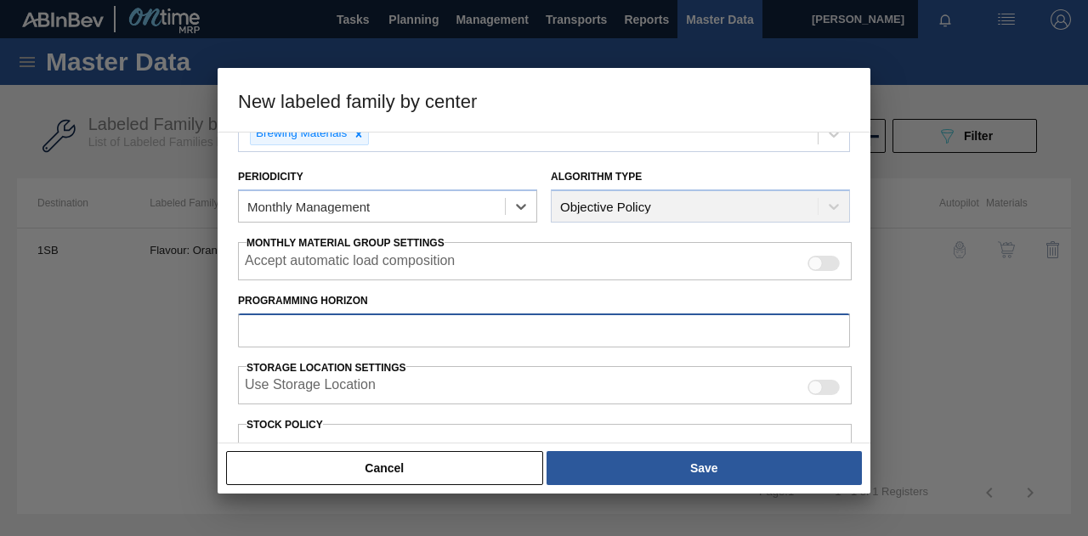
click at [337, 320] on input "Programming Horizon" at bounding box center [544, 331] width 612 height 34
type input "120"
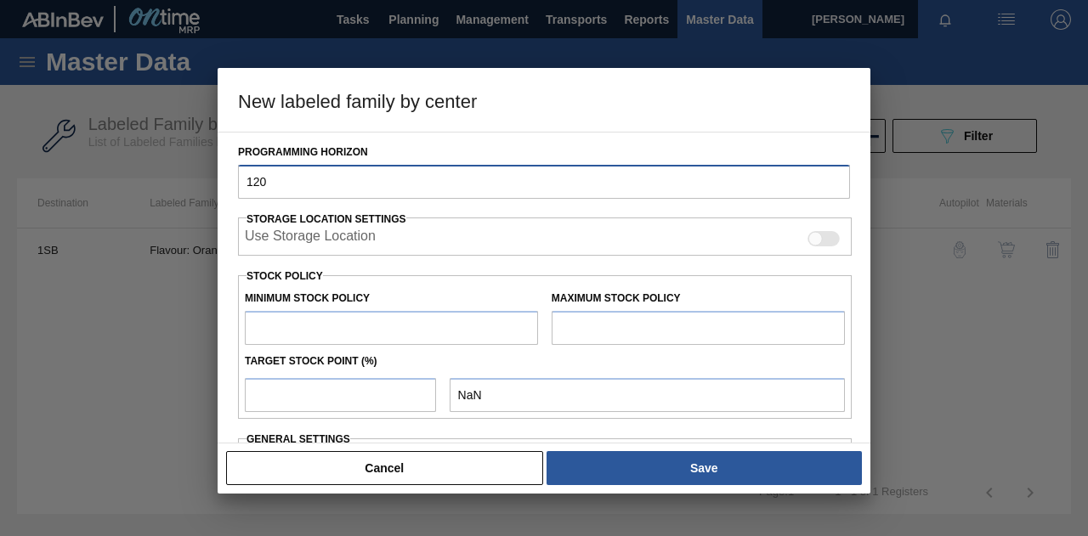
scroll to position [340, 0]
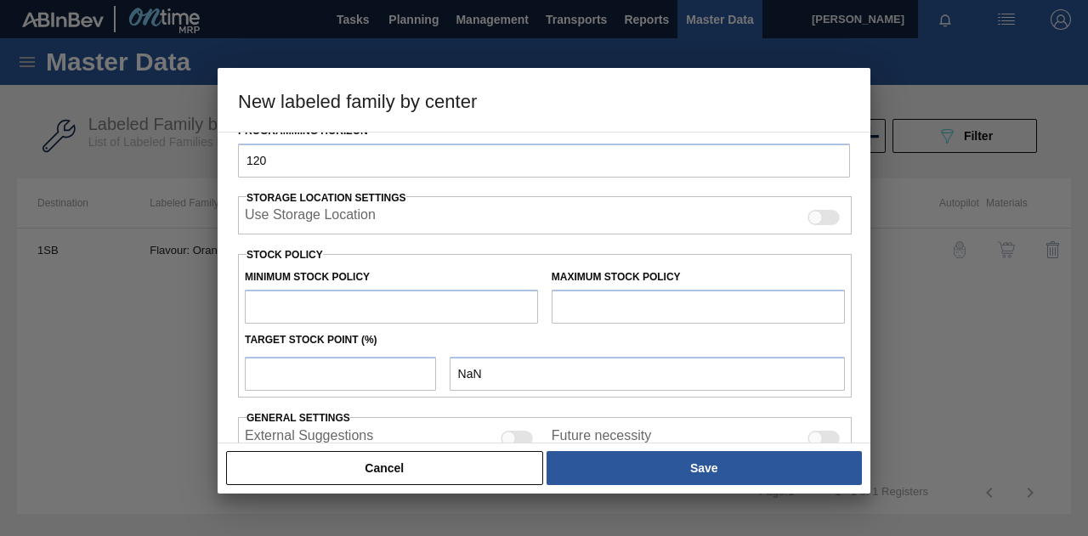
click at [328, 307] on input "text" at bounding box center [391, 307] width 293 height 34
type input "745"
type input "745.000"
click at [695, 305] on input "text" at bounding box center [698, 307] width 293 height 34
type input "1,164"
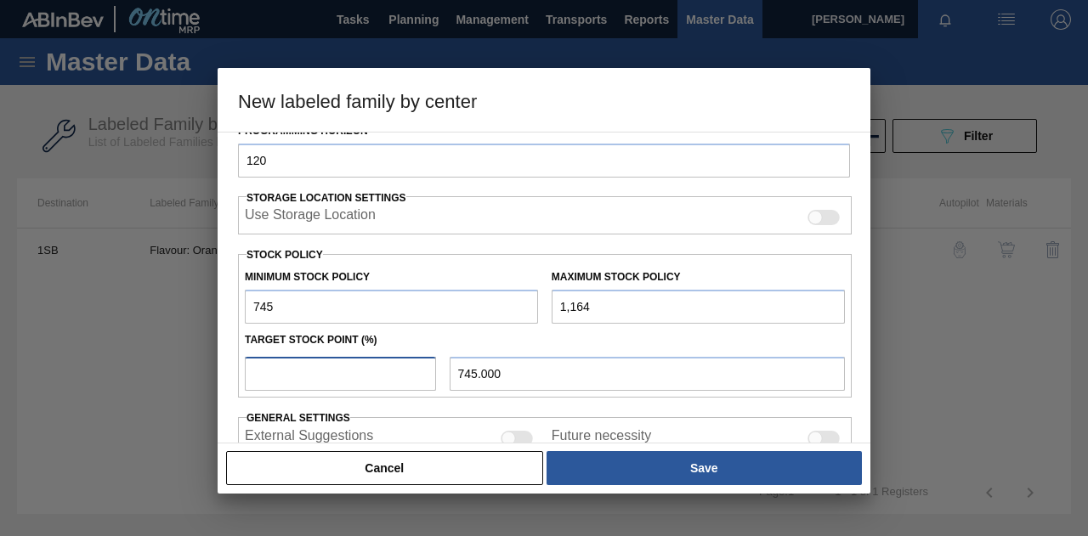
click at [314, 372] on input "number" at bounding box center [340, 374] width 191 height 34
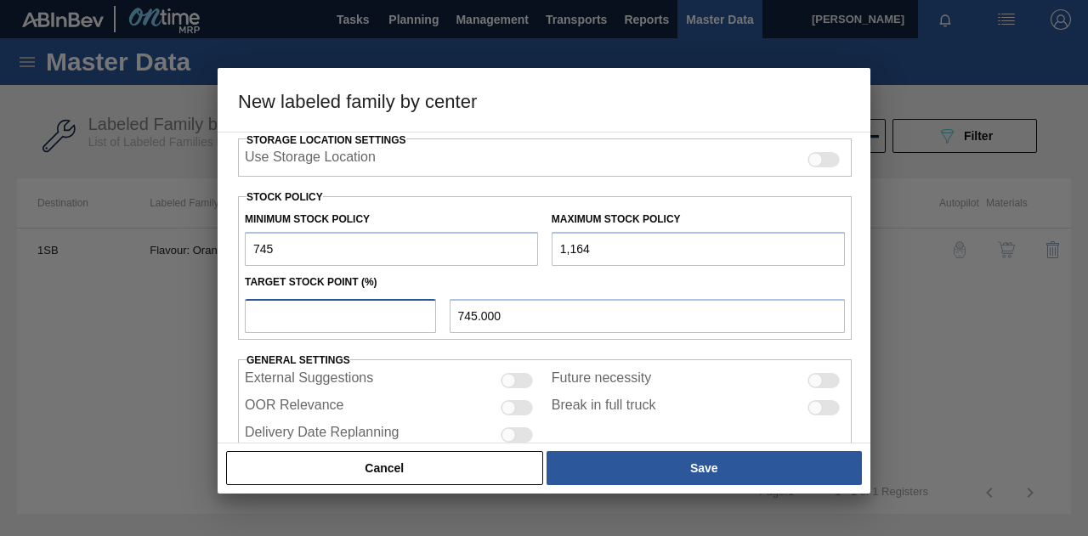
scroll to position [425, 0]
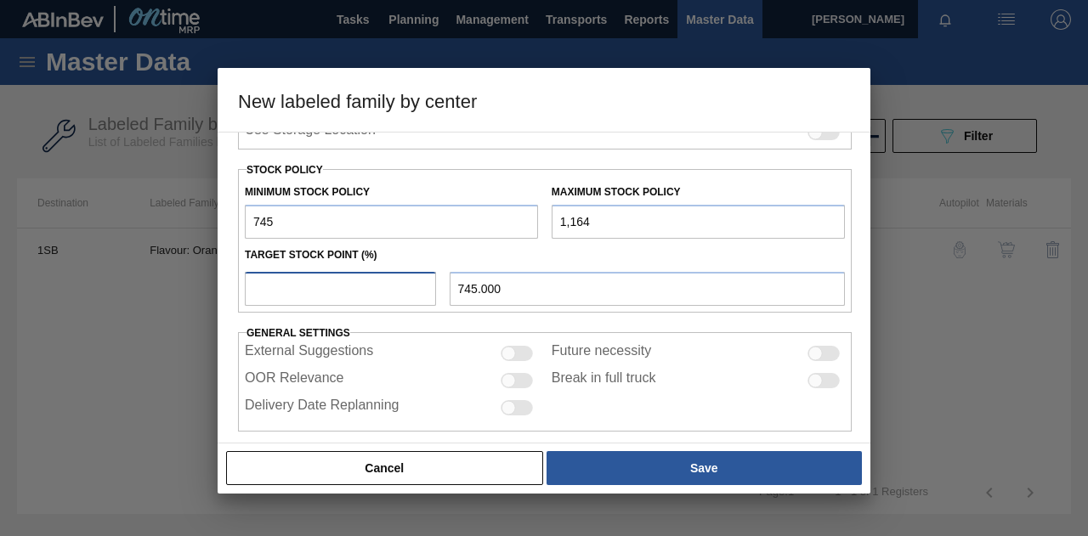
type input "1"
type input "749.190"
type input "10"
type input "786.900"
type input "100"
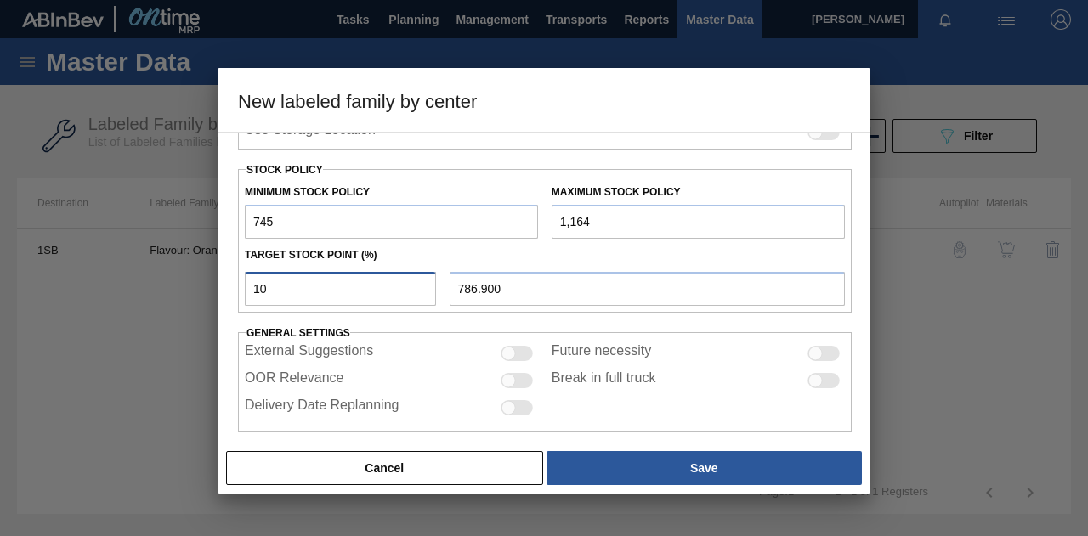
type input "1,164.000"
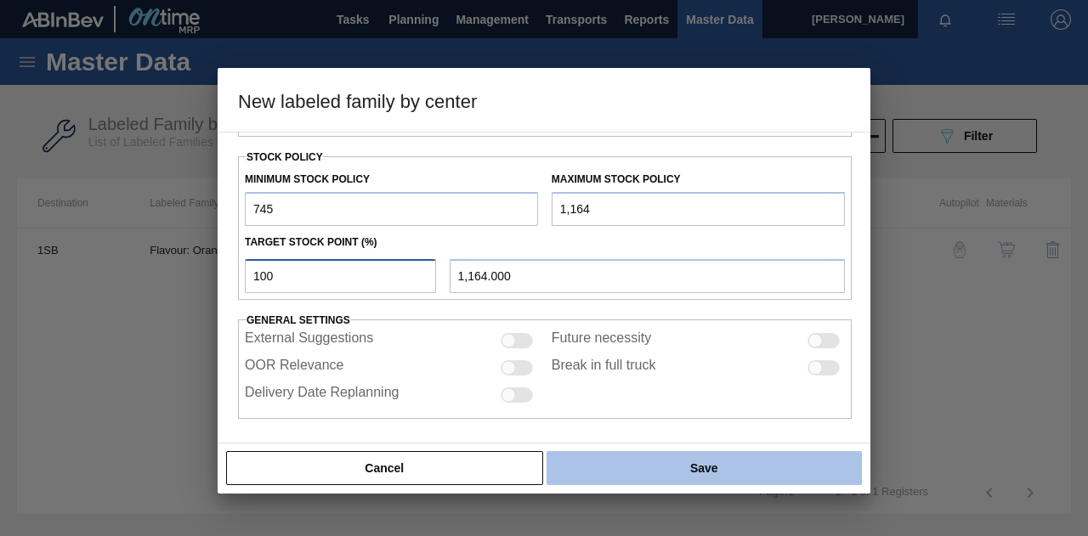
type input "100"
click at [636, 470] on button "Save" at bounding box center [704, 468] width 315 height 34
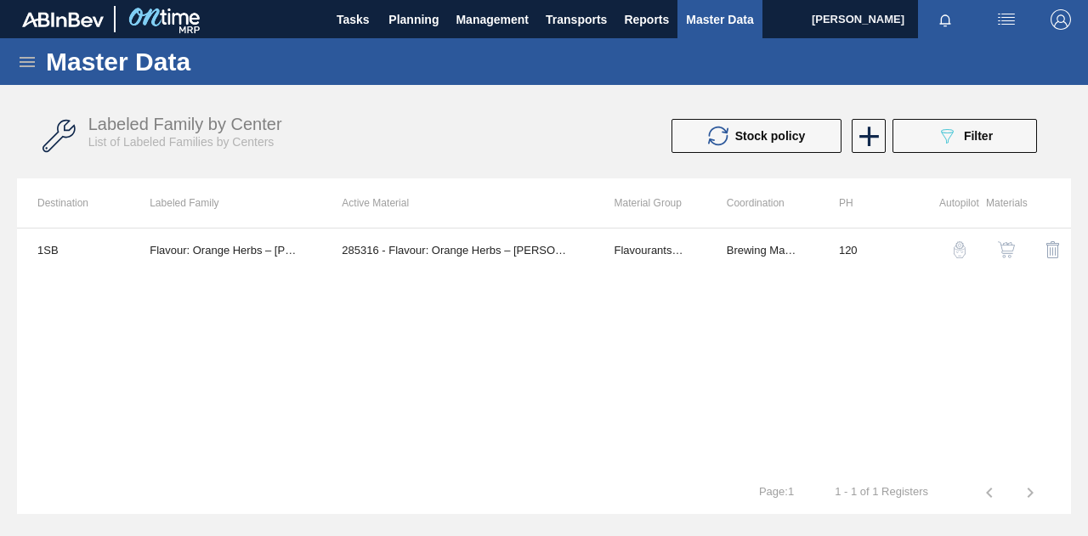
click at [34, 60] on icon at bounding box center [27, 62] width 20 height 20
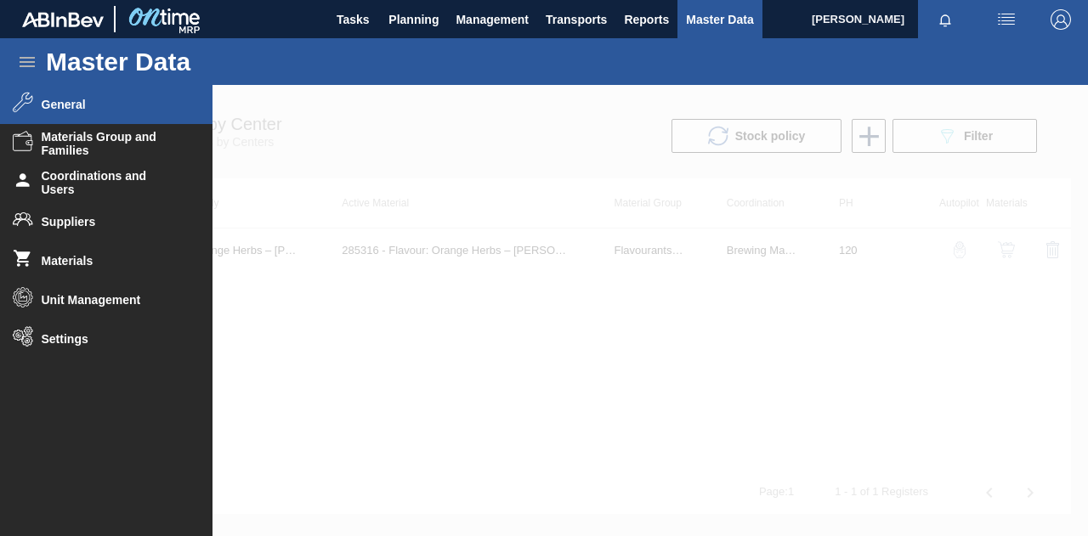
click at [867, 372] on div at bounding box center [544, 310] width 1088 height 451
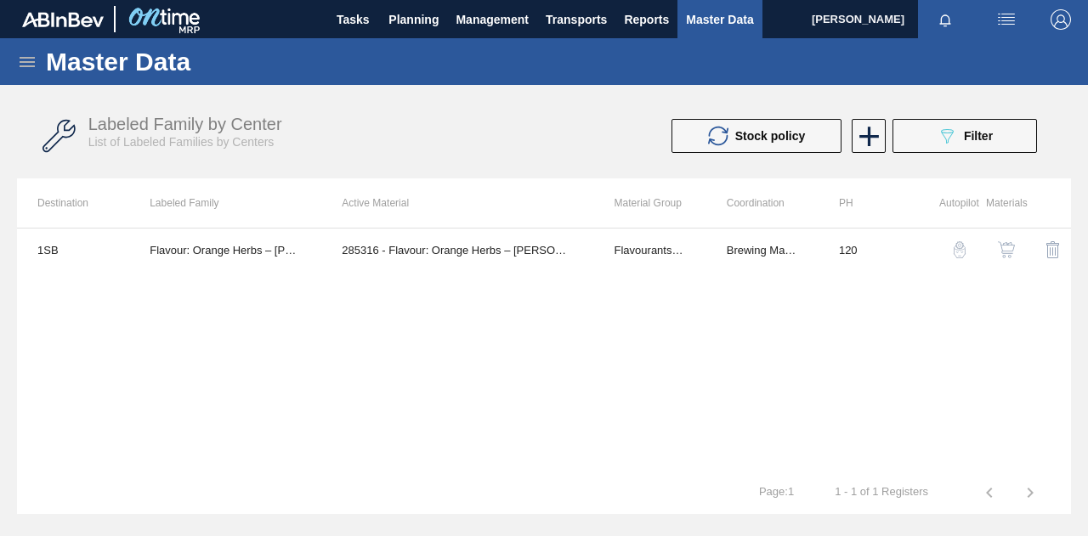
click at [1006, 249] on img "button" at bounding box center [1006, 249] width 17 height 17
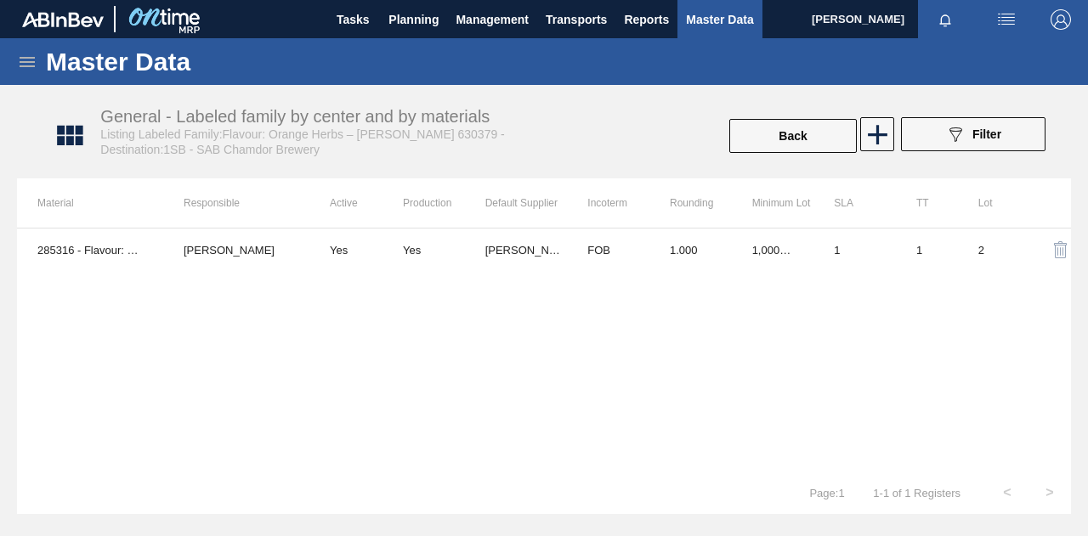
click at [1082, 131] on div "General - Labeled family by center and by materials Listing Labeled Family:Flav…" at bounding box center [552, 135] width 1071 height 85
click at [1025, 138] on button "089F7B8B-B2A5-4AFE-B5C0-19BA573D28AC Filter" at bounding box center [973, 134] width 144 height 34
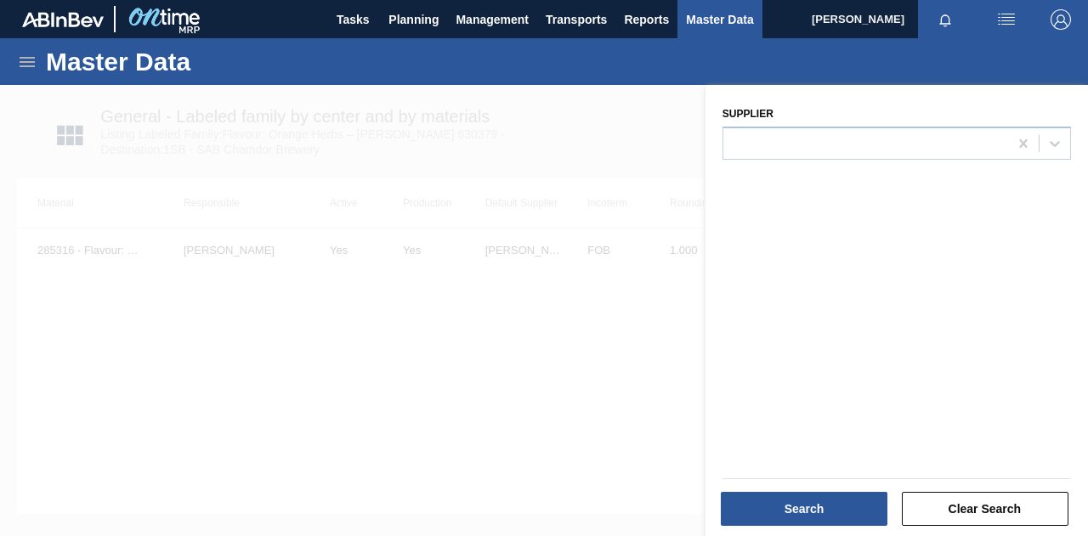
click at [555, 123] on div at bounding box center [544, 353] width 1088 height 536
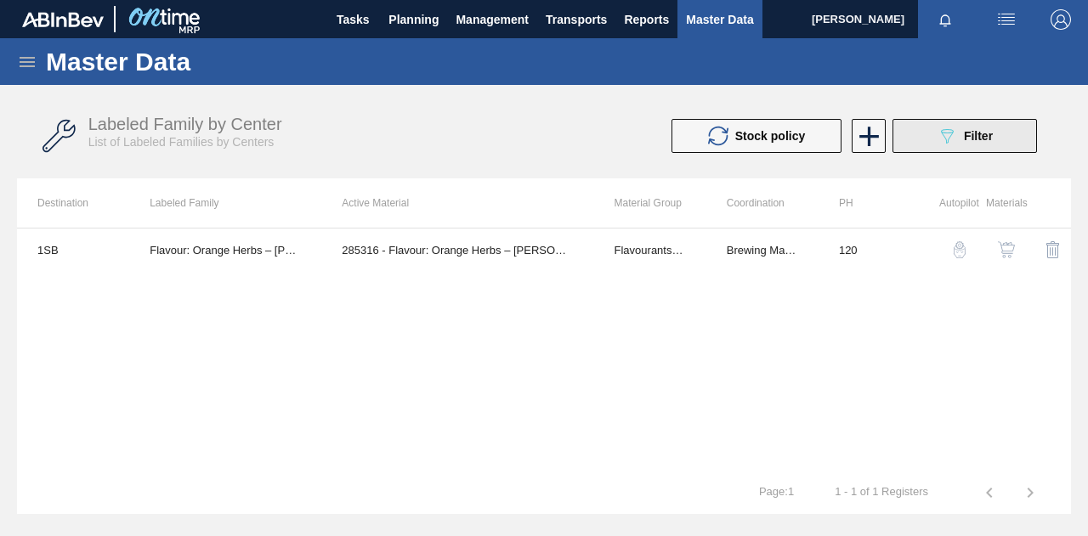
click at [983, 139] on span "Filter" at bounding box center [978, 136] width 29 height 14
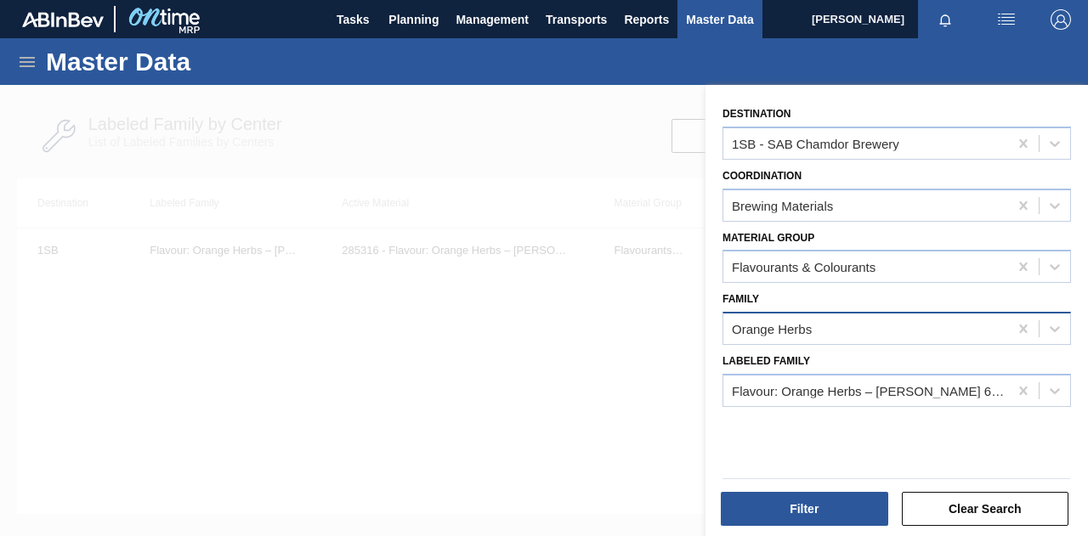
click at [948, 320] on div "Orange Herbs" at bounding box center [865, 329] width 285 height 25
type input "wine"
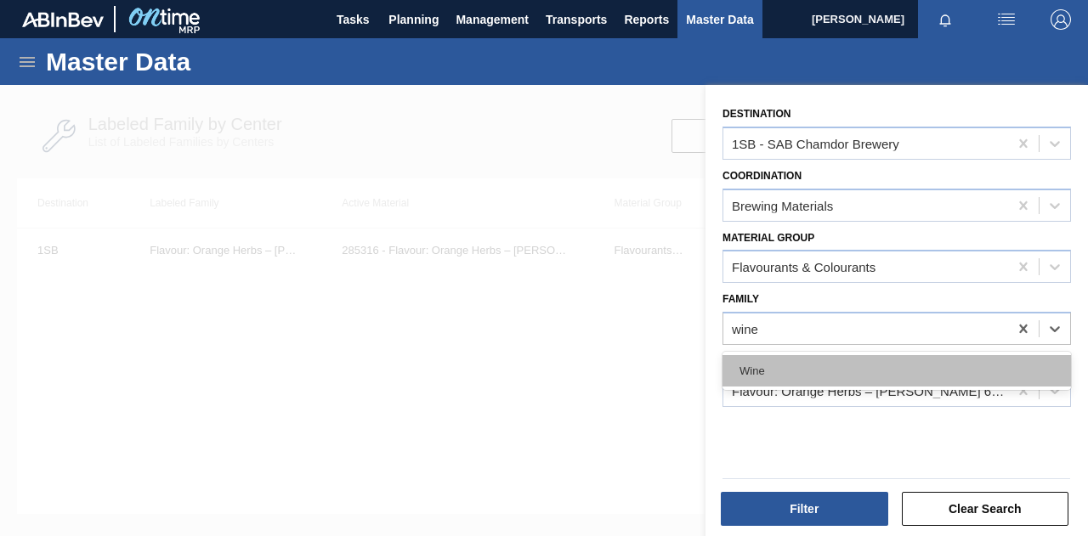
click at [921, 364] on div "Wine" at bounding box center [896, 370] width 348 height 31
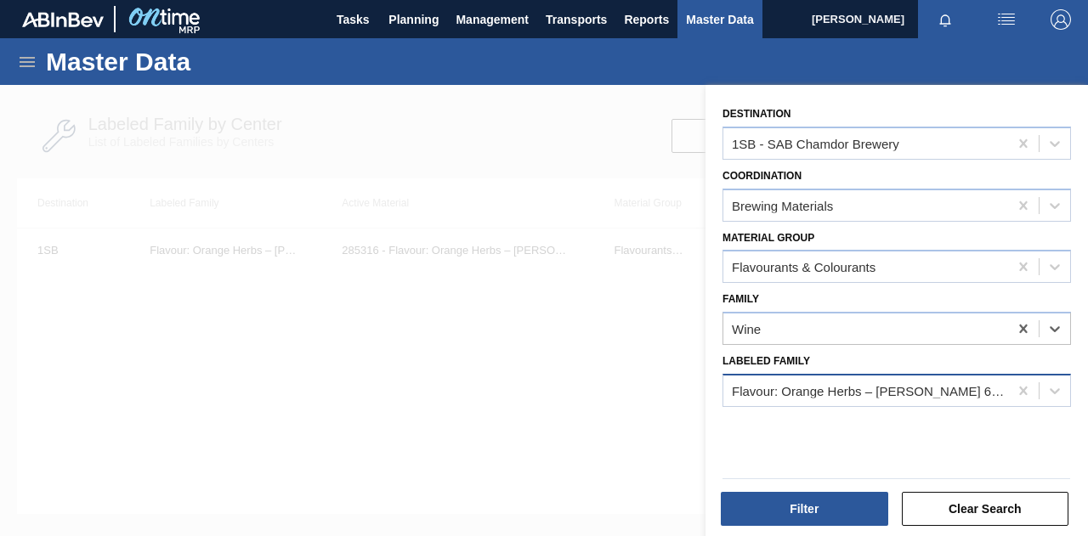
click at [881, 388] on div "Flavour: Orange Herbs – [PERSON_NAME] 630379" at bounding box center [871, 390] width 278 height 14
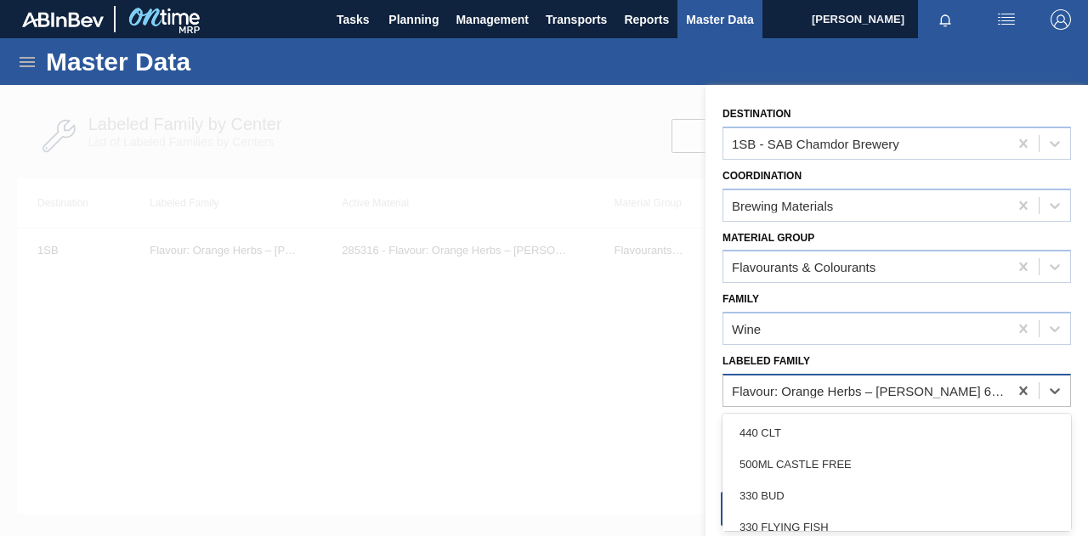
click at [881, 389] on div "Flavour: Orange Herbs – [PERSON_NAME] 630379" at bounding box center [871, 390] width 278 height 14
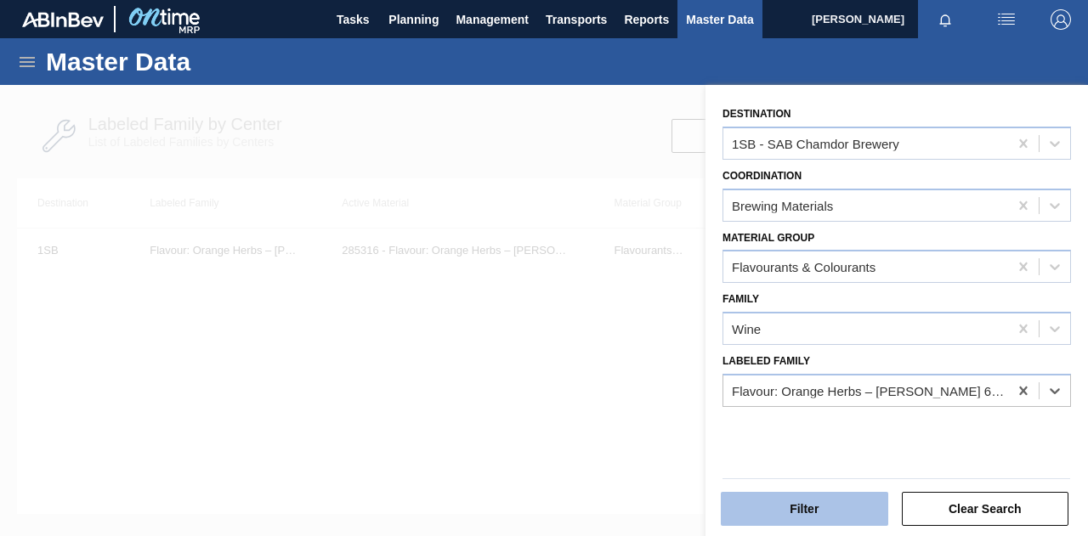
click at [835, 509] on button "Filter" at bounding box center [804, 509] width 167 height 34
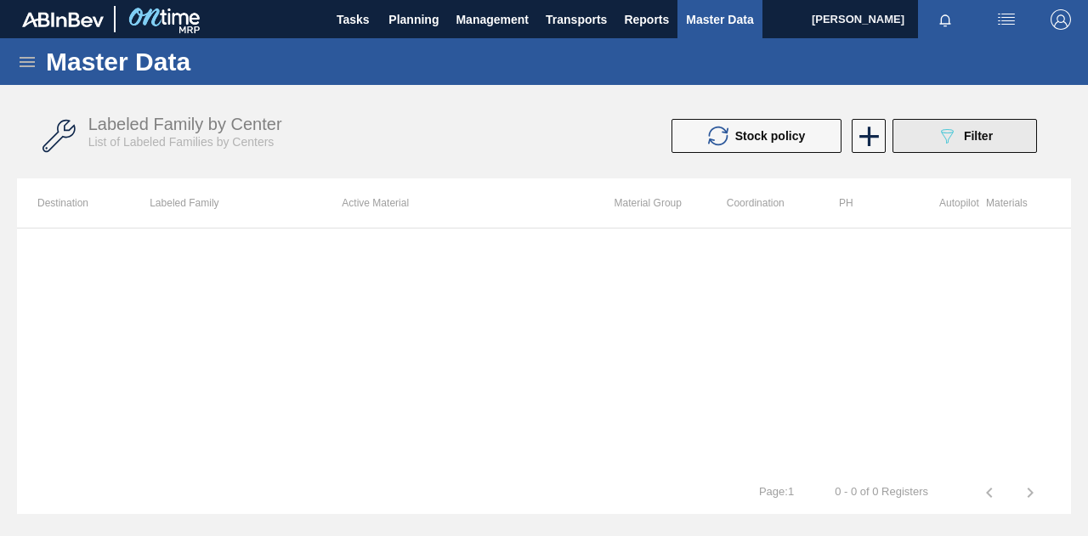
click at [969, 120] on button "089F7B8B-B2A5-4AFE-B5C0-19BA573D28AC Filter" at bounding box center [964, 136] width 144 height 34
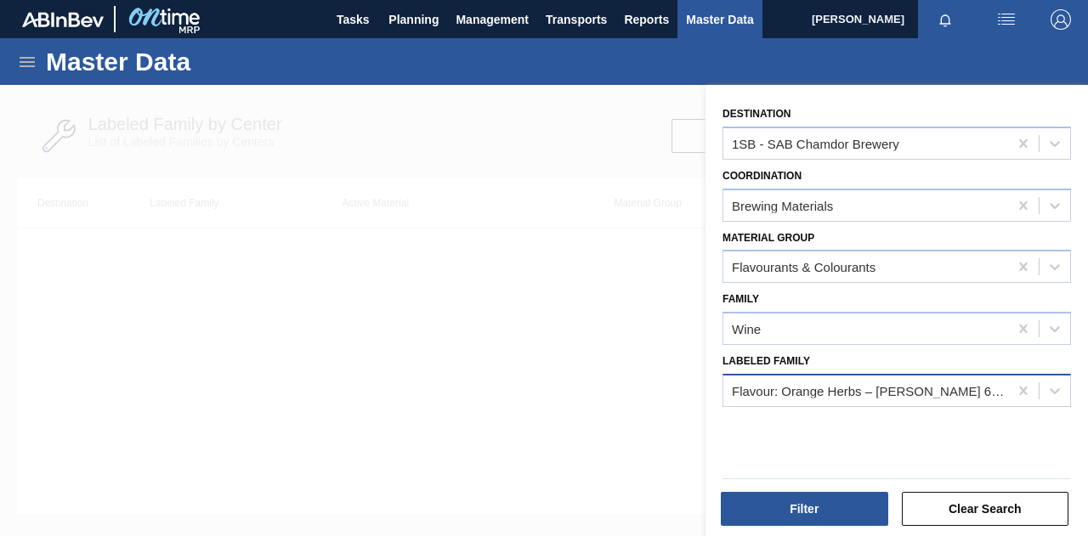
click at [793, 389] on div "Flavour: Orange Herbs – [PERSON_NAME] 630379" at bounding box center [871, 390] width 278 height 14
click at [1020, 390] on icon at bounding box center [1023, 391] width 8 height 8
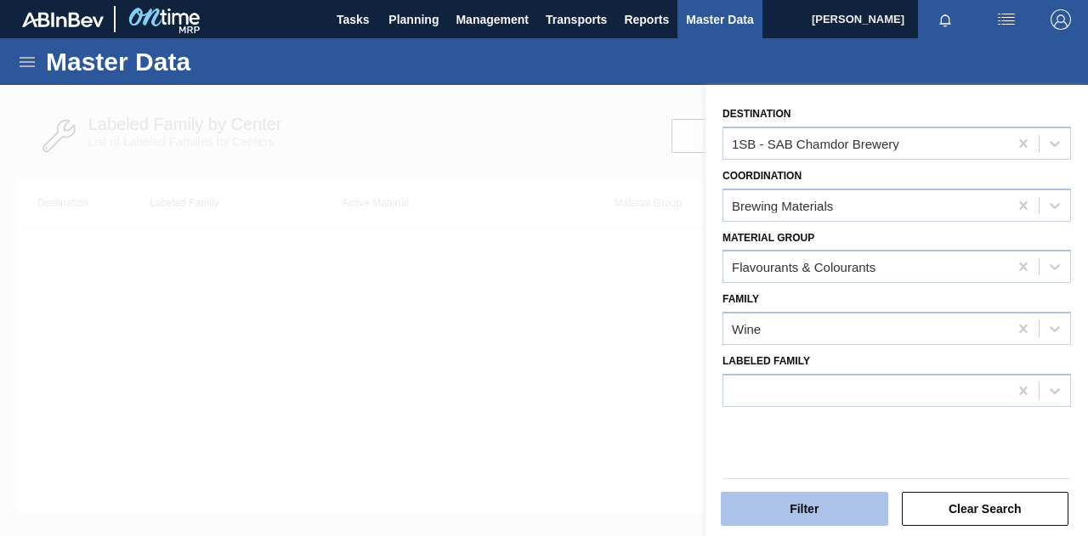
click at [840, 511] on button "Filter" at bounding box center [804, 509] width 167 height 34
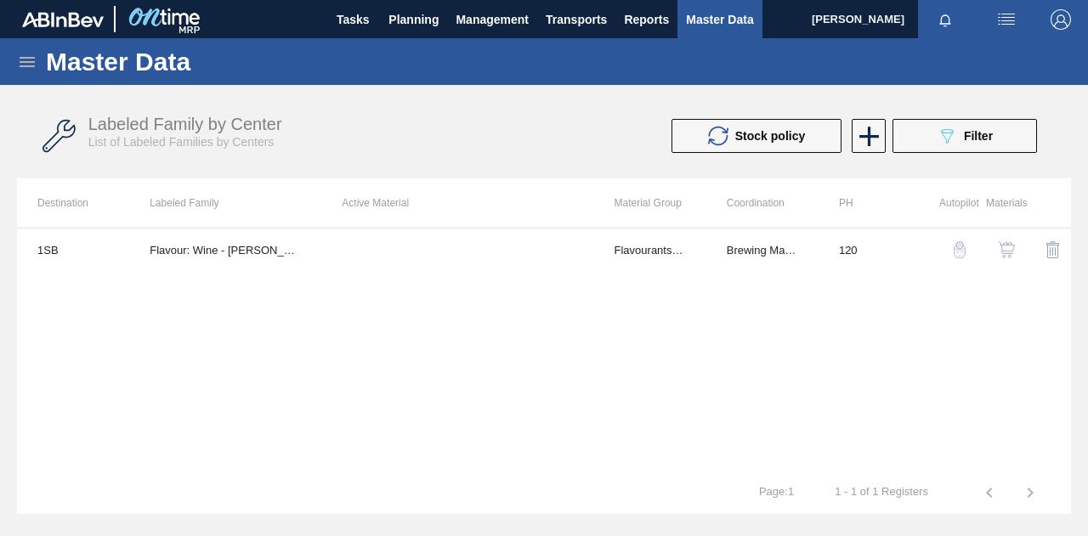
click at [1005, 249] on img "button" at bounding box center [1006, 249] width 17 height 17
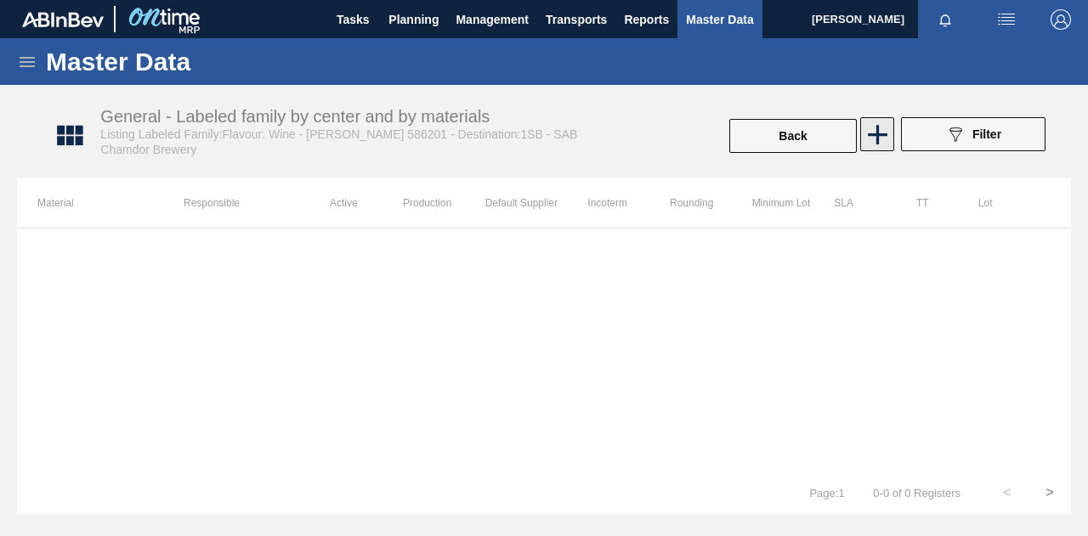
click at [886, 132] on icon at bounding box center [877, 134] width 33 height 33
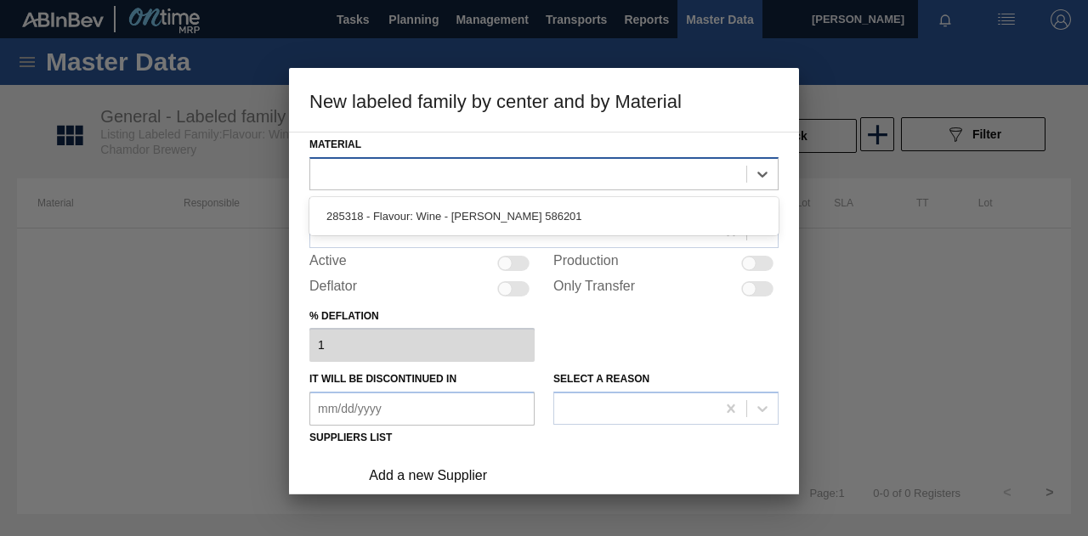
click at [442, 171] on div at bounding box center [528, 173] width 436 height 25
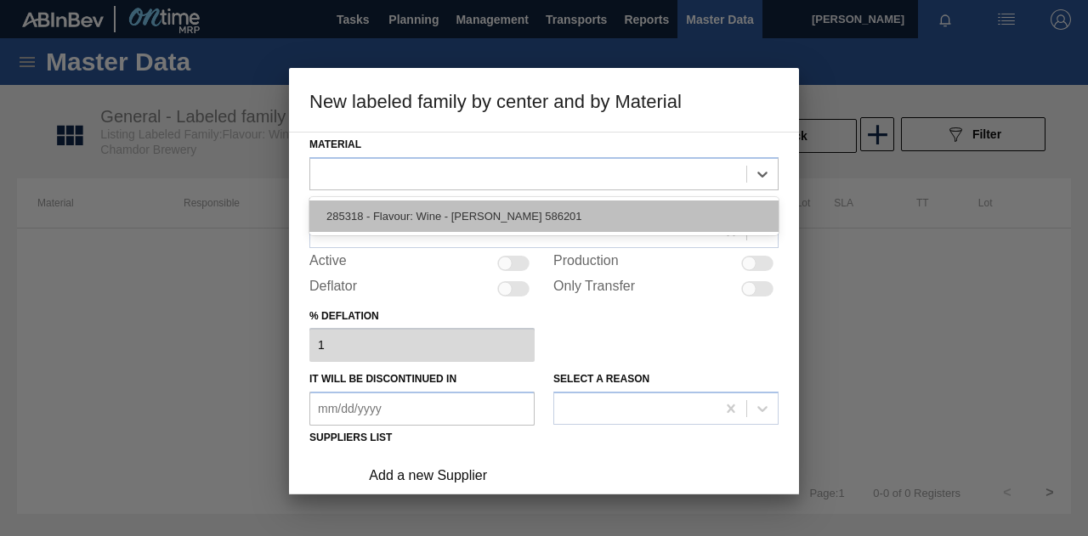
click at [422, 215] on div "285318 - Flavour: Wine - [PERSON_NAME] 586201" at bounding box center [543, 216] width 469 height 31
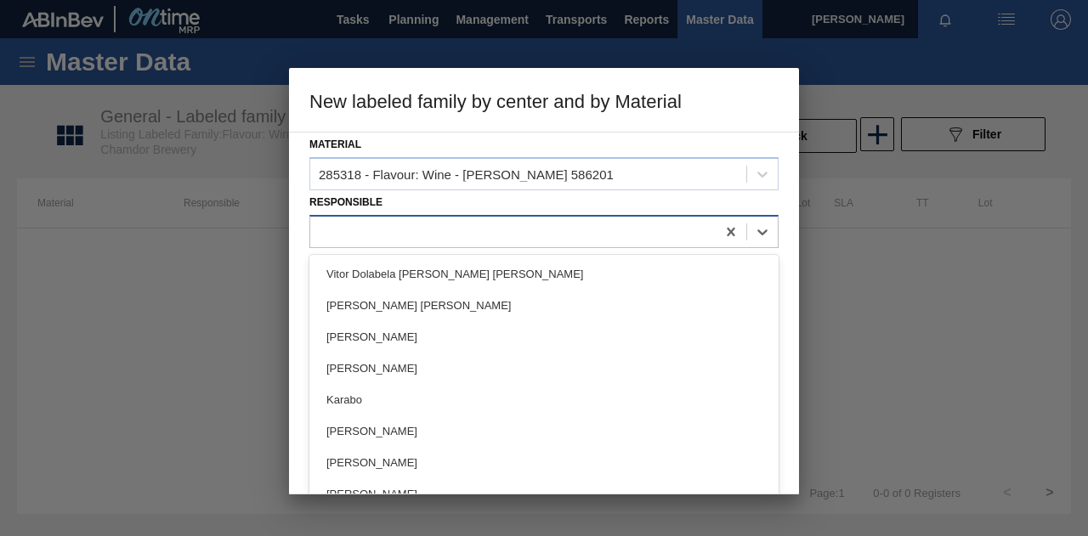
click at [365, 229] on div at bounding box center [512, 231] width 405 height 25
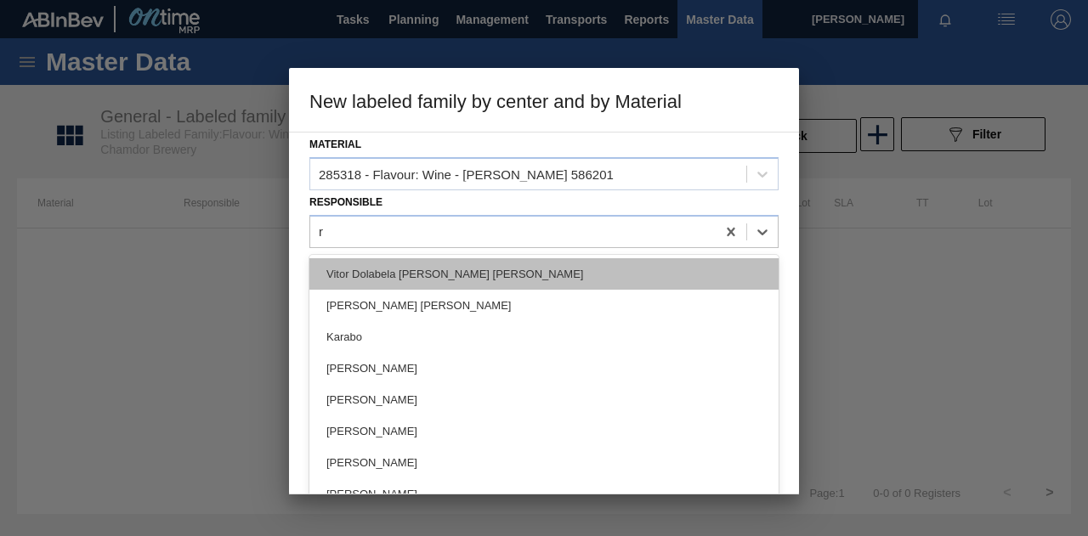
type input "ro"
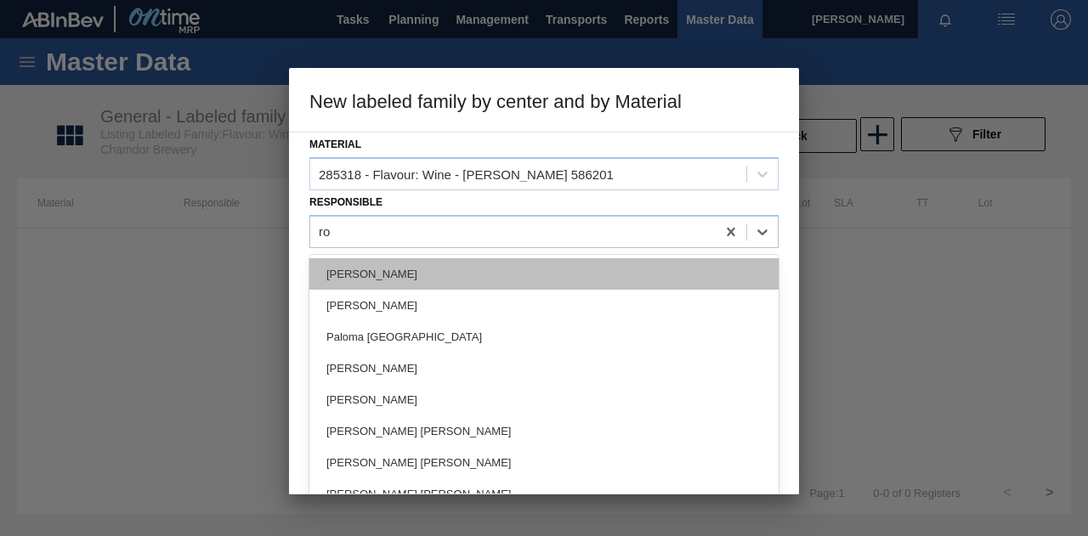
click at [420, 273] on div "[PERSON_NAME]" at bounding box center [543, 273] width 469 height 31
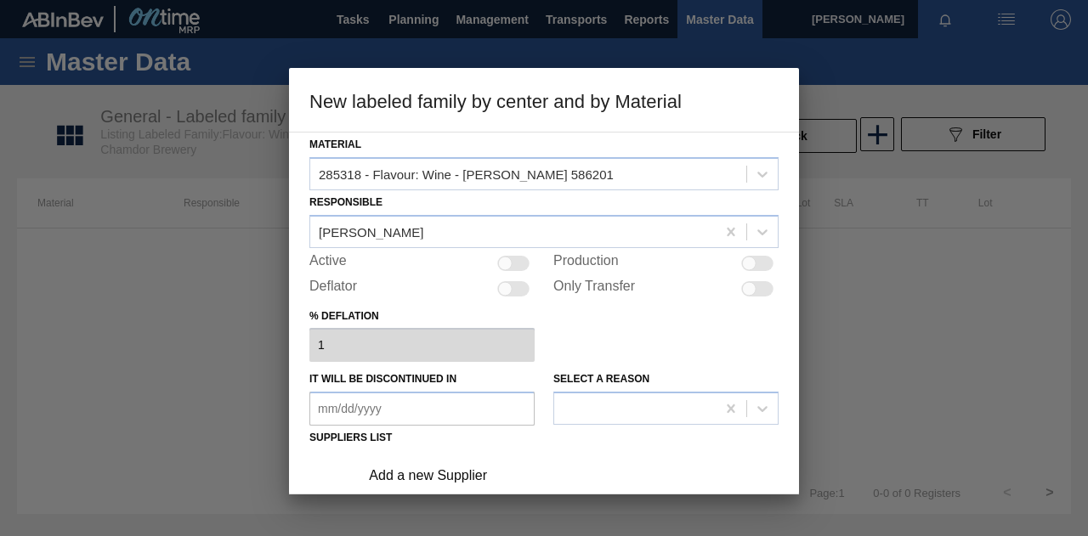
click at [525, 263] on div at bounding box center [513, 263] width 32 height 15
checkbox input "true"
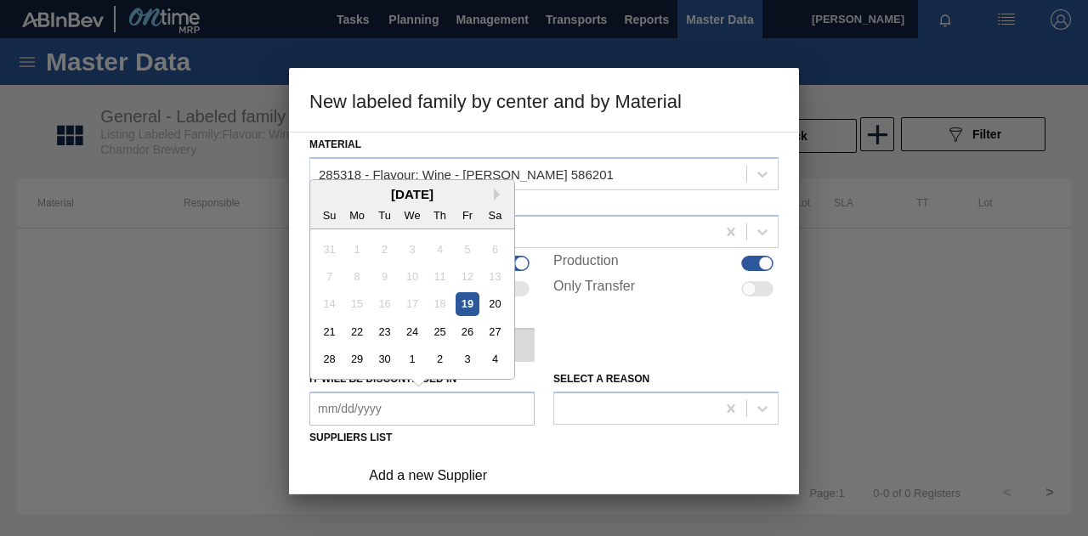
click at [413, 415] on in "It will be discontinued in" at bounding box center [421, 409] width 225 height 34
click at [641, 415] on div at bounding box center [634, 409] width 161 height 25
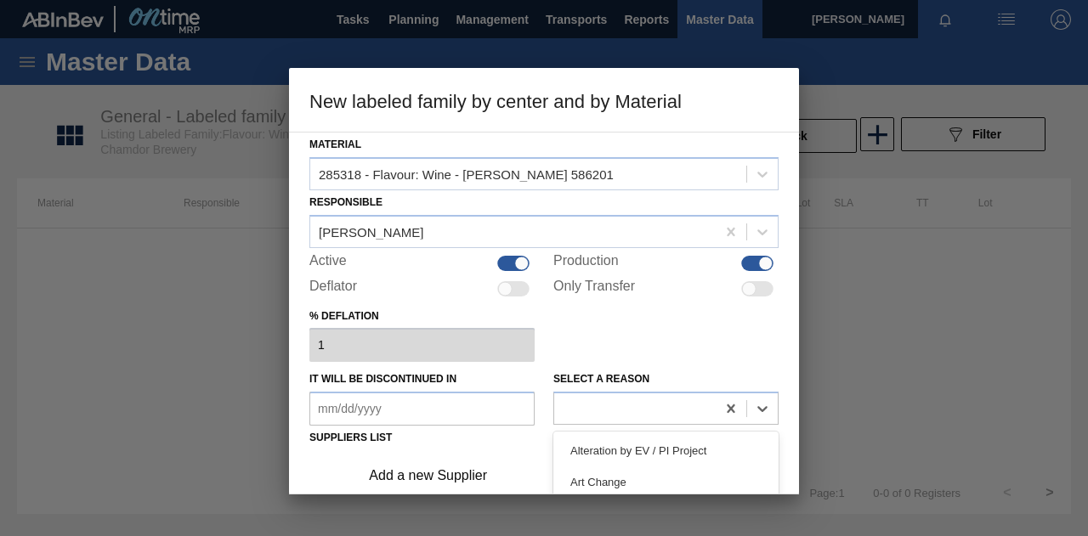
click at [690, 341] on div "% deflation 1" at bounding box center [543, 333] width 469 height 59
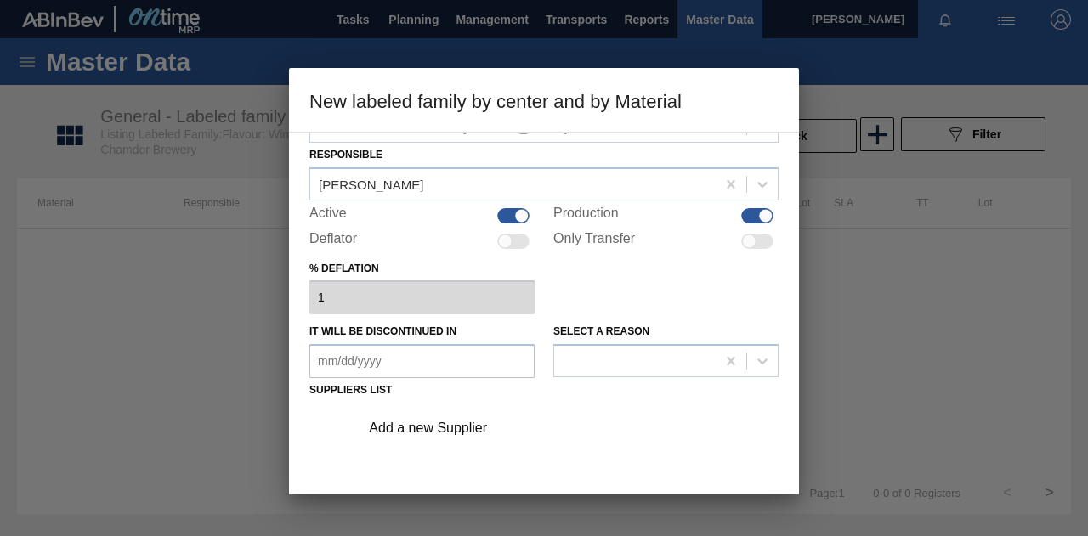
scroll to position [85, 0]
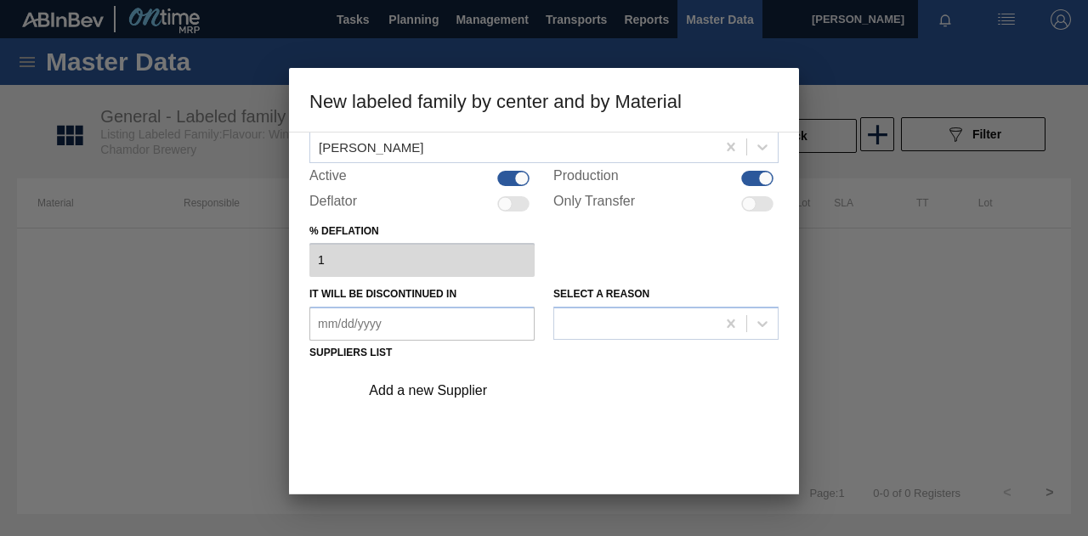
click at [420, 388] on div "Add a new Supplier" at bounding box center [535, 390] width 333 height 15
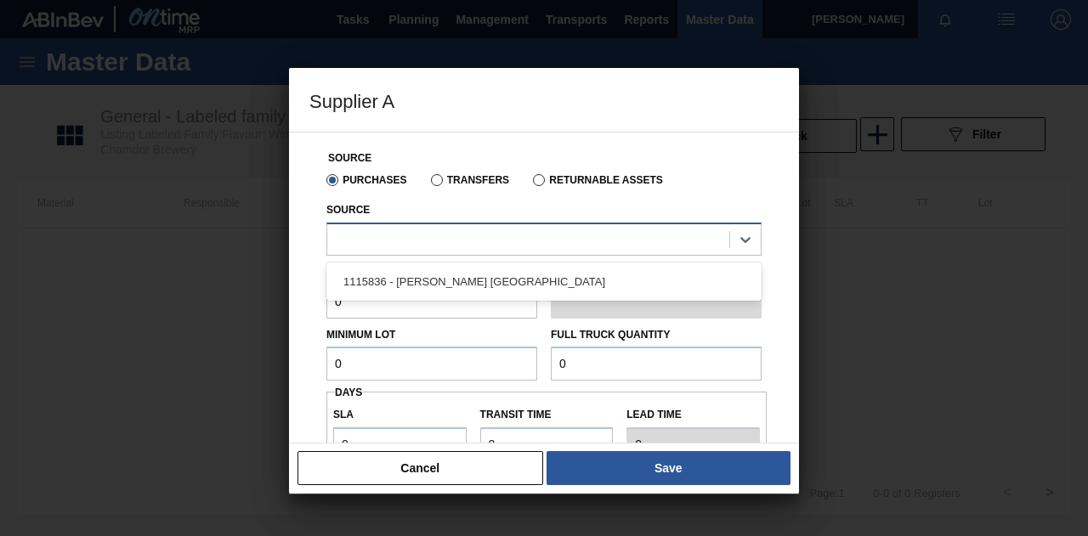
click at [393, 241] on div at bounding box center [528, 239] width 402 height 25
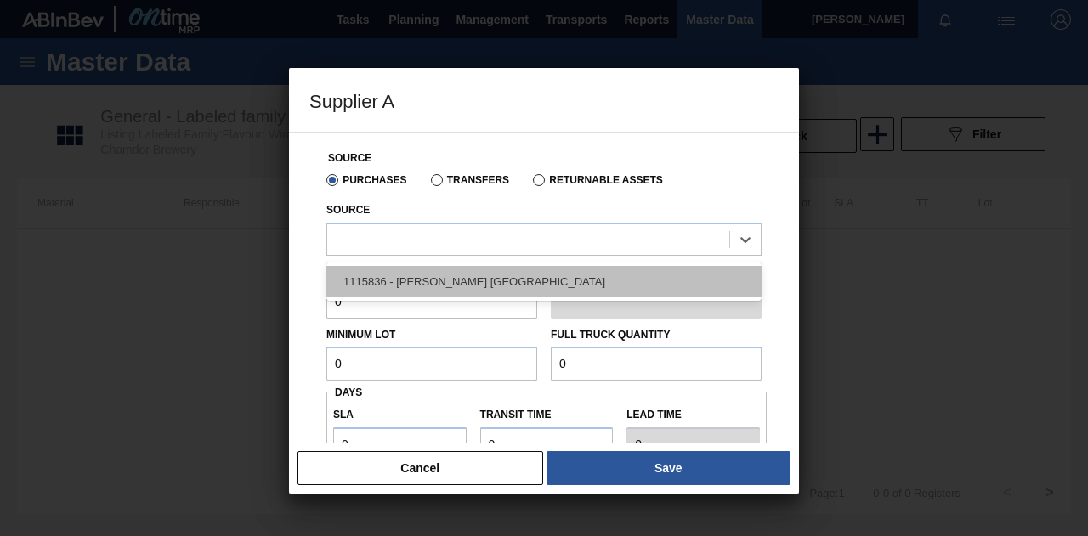
click at [393, 273] on div "1115836 - [PERSON_NAME] [GEOGRAPHIC_DATA]" at bounding box center [543, 281] width 435 height 31
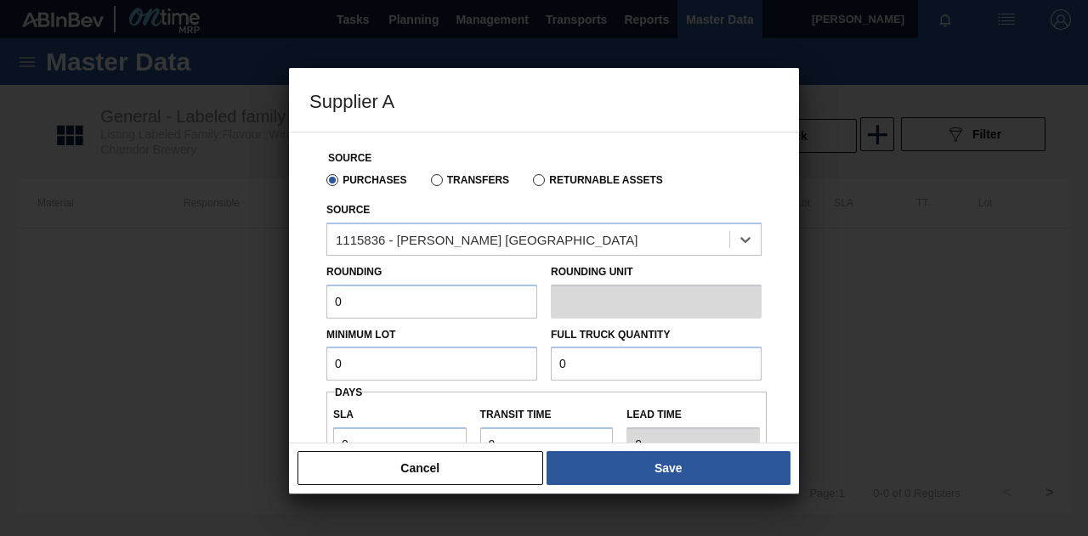
click at [425, 302] on input "0" at bounding box center [431, 302] width 211 height 34
type input "1"
click at [357, 365] on input "0" at bounding box center [431, 364] width 211 height 34
type input "1,000"
click at [619, 364] on input "0" at bounding box center [656, 364] width 211 height 34
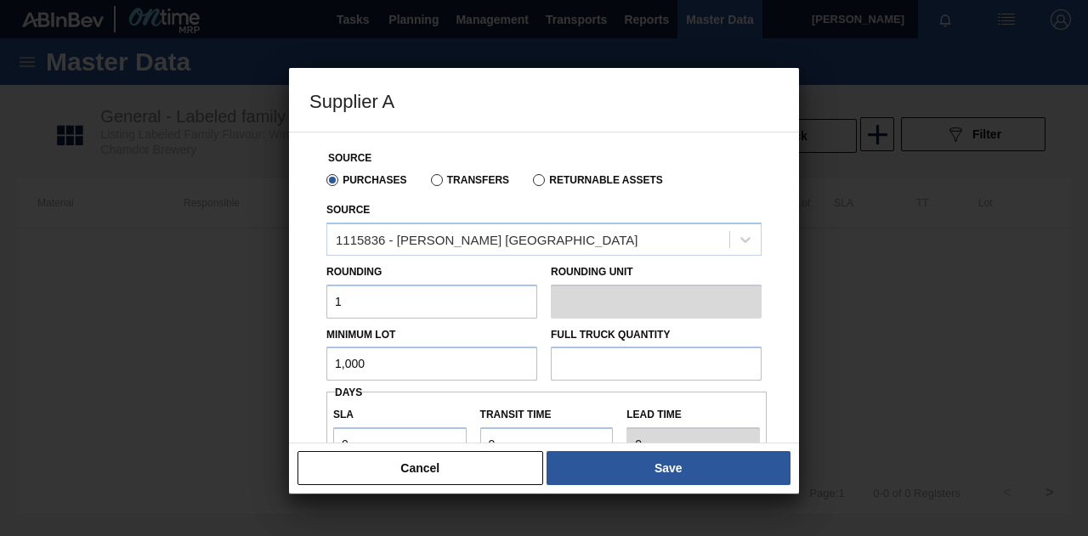
type input "2"
type input "1,000"
click at [445, 400] on div "SLA 0 Transit time Lead time 0" at bounding box center [546, 430] width 440 height 63
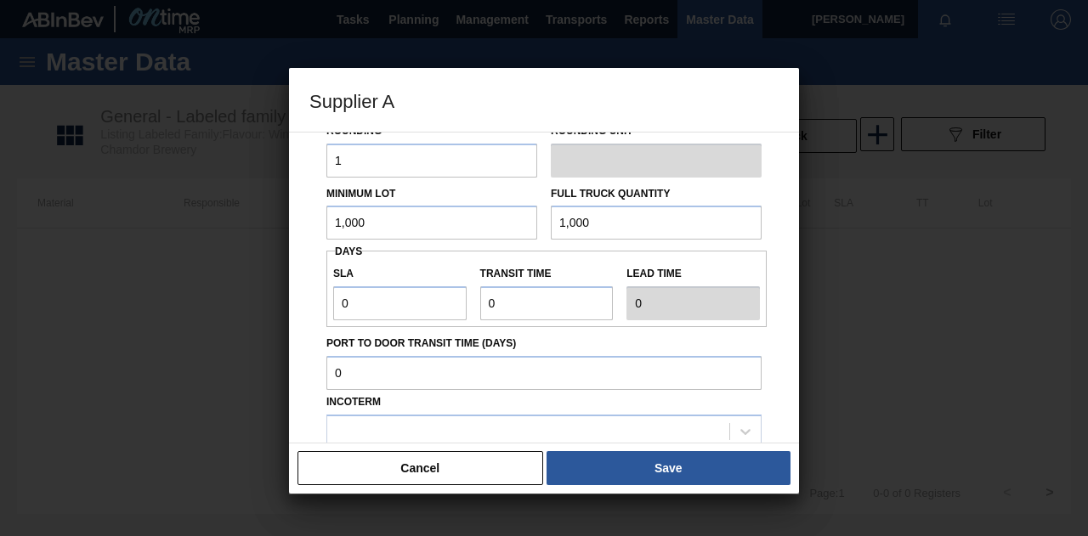
scroll to position [170, 0]
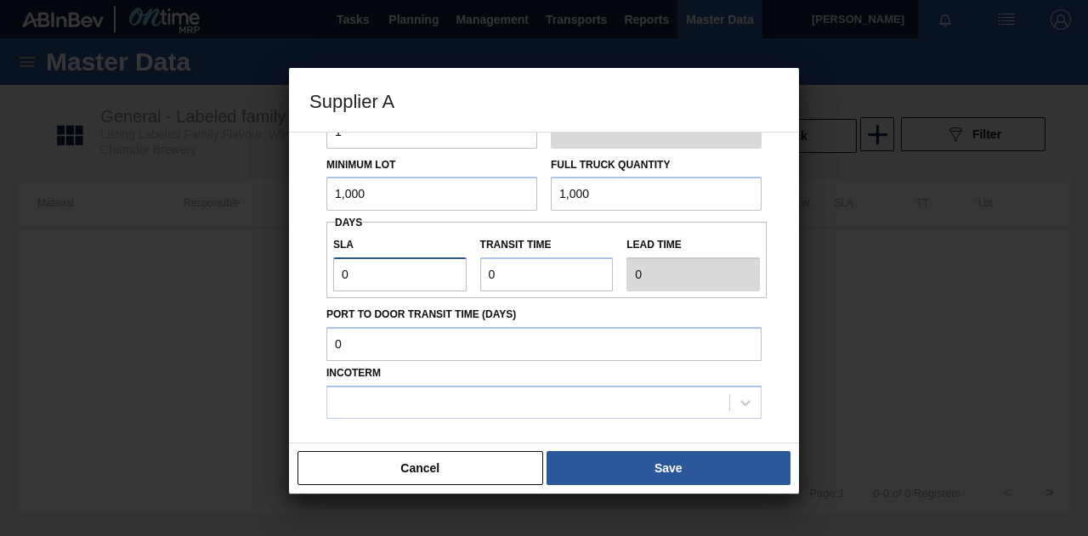
click at [382, 275] on input "0" at bounding box center [399, 275] width 133 height 34
type input "NaN"
type input "1"
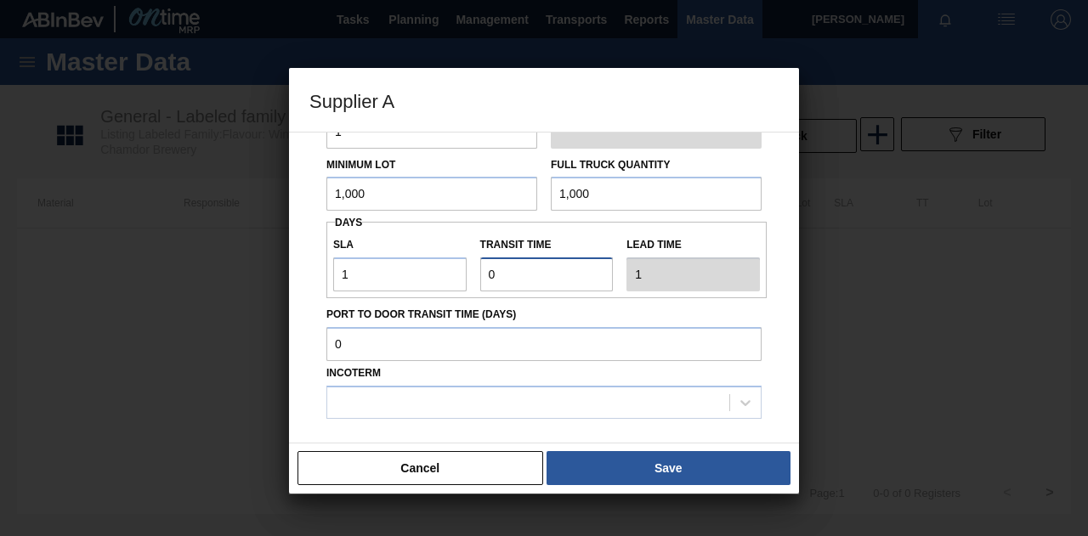
drag, startPoint x: 533, startPoint y: 280, endPoint x: 401, endPoint y: 280, distance: 131.7
click at [401, 280] on div "SLA 1 Transit time Lead time 1" at bounding box center [546, 260] width 440 height 63
type input "1"
type input "2"
type input "1"
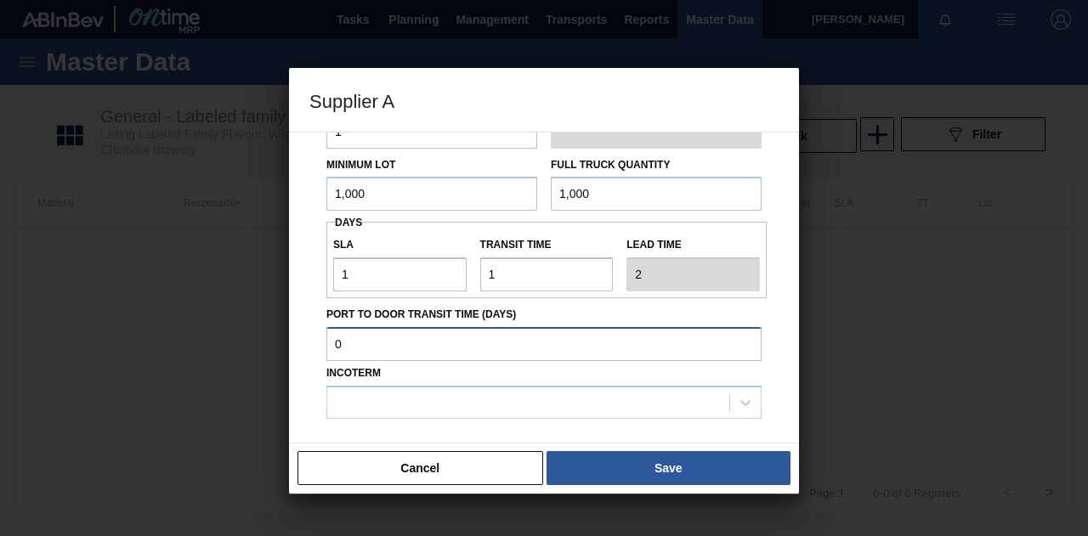
click at [365, 338] on input "Port to Door Transit Time (days)" at bounding box center [543, 344] width 435 height 34
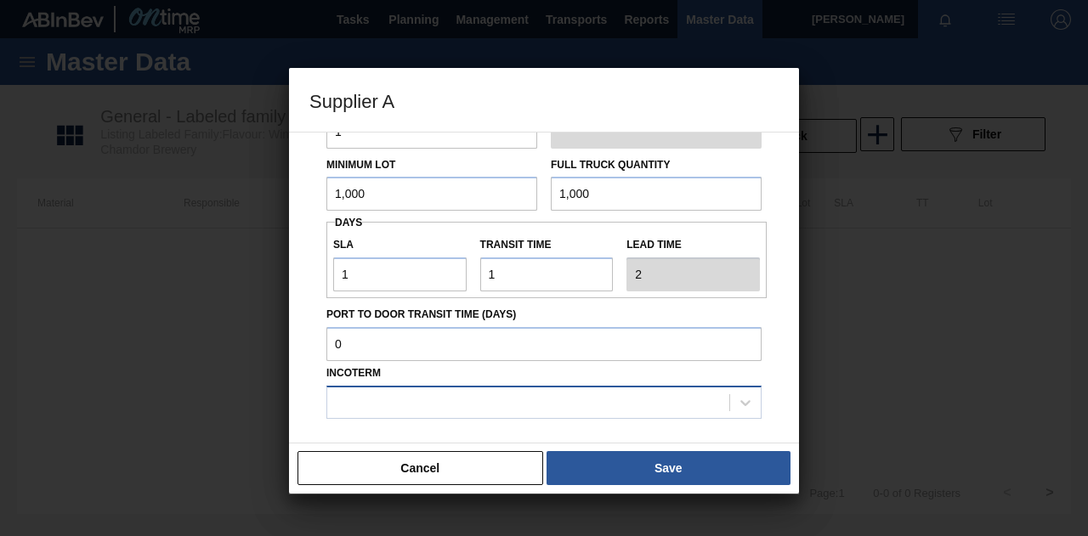
click at [379, 397] on div at bounding box center [528, 402] width 402 height 25
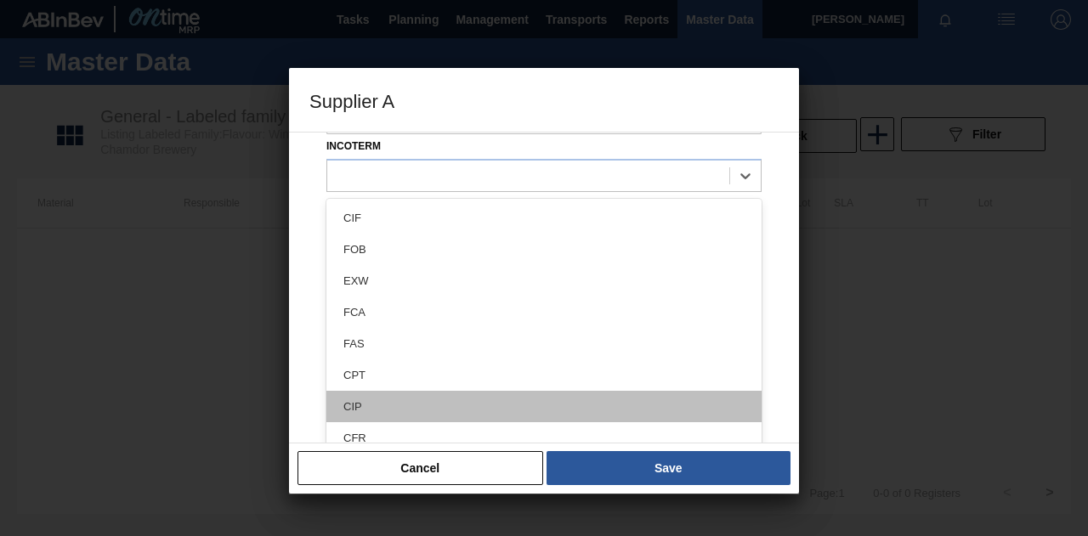
scroll to position [406, 0]
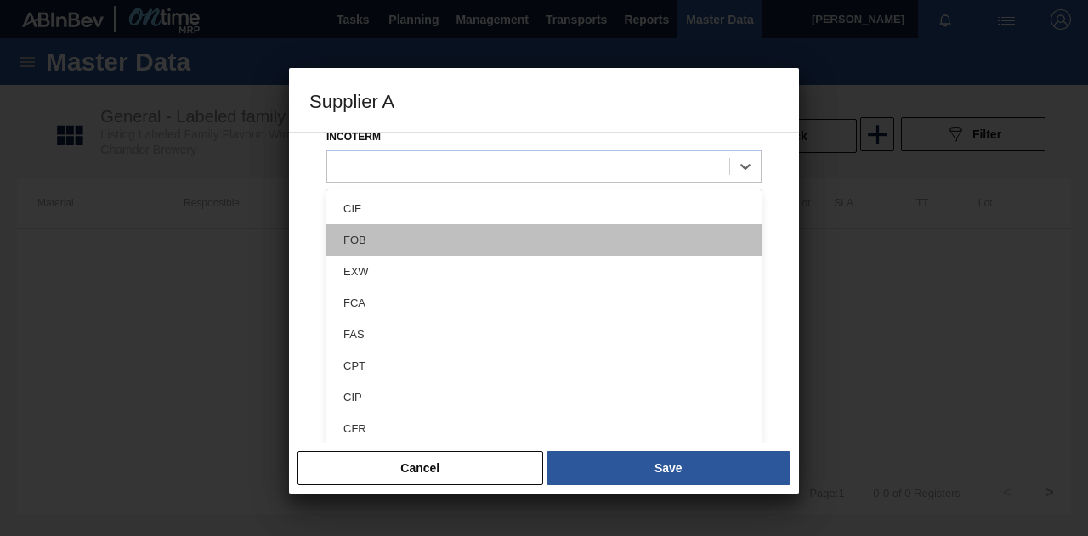
click at [370, 248] on div "FOB" at bounding box center [543, 239] width 435 height 31
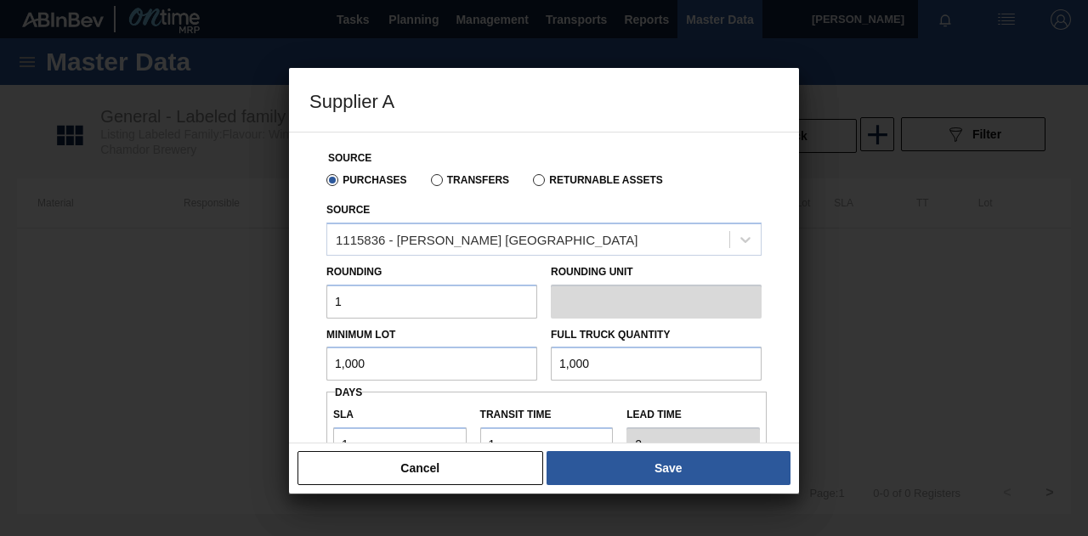
scroll to position [0, 0]
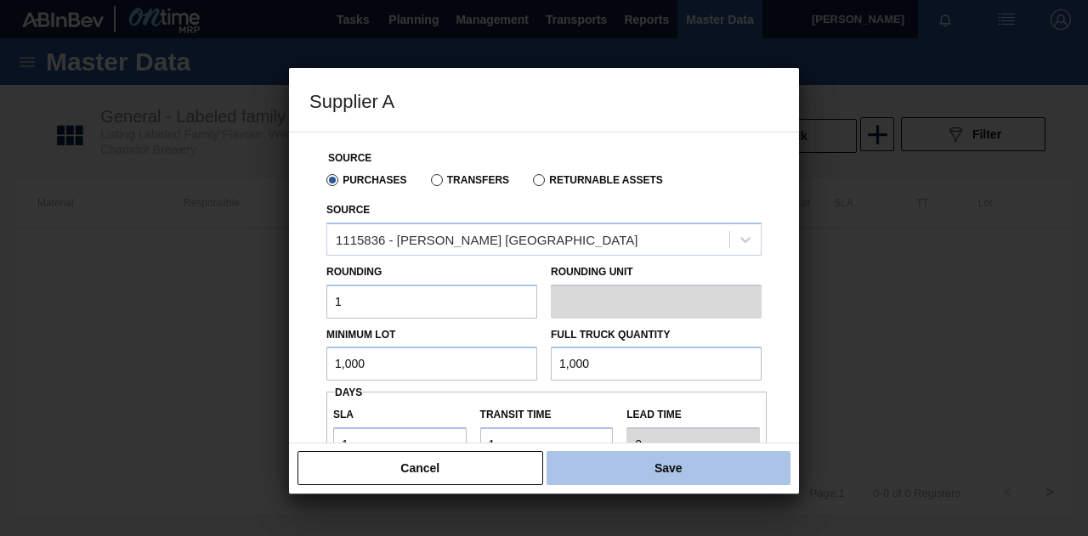
click at [632, 463] on button "Save" at bounding box center [669, 468] width 244 height 34
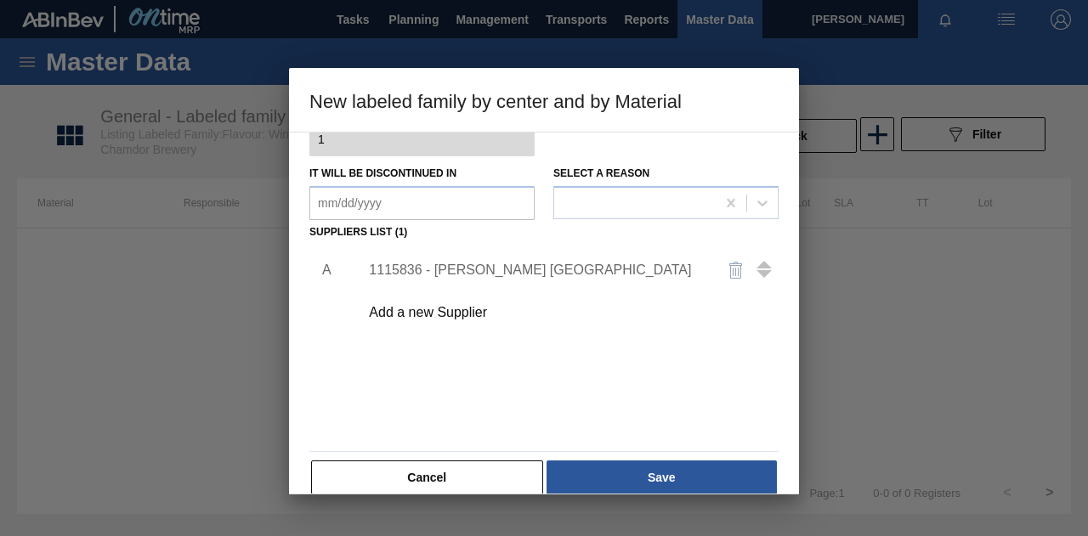
scroll to position [227, 0]
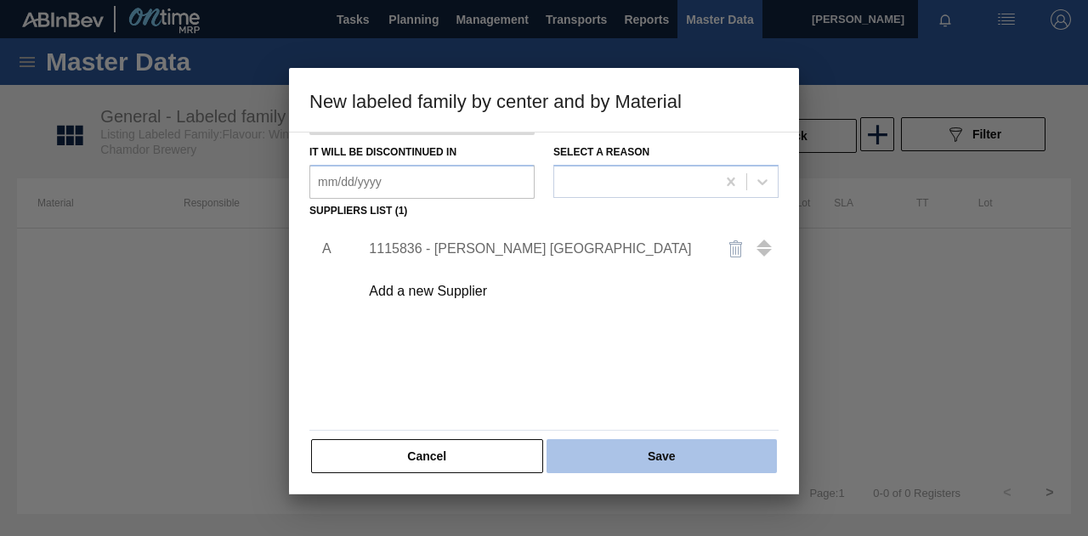
click at [668, 458] on button "Save" at bounding box center [662, 456] width 230 height 34
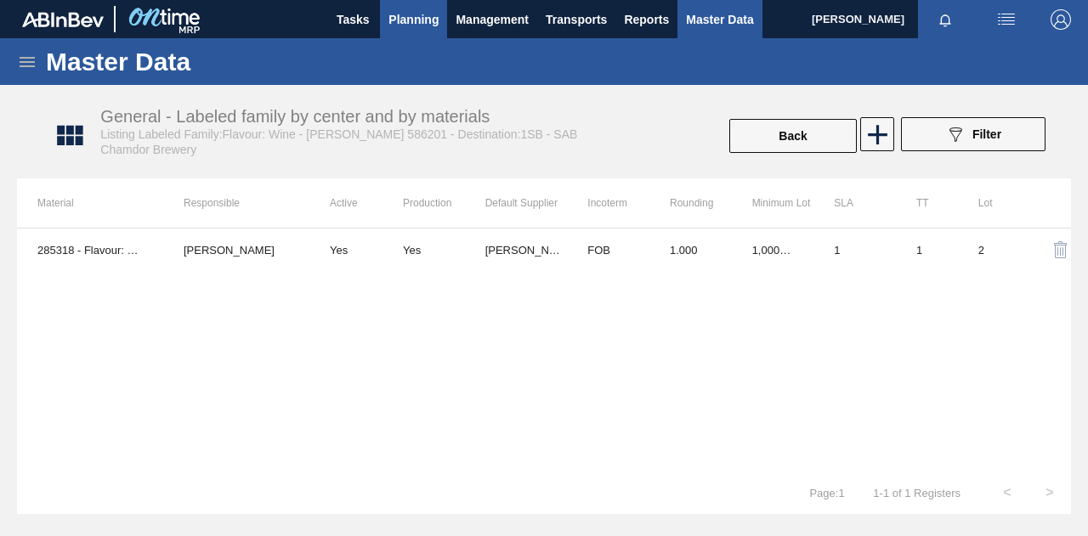
click at [422, 24] on span "Planning" at bounding box center [413, 19] width 50 height 20
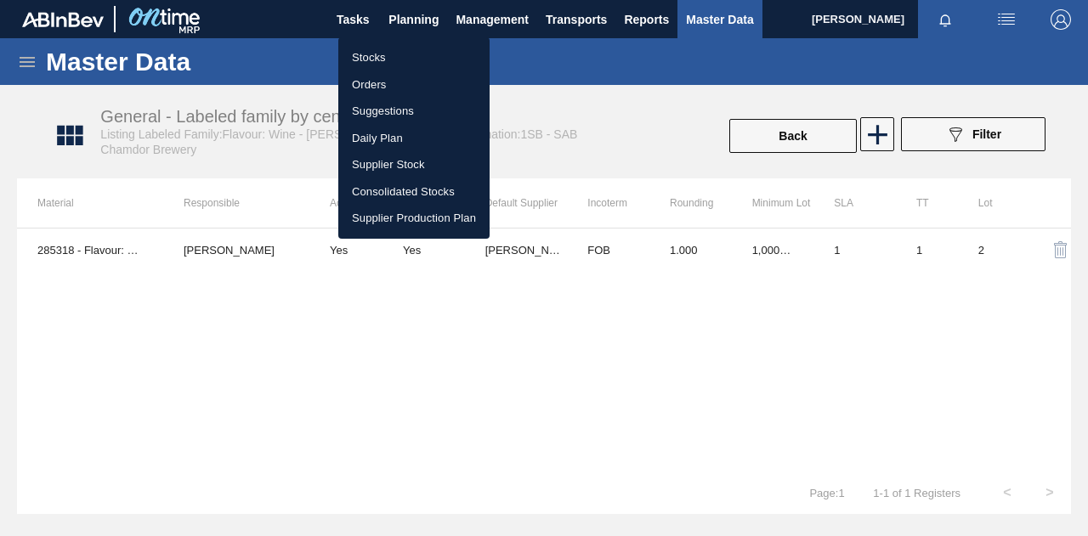
click at [380, 59] on li "Stocks" at bounding box center [413, 57] width 151 height 27
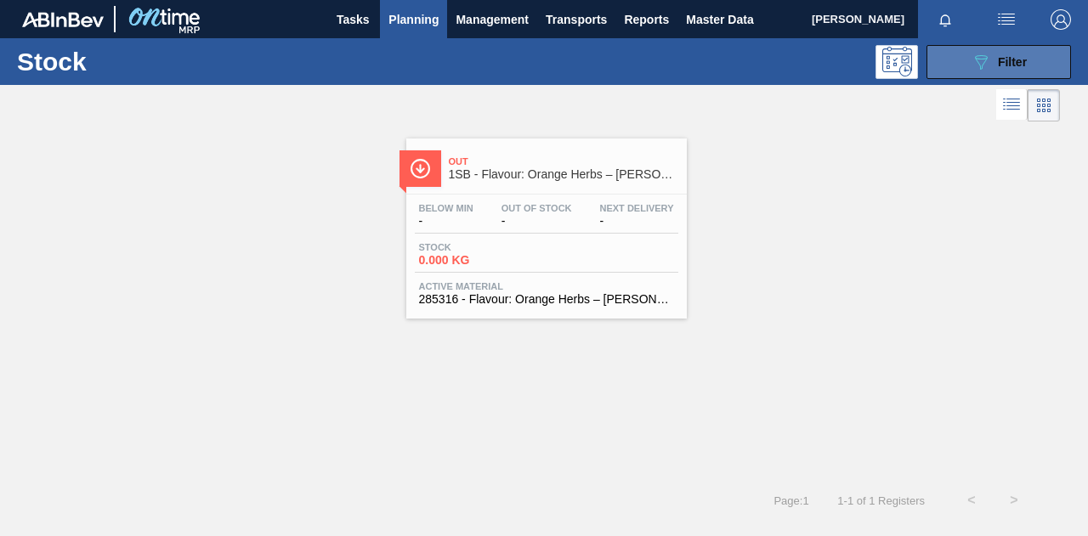
click at [967, 65] on button "089F7B8B-B2A5-4AFE-B5C0-19BA573D28AC Filter" at bounding box center [998, 62] width 144 height 34
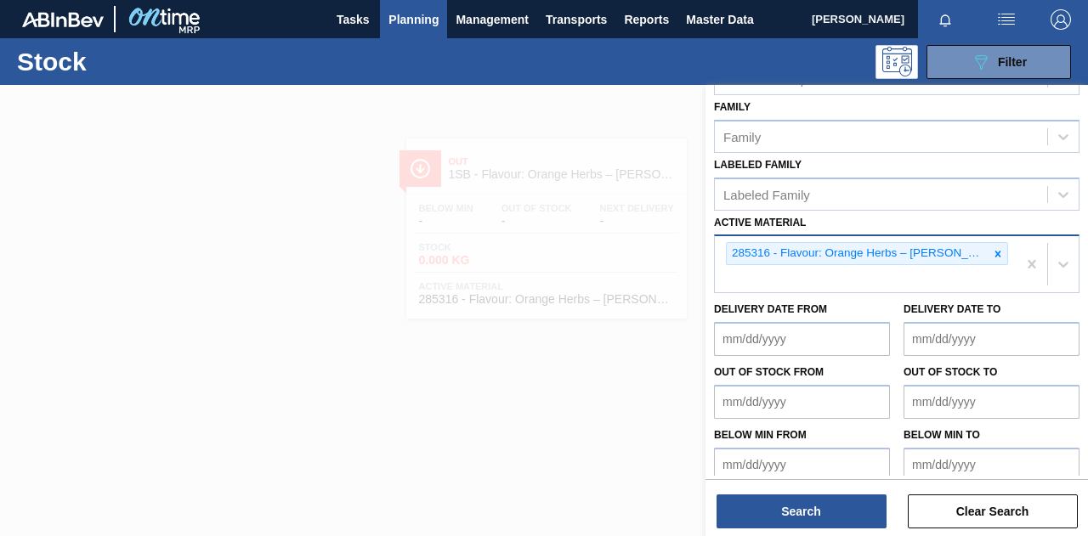
scroll to position [297, 0]
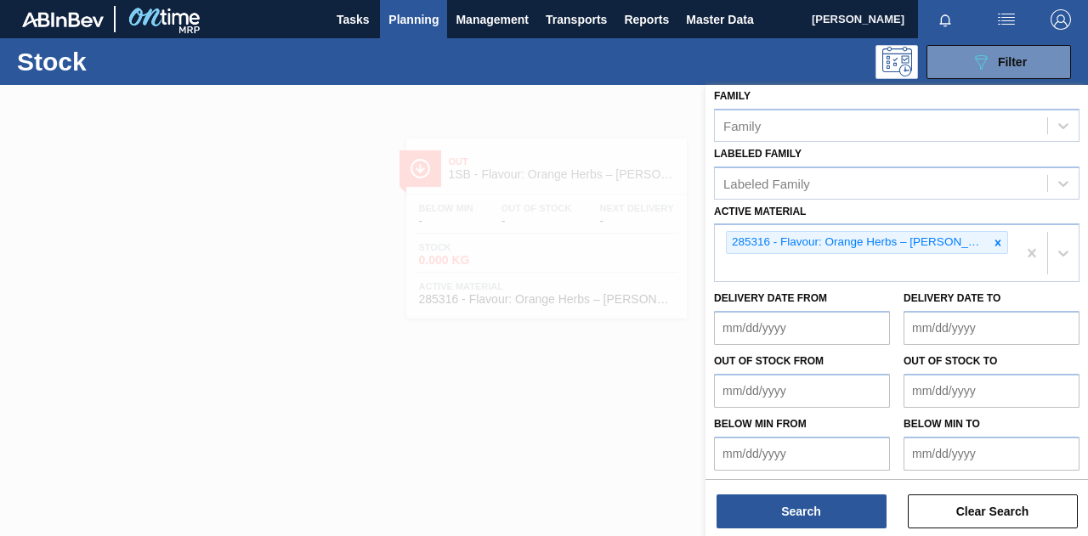
click at [996, 238] on icon at bounding box center [998, 243] width 12 height 12
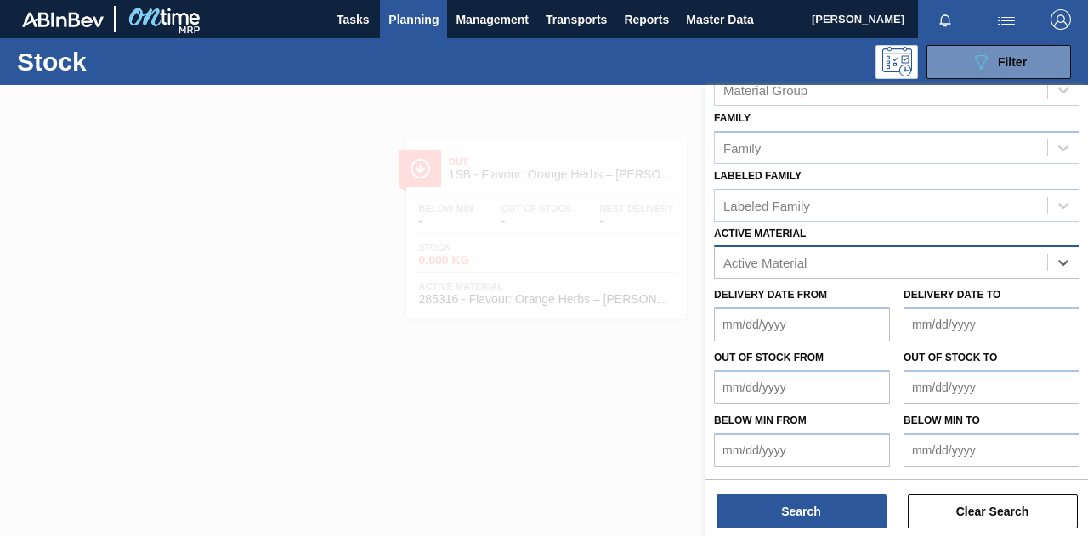
scroll to position [272, 0]
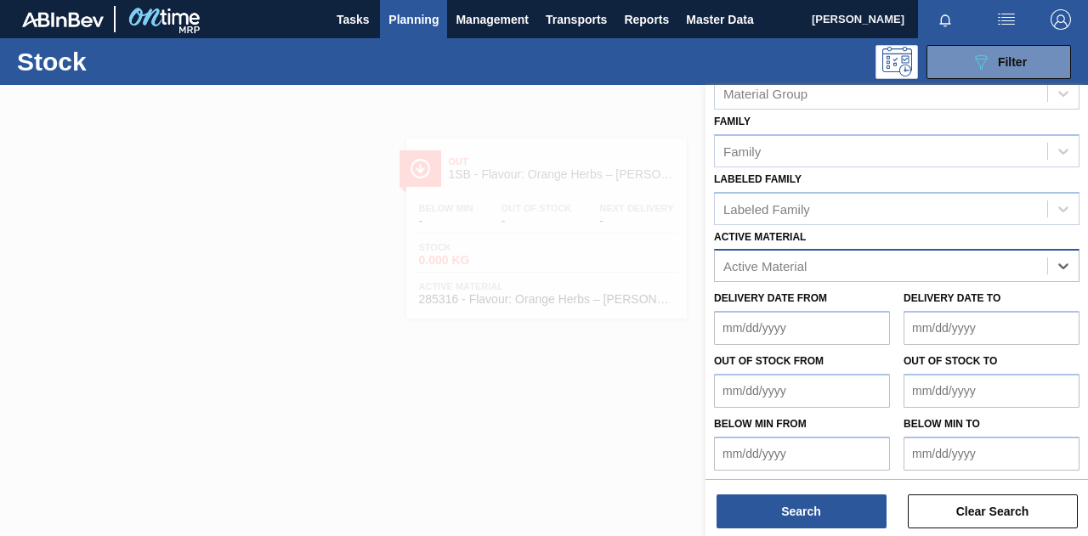
click at [887, 263] on div "option 285316 - Flavour: Orange Herbs – [PERSON_NAME] 630379, deselected. Selec…" at bounding box center [896, 265] width 365 height 33
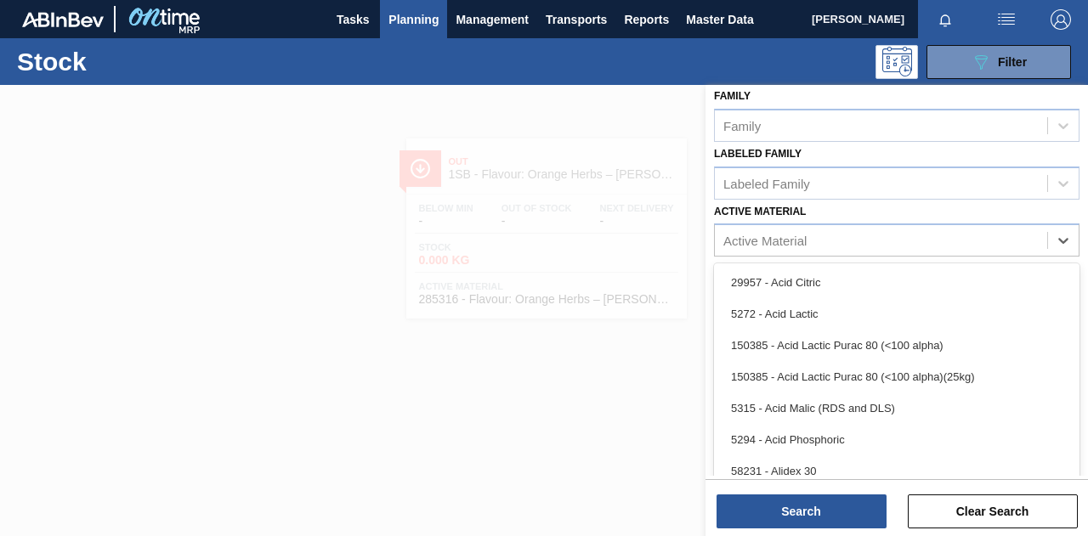
paste Material "285318"
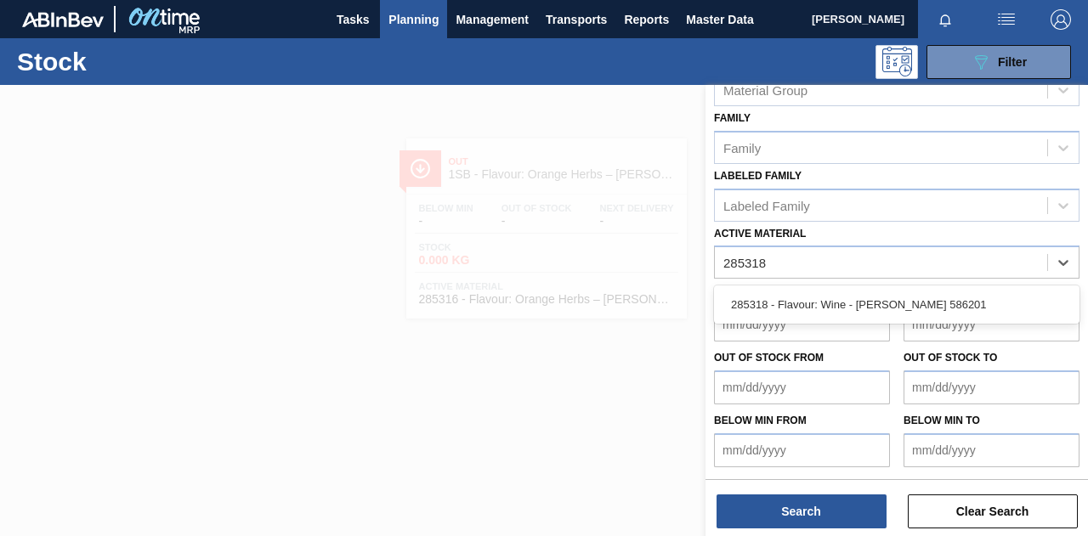
type Material "285318"
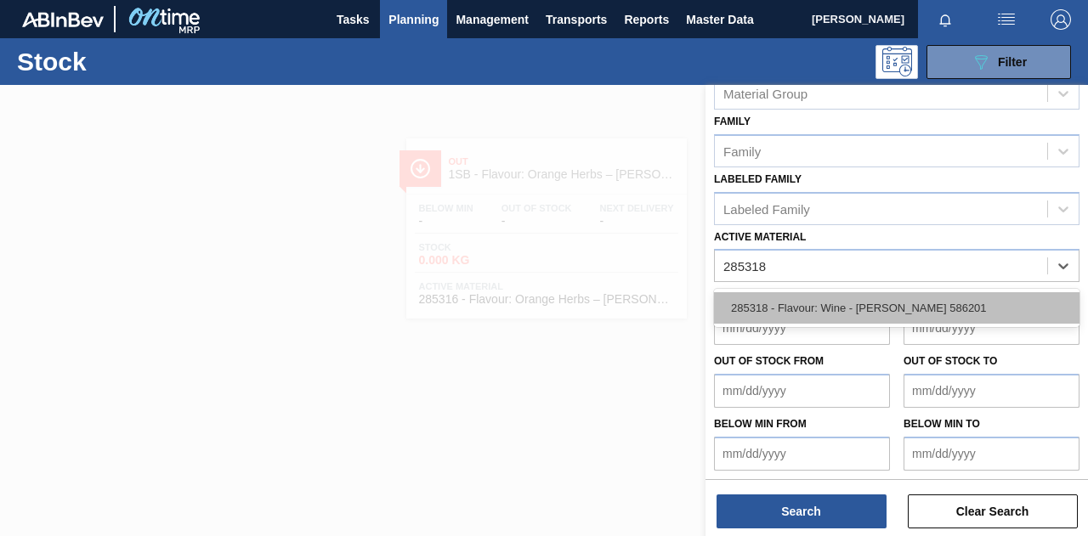
click at [887, 303] on div "285318 - Flavour: Wine - [PERSON_NAME] 586201" at bounding box center [896, 307] width 365 height 31
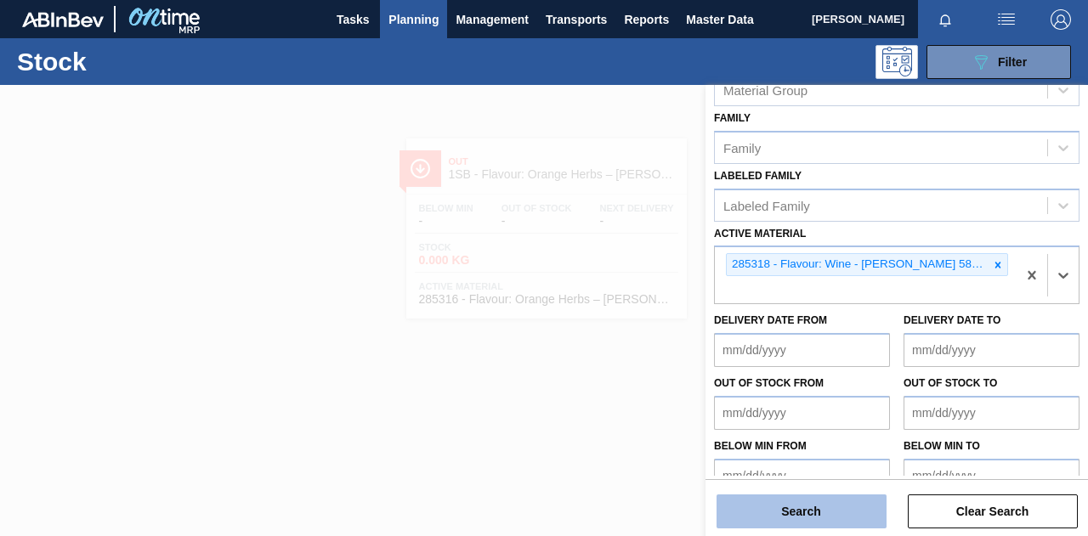
click at [841, 508] on button "Search" at bounding box center [802, 512] width 170 height 34
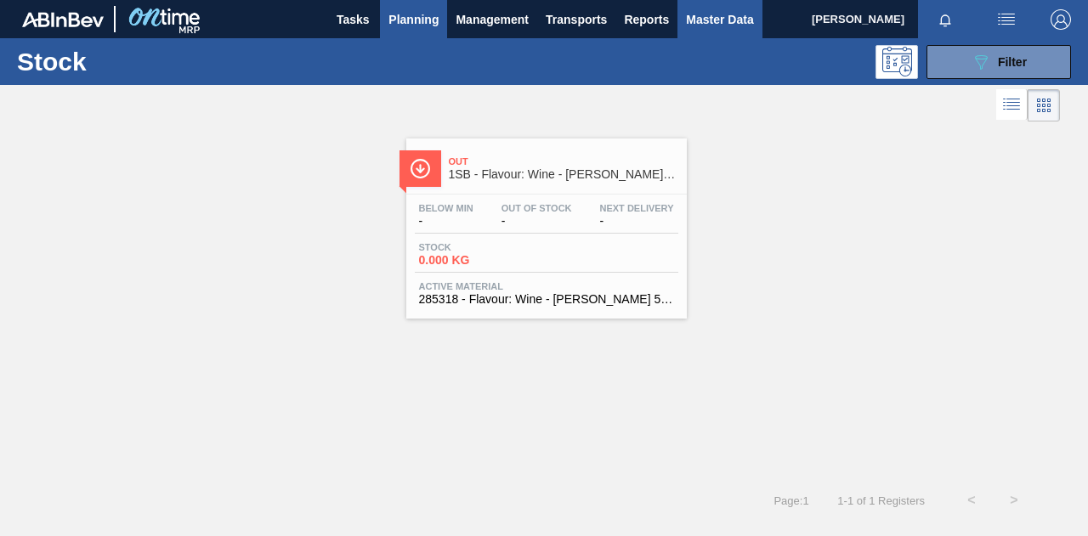
click at [709, 20] on span "Master Data" at bounding box center [719, 19] width 67 height 20
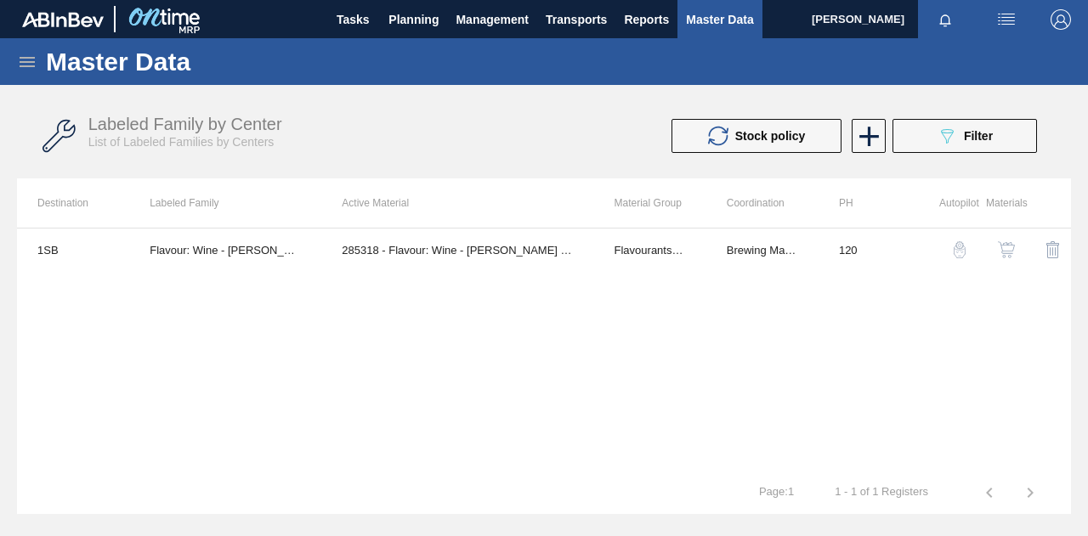
click at [27, 62] on icon at bounding box center [27, 62] width 15 height 10
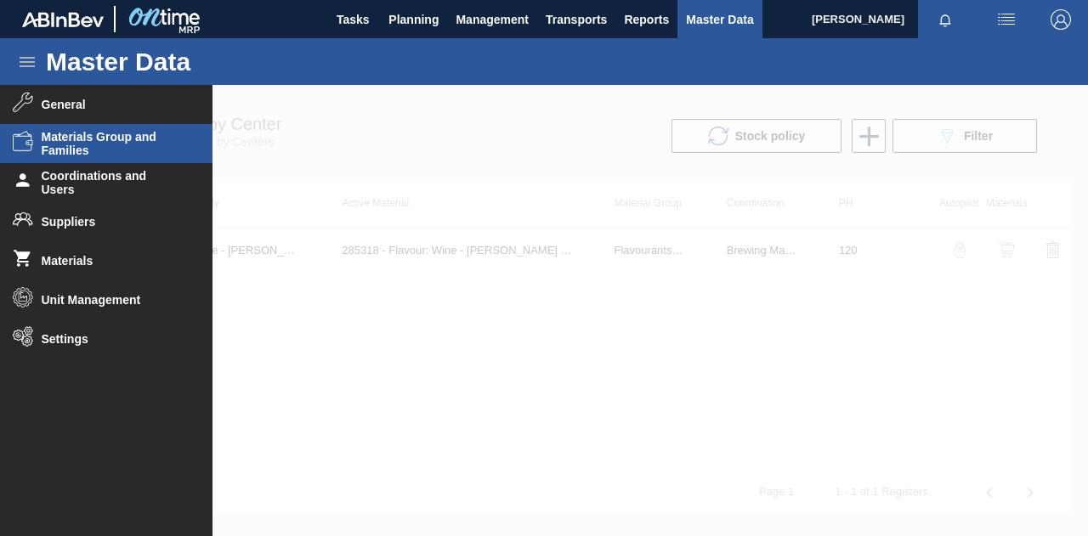
click at [80, 144] on span "Materials Group and Families" at bounding box center [112, 143] width 140 height 27
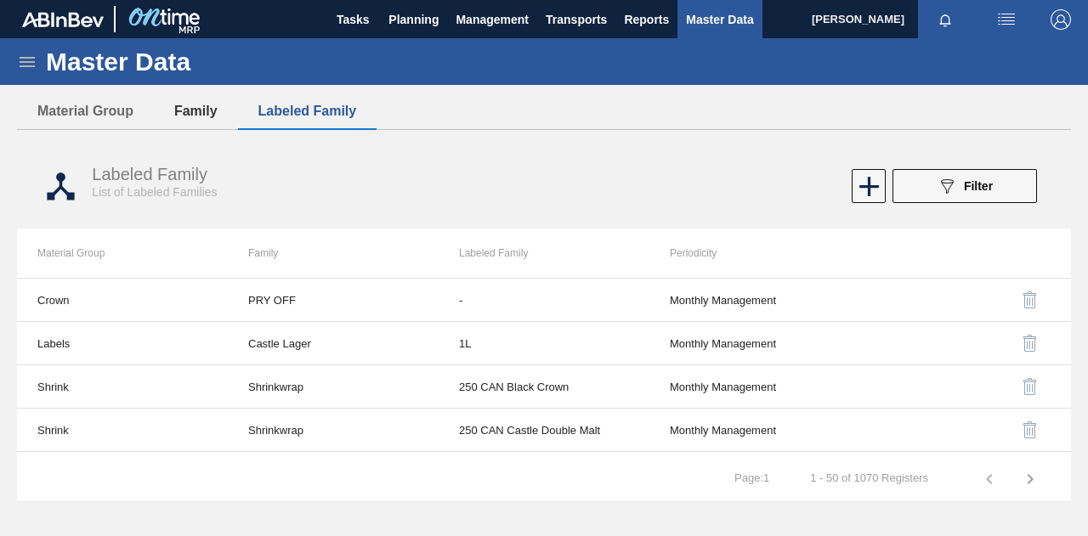
click at [199, 116] on button "Family" at bounding box center [196, 111] width 84 height 36
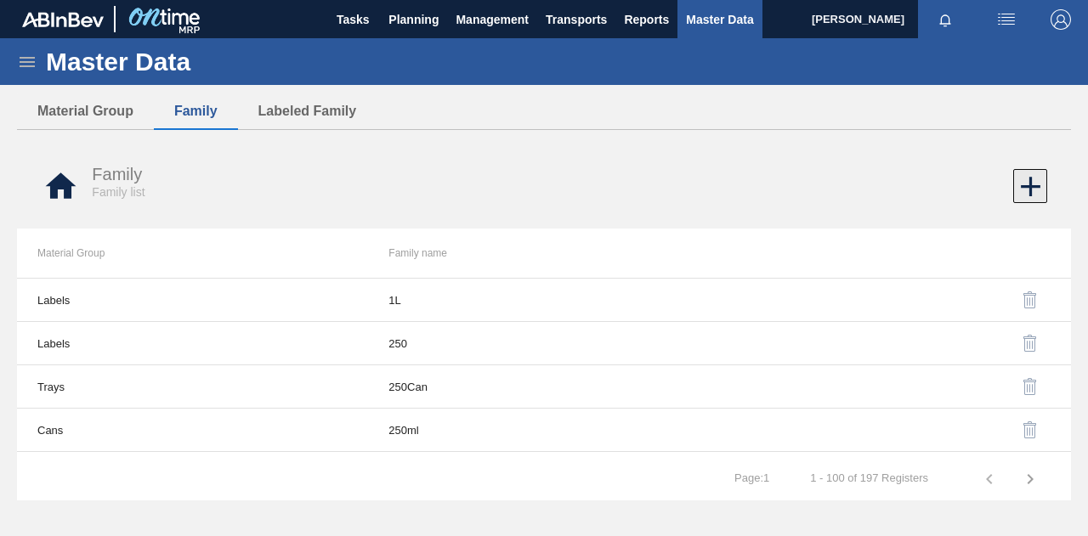
click at [1040, 184] on icon at bounding box center [1030, 186] width 33 height 33
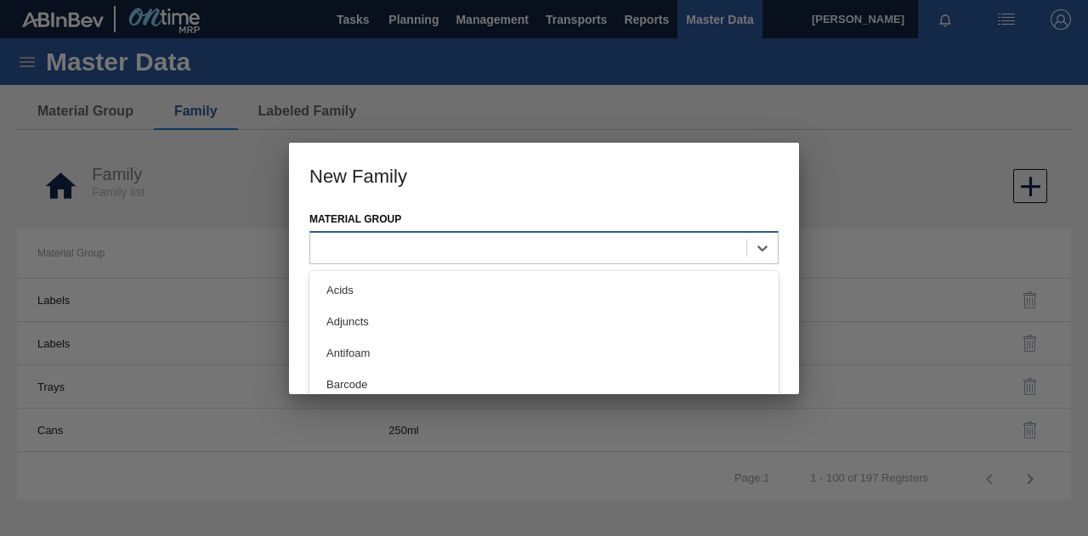
click at [430, 243] on div at bounding box center [528, 248] width 436 height 25
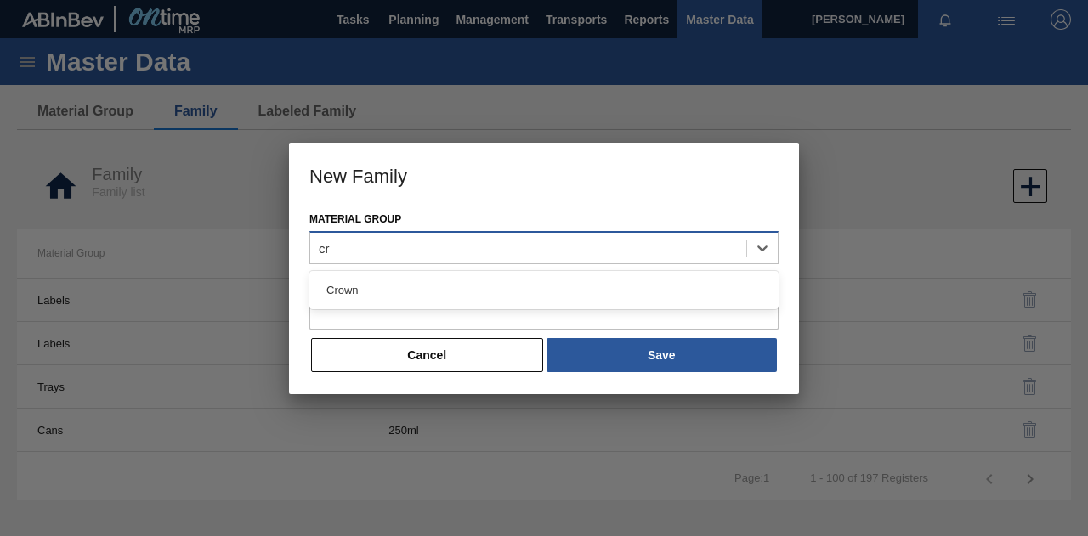
type Group "cro"
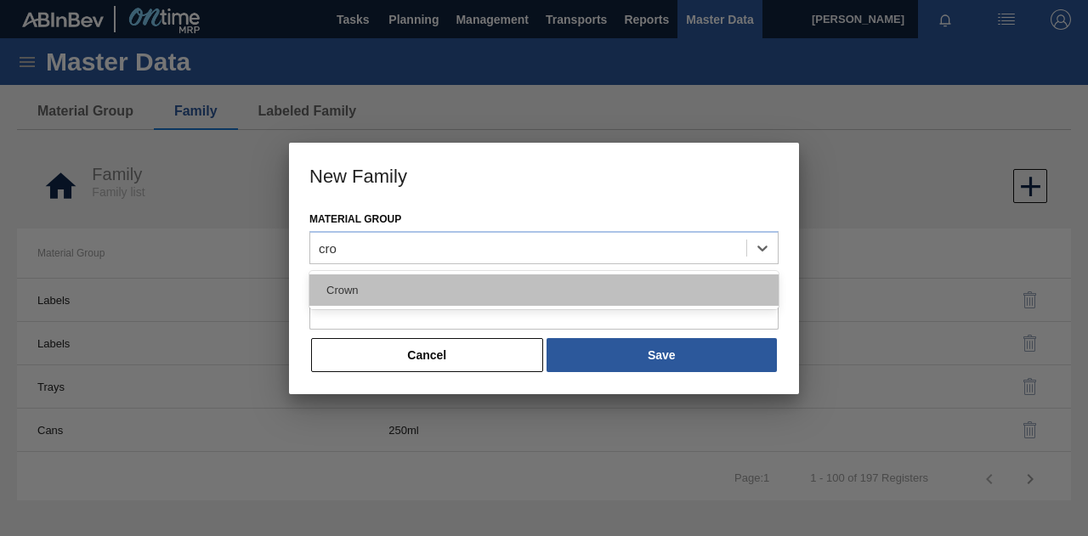
click at [454, 290] on div "Crown" at bounding box center [543, 290] width 469 height 31
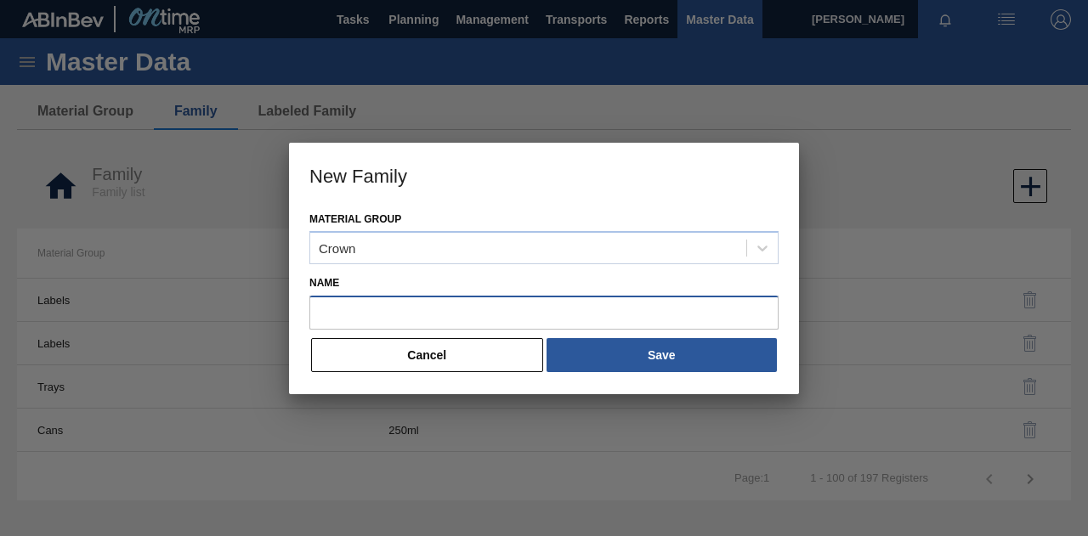
click at [391, 316] on input "Name" at bounding box center [543, 313] width 469 height 34
type input "R"
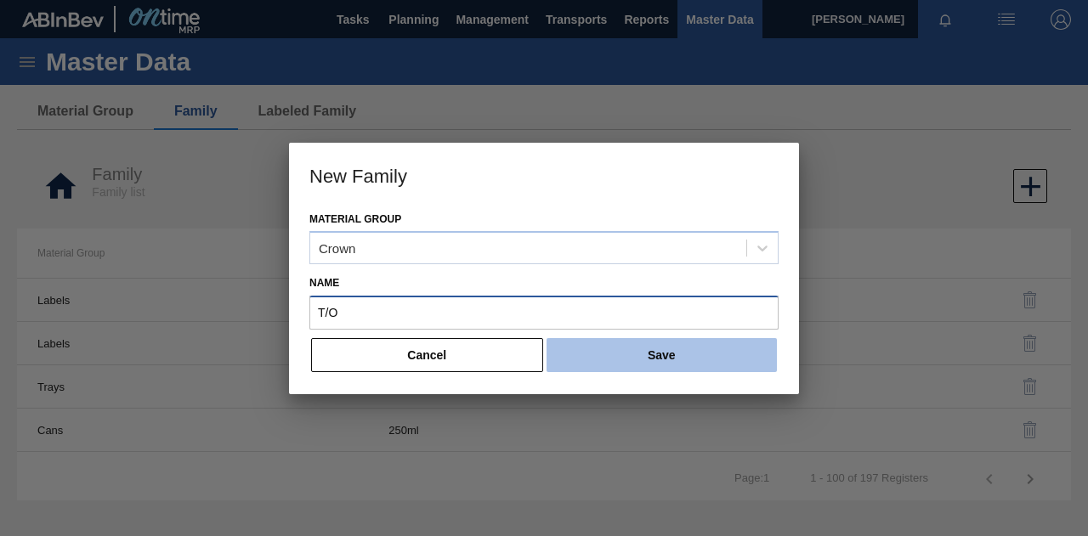
type input "T/O"
click at [639, 360] on button "Save" at bounding box center [662, 355] width 230 height 34
click at [663, 360] on button "Save" at bounding box center [662, 355] width 230 height 34
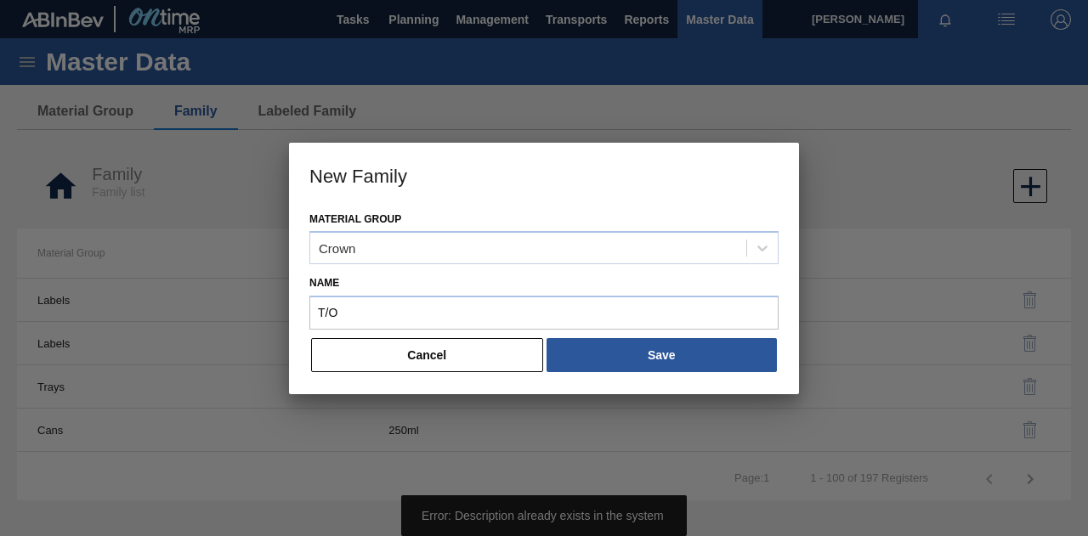
click at [471, 351] on button "Cancel" at bounding box center [427, 355] width 232 height 34
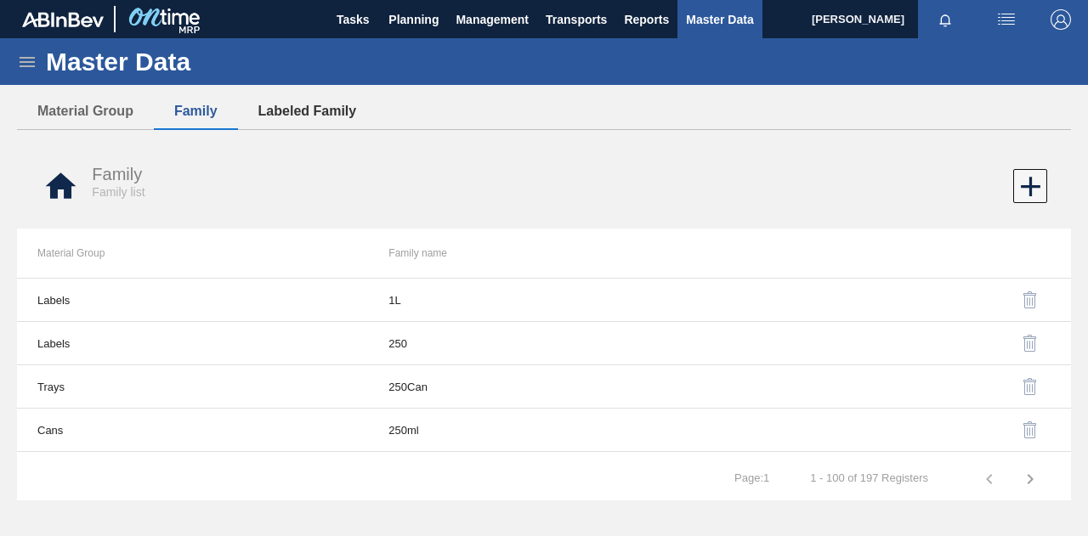
click at [304, 106] on button "Labeled Family" at bounding box center [307, 111] width 139 height 36
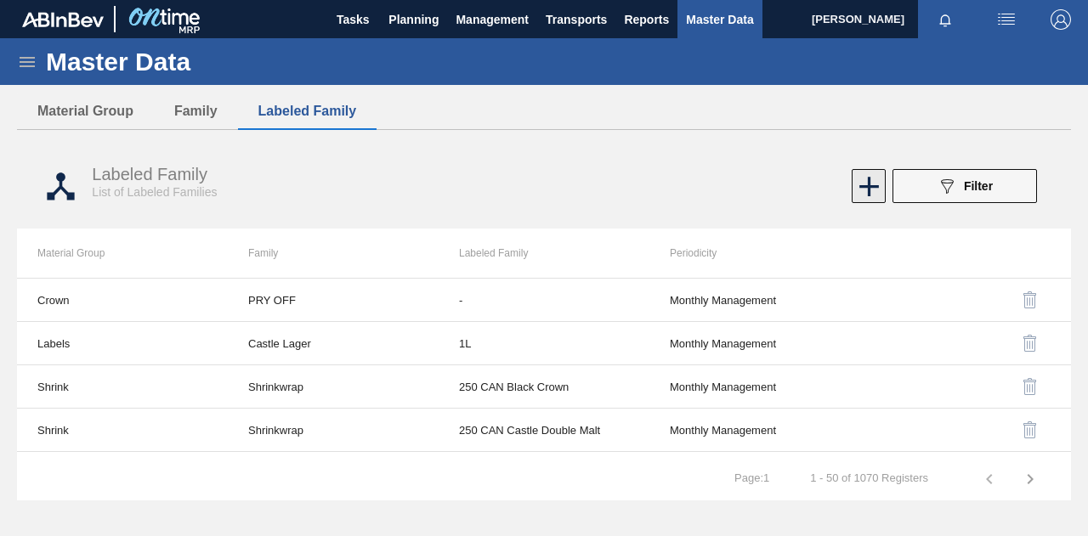
click at [865, 181] on icon at bounding box center [869, 186] width 33 height 33
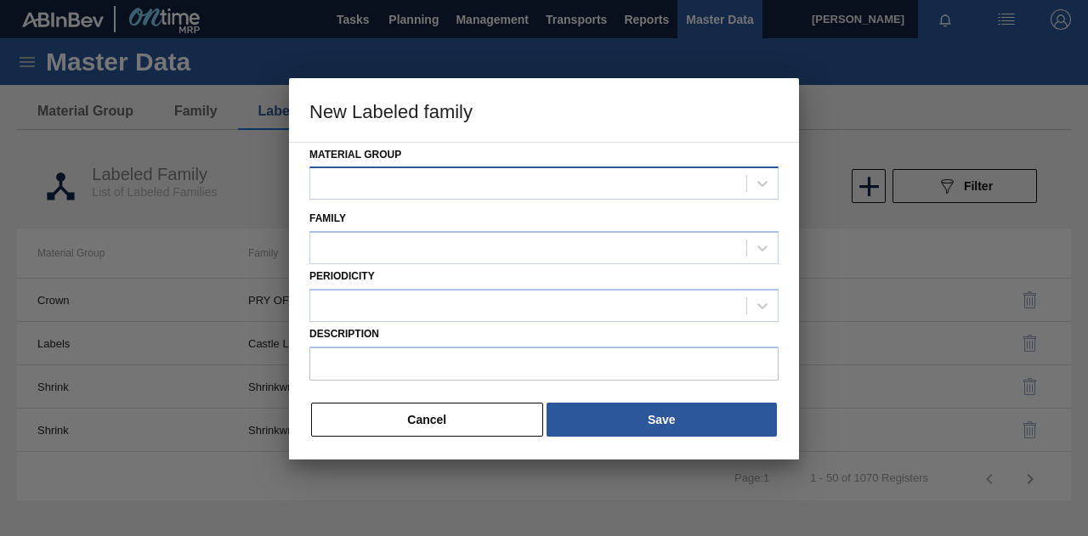
click at [498, 178] on div at bounding box center [528, 184] width 436 height 25
type Group "cro"
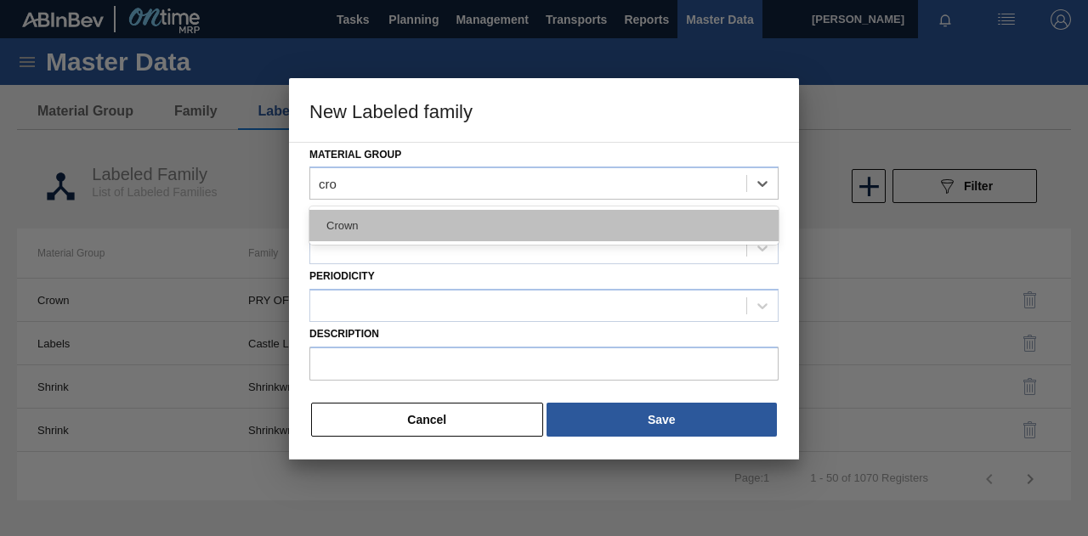
click at [471, 224] on div "Crown" at bounding box center [543, 225] width 469 height 31
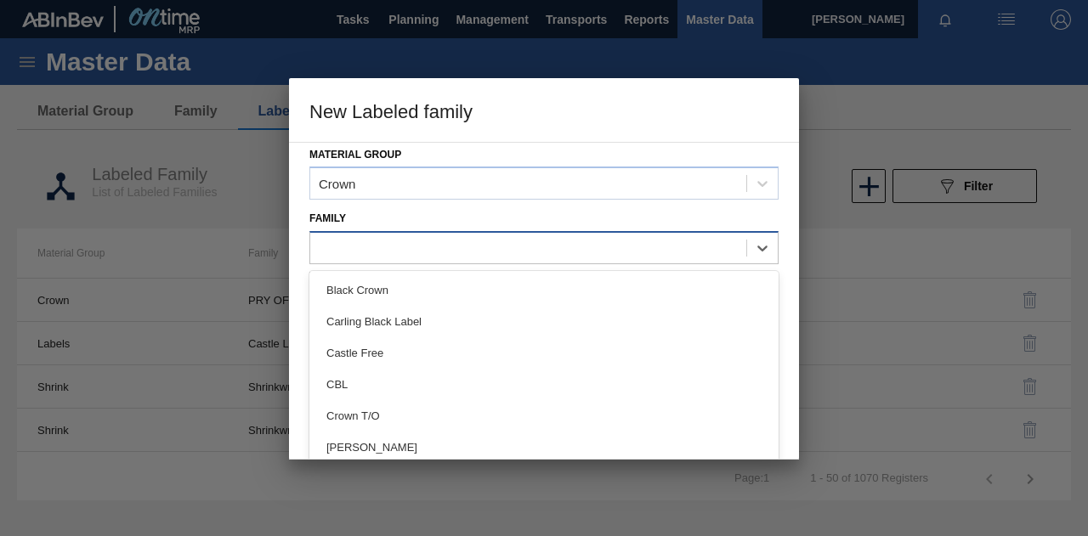
click at [450, 240] on div at bounding box center [528, 248] width 436 height 25
type input "t"
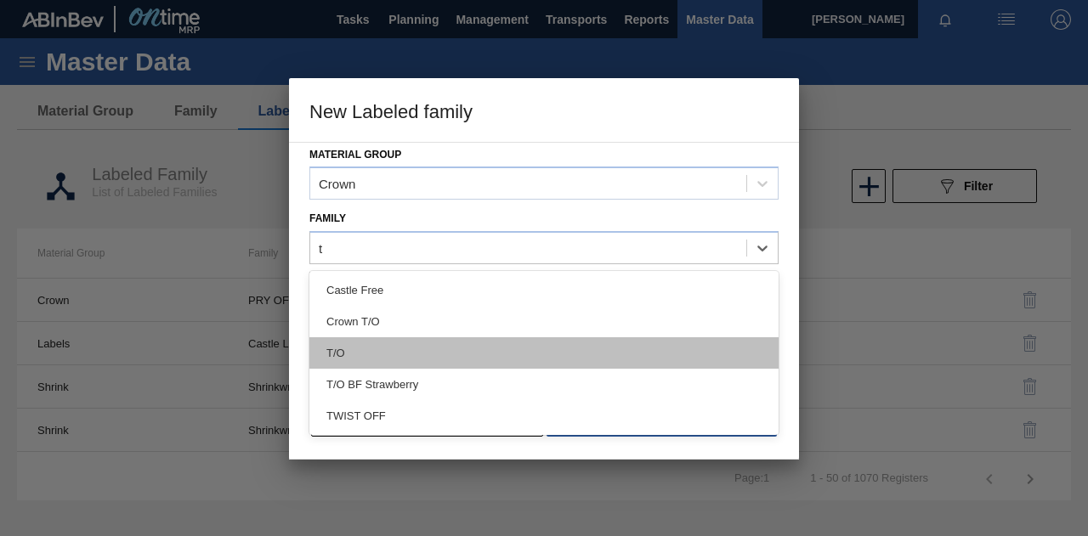
click at [382, 354] on div "T/O" at bounding box center [543, 352] width 469 height 31
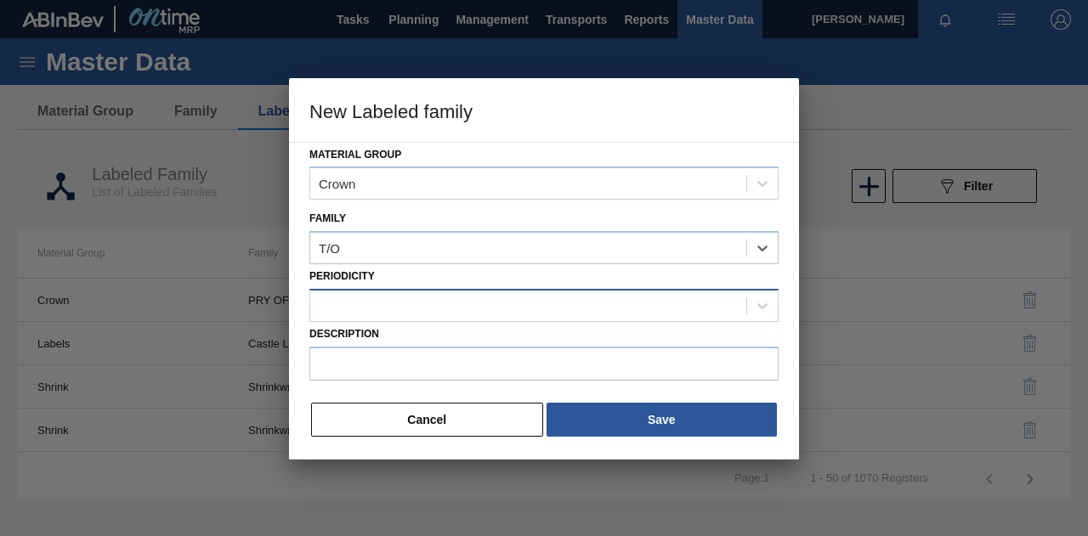
click at [397, 305] on div at bounding box center [528, 305] width 436 height 25
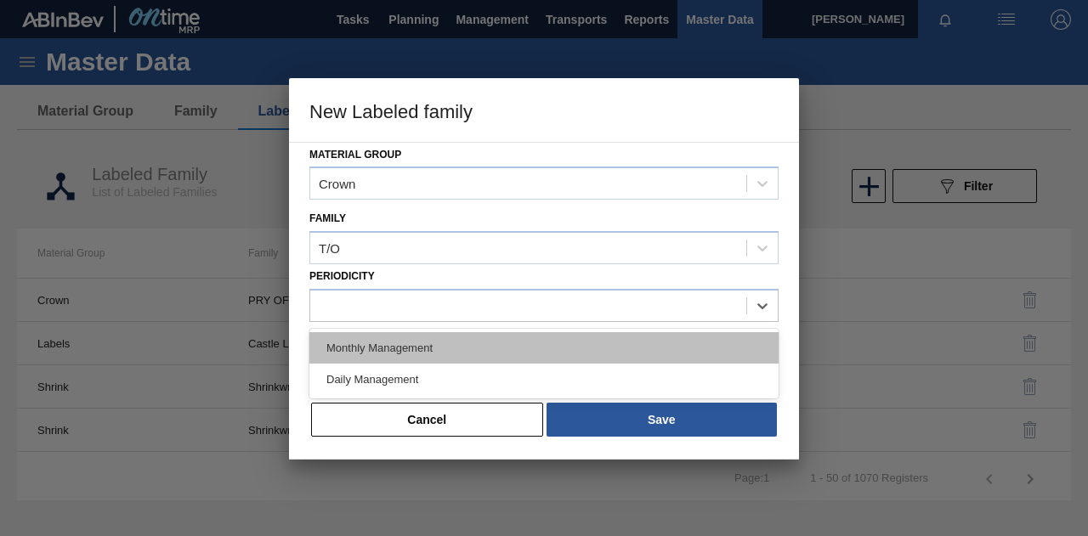
click at [387, 347] on div "Monthly Management" at bounding box center [543, 347] width 469 height 31
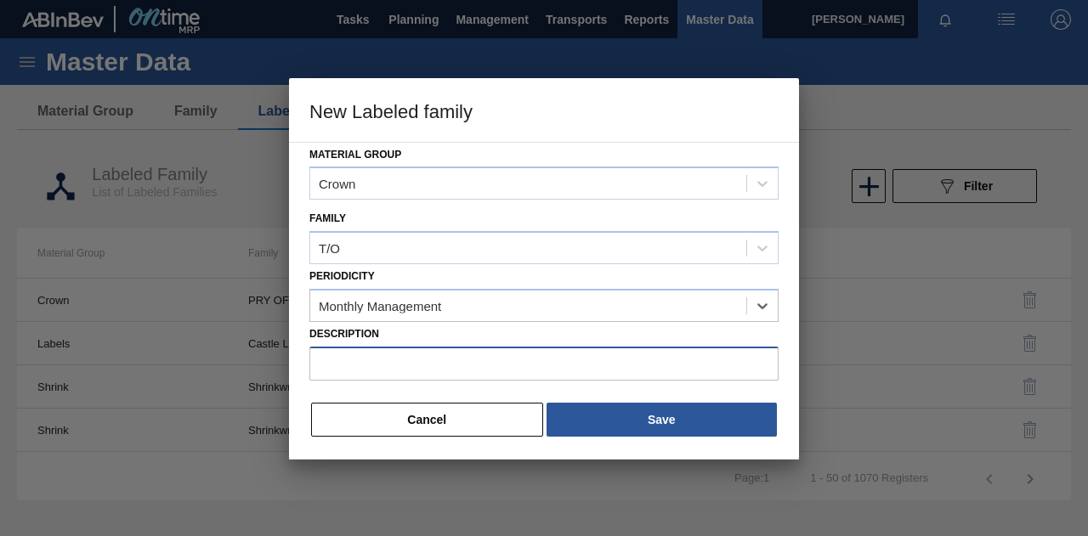
click at [377, 360] on input "Description" at bounding box center [543, 364] width 469 height 34
click at [399, 361] on input "Description" at bounding box center [543, 364] width 469 height 34
paste input "Crown T/O BF Lush"
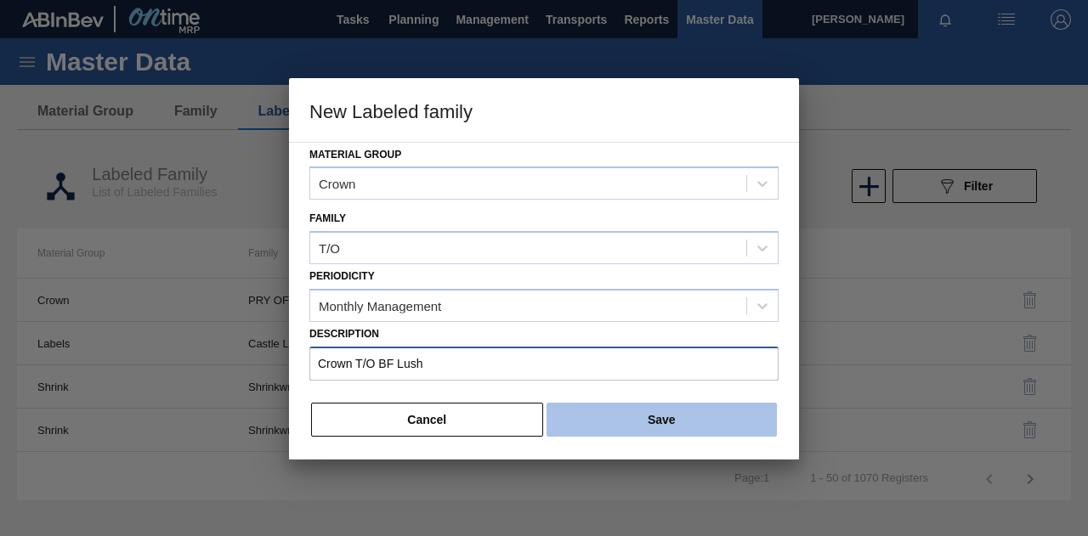
type input "Crown T/O BF Lush"
click at [674, 419] on button "Save" at bounding box center [662, 420] width 230 height 34
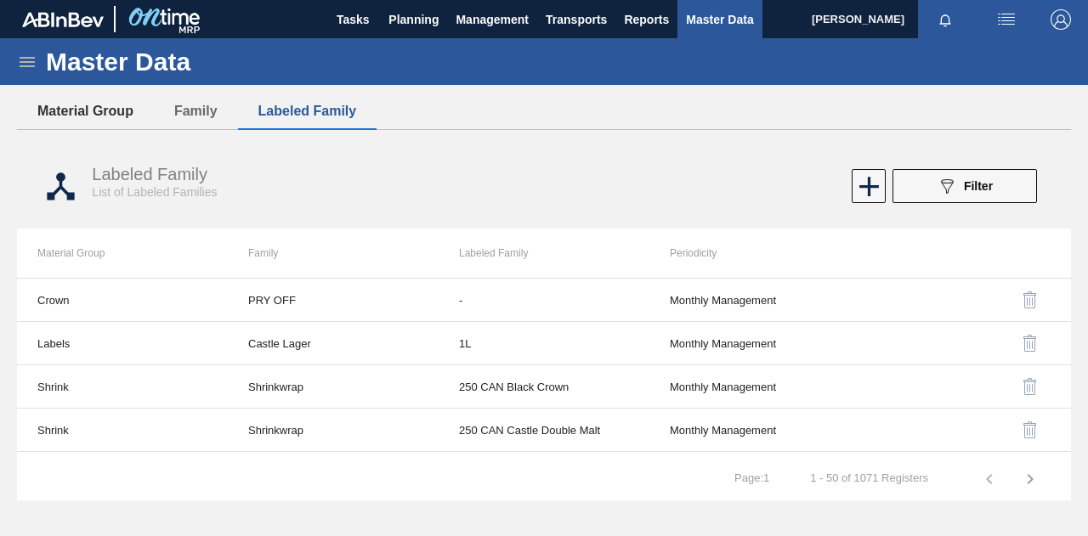
click at [76, 111] on button "Material Group" at bounding box center [85, 111] width 137 height 36
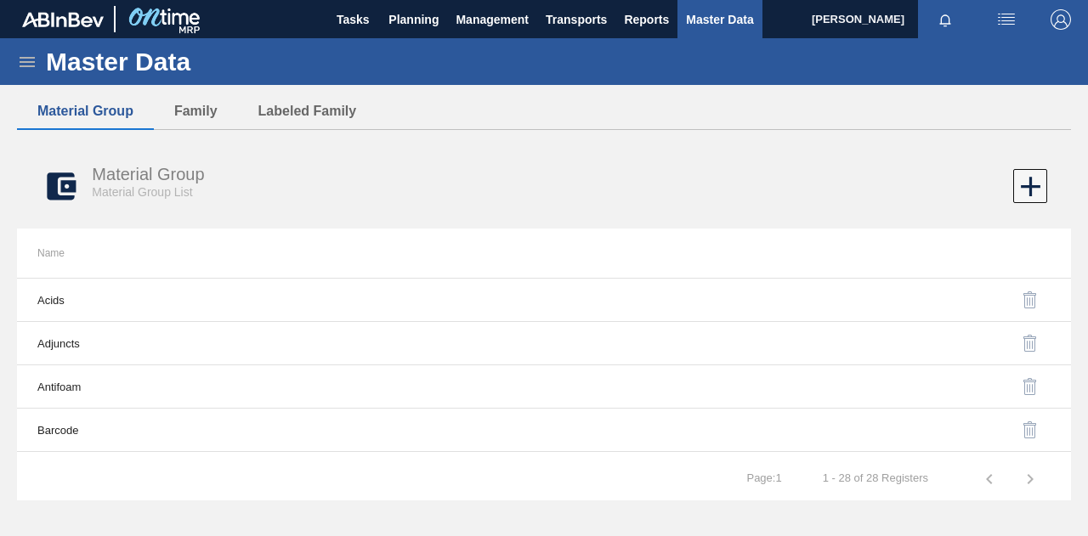
click at [30, 57] on icon at bounding box center [27, 62] width 15 height 10
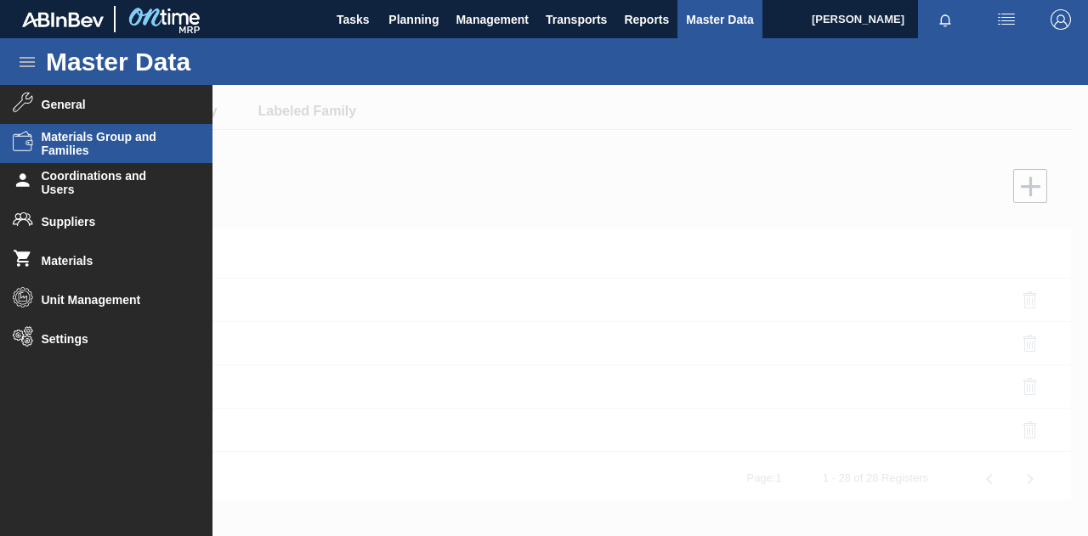
click at [619, 181] on div at bounding box center [544, 310] width 1088 height 451
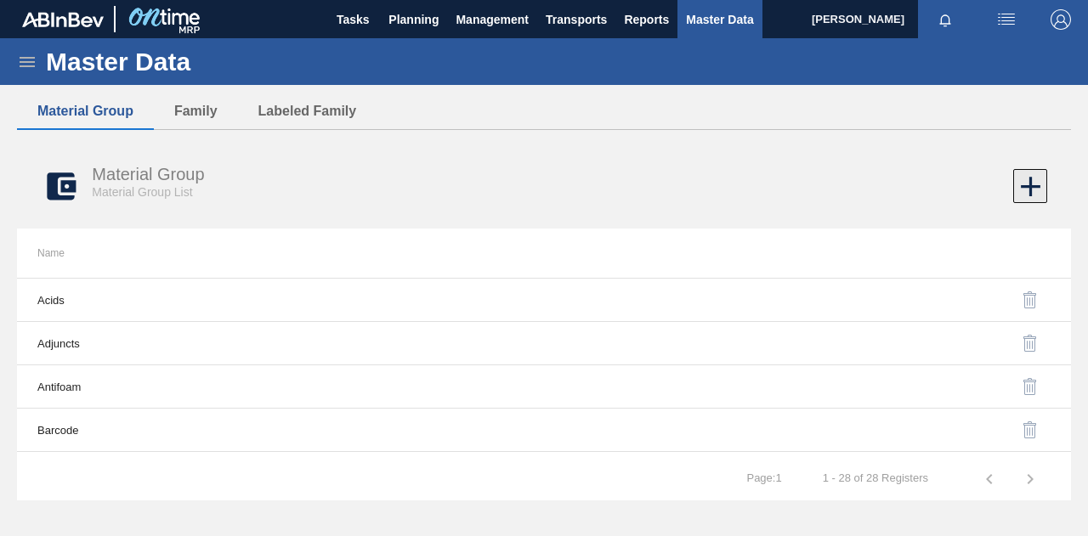
click at [1034, 188] on icon at bounding box center [1030, 186] width 33 height 33
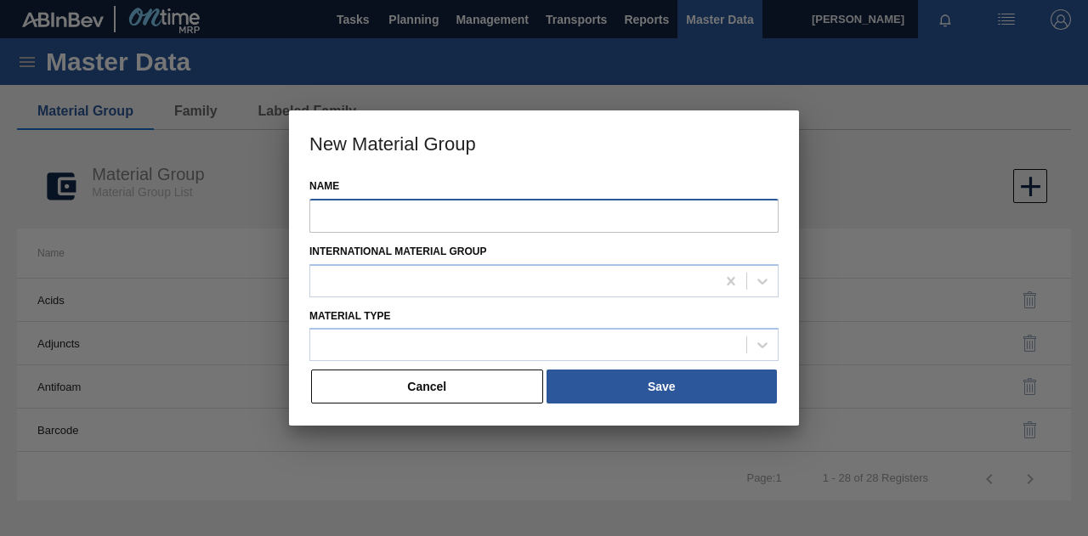
click at [382, 210] on input "Name" at bounding box center [543, 216] width 469 height 34
type input "Crown T/O BF Lush"
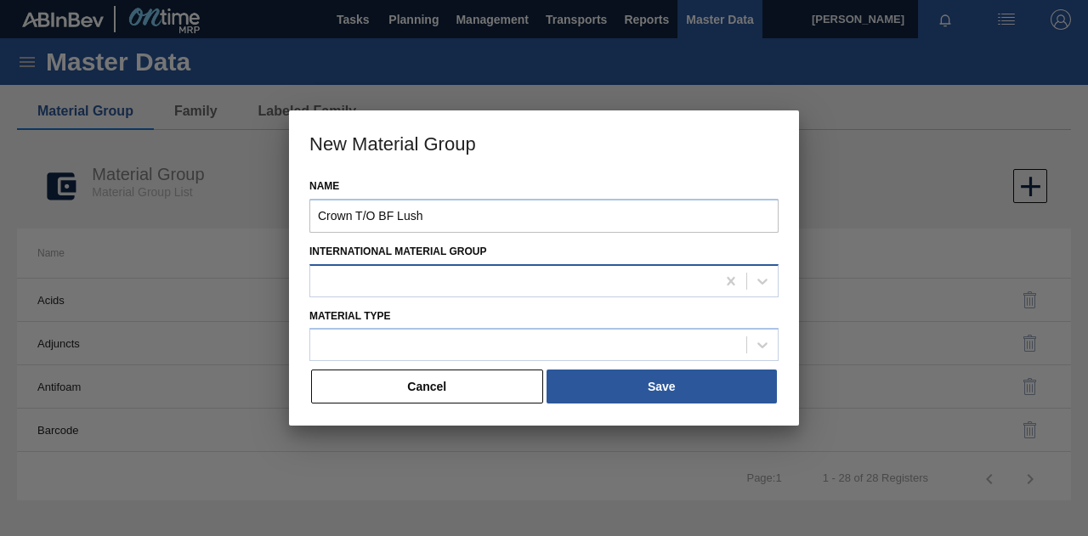
click at [411, 280] on div at bounding box center [512, 281] width 405 height 25
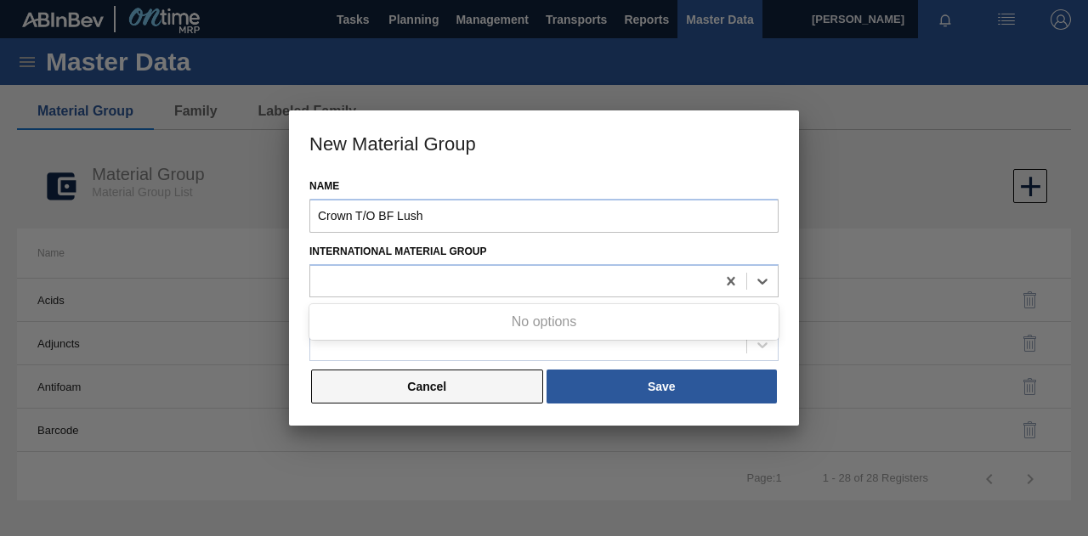
click at [486, 388] on button "Cancel" at bounding box center [427, 387] width 232 height 34
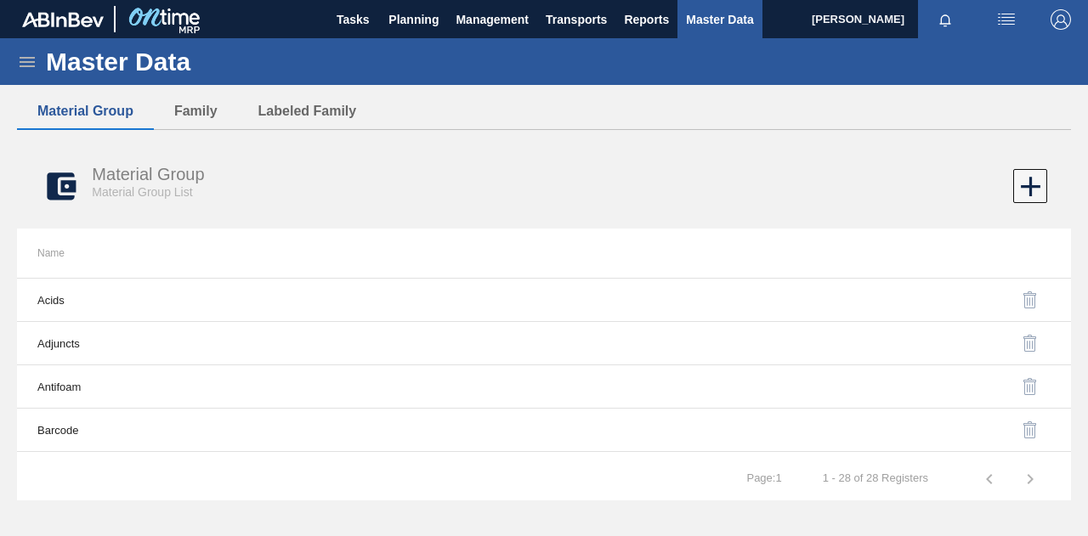
click at [29, 59] on icon at bounding box center [27, 62] width 20 height 20
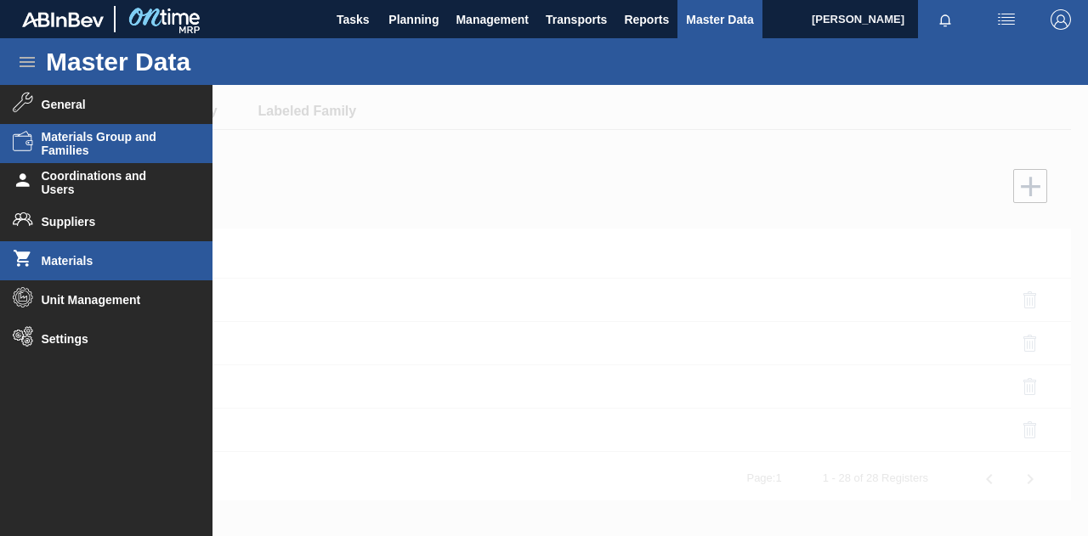
click at [70, 263] on span "Materials" at bounding box center [112, 261] width 140 height 14
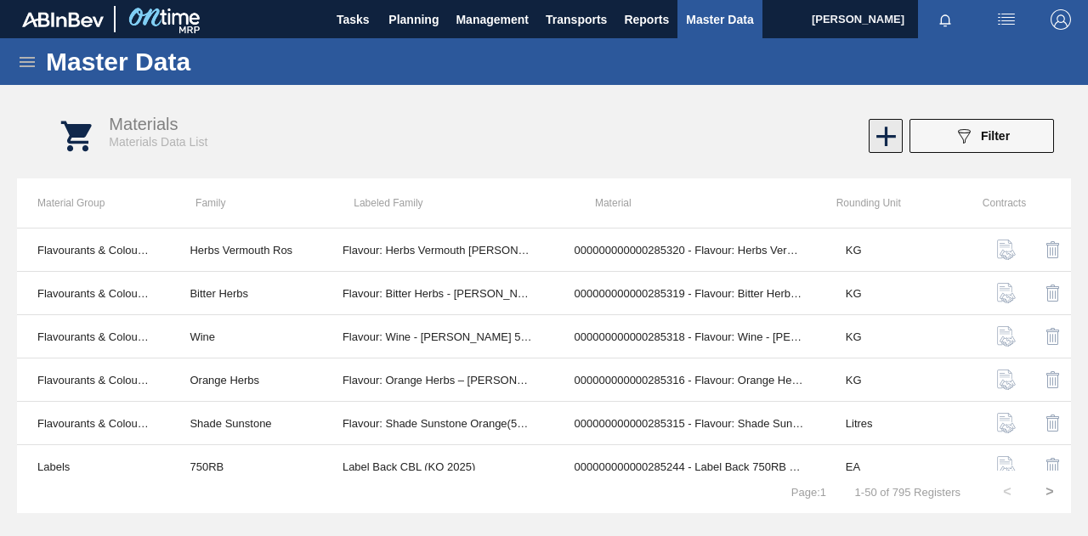
click at [870, 132] on icon at bounding box center [886, 136] width 33 height 33
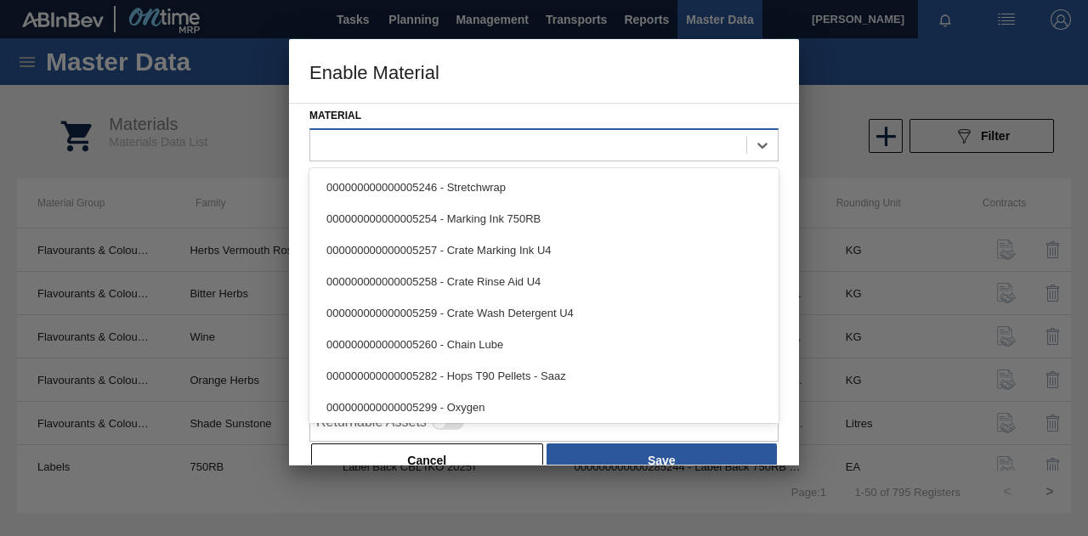
click at [365, 144] on div at bounding box center [528, 145] width 436 height 25
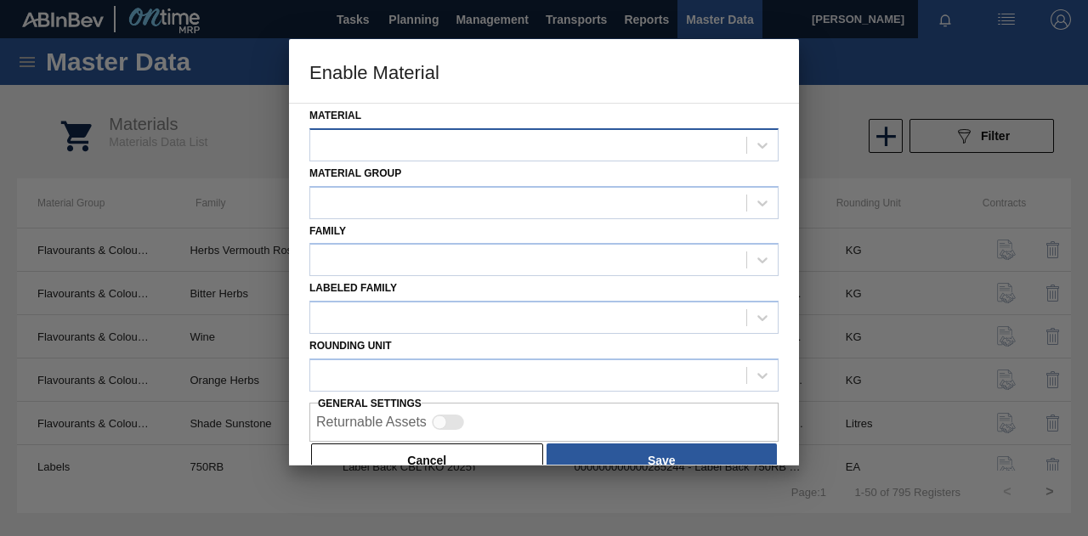
click at [419, 136] on div at bounding box center [528, 145] width 436 height 25
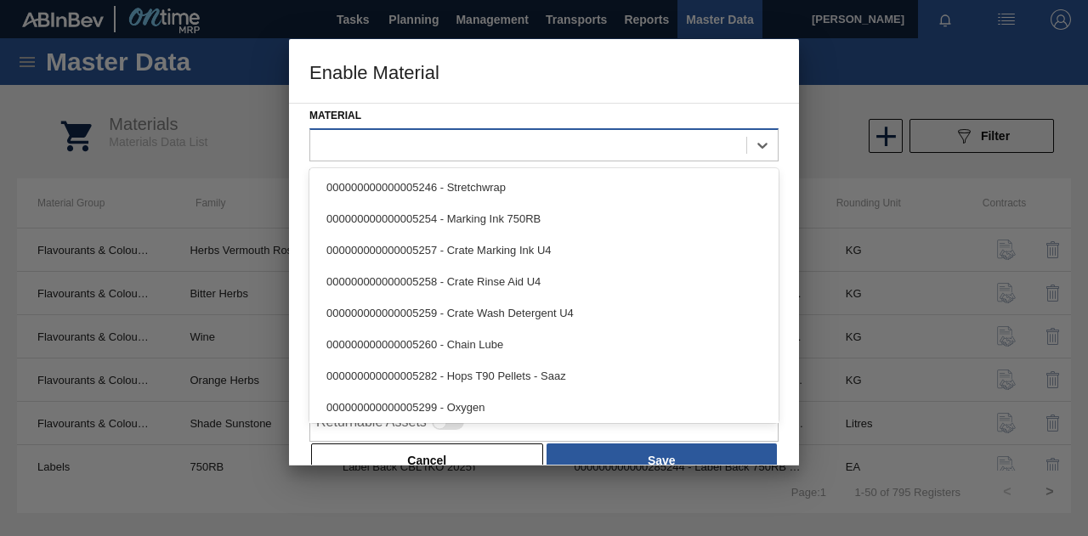
paste input "285336"
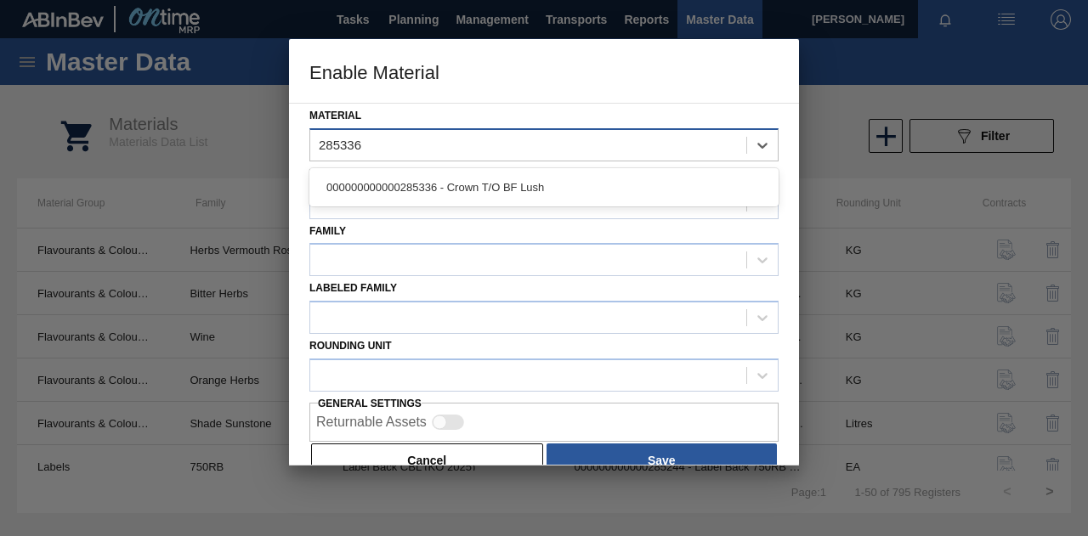
type input "285336"
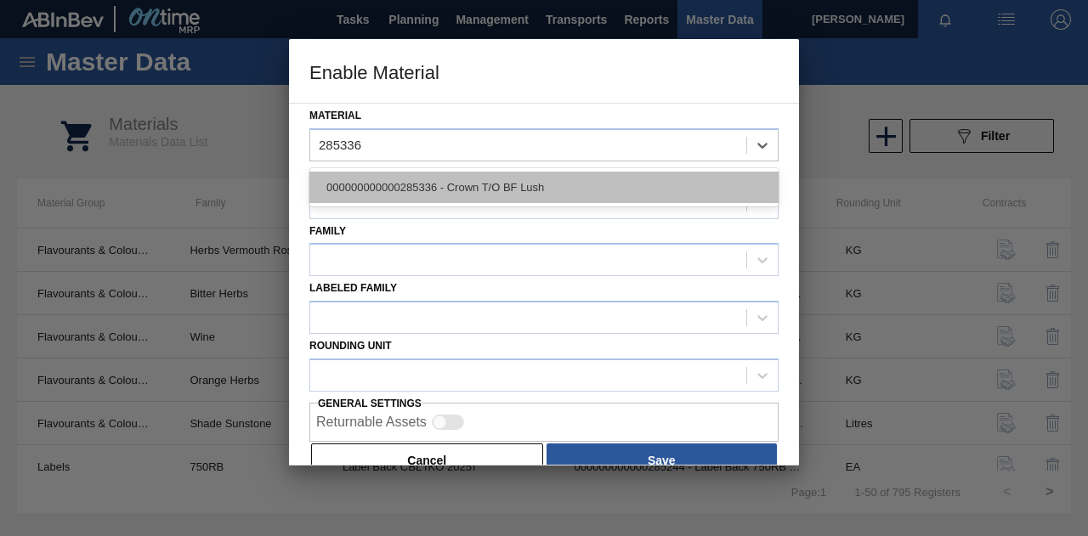
click at [409, 183] on div "000000000000285336 - Crown T/O BF Lush" at bounding box center [543, 187] width 469 height 31
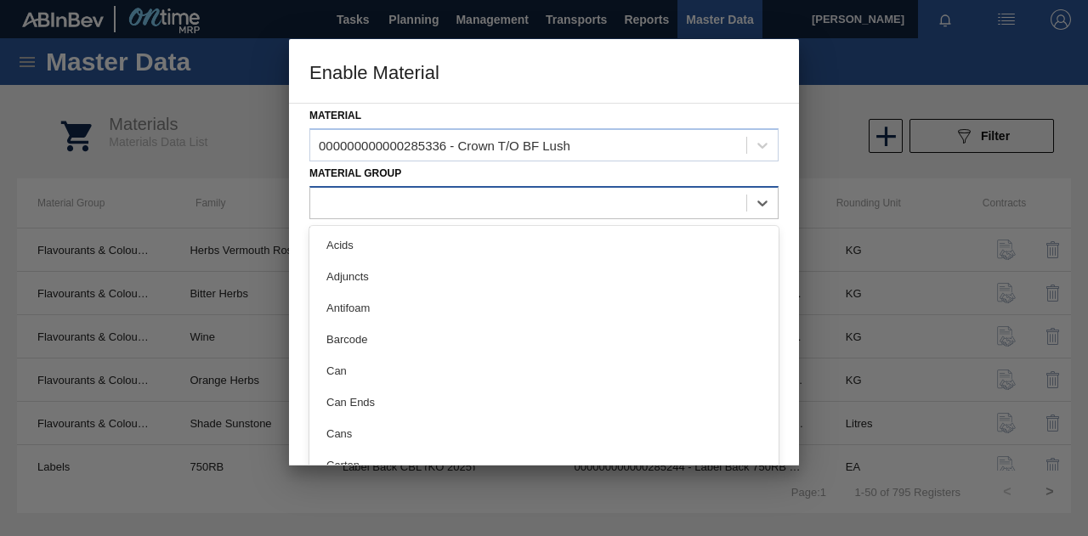
click at [379, 205] on div at bounding box center [528, 202] width 436 height 25
type Group "cr"
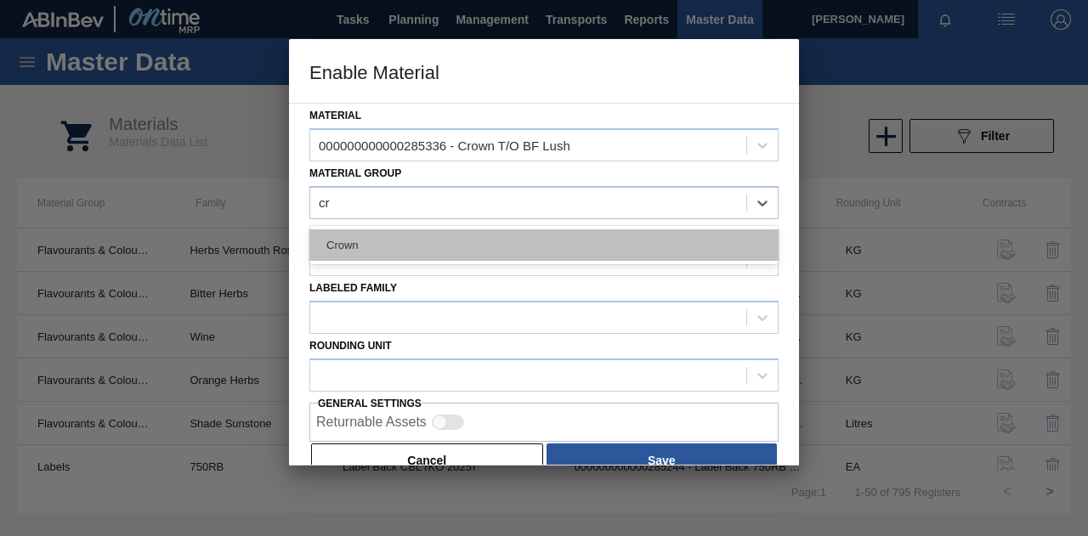
click at [386, 237] on div "Crown" at bounding box center [543, 244] width 469 height 31
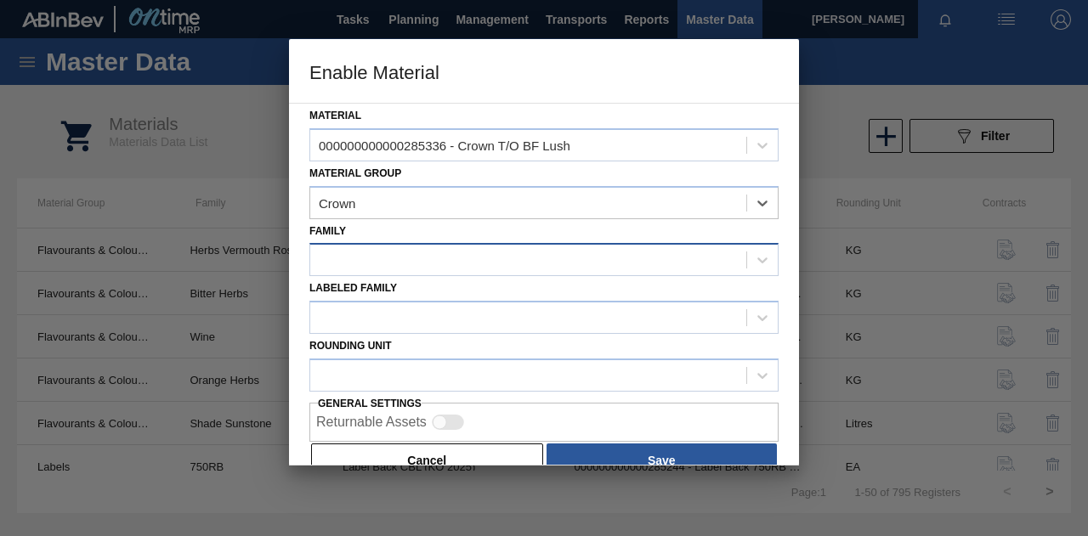
click at [386, 252] on div at bounding box center [528, 260] width 436 height 25
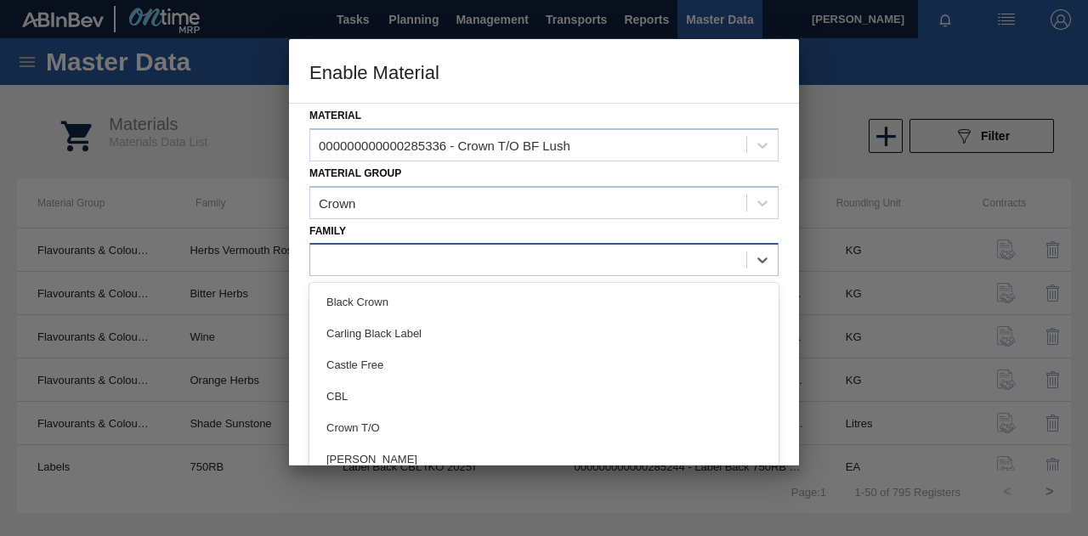
type input "t"
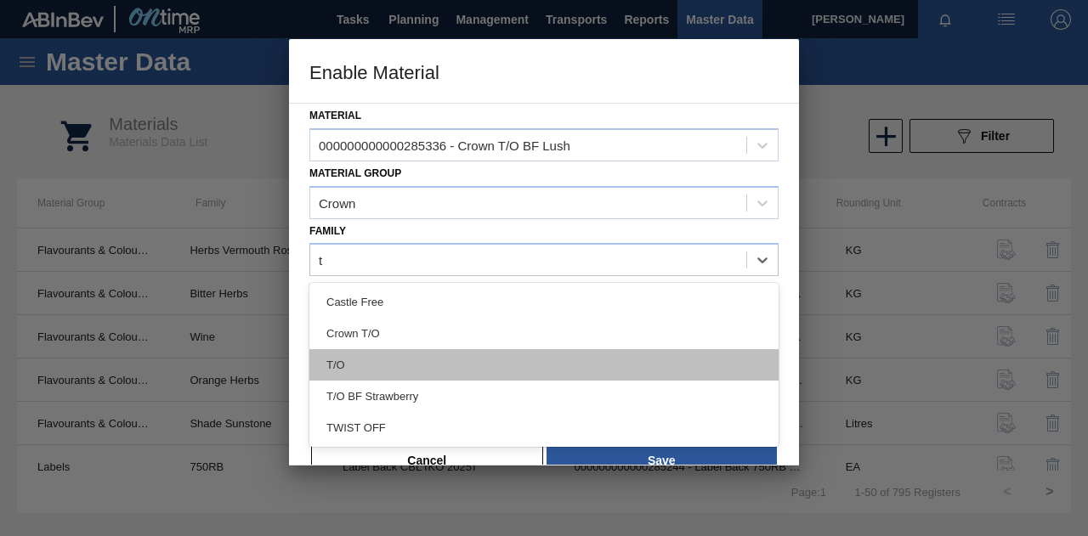
click at [364, 359] on div "T/O" at bounding box center [543, 364] width 469 height 31
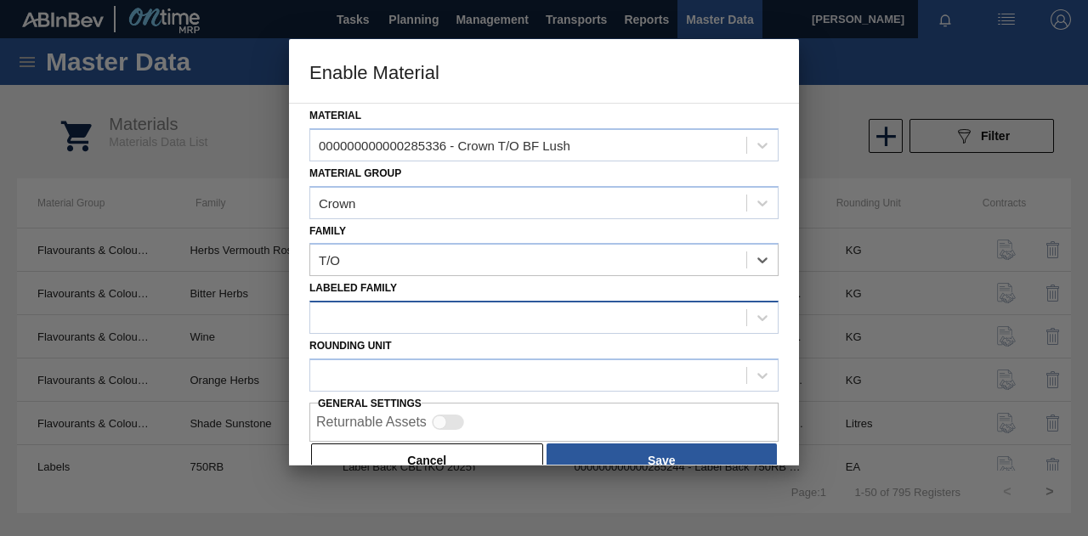
click at [362, 314] on div at bounding box center [528, 318] width 436 height 25
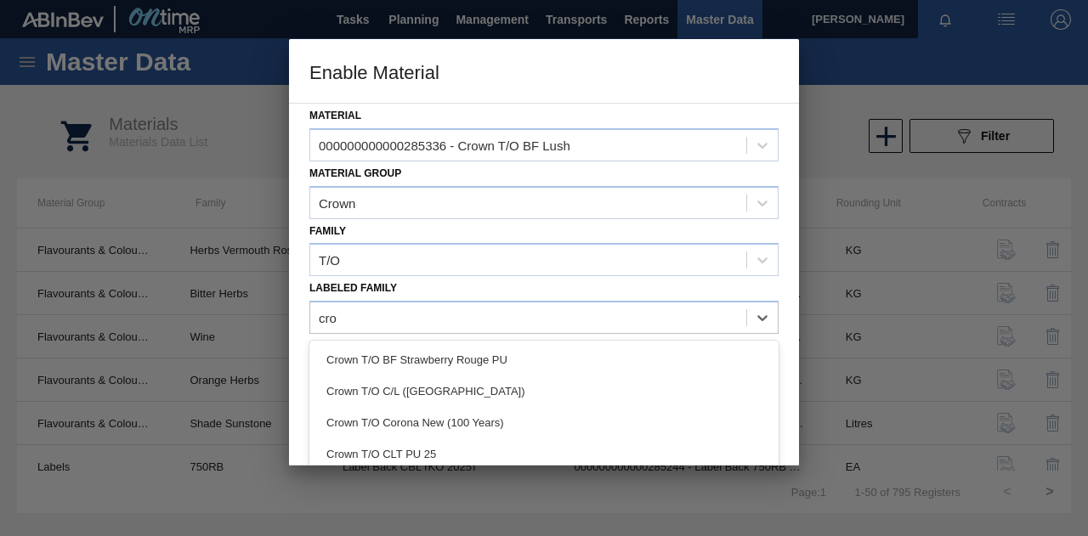
type Family "cro"
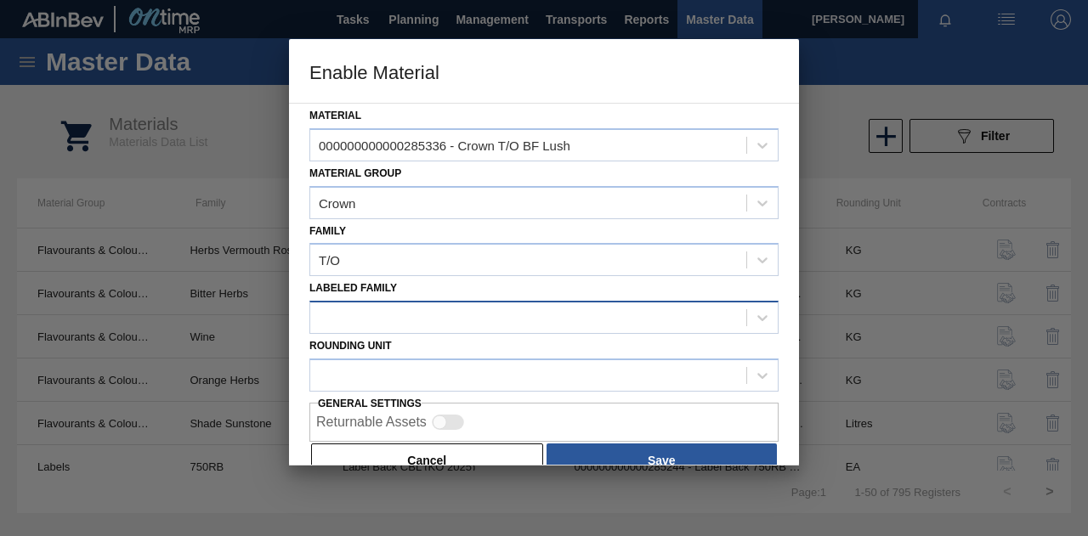
click at [354, 312] on div at bounding box center [528, 318] width 436 height 25
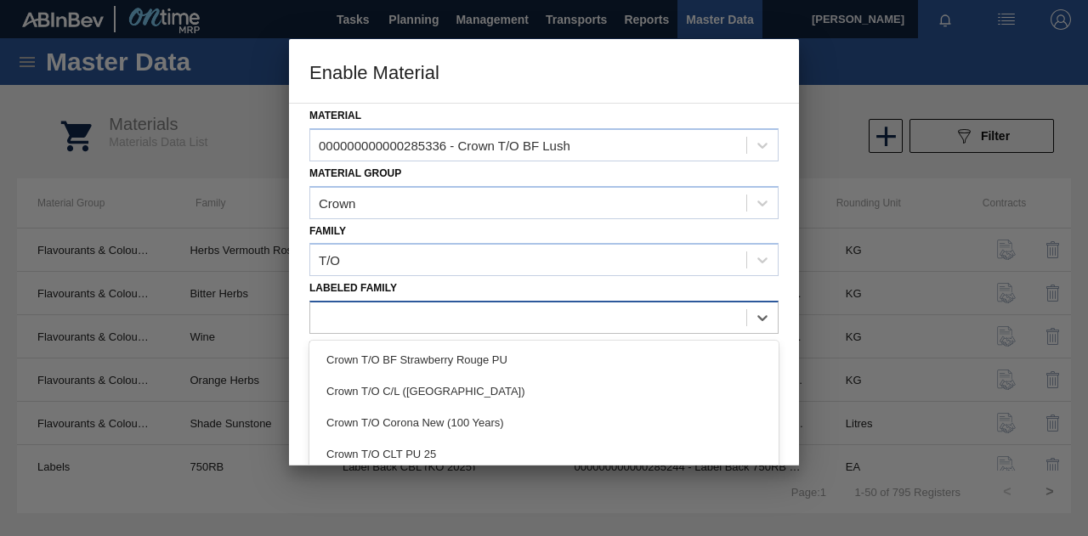
paste Family "Crown T/O BF Lush"
type Family "Crown T/O BF Lush"
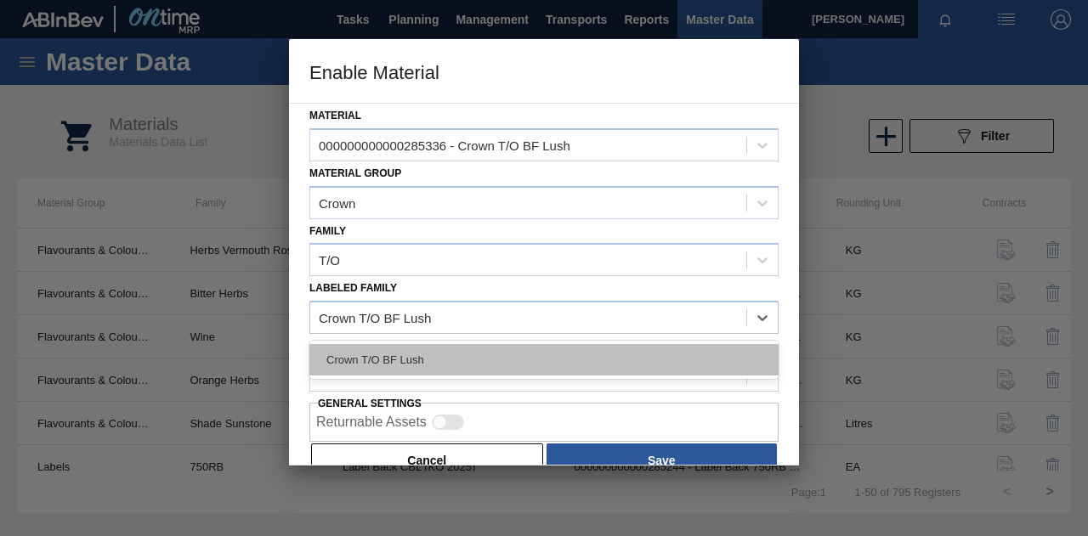
click at [443, 357] on div "Crown T/O BF Lush" at bounding box center [543, 359] width 469 height 31
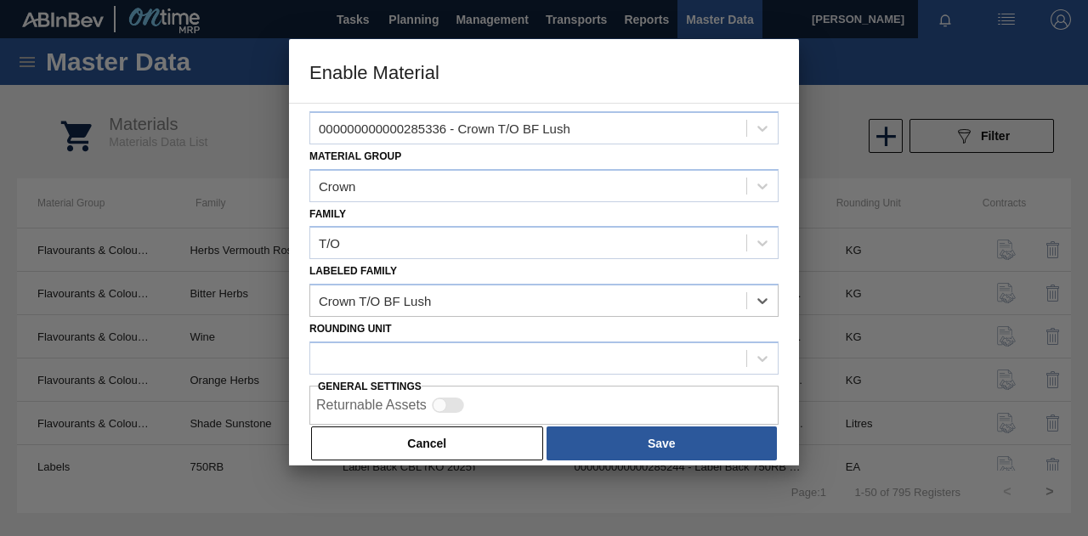
scroll to position [31, 0]
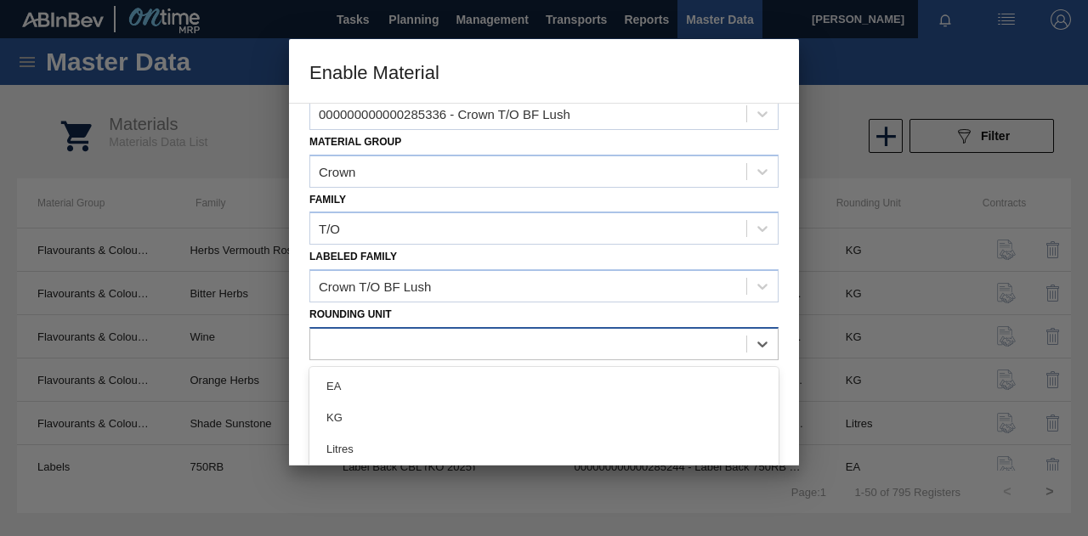
click at [391, 342] on div at bounding box center [528, 343] width 436 height 25
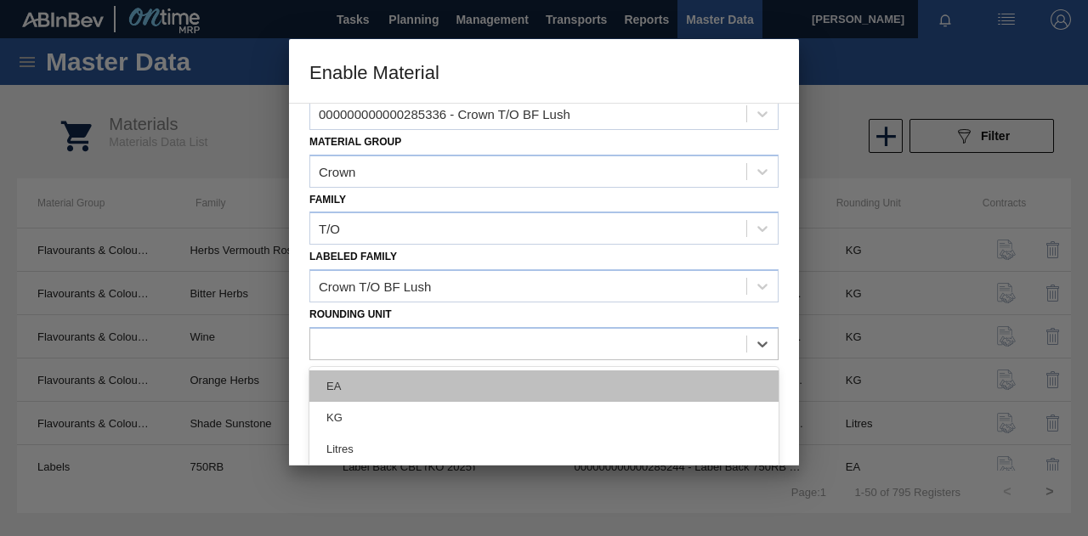
click at [373, 388] on div "EA" at bounding box center [543, 386] width 469 height 31
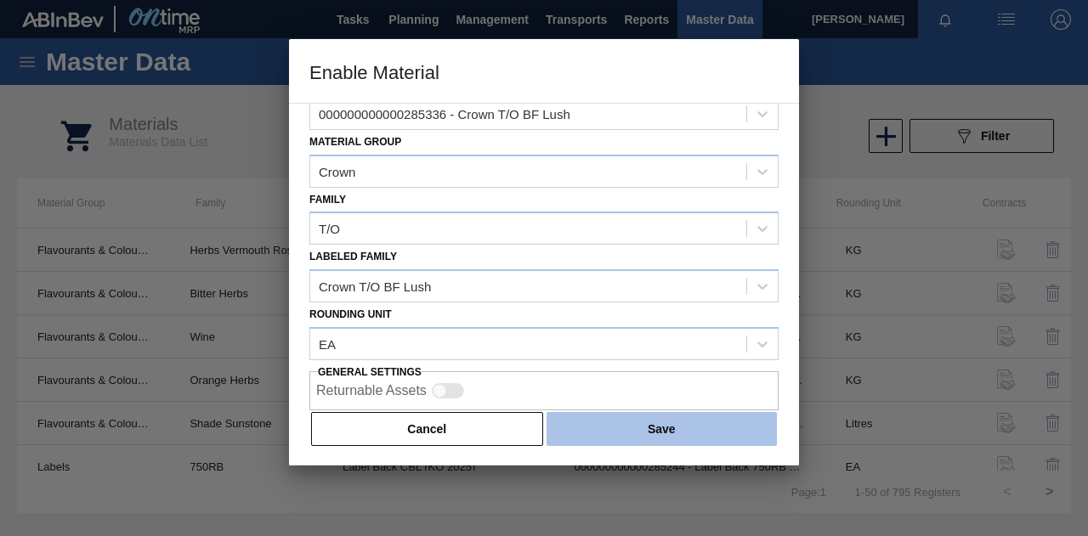
click at [607, 422] on button "Save" at bounding box center [662, 429] width 230 height 34
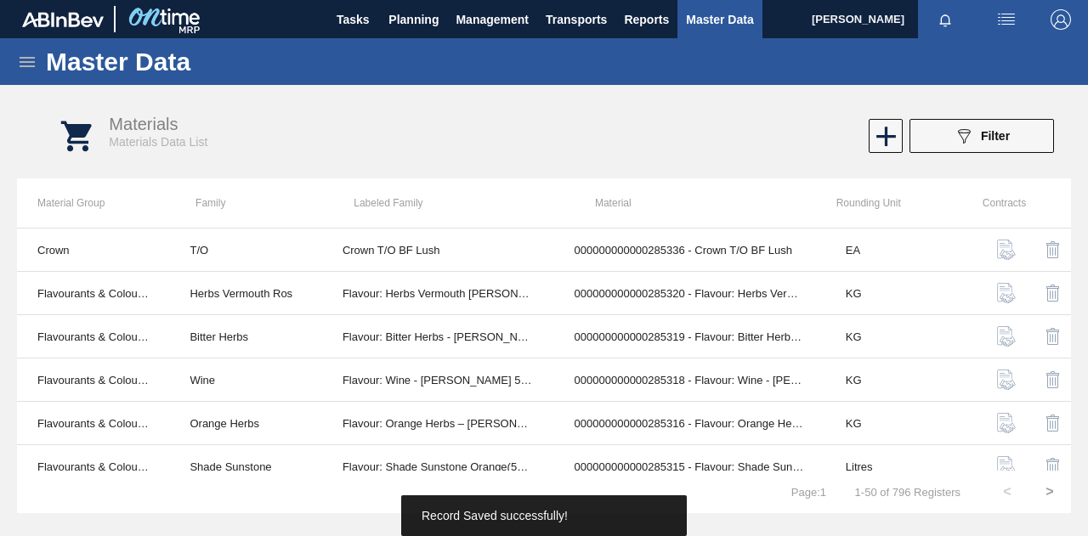
click at [33, 59] on icon at bounding box center [27, 62] width 20 height 20
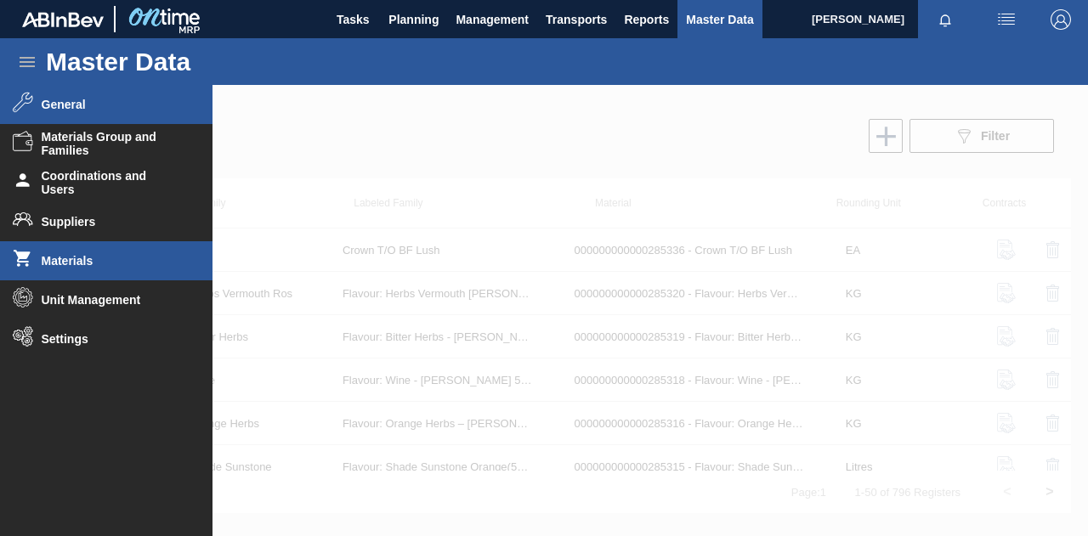
click at [95, 110] on span "General" at bounding box center [112, 105] width 140 height 14
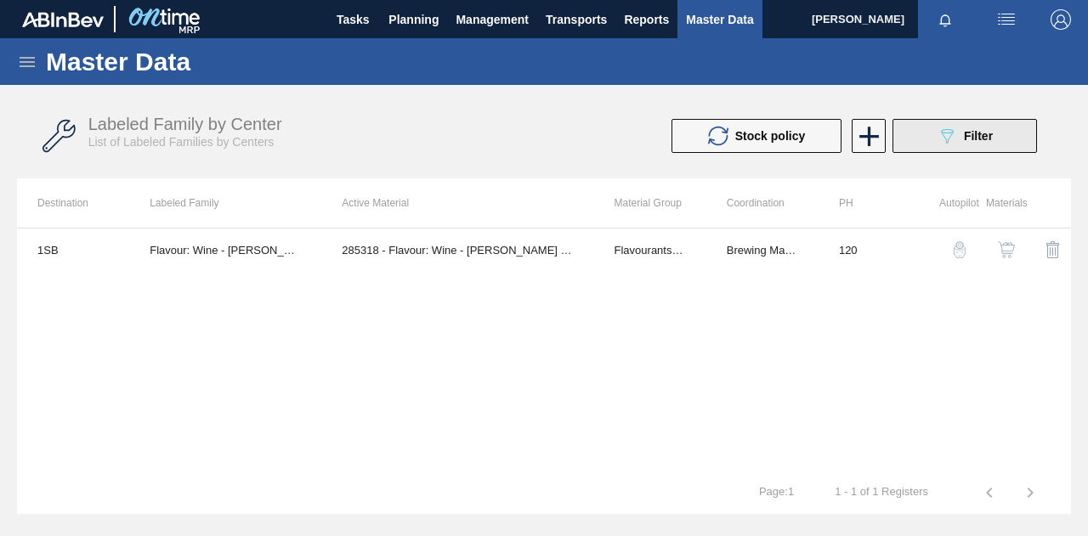
click at [954, 135] on icon "089F7B8B-B2A5-4AFE-B5C0-19BA573D28AC" at bounding box center [947, 136] width 20 height 20
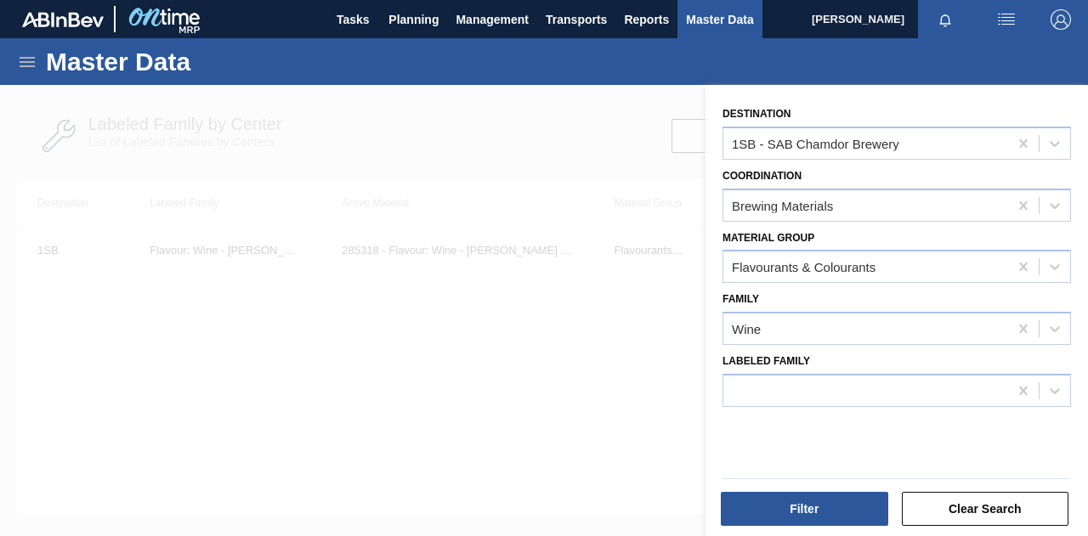
click at [603, 374] on div at bounding box center [544, 353] width 1088 height 536
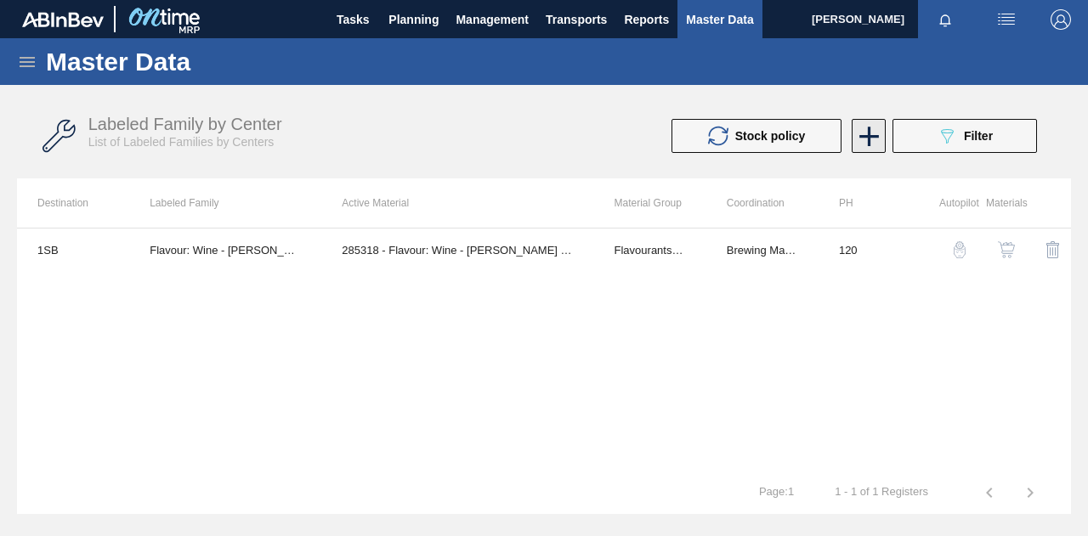
click at [870, 134] on icon at bounding box center [869, 136] width 33 height 33
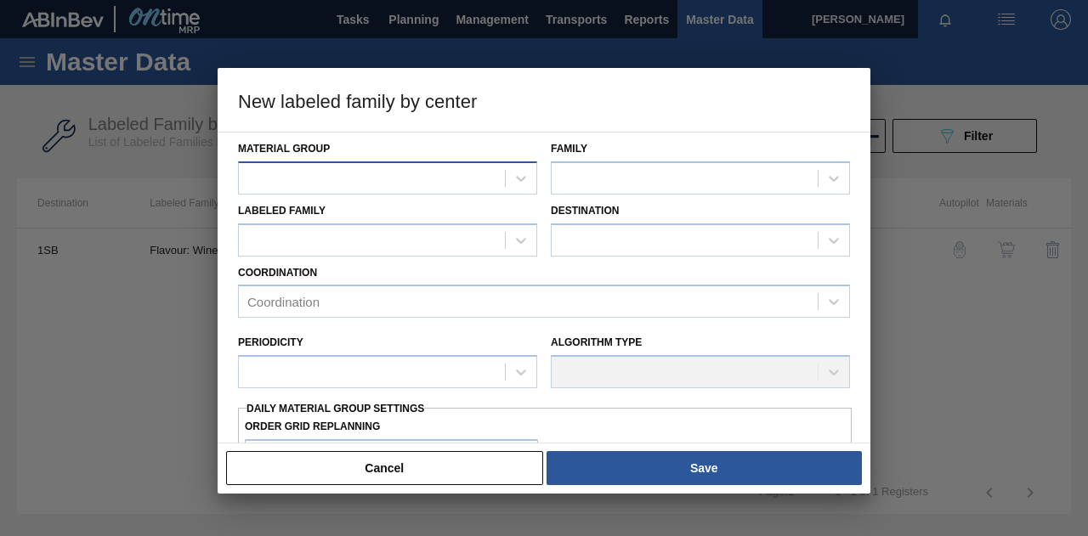
click at [384, 176] on div at bounding box center [372, 178] width 266 height 25
type Group "crow"
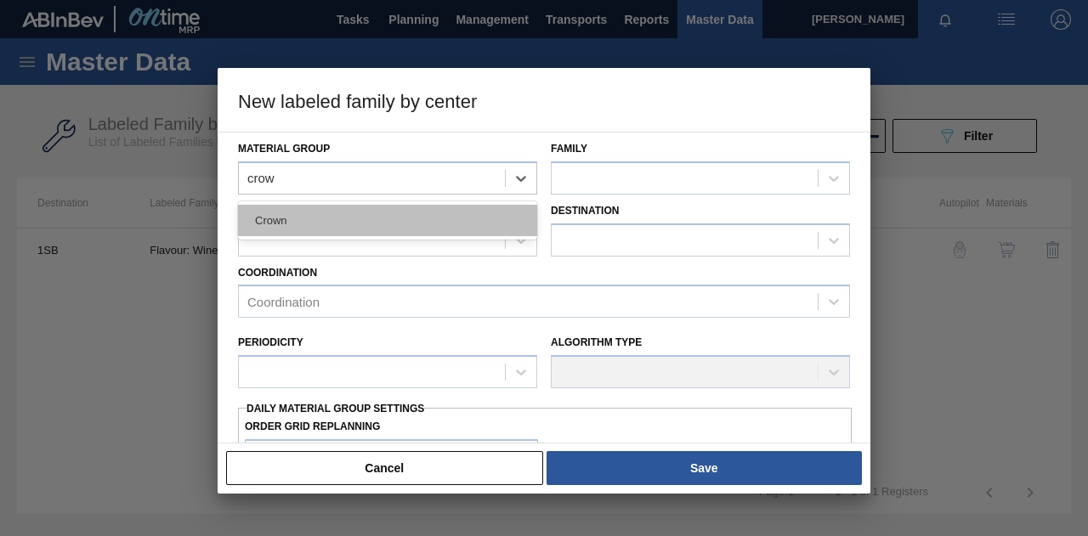
click at [365, 221] on div "Crown" at bounding box center [387, 220] width 299 height 31
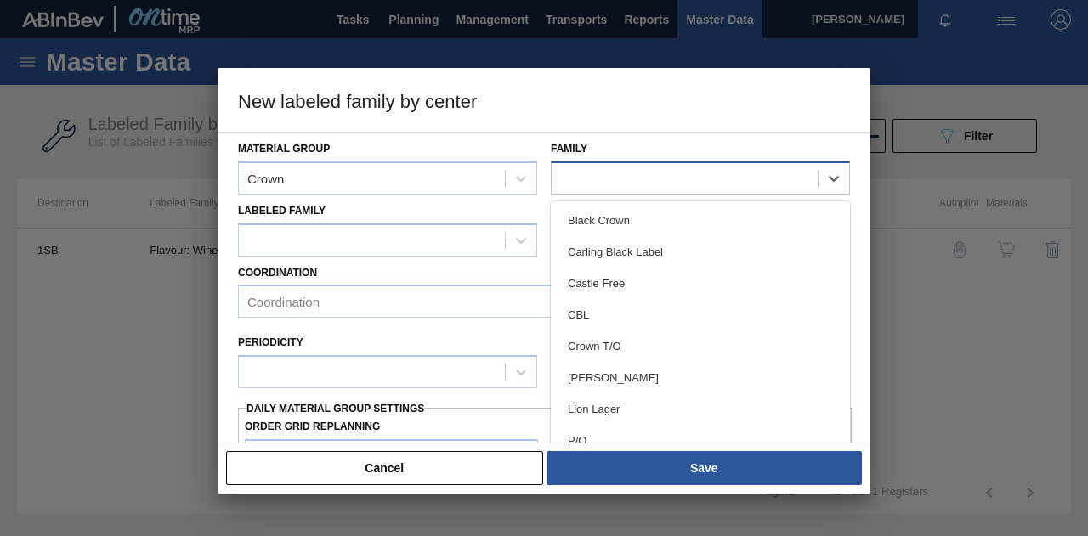
click at [673, 189] on div at bounding box center [685, 178] width 266 height 25
type input "t"
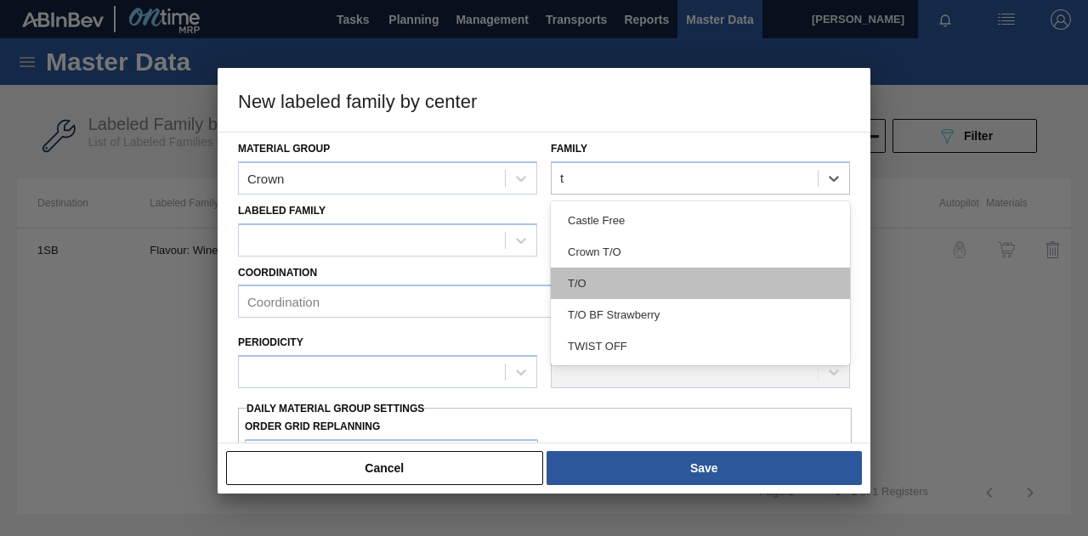
click at [607, 280] on div "T/O" at bounding box center [700, 283] width 299 height 31
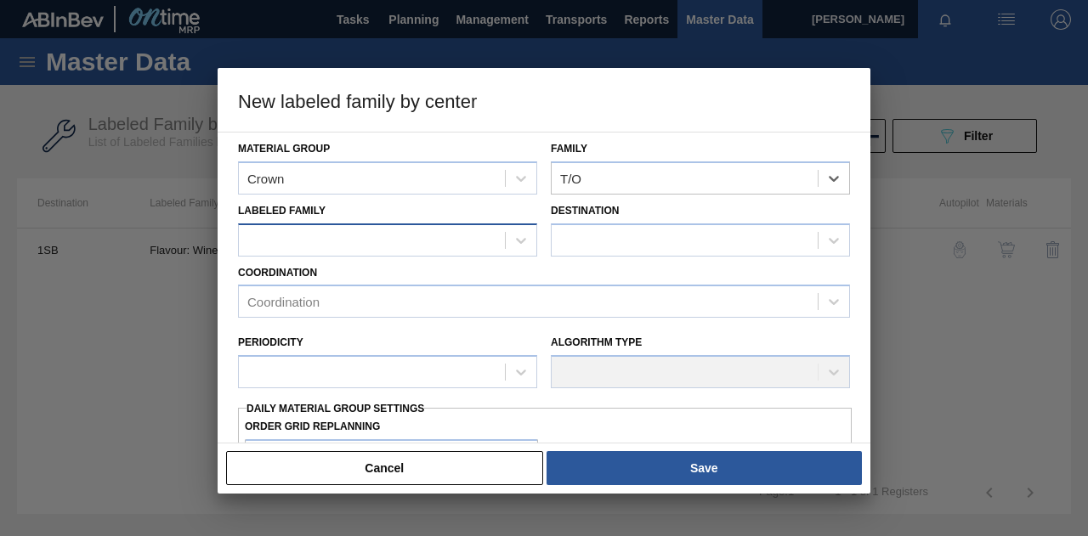
click at [362, 234] on div at bounding box center [372, 240] width 266 height 25
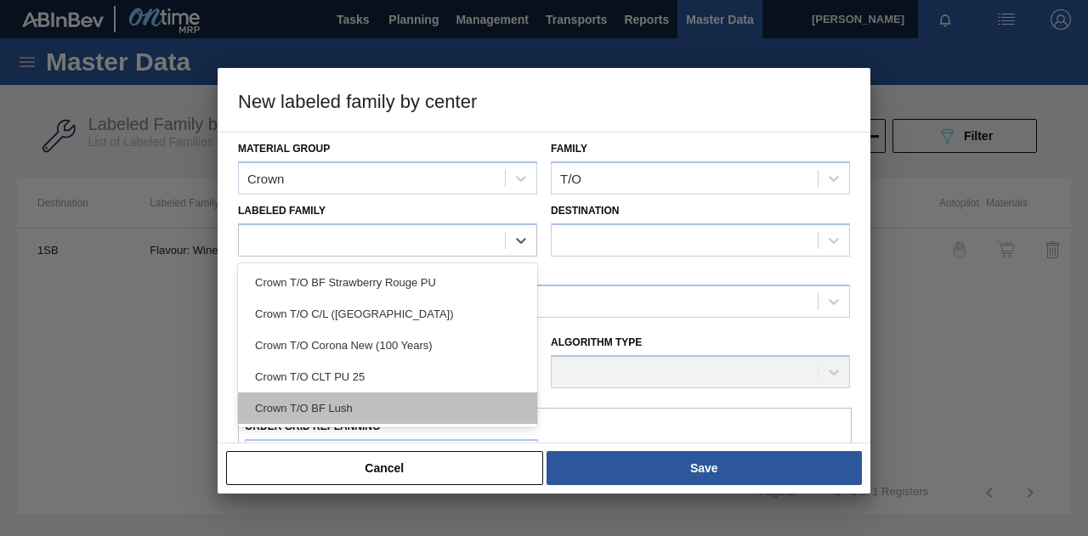
click at [352, 399] on div "Crown T/O BF Lush" at bounding box center [387, 408] width 299 height 31
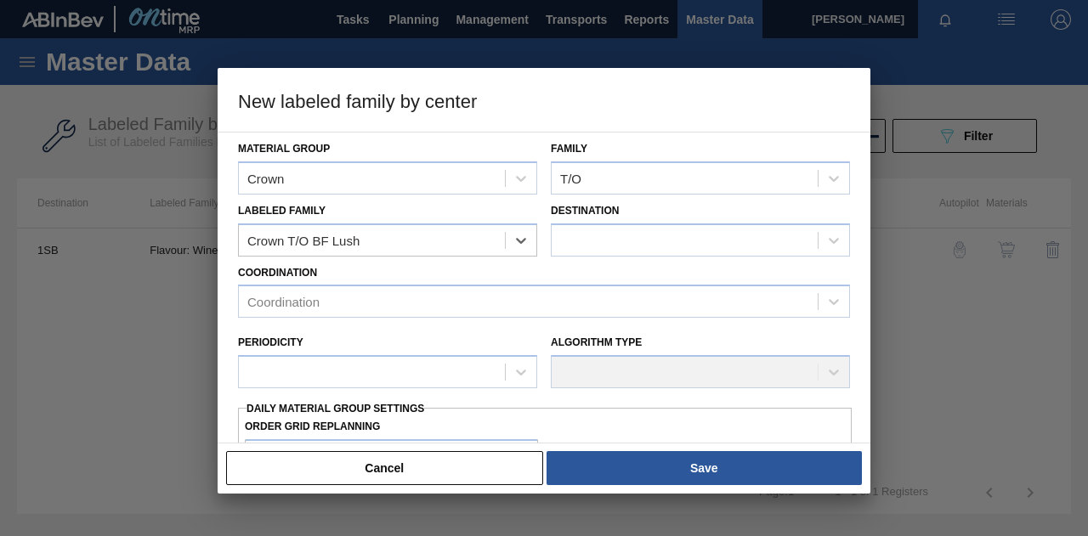
checkbox input "false"
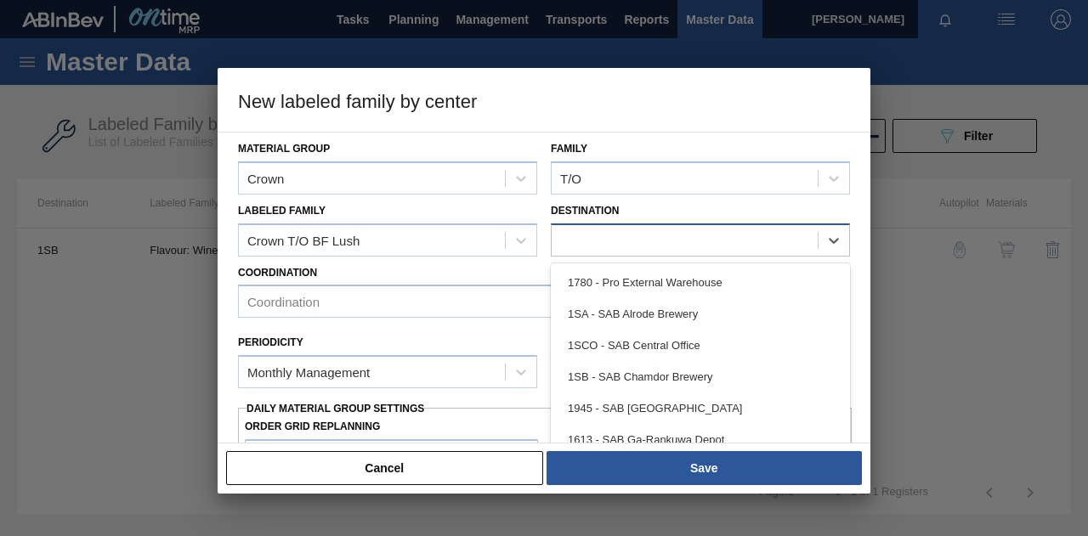
click at [656, 243] on div at bounding box center [685, 240] width 266 height 25
type input "1sb"
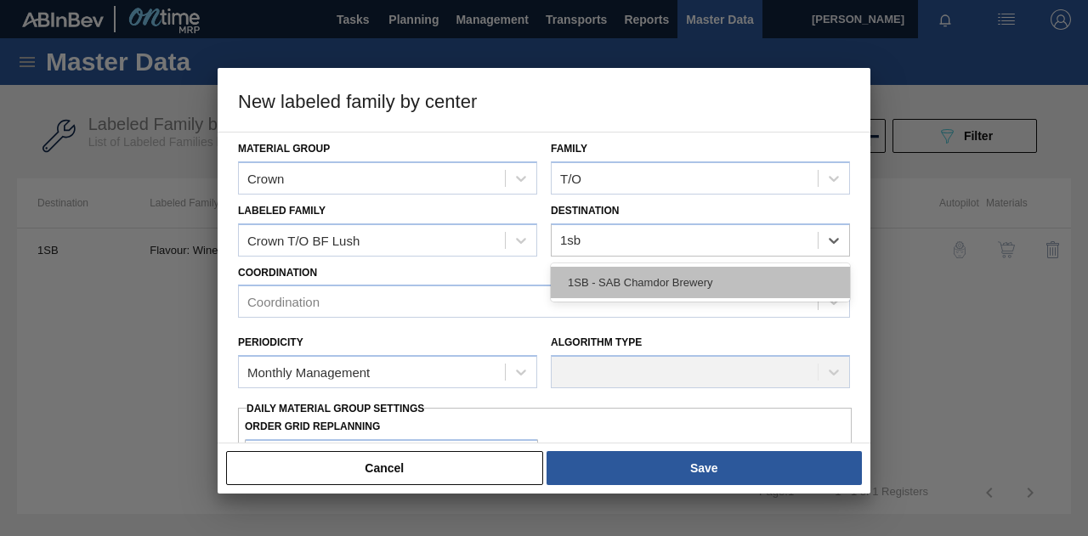
click at [597, 278] on div "1SB - SAB Chamdor Brewery" at bounding box center [700, 282] width 299 height 31
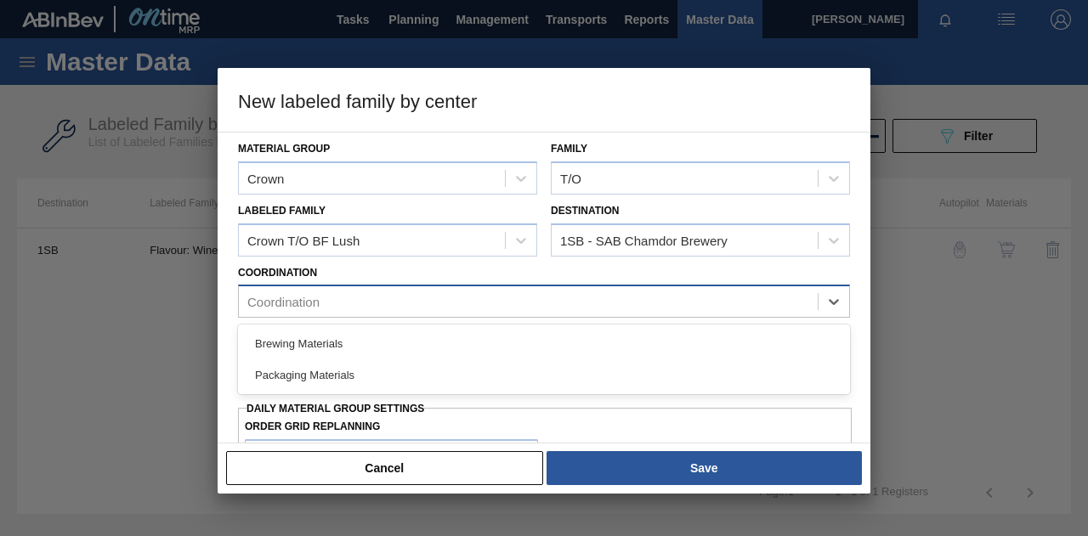
click at [316, 306] on div "Coordination" at bounding box center [283, 302] width 72 height 14
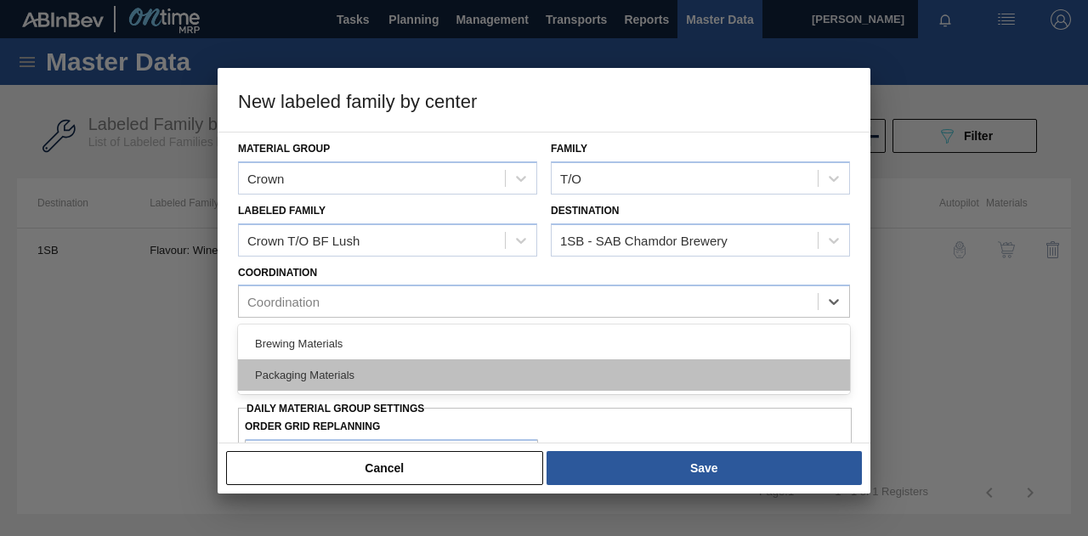
click at [311, 370] on div "Packaging Materials" at bounding box center [544, 375] width 612 height 31
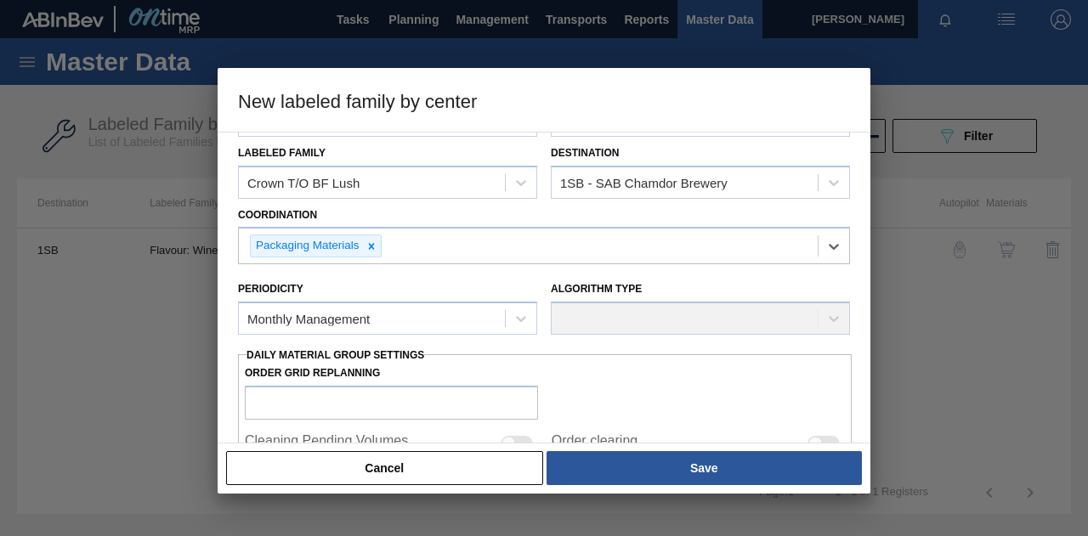
scroll to position [85, 0]
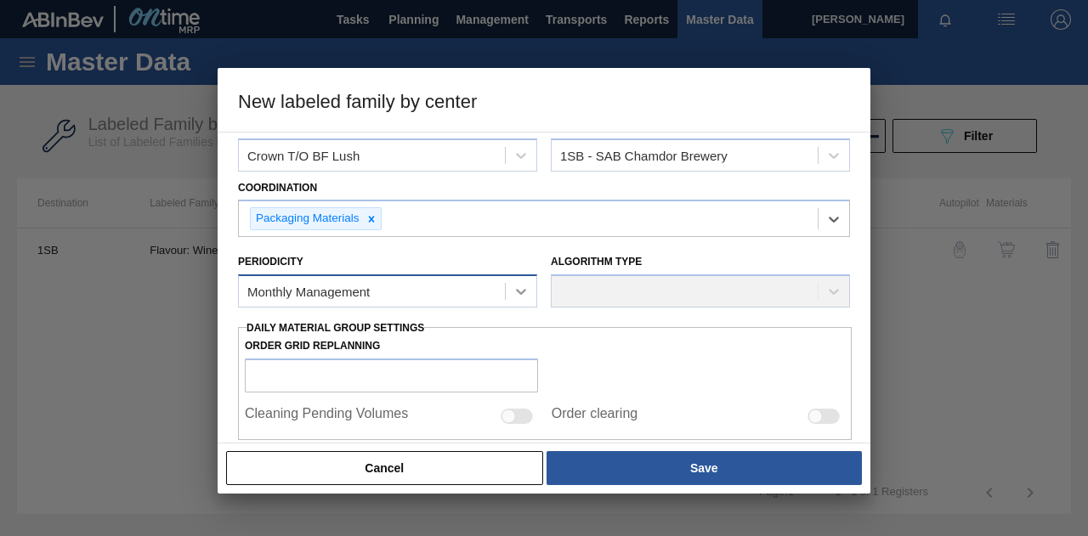
click at [521, 291] on icon at bounding box center [521, 292] width 10 height 6
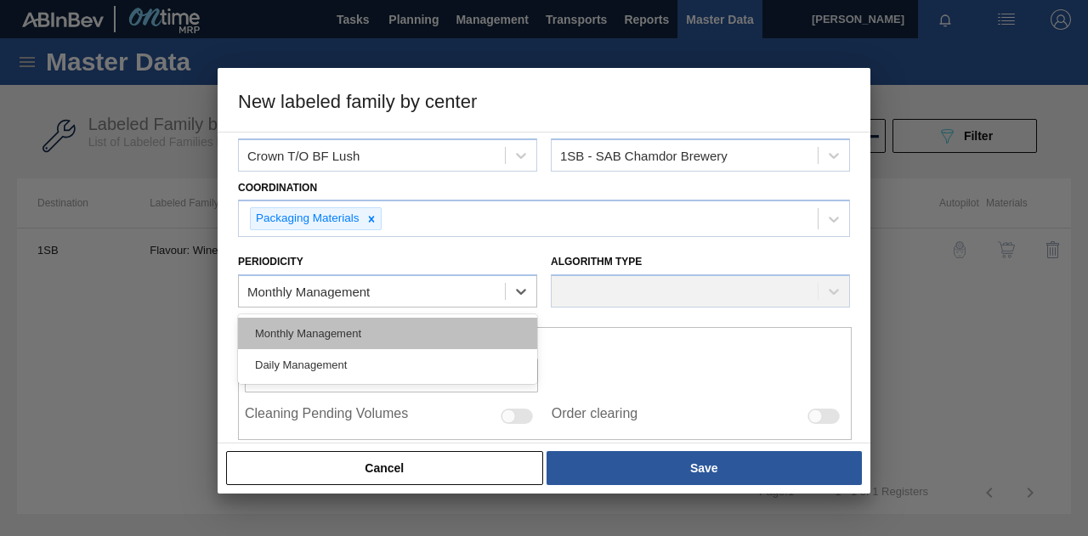
click at [416, 331] on div "Monthly Management" at bounding box center [387, 333] width 299 height 31
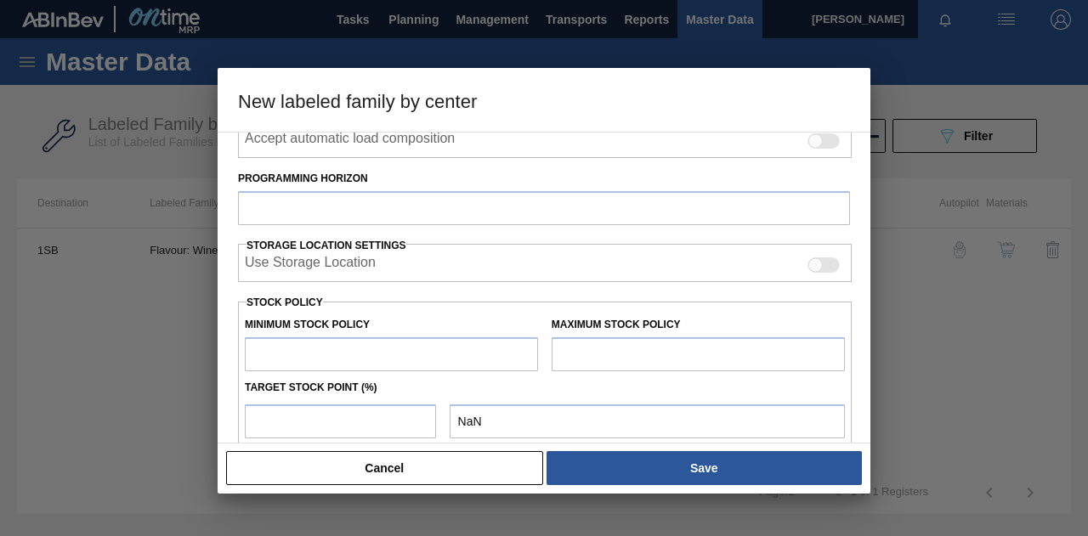
scroll to position [255, 0]
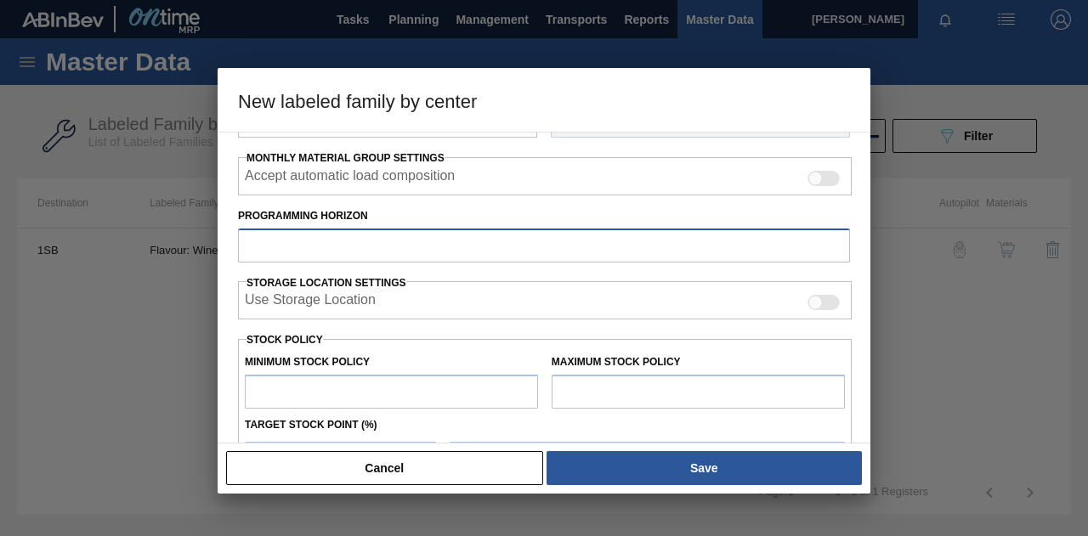
click at [367, 244] on input "Programming Horizon" at bounding box center [544, 246] width 612 height 34
type input "14"
click at [413, 334] on div "Material Group Crown Family T/O Labeled Family Crown T/O BF Lush Destination 1S…" at bounding box center [544, 240] width 612 height 724
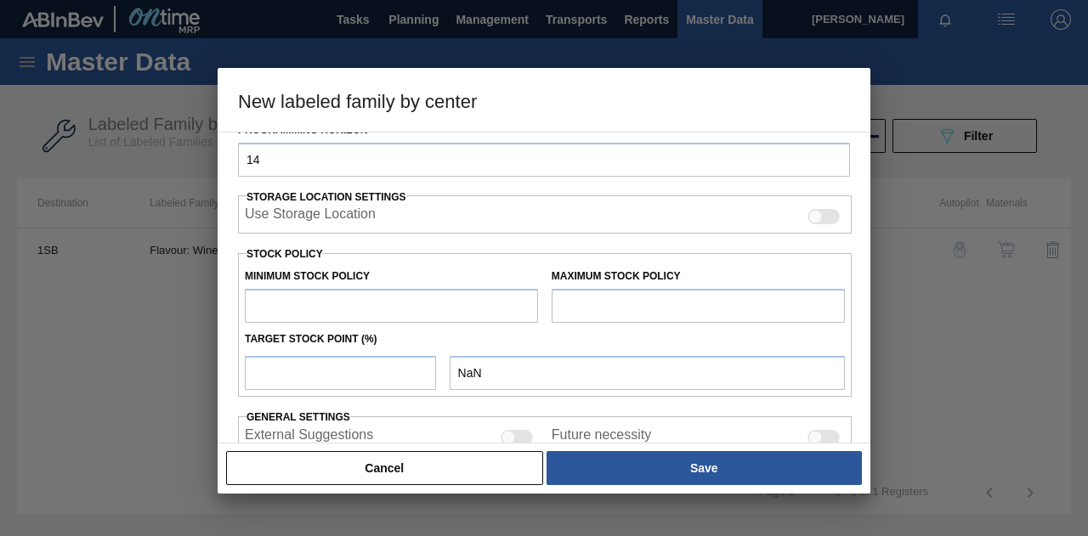
scroll to position [425, 0]
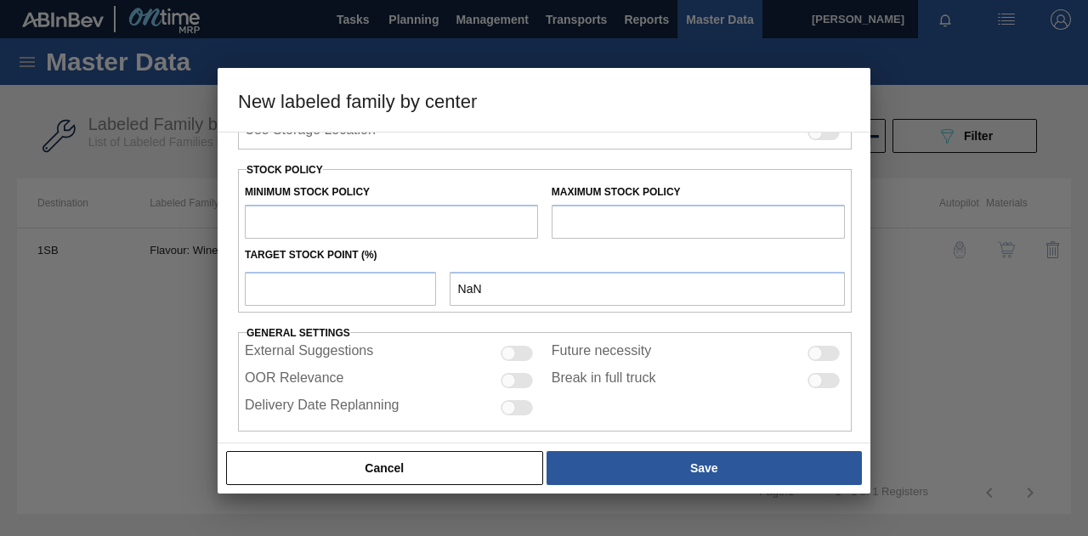
click at [302, 220] on input "text" at bounding box center [391, 222] width 293 height 34
type input "1"
type input "1.000"
type input "10"
type input "10.000"
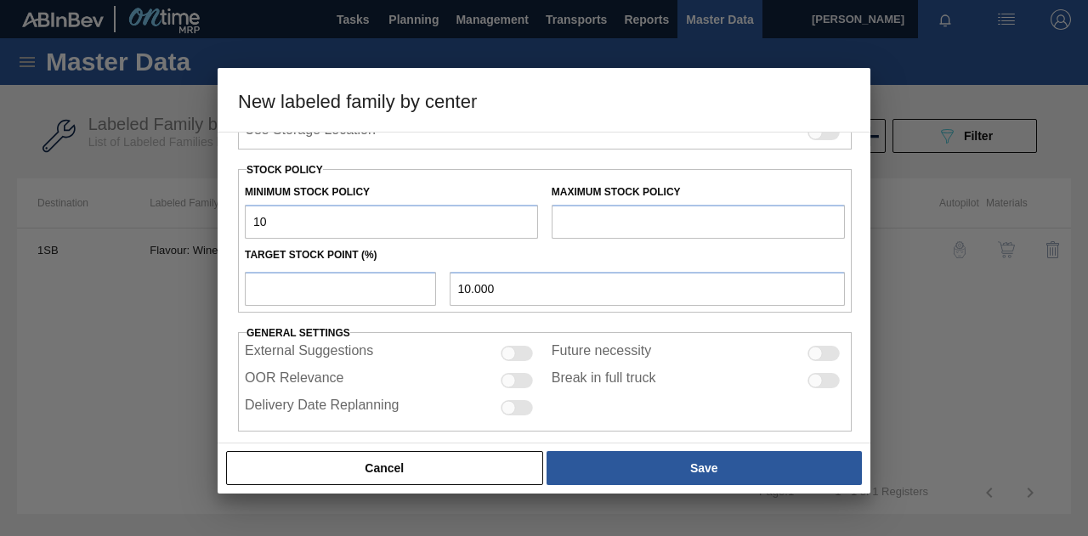
type input "100"
type input "100.000"
type input "1,000"
type input "1,000.000"
type input "10,000"
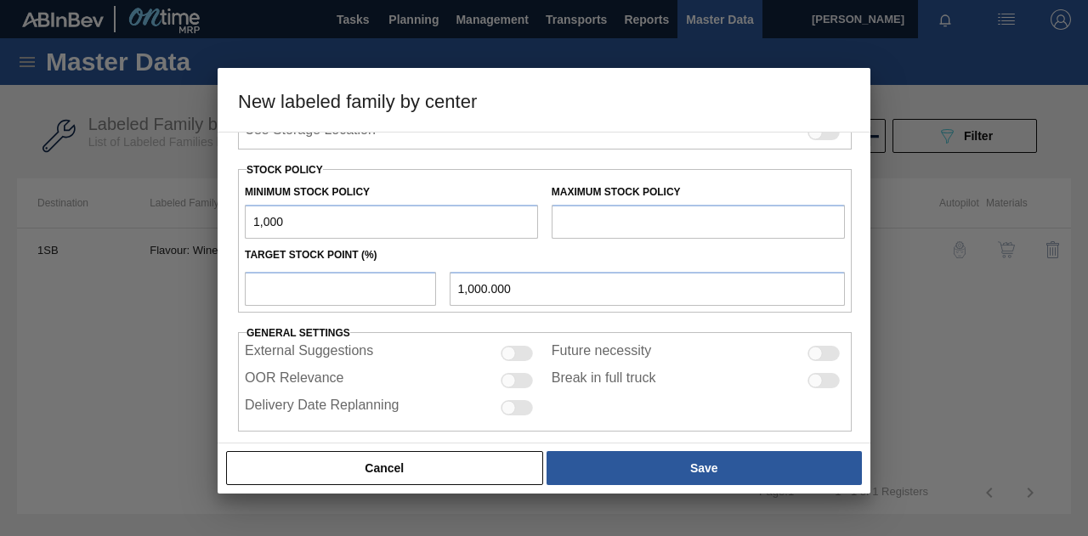
type input "10,000.000"
type input "100,000"
type input "100,000.000"
type input "1,000,000"
type input "1,000,000.000"
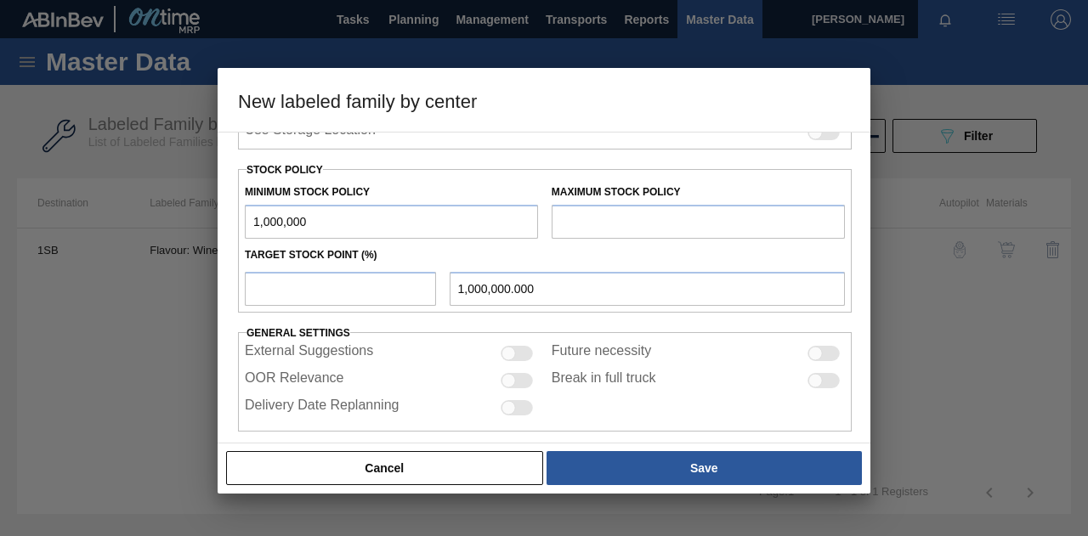
type input "1,000,000"
click at [637, 220] on input "text" at bounding box center [698, 222] width 293 height 34
type input "1"
type input "2,000,000"
click at [313, 286] on input "number" at bounding box center [340, 289] width 191 height 34
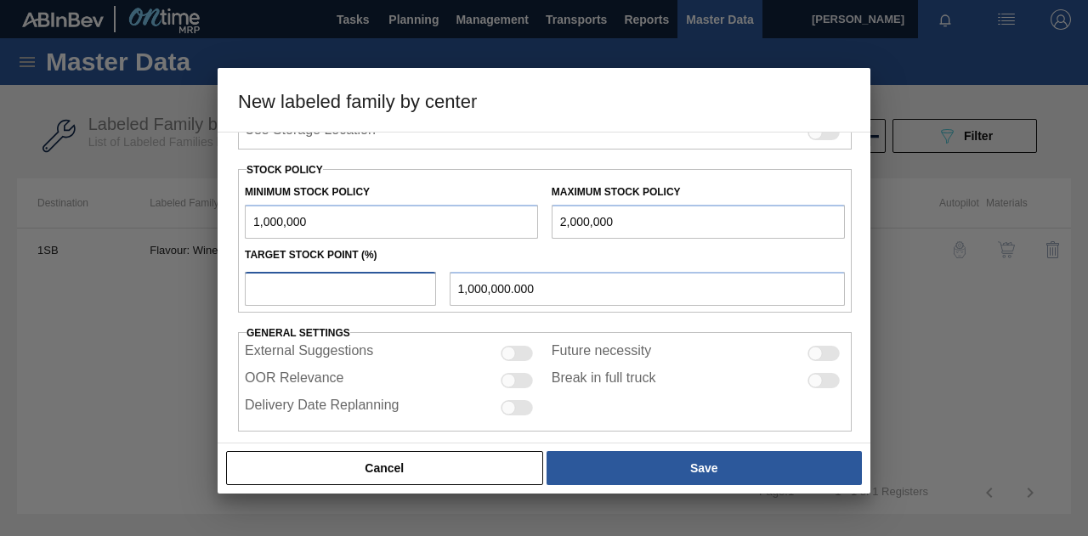
type input "1"
type input "1,010,000.000"
type input "10"
type input "1,100,000.000"
type input "100"
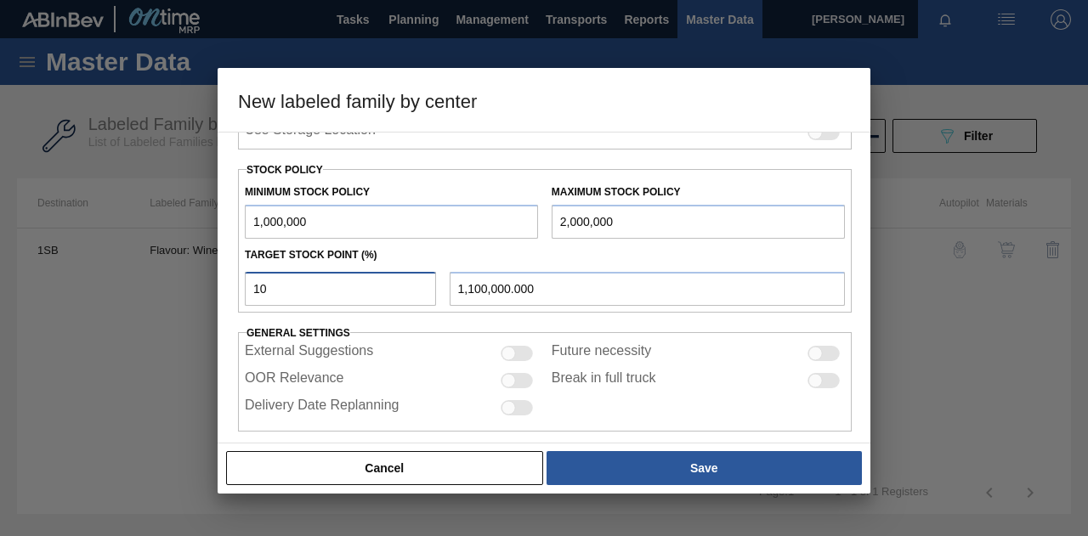
type input "2,000,000.000"
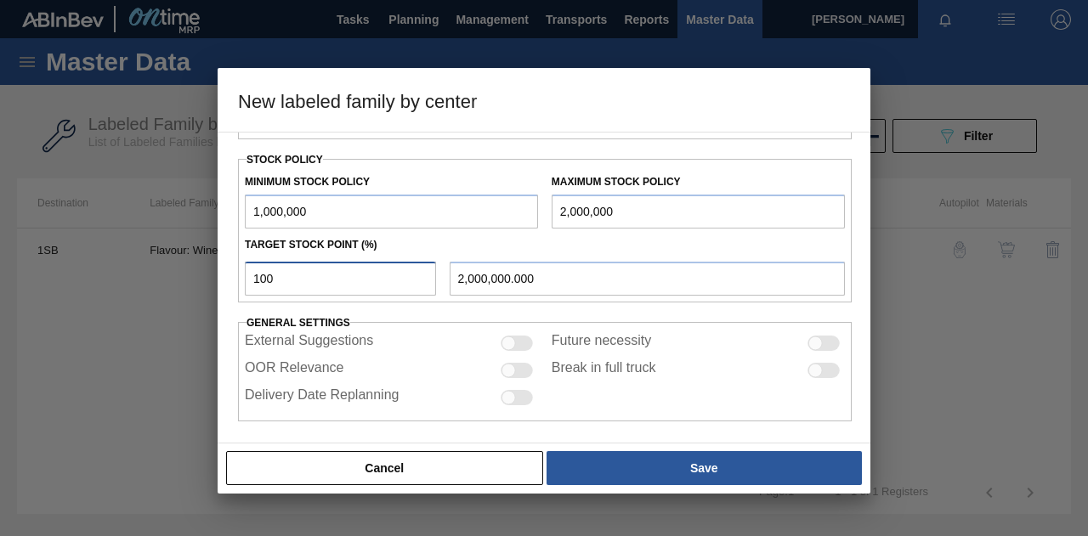
scroll to position [438, 0]
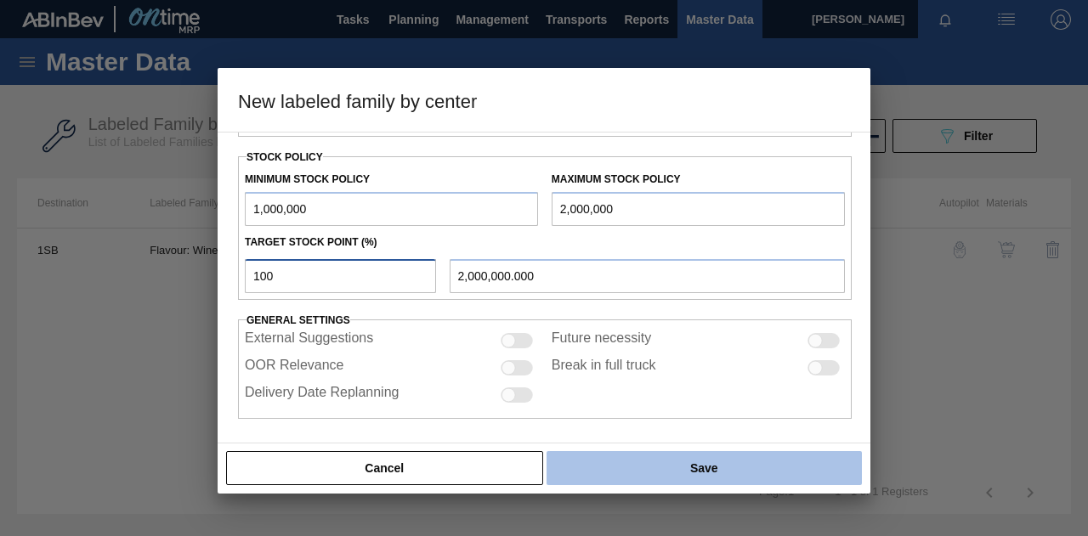
type input "100"
click at [663, 462] on button "Save" at bounding box center [704, 468] width 315 height 34
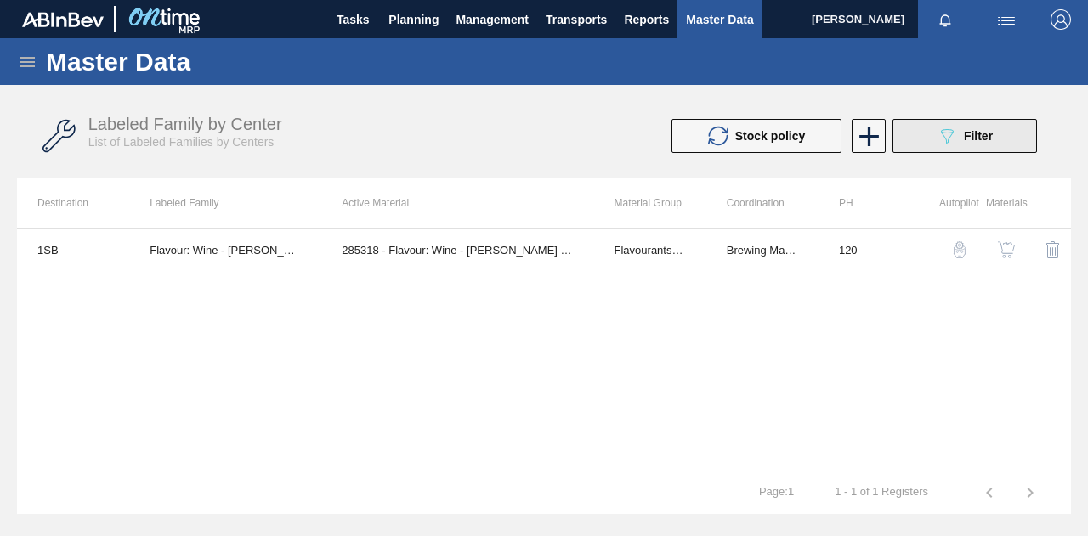
click at [953, 139] on icon "089F7B8B-B2A5-4AFE-B5C0-19BA573D28AC" at bounding box center [947, 136] width 20 height 20
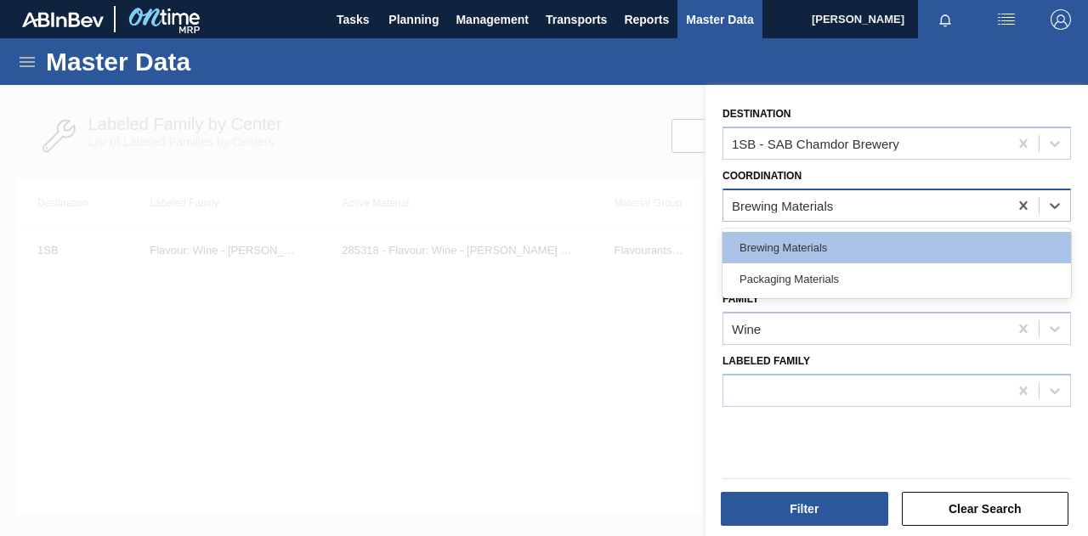
click at [851, 206] on div "Brewing Materials" at bounding box center [865, 205] width 285 height 25
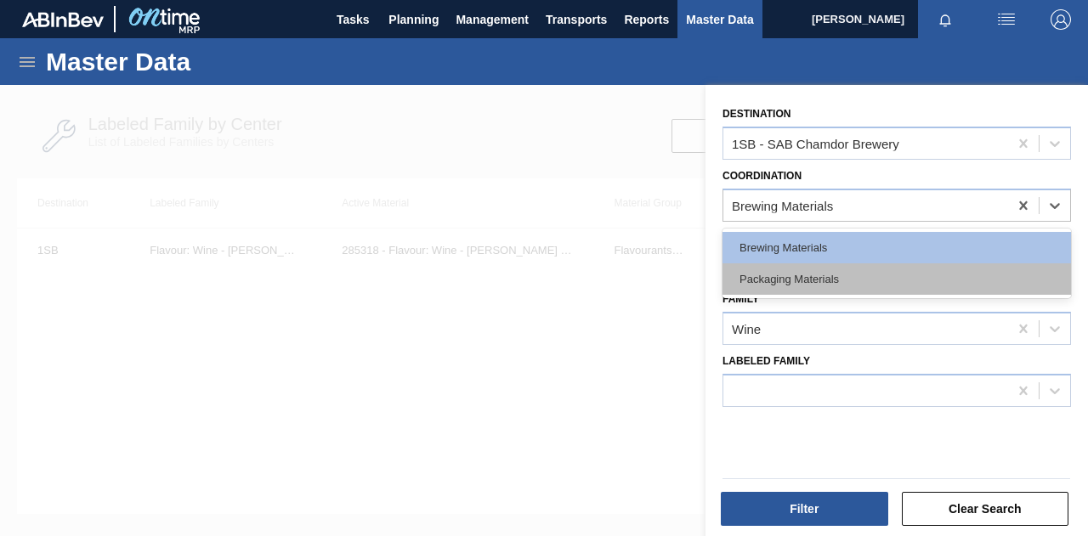
click at [830, 280] on div "Packaging Materials" at bounding box center [896, 278] width 348 height 31
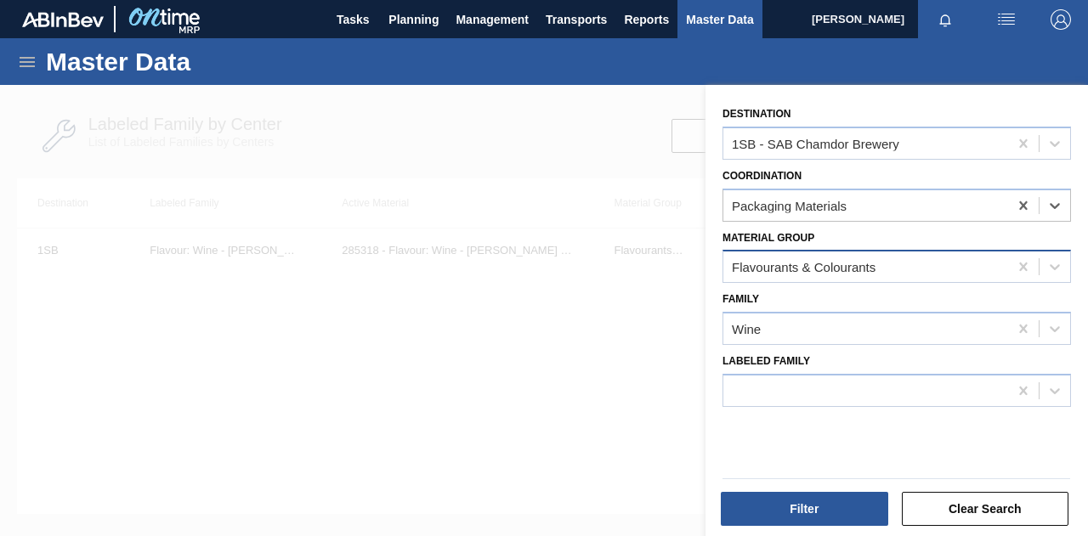
click at [899, 266] on div "Flavourants & Colourants" at bounding box center [865, 267] width 285 height 25
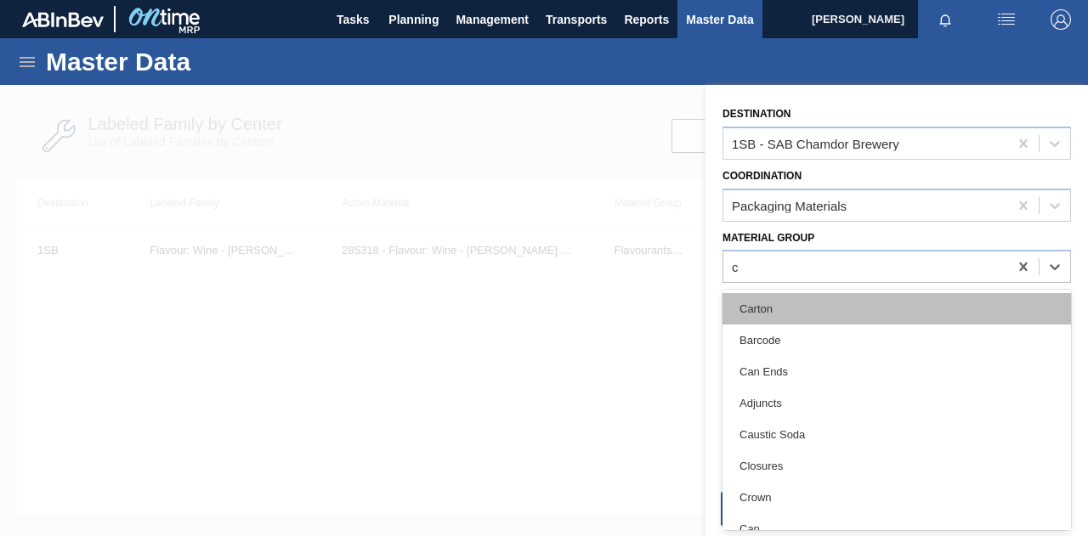
type Group "cr"
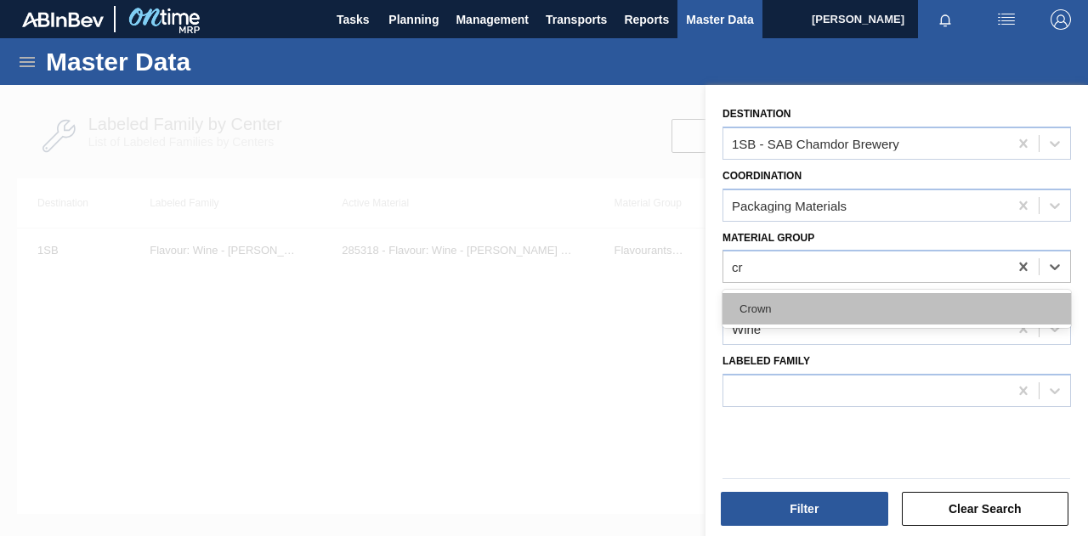
click at [826, 313] on div "Crown" at bounding box center [896, 308] width 348 height 31
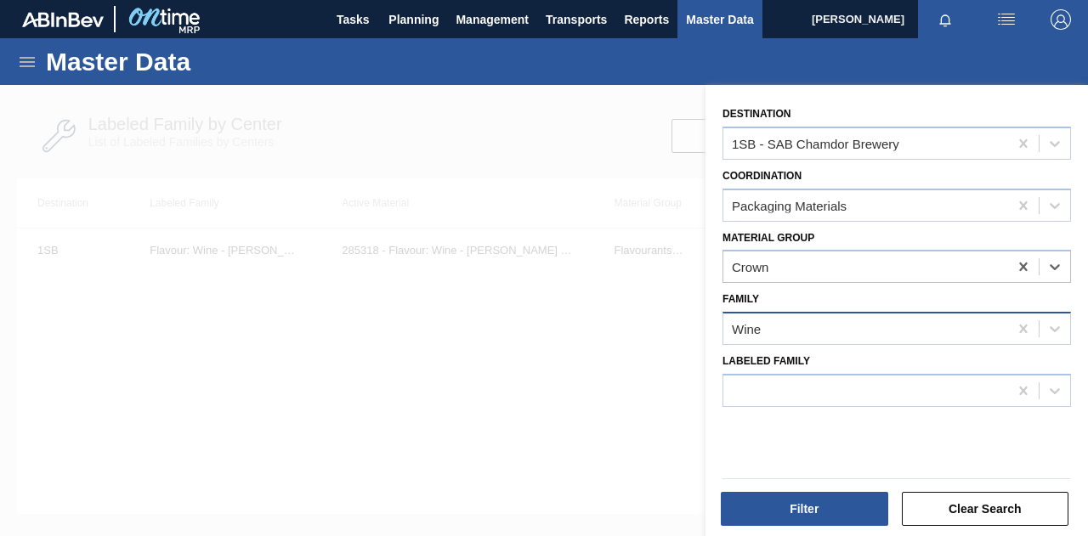
click at [799, 326] on div "Wine" at bounding box center [865, 329] width 285 height 25
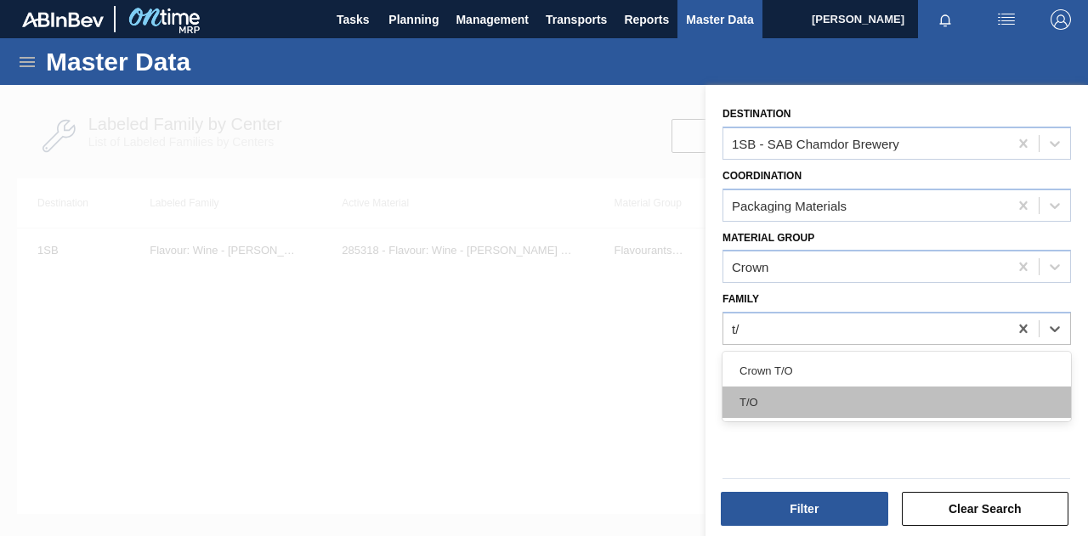
type input "t/o"
click at [818, 401] on div "T/O" at bounding box center [896, 402] width 348 height 31
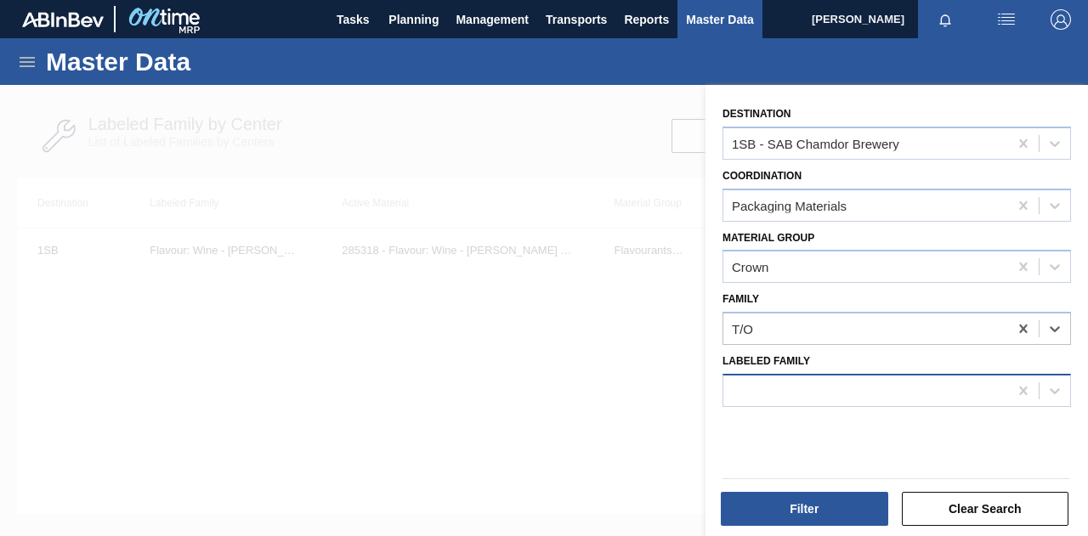
click at [810, 401] on div at bounding box center [865, 390] width 285 height 25
click at [756, 382] on div at bounding box center [865, 390] width 285 height 25
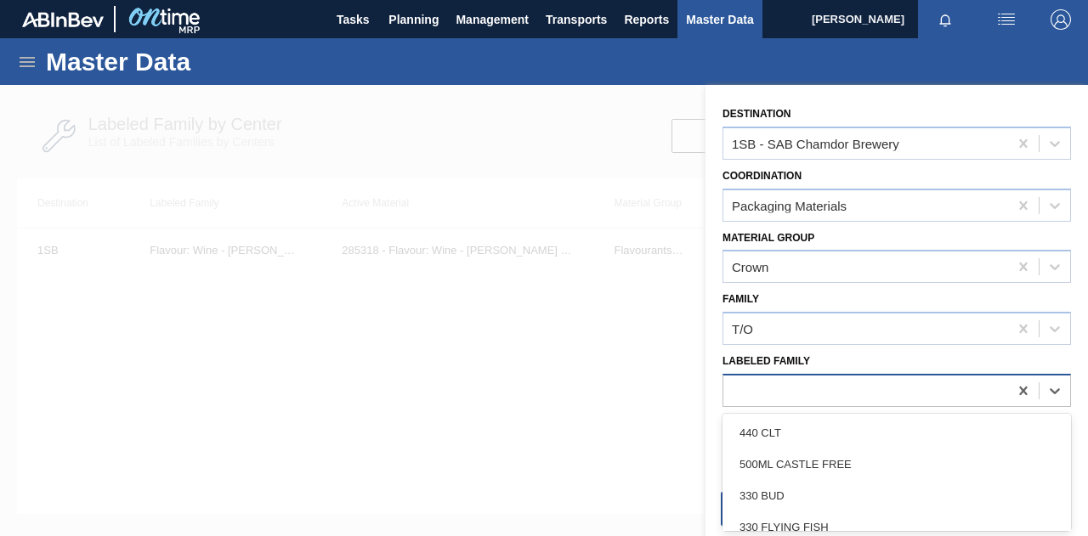
paste Family "Crown T/O BF Lush"
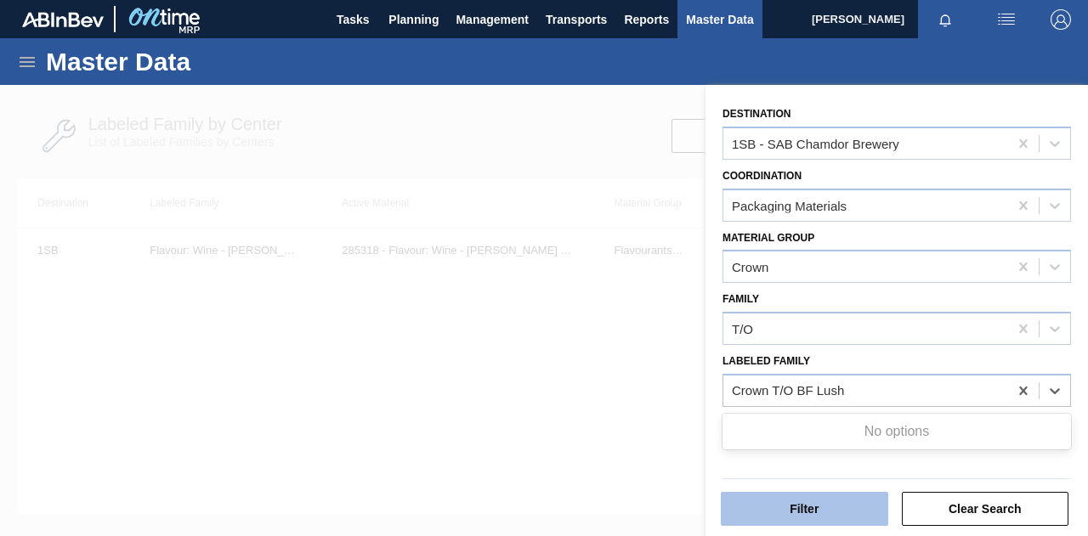
type Family "Crown T/O BF Lush"
click at [840, 517] on button "Filter" at bounding box center [804, 509] width 167 height 34
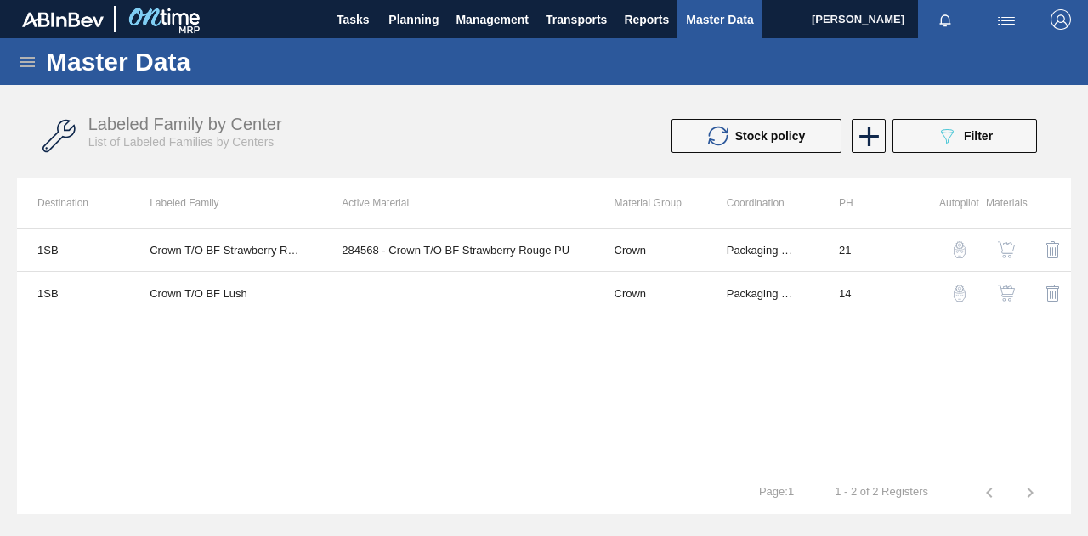
click at [1011, 293] on img "button" at bounding box center [1006, 293] width 17 height 17
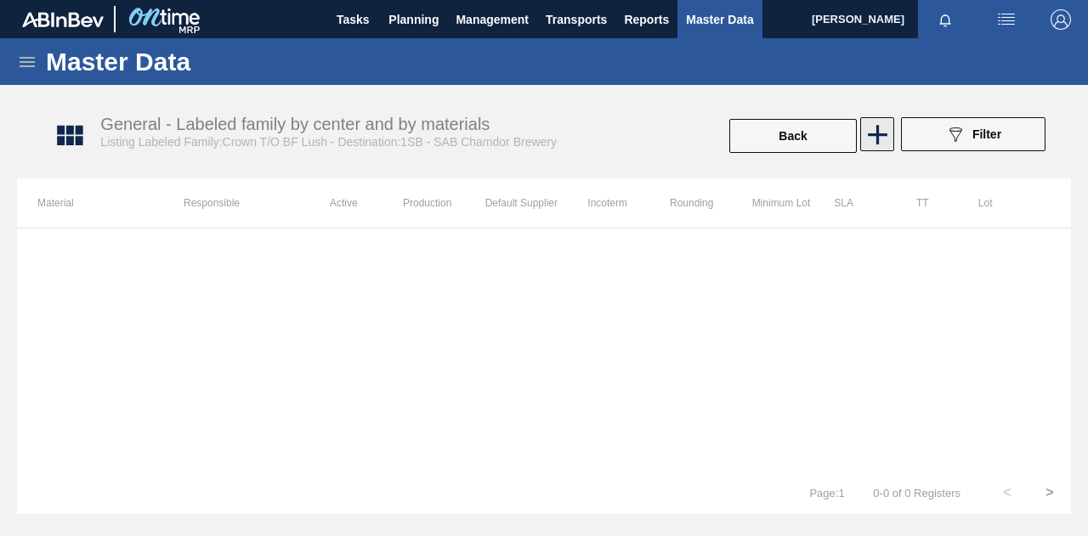
click at [877, 132] on icon at bounding box center [878, 135] width 20 height 20
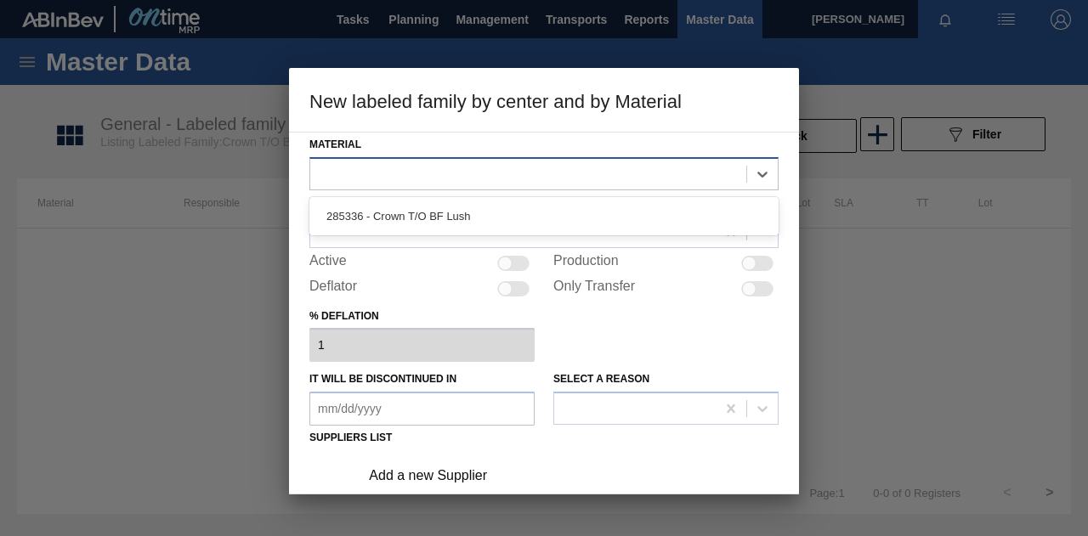
click at [393, 178] on div at bounding box center [528, 173] width 436 height 25
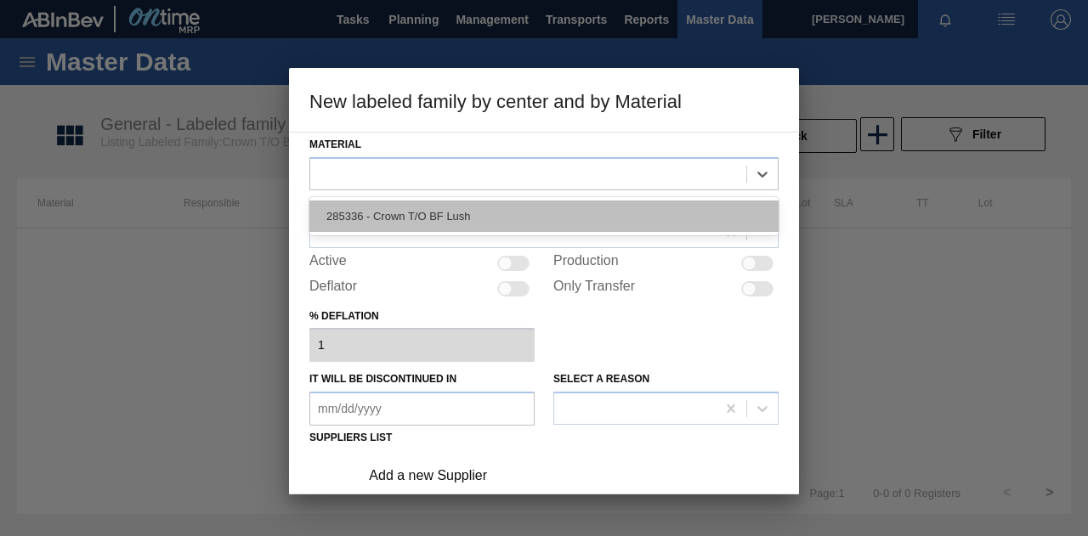
click at [448, 214] on div "285336 - Crown T/O BF Lush" at bounding box center [543, 216] width 469 height 31
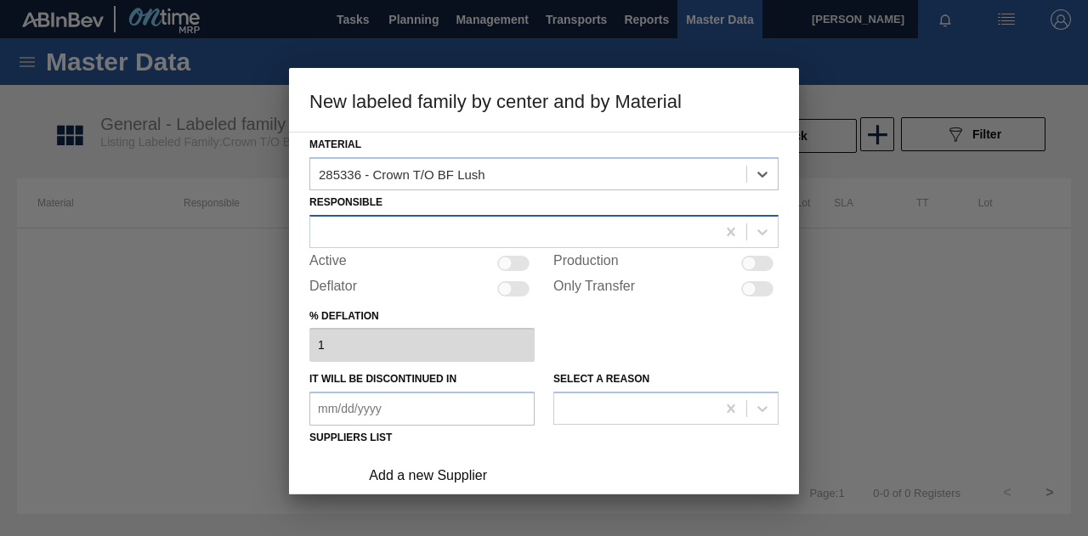
click at [354, 231] on div at bounding box center [512, 231] width 405 height 25
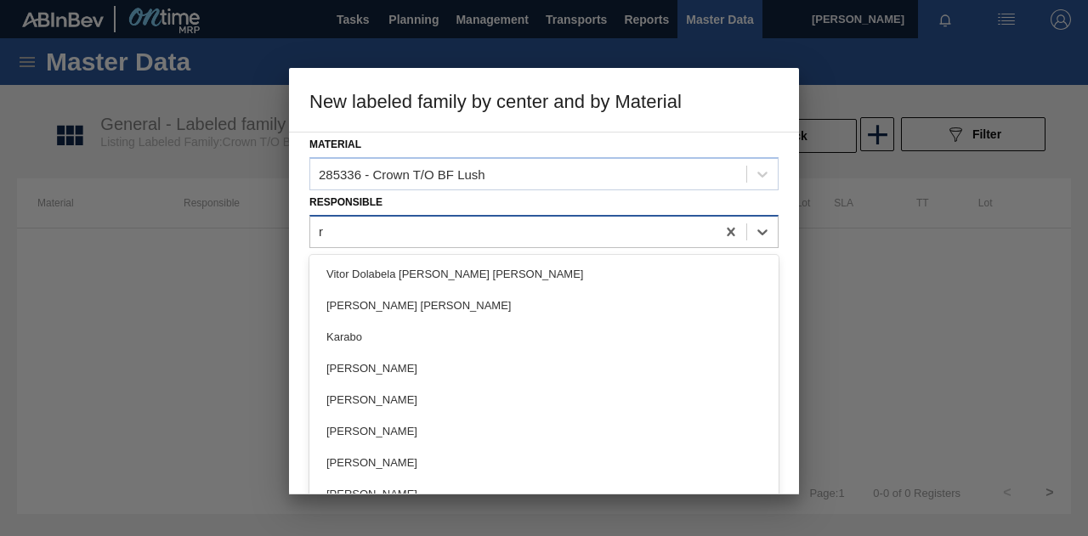
type input "ro"
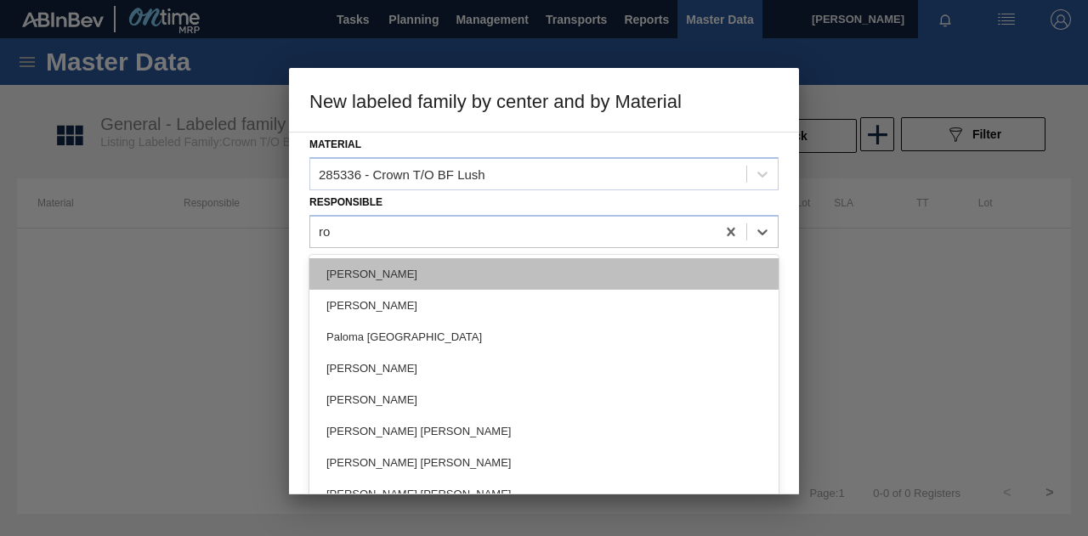
click at [362, 274] on div "[PERSON_NAME]" at bounding box center [543, 273] width 469 height 31
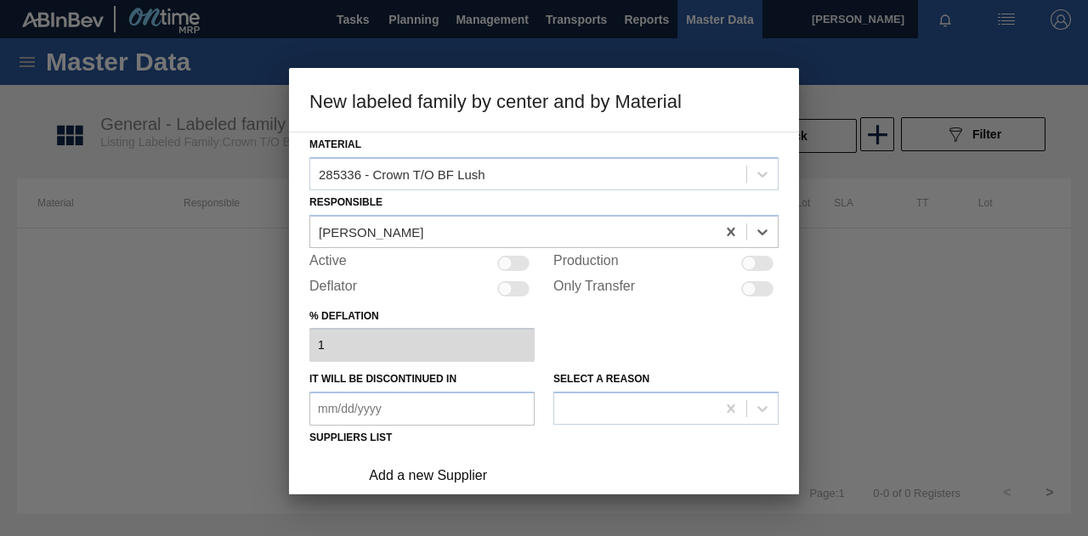
click at [520, 262] on div at bounding box center [513, 263] width 32 height 15
checkbox input "true"
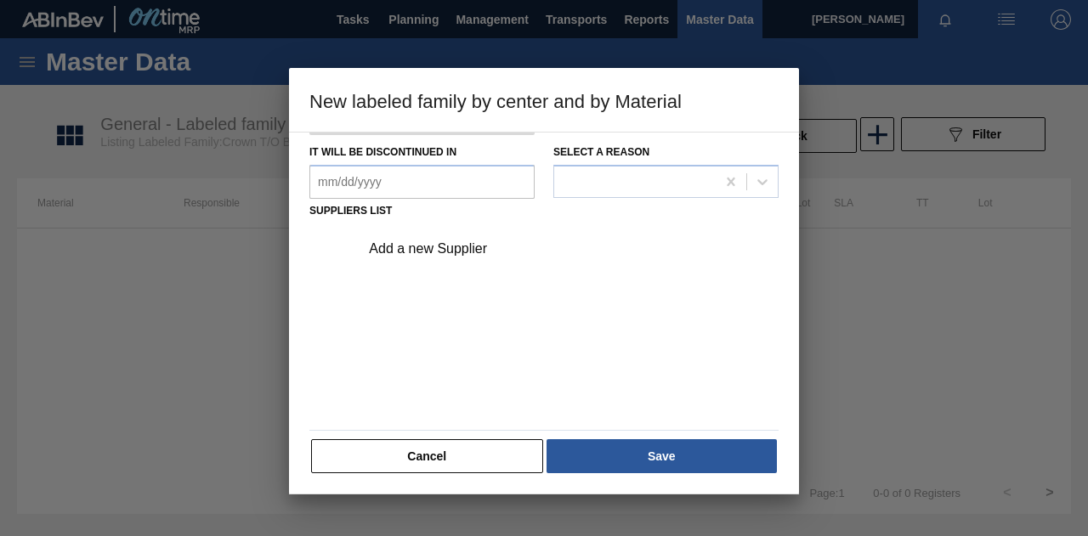
scroll to position [143, 0]
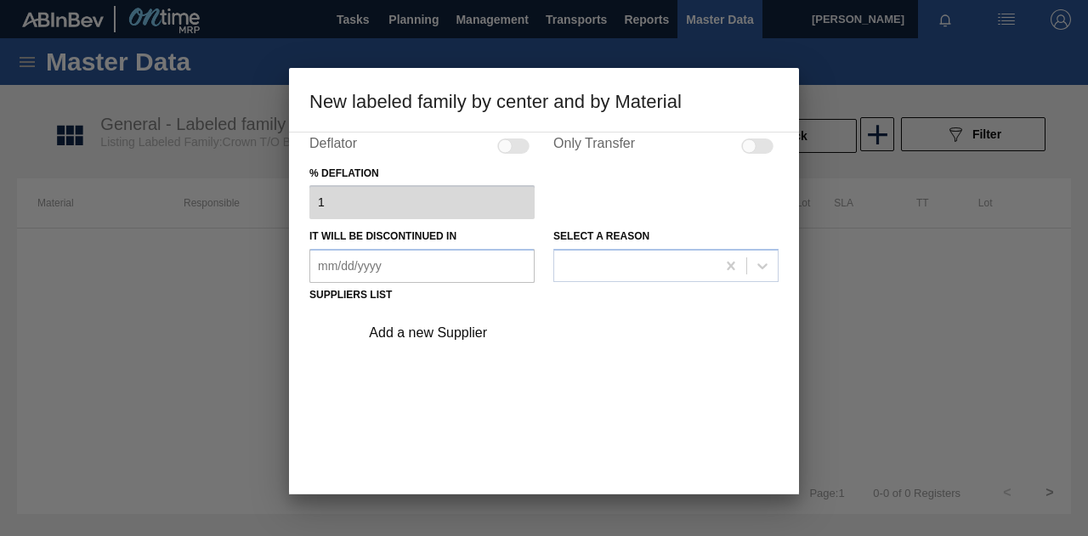
click at [440, 336] on div "Add a new Supplier" at bounding box center [535, 333] width 333 height 15
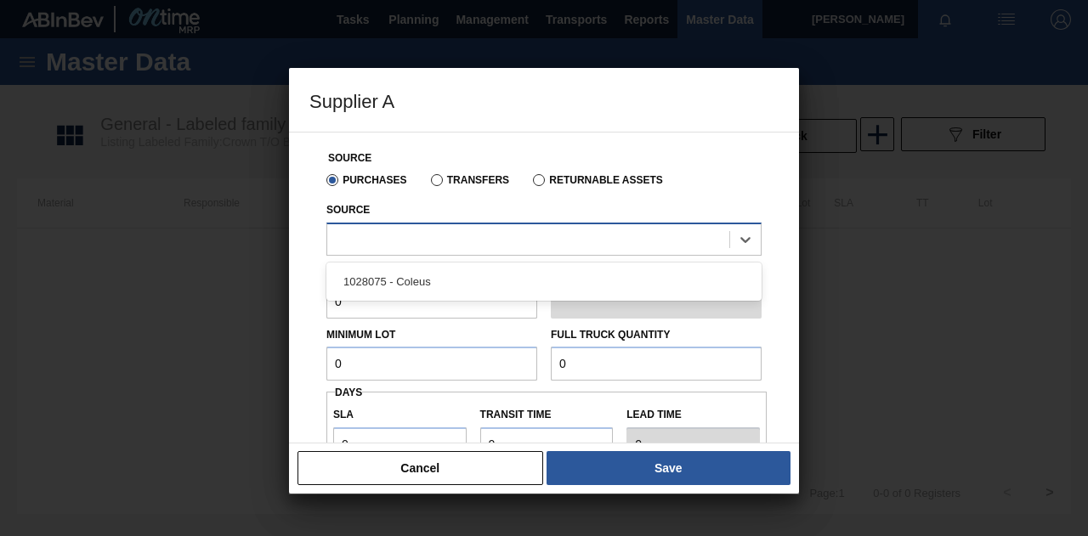
click at [508, 236] on div at bounding box center [528, 239] width 402 height 25
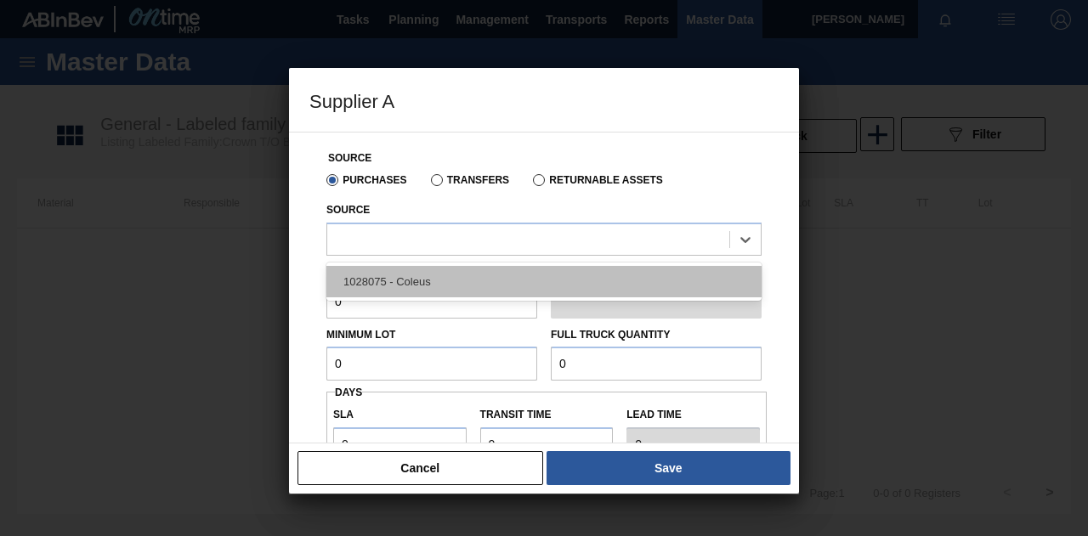
click at [423, 288] on div "1028075 - Coleus" at bounding box center [543, 281] width 435 height 31
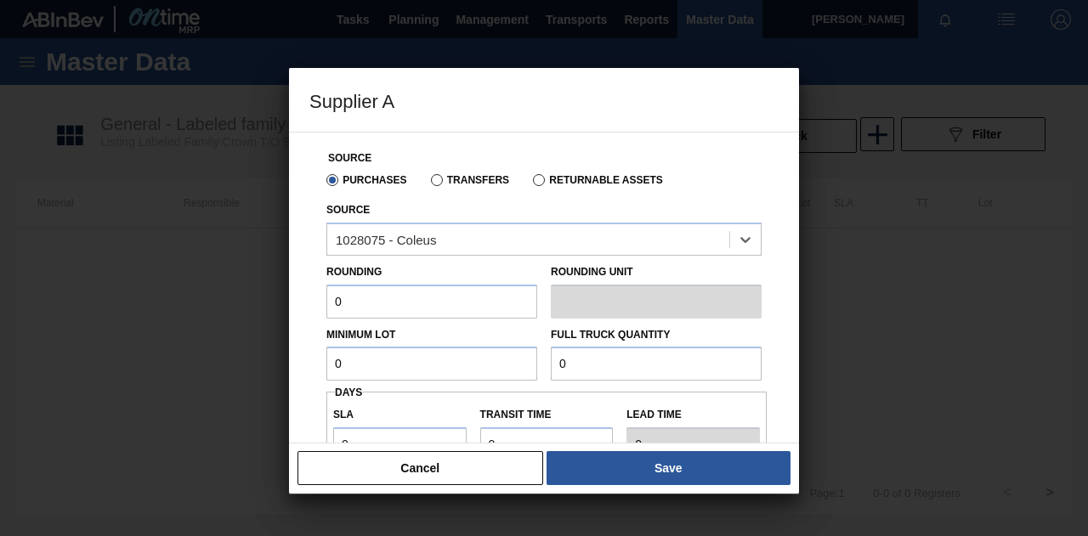
click at [410, 303] on input "0" at bounding box center [431, 302] width 211 height 34
type input "1"
click at [410, 362] on input "0" at bounding box center [431, 364] width 211 height 34
type input "1,000,000"
click at [615, 370] on input "0" at bounding box center [656, 364] width 211 height 34
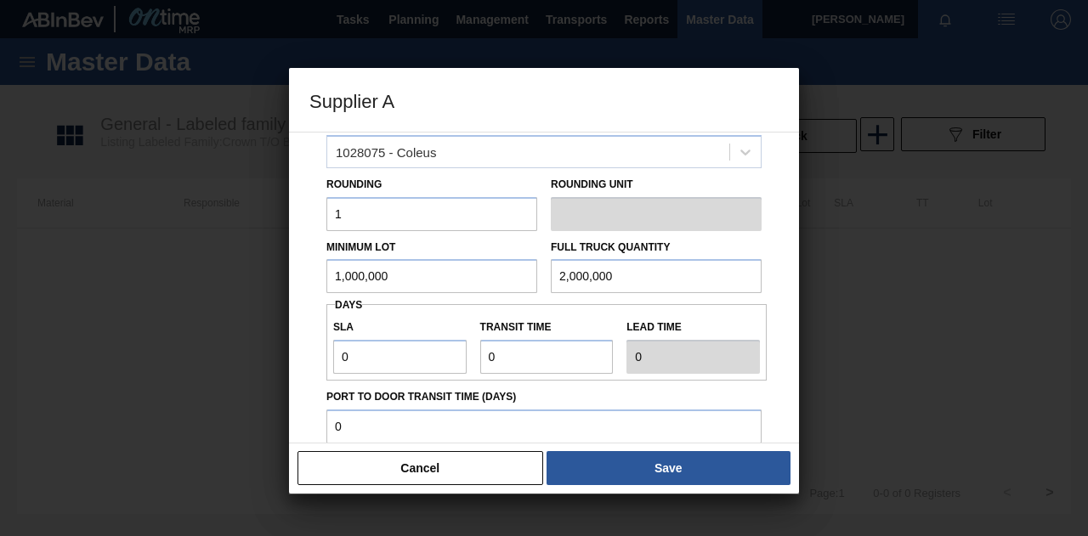
scroll to position [250, 0]
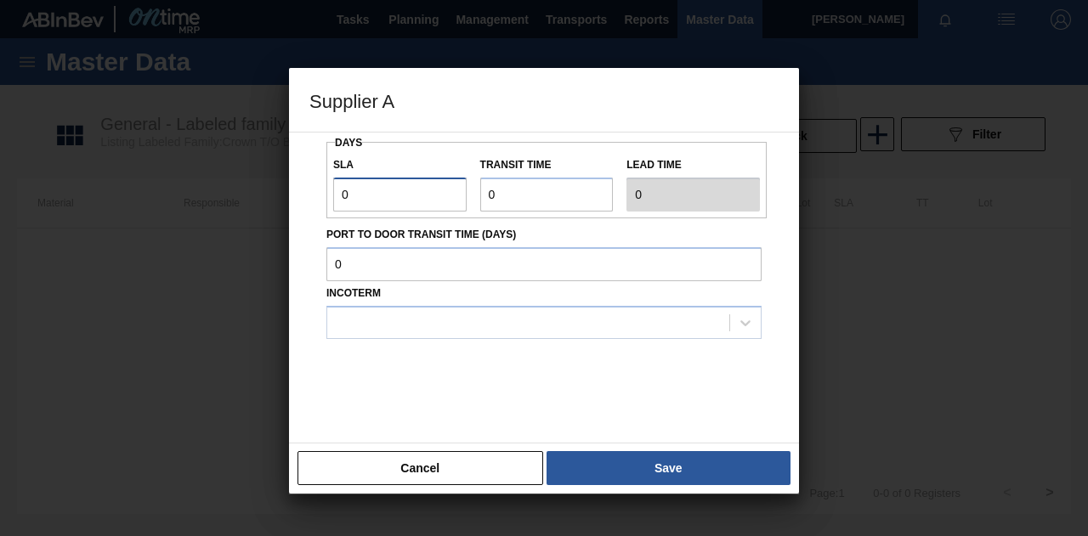
drag, startPoint x: 365, startPoint y: 196, endPoint x: 275, endPoint y: 195, distance: 91.0
click at [275, 195] on div "Supplier A Source Purchases Transfers Returnable Assets Source 1028075 - Coleus…" at bounding box center [544, 268] width 1088 height 536
drag, startPoint x: 510, startPoint y: 198, endPoint x: 436, endPoint y: 201, distance: 74.0
click at [436, 201] on div "SLA 1 Transit time Lead time 1" at bounding box center [546, 180] width 440 height 63
click at [415, 268] on input "Port to Door Transit Time (days)" at bounding box center [543, 264] width 435 height 34
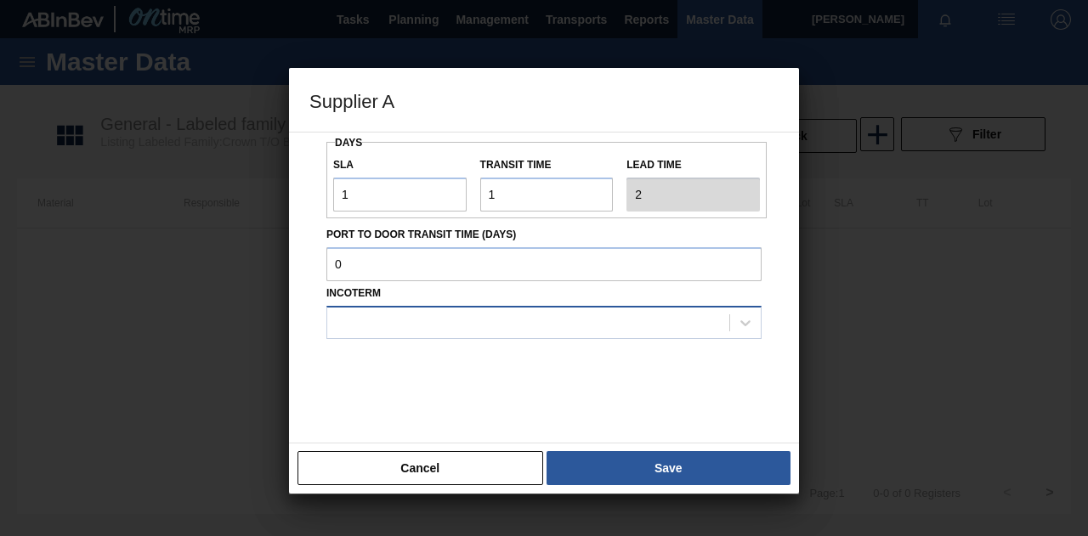
click at [408, 319] on div at bounding box center [528, 322] width 402 height 25
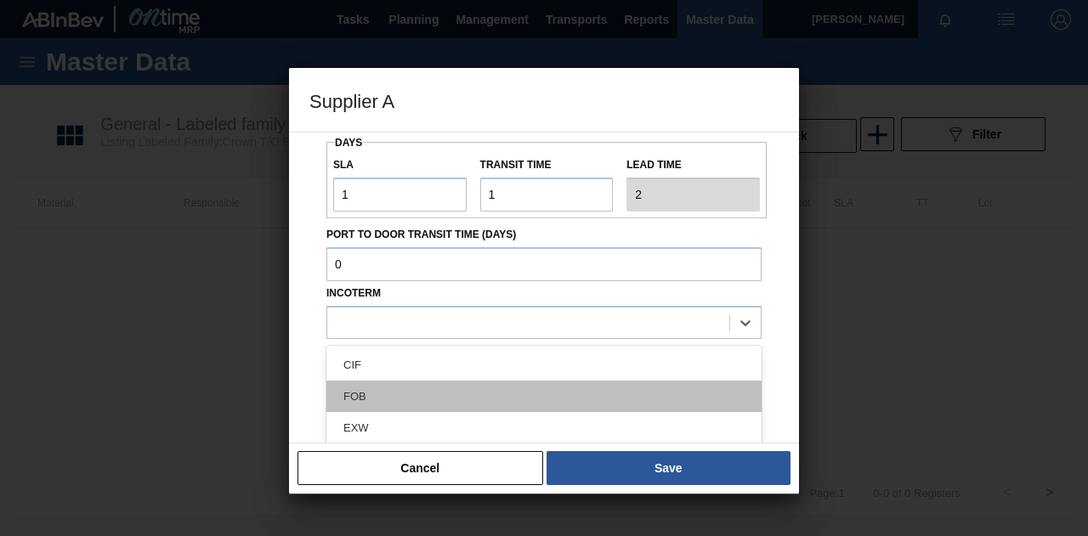
click at [374, 390] on div "FOB" at bounding box center [543, 396] width 435 height 31
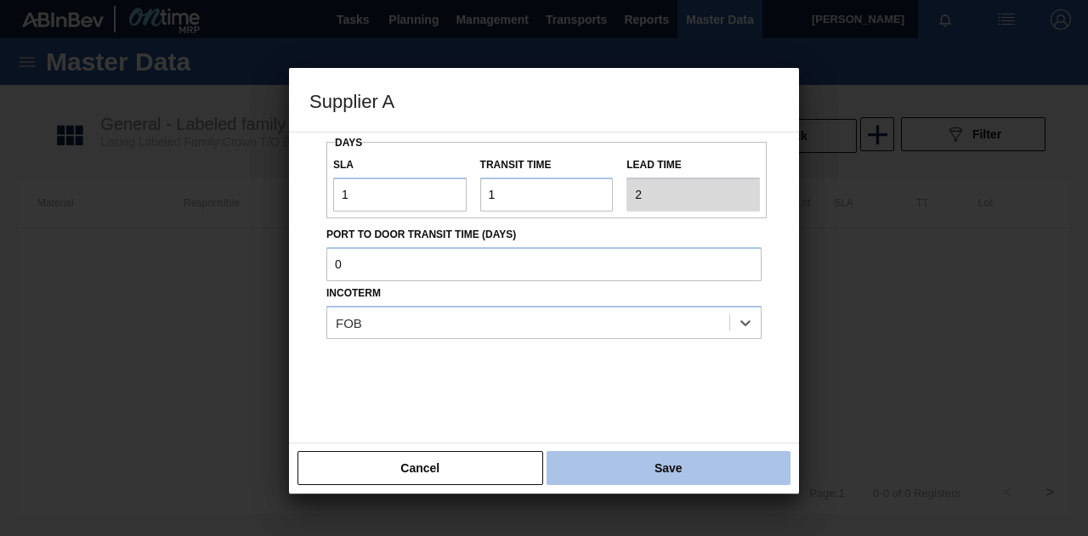
click at [663, 467] on button "Save" at bounding box center [669, 468] width 244 height 34
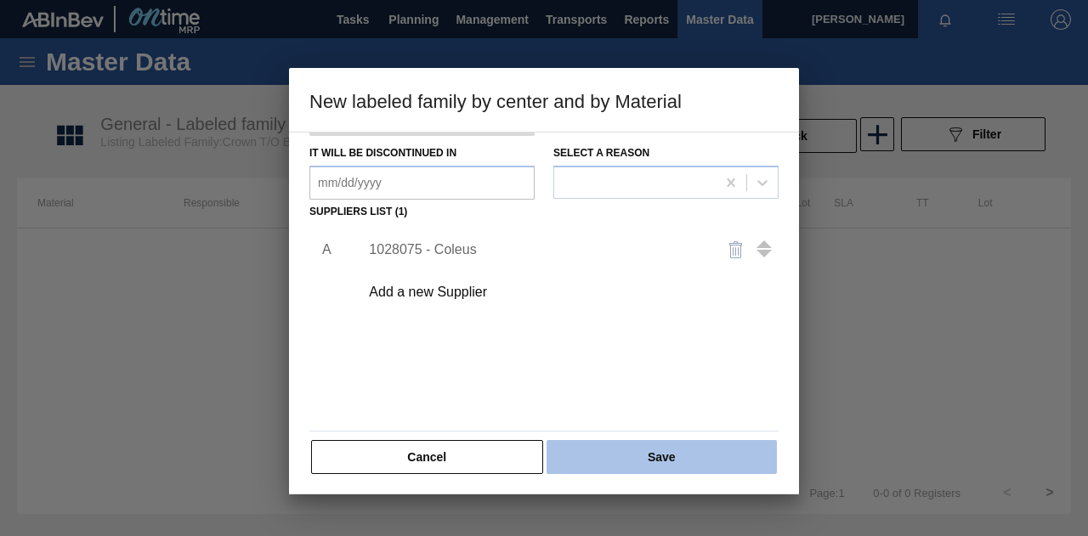
scroll to position [227, 0]
click at [643, 458] on button "Save" at bounding box center [662, 456] width 230 height 34
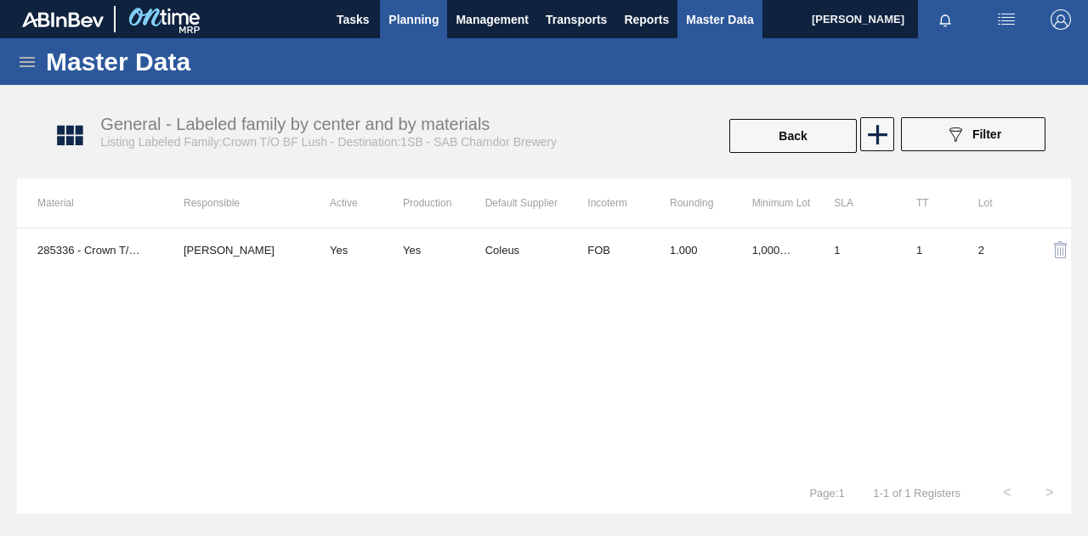
click at [425, 12] on span "Planning" at bounding box center [413, 19] width 50 height 20
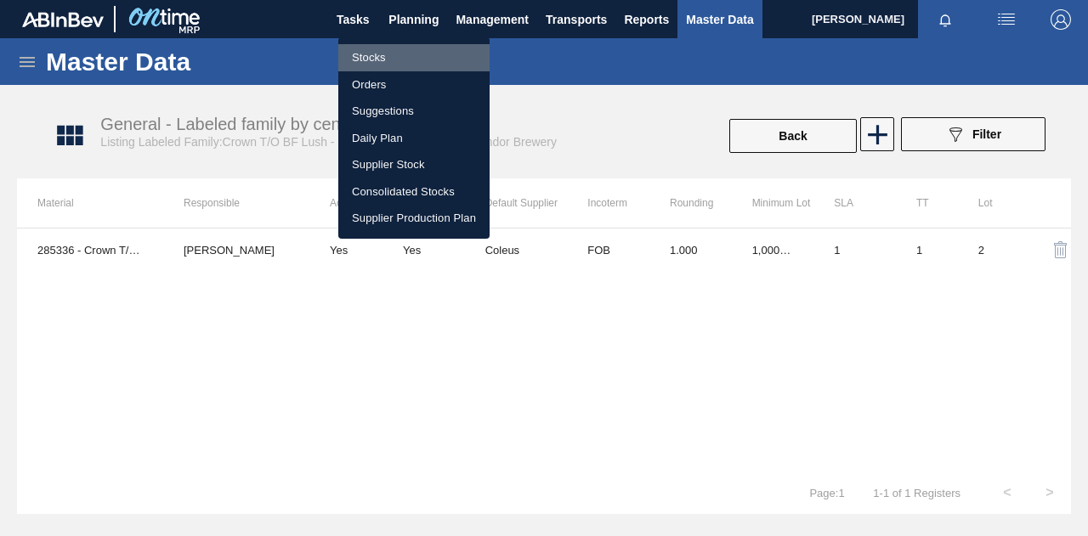
click at [401, 57] on li "Stocks" at bounding box center [413, 57] width 151 height 27
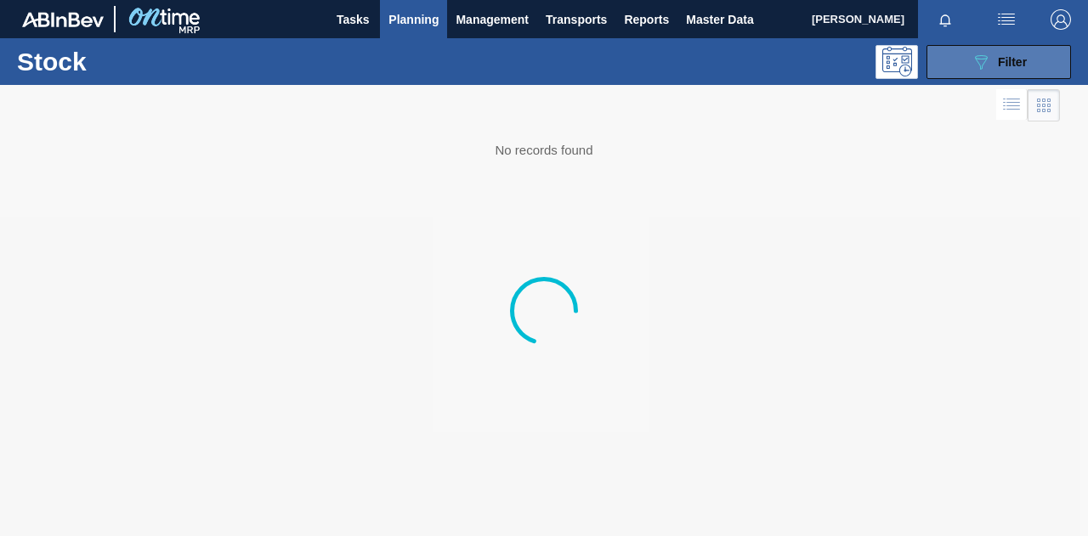
click at [959, 76] on button "089F7B8B-B2A5-4AFE-B5C0-19BA573D28AC Filter" at bounding box center [998, 62] width 144 height 34
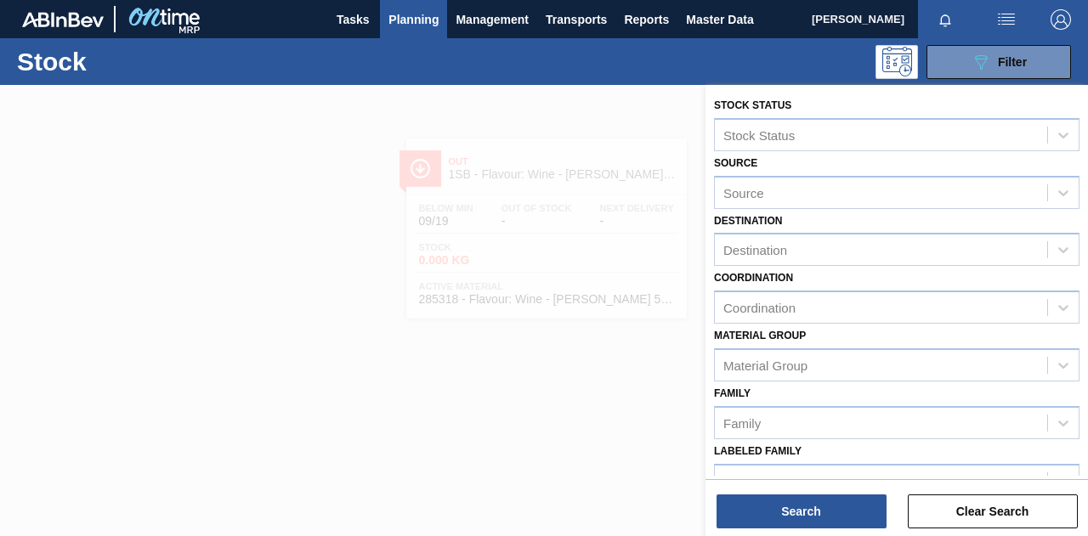
click at [892, 390] on div "Family Family" at bounding box center [896, 411] width 365 height 58
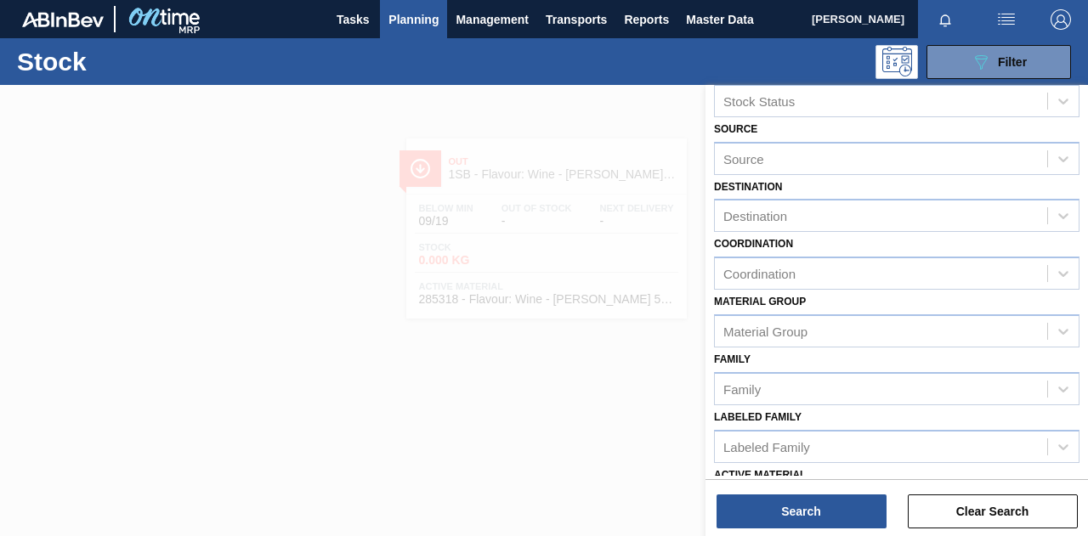
scroll to position [102, 0]
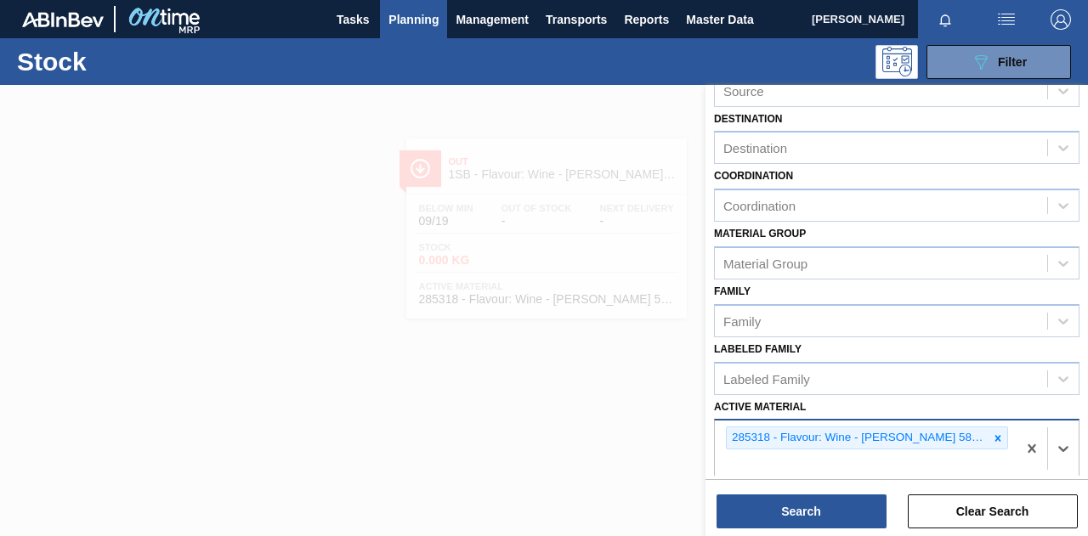
click at [966, 439] on div "285318 - Flavour: Wine - [PERSON_NAME] 586201" at bounding box center [866, 449] width 302 height 56
click at [995, 438] on icon at bounding box center [998, 438] width 6 height 6
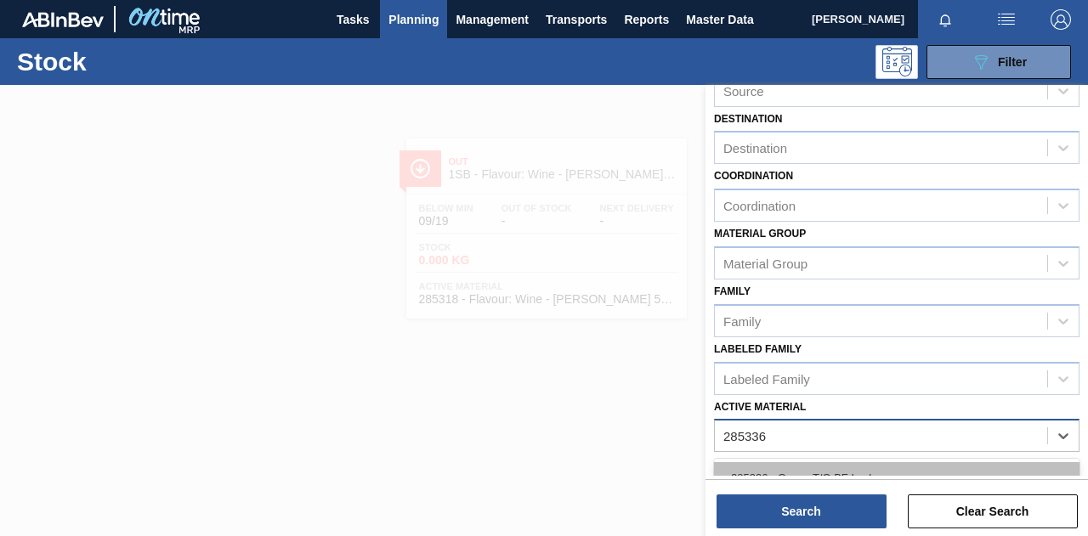
click at [918, 475] on div "285336 - Crown T/O BF Lush" at bounding box center [896, 477] width 365 height 31
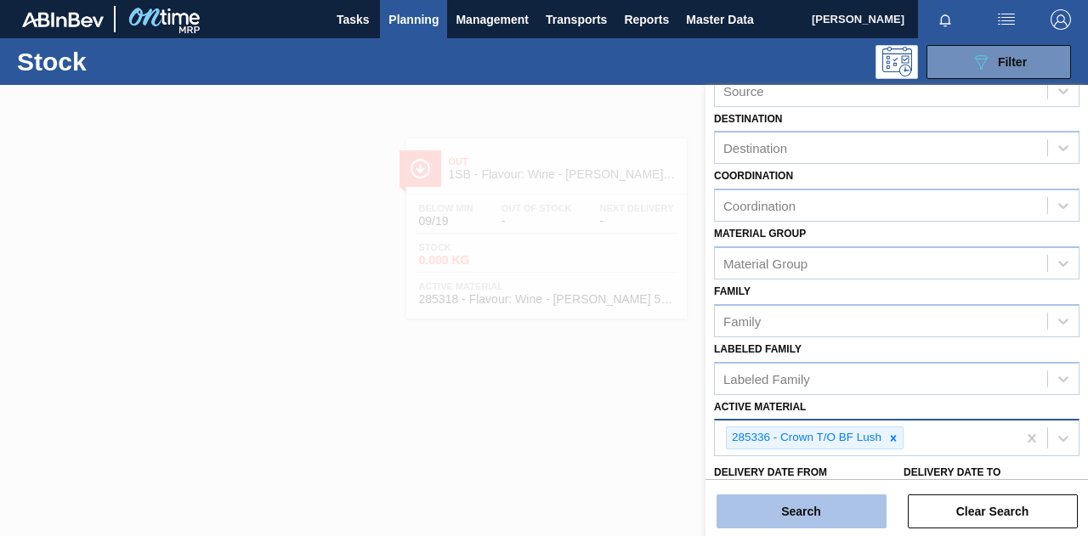
click at [820, 509] on button "Search" at bounding box center [802, 512] width 170 height 34
